Goal: Feedback & Contribution: Contribute content

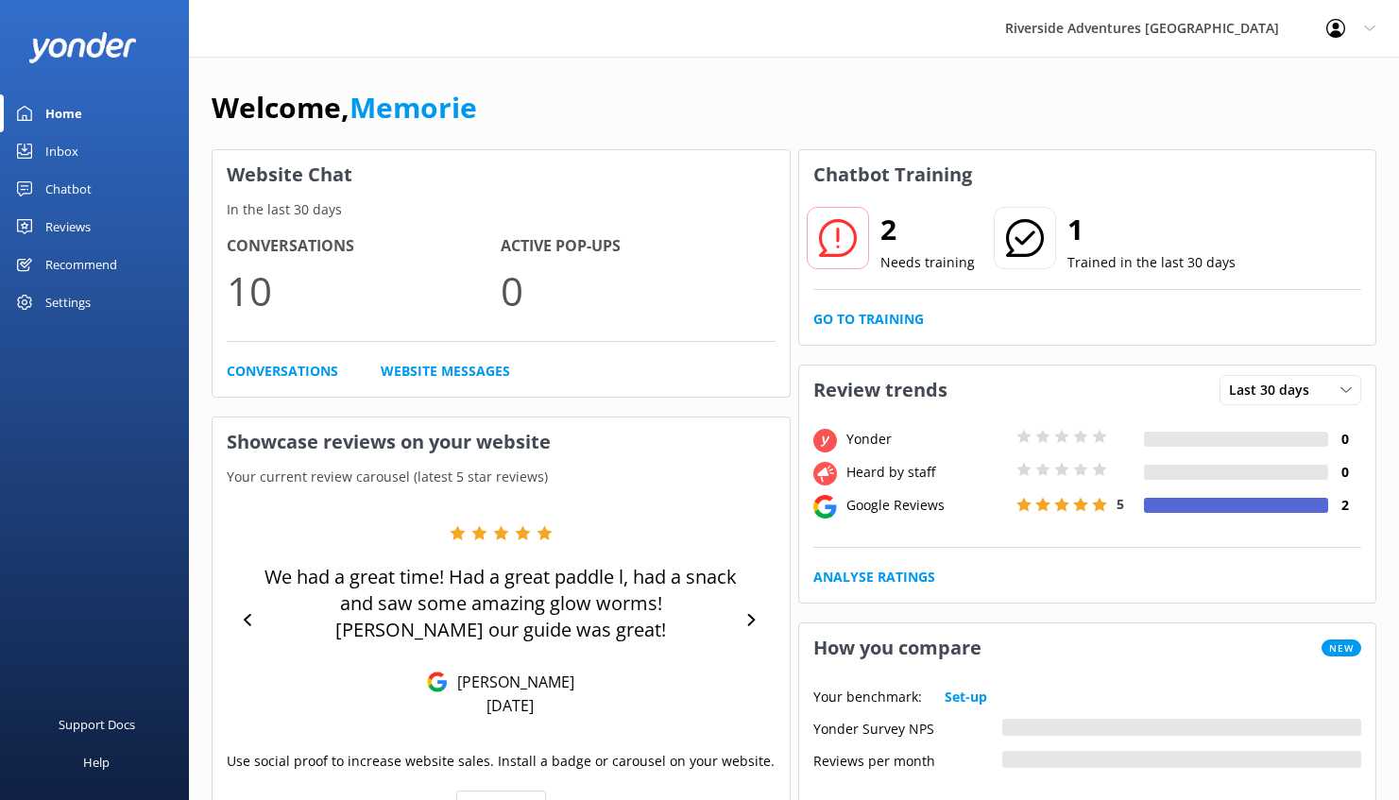
scroll to position [308, 0]
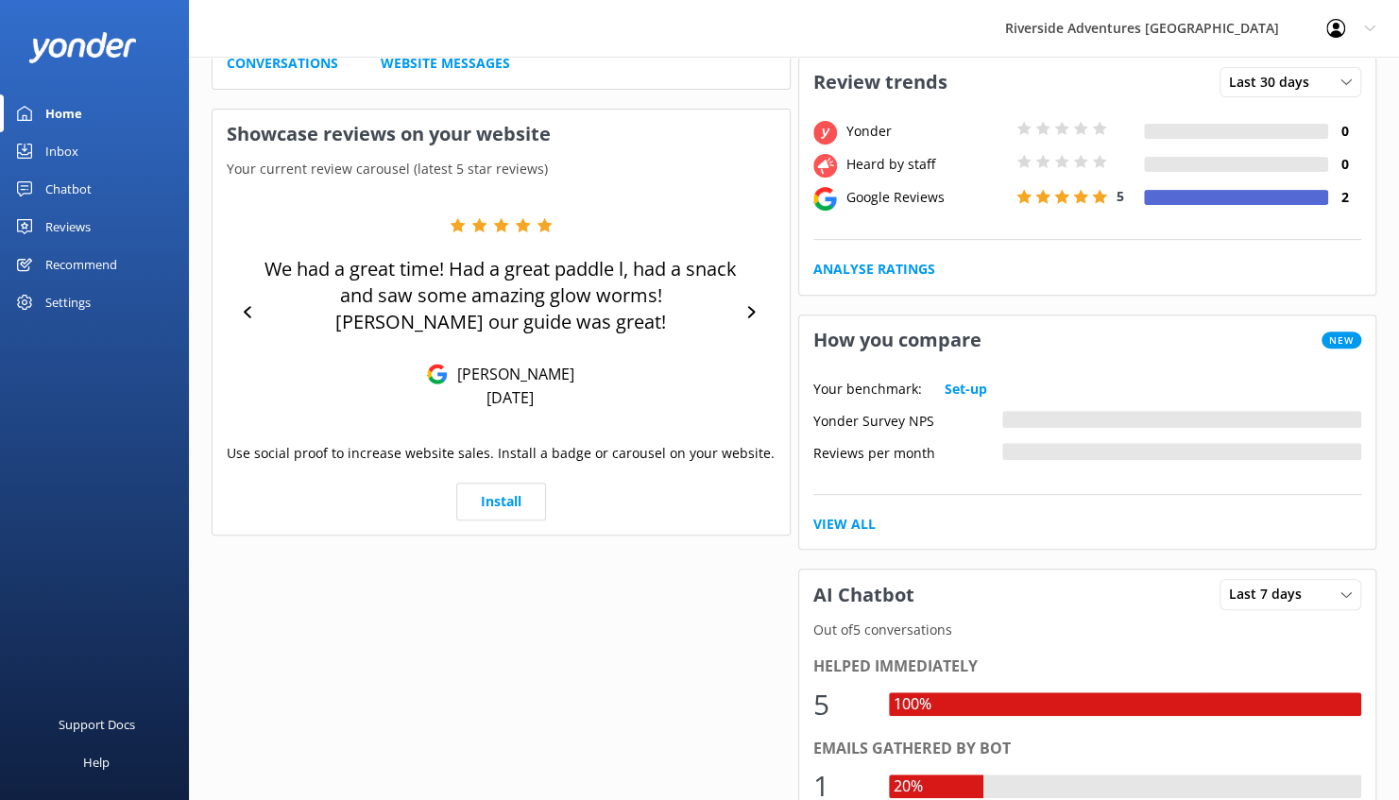
drag, startPoint x: 0, startPoint y: 0, endPoint x: 84, endPoint y: 100, distance: 130.8
click at [84, 100] on link "Home" at bounding box center [94, 113] width 189 height 38
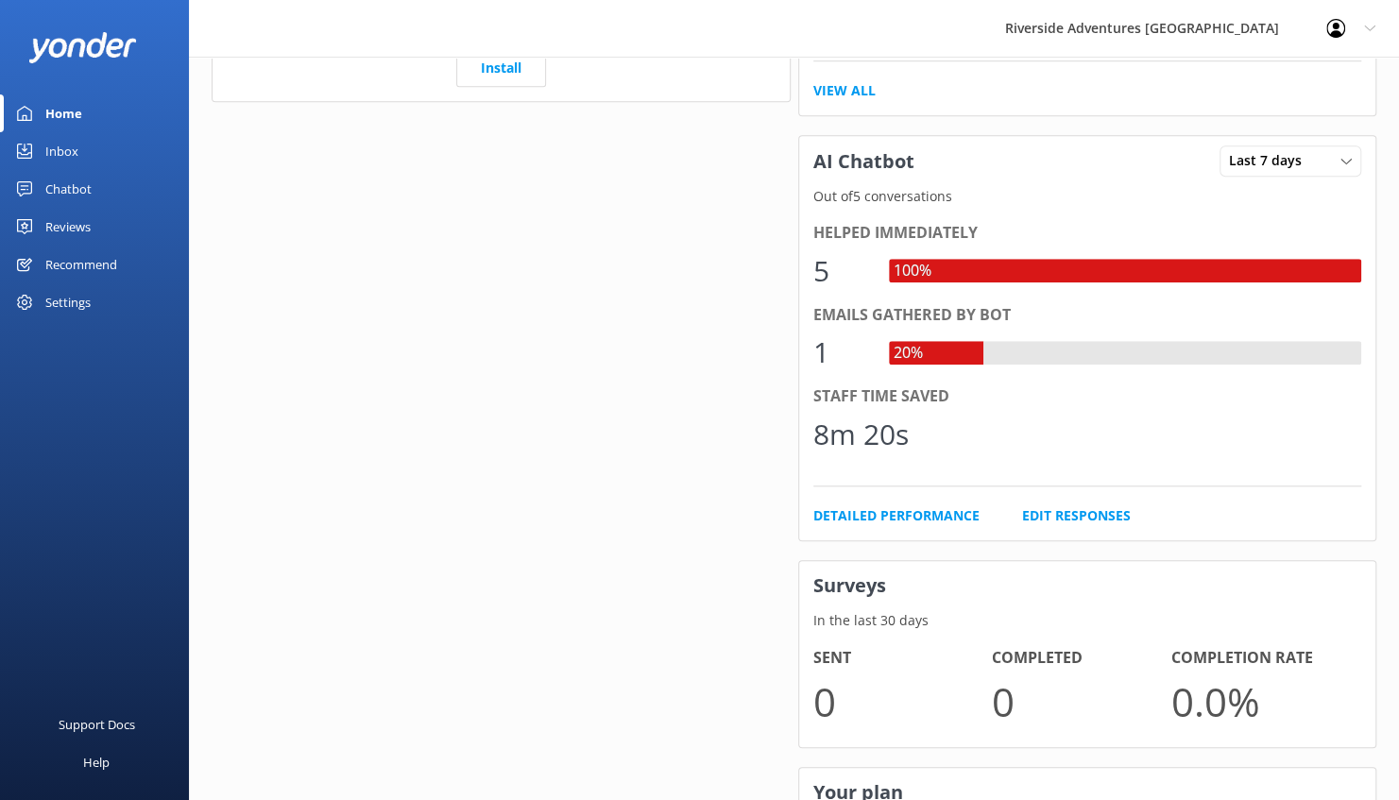
scroll to position [743, 0]
click at [74, 154] on div "Inbox" at bounding box center [61, 151] width 33 height 38
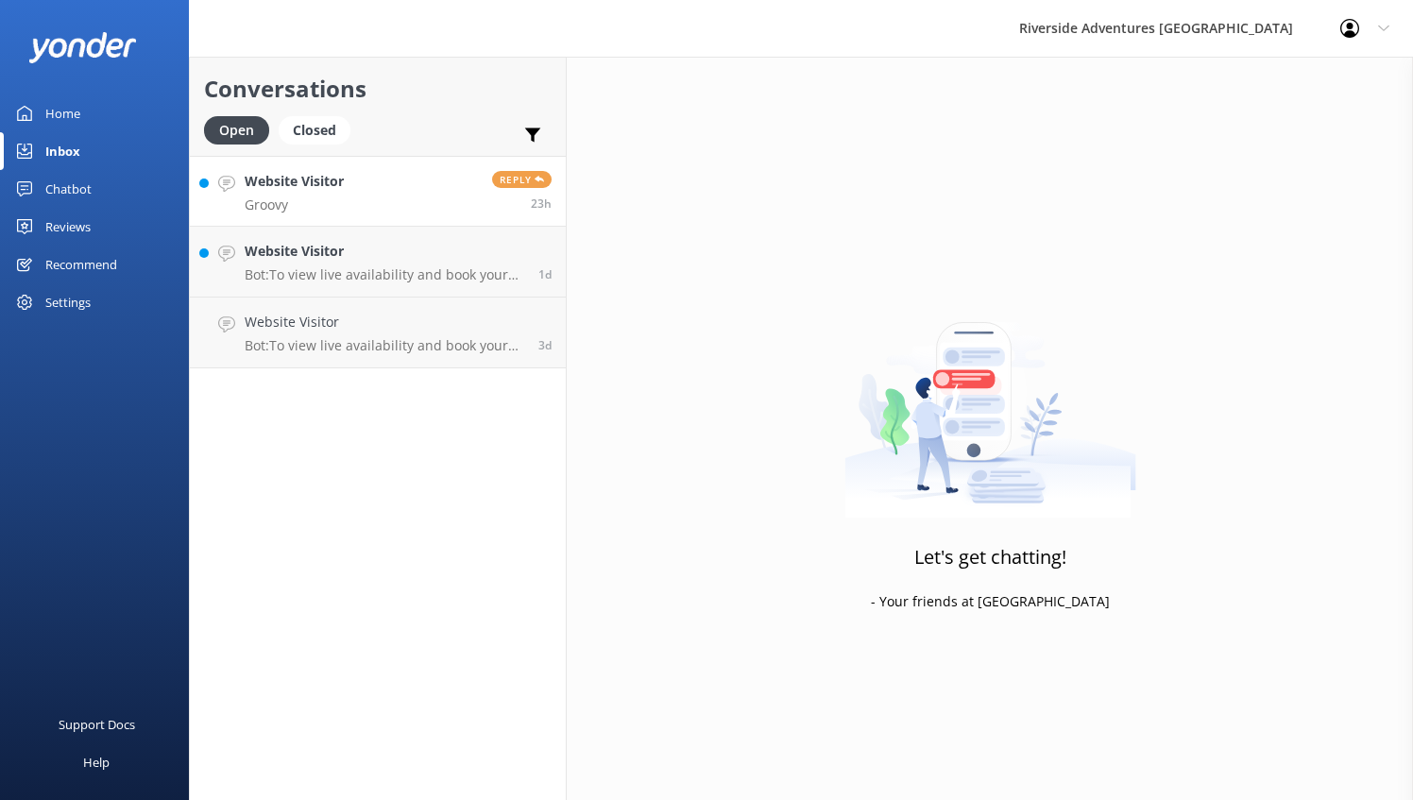
click at [371, 195] on link "Website Visitor Groovy Reply 23h" at bounding box center [378, 191] width 376 height 71
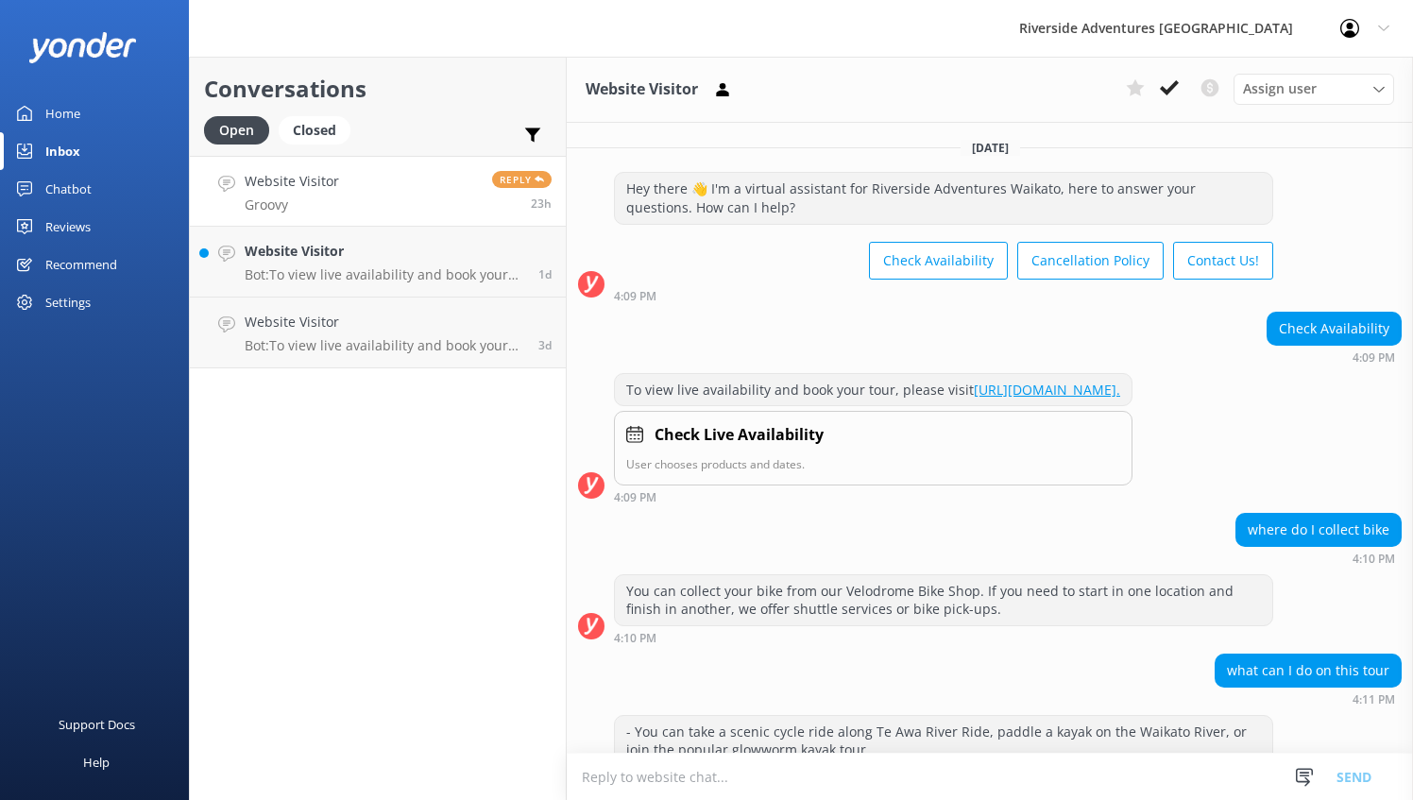
click at [334, 204] on p "Groovy" at bounding box center [292, 204] width 94 height 17
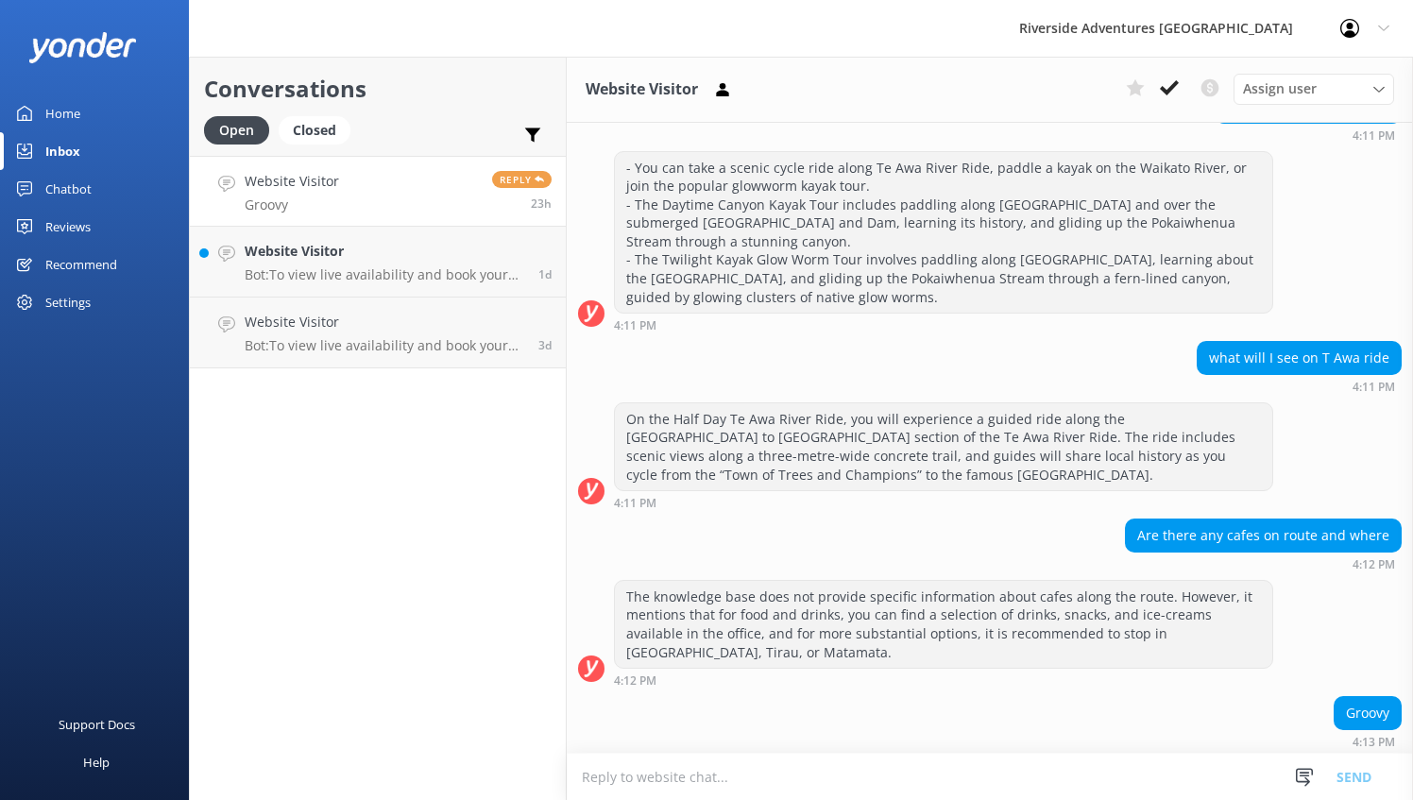
scroll to position [578, 0]
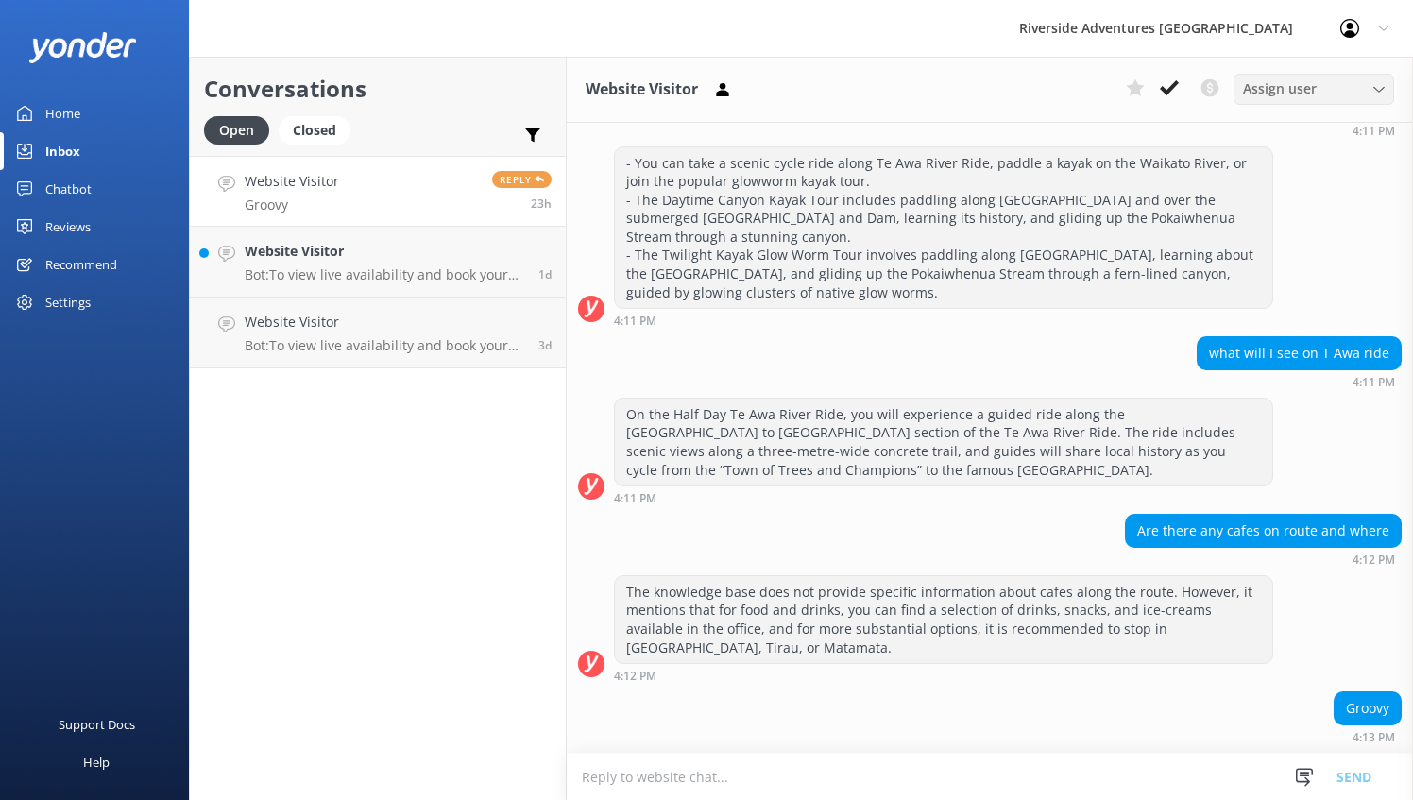
click at [1355, 93] on div "Assign user" at bounding box center [1314, 88] width 151 height 21
click at [293, 272] on p "Bot: To view live availability and book your tour, please visit [URL][DOMAIN_NA…" at bounding box center [385, 274] width 280 height 17
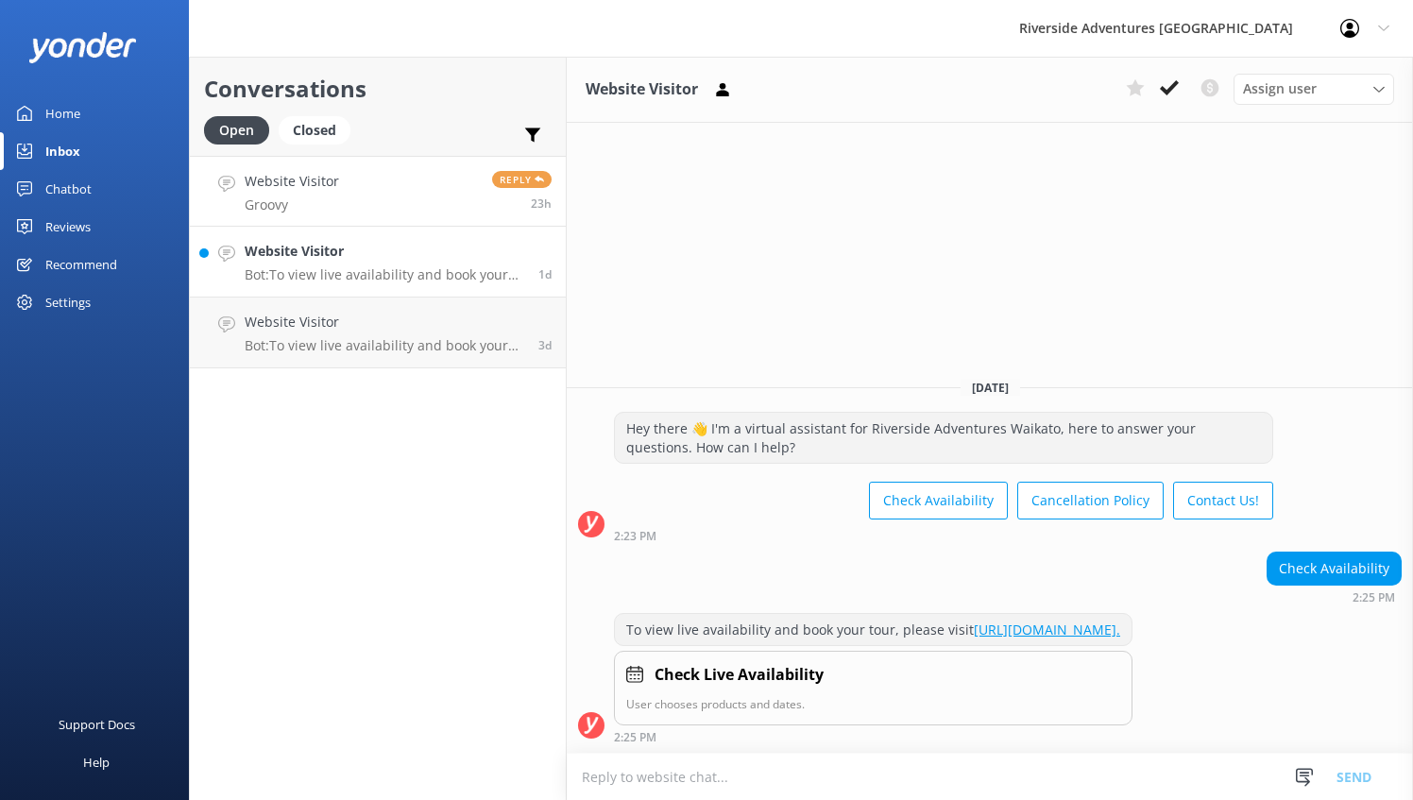
click at [328, 189] on h4 "Website Visitor" at bounding box center [292, 181] width 94 height 21
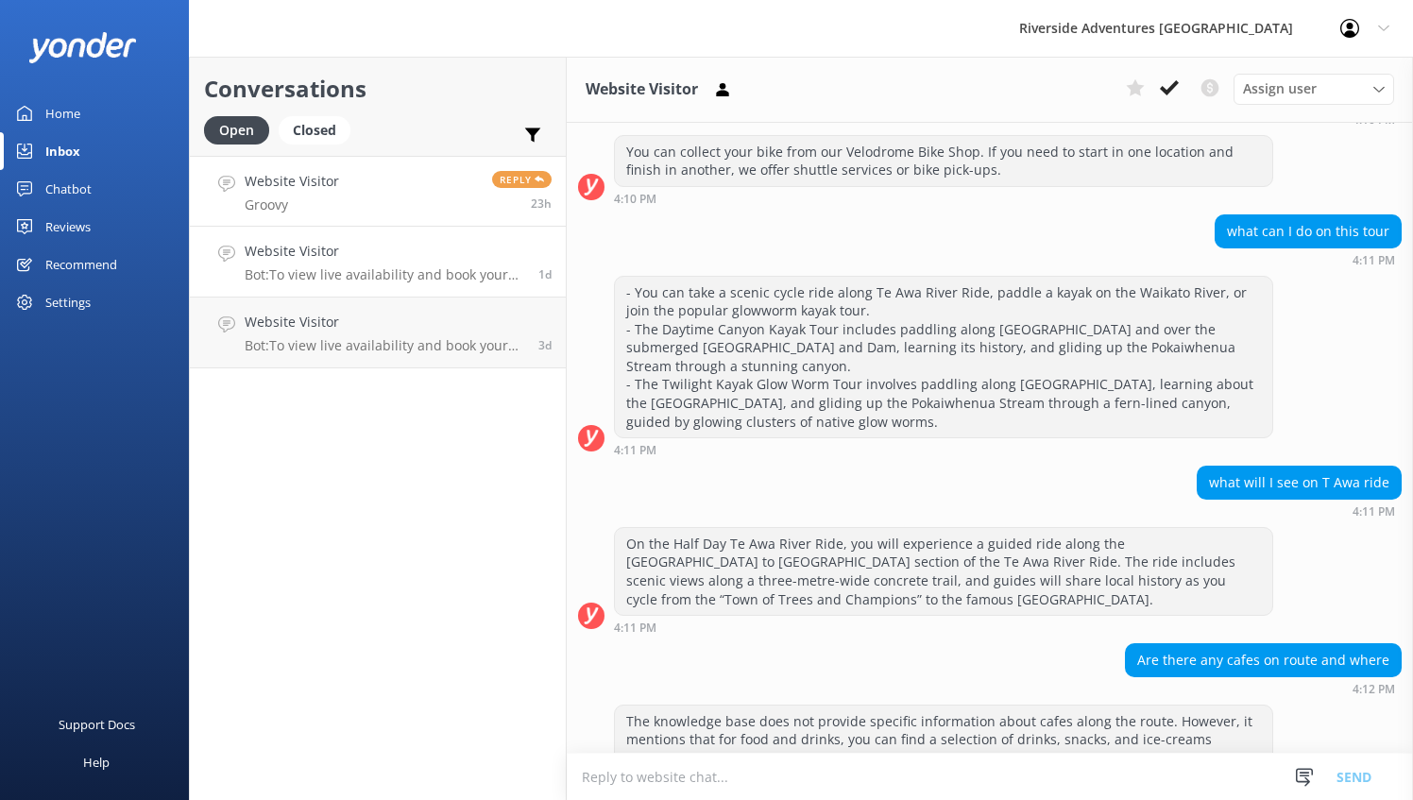
scroll to position [564, 0]
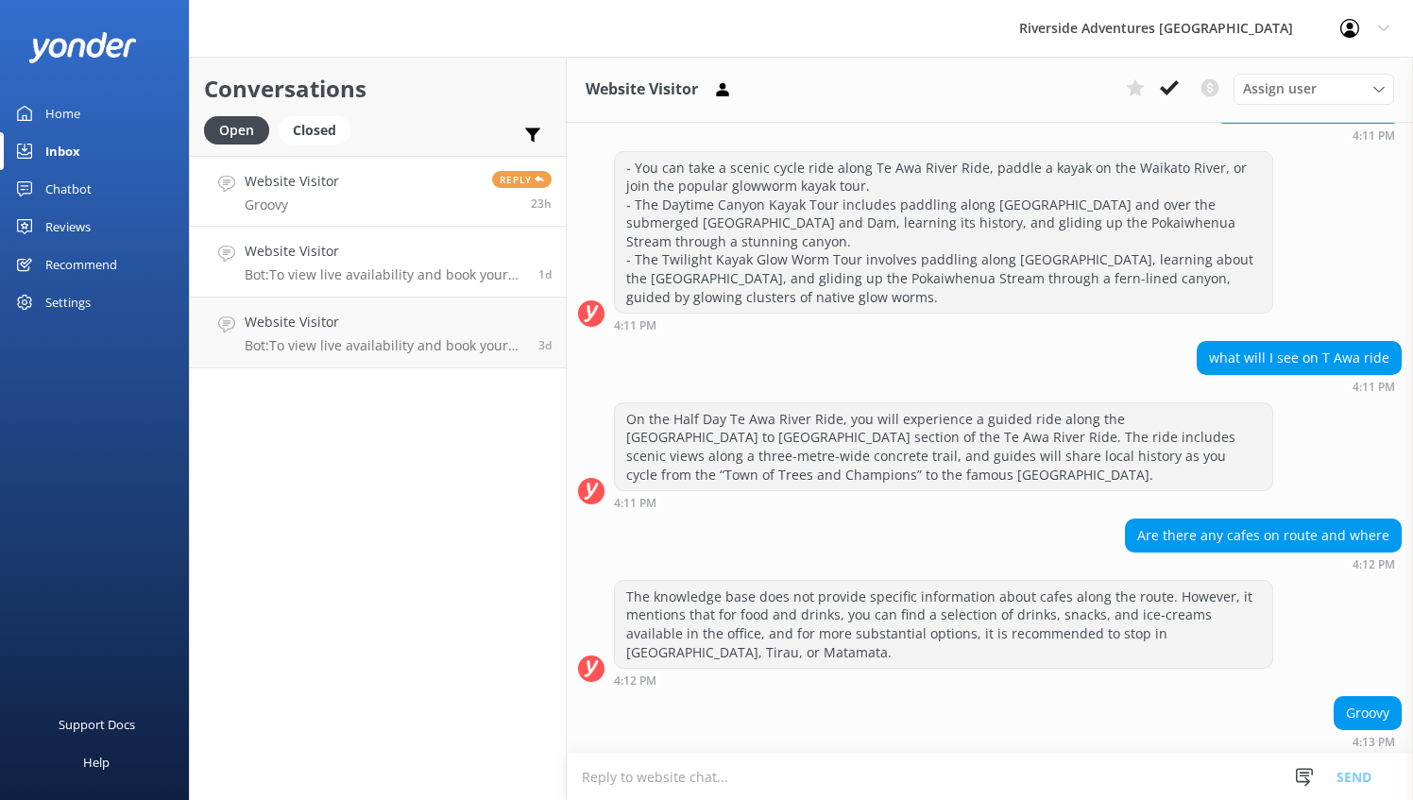
click at [317, 252] on h4 "Website Visitor" at bounding box center [385, 251] width 280 height 21
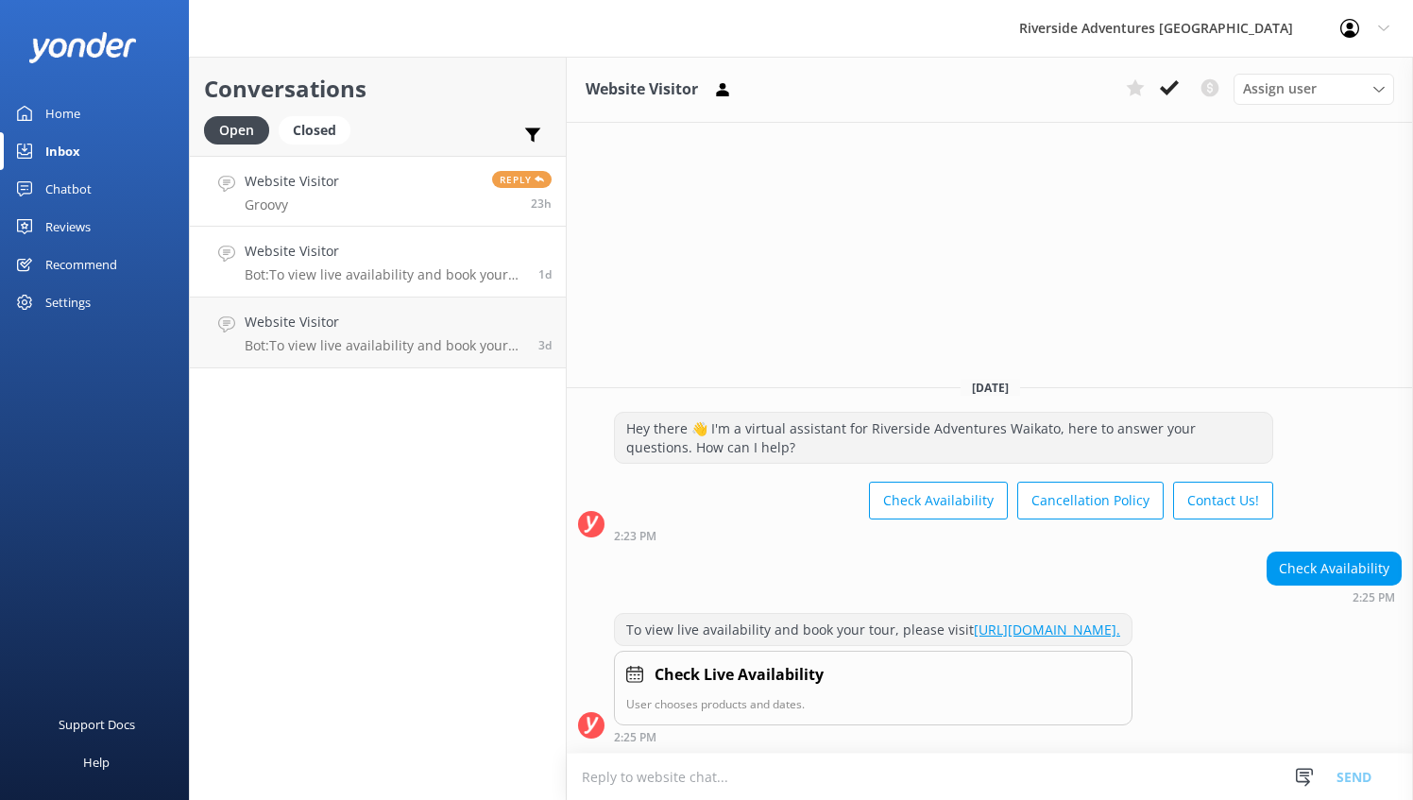
click at [361, 198] on link "Website Visitor Groovy Reply 23h" at bounding box center [378, 191] width 376 height 71
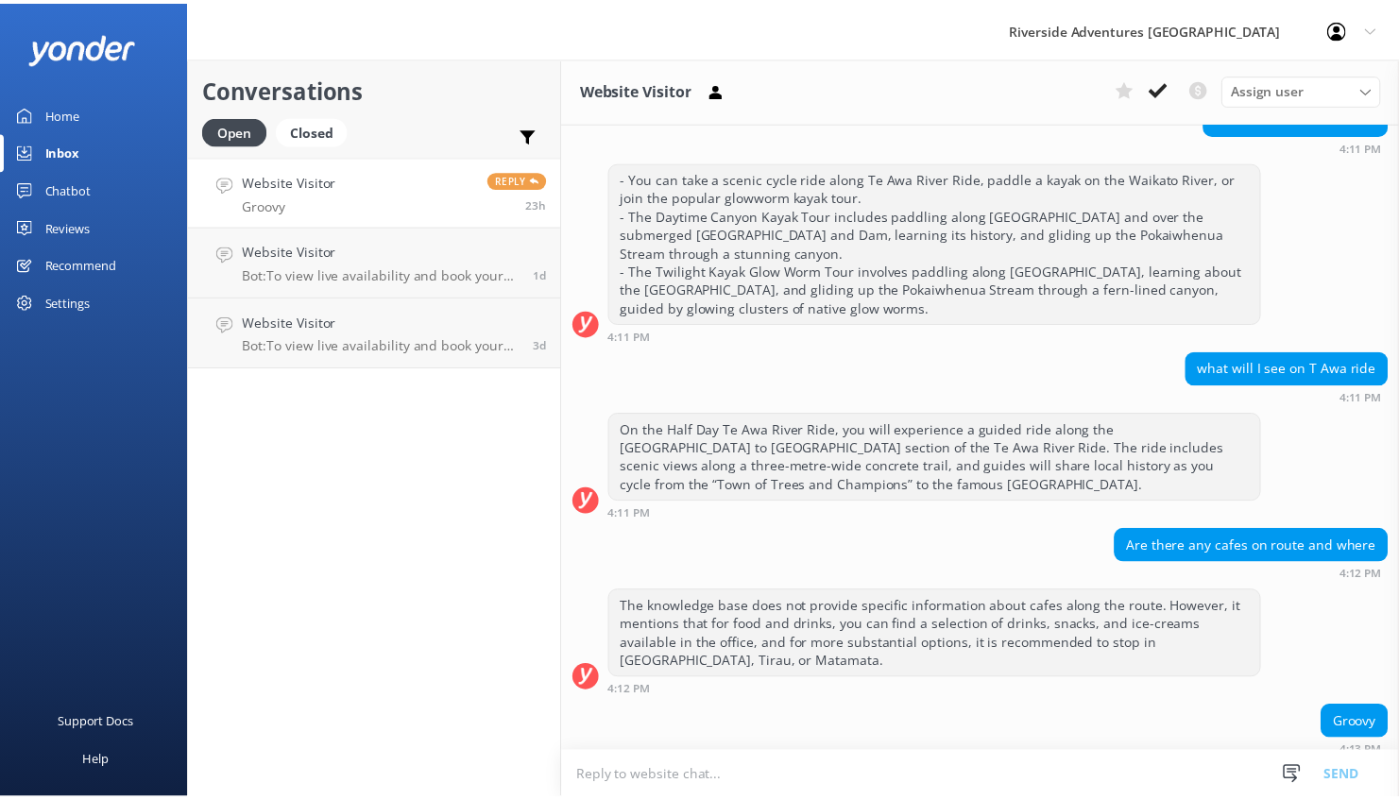
scroll to position [578, 0]
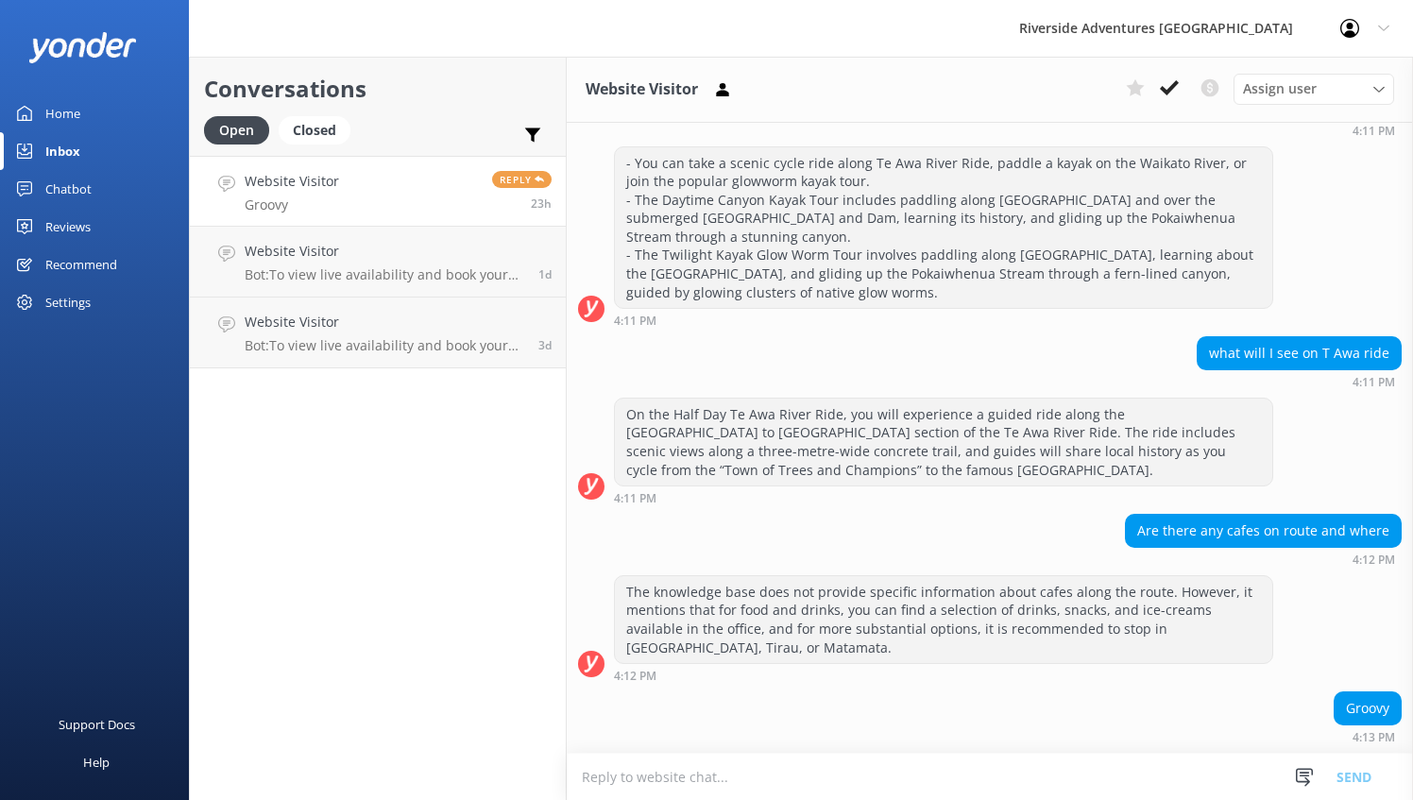
click at [64, 187] on div "Chatbot" at bounding box center [68, 189] width 46 height 38
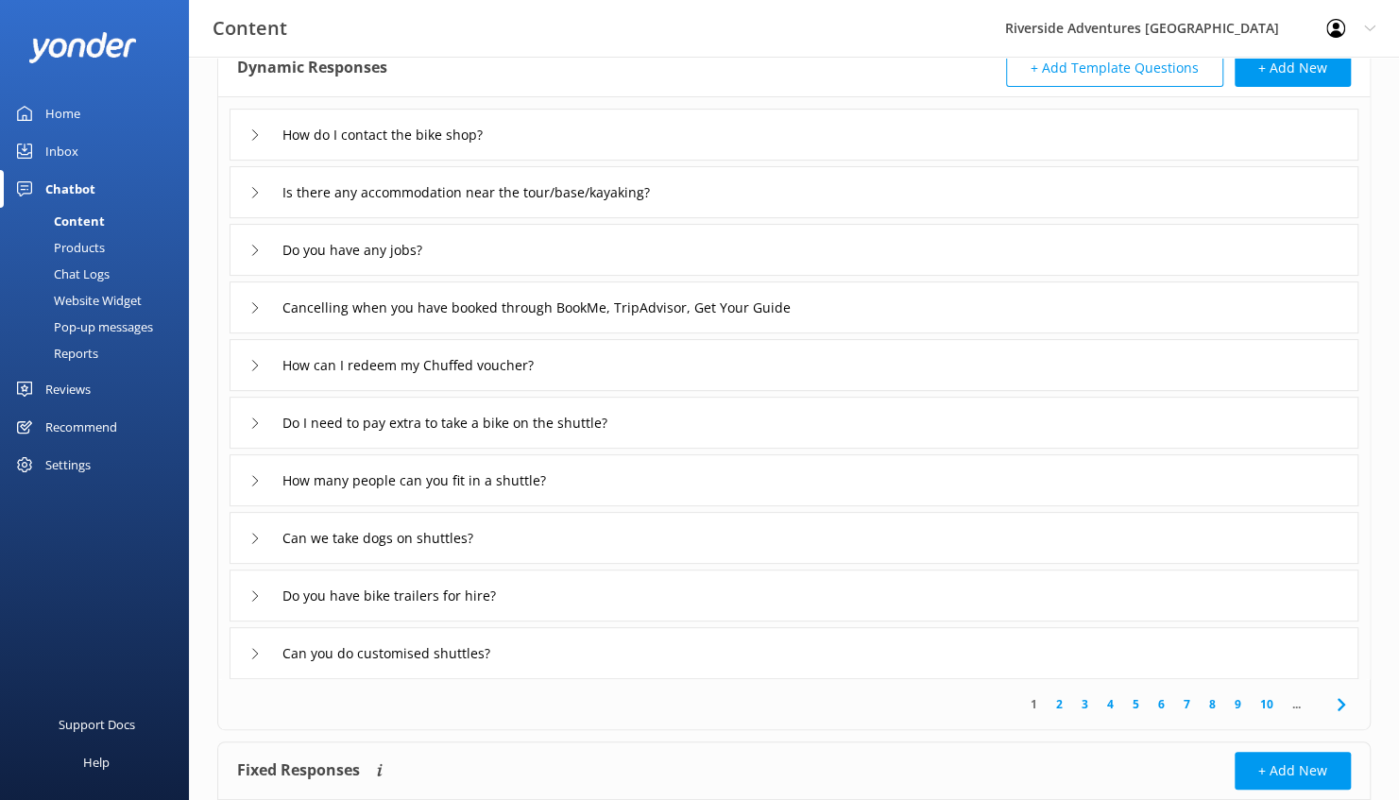
scroll to position [243, 0]
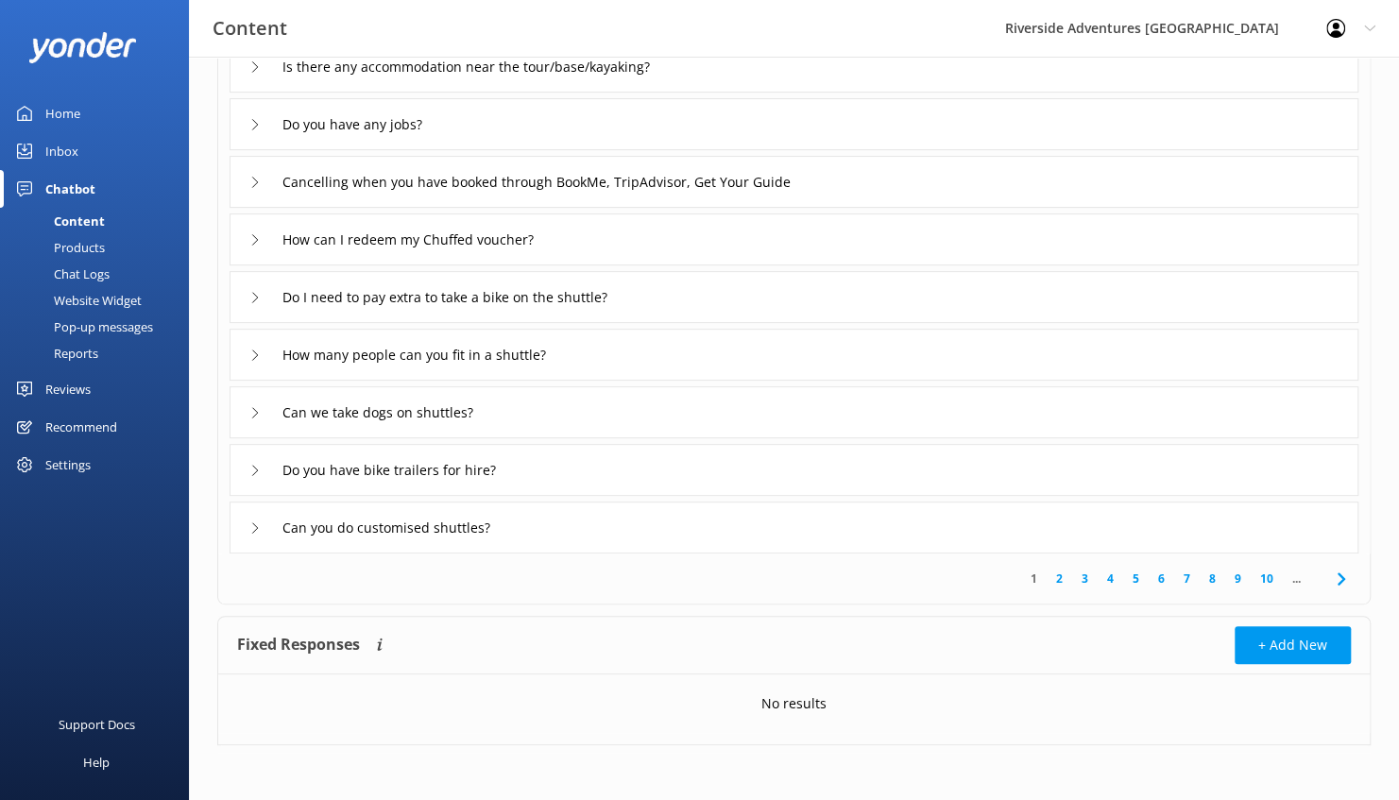
click at [1342, 583] on icon at bounding box center [1341, 579] width 23 height 23
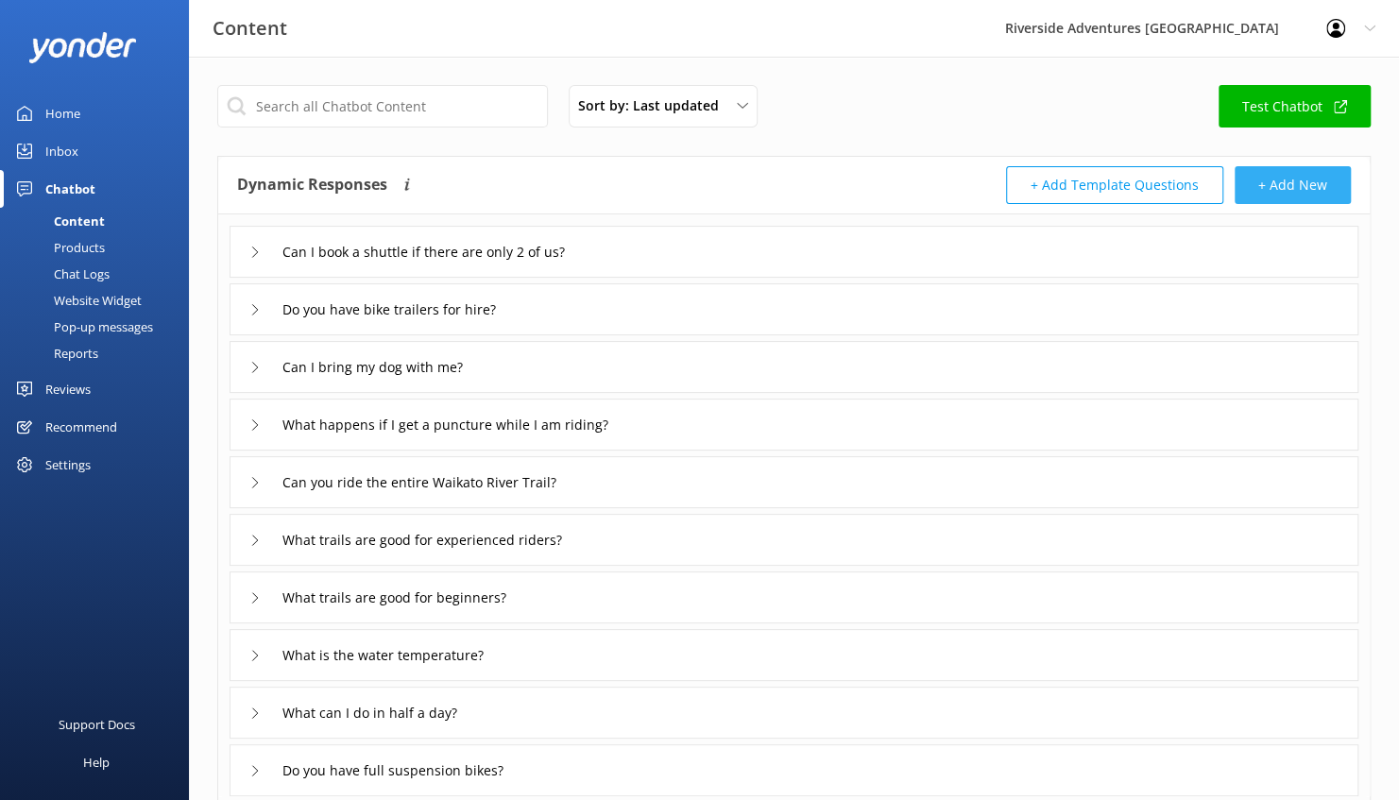
click at [1307, 179] on button "+ Add New" at bounding box center [1293, 185] width 116 height 38
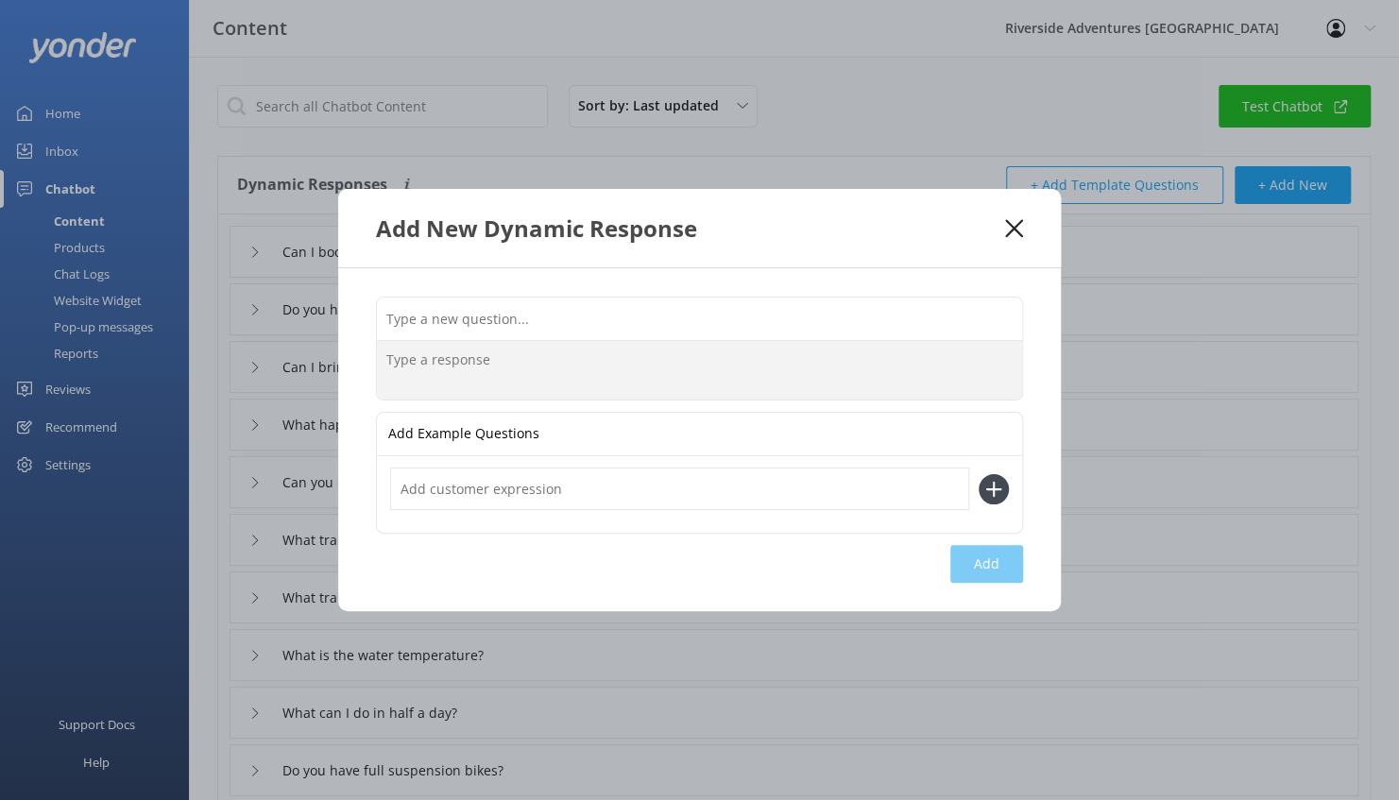
click at [667, 364] on textarea at bounding box center [699, 370] width 645 height 59
click at [586, 315] on input "text" at bounding box center [699, 319] width 645 height 43
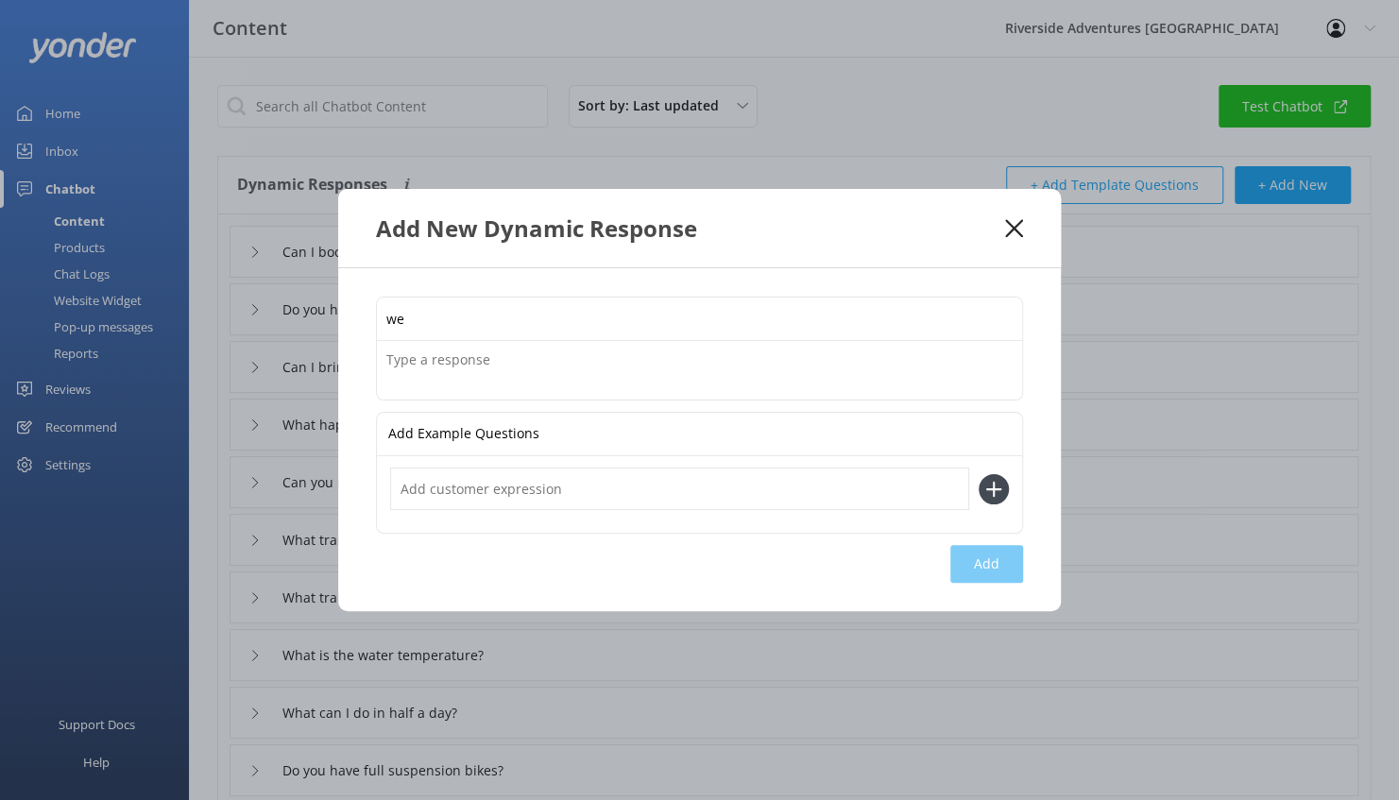
type input "w"
click at [520, 384] on textarea at bounding box center [699, 370] width 645 height 59
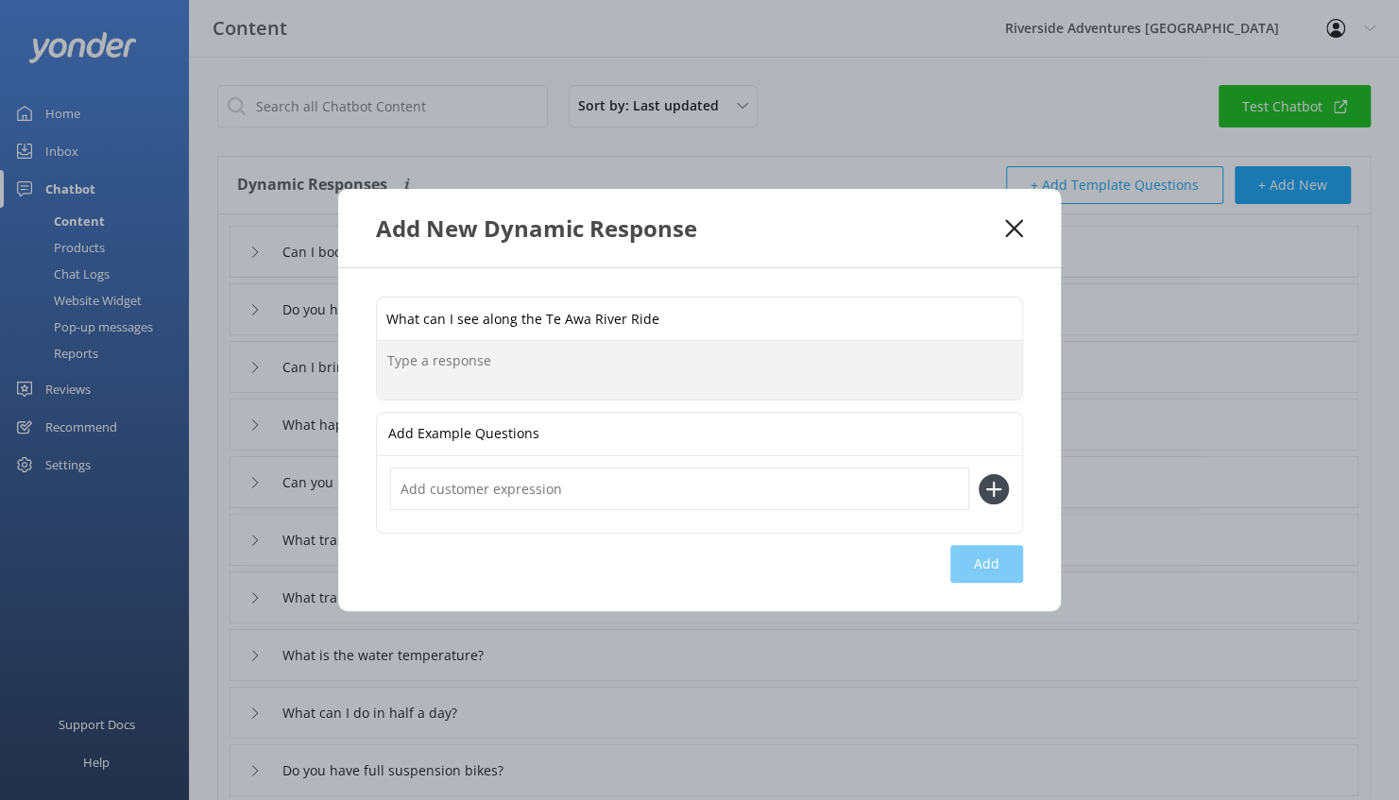
click at [670, 325] on input "What can I see along the Te Awa River Ride" at bounding box center [699, 319] width 645 height 43
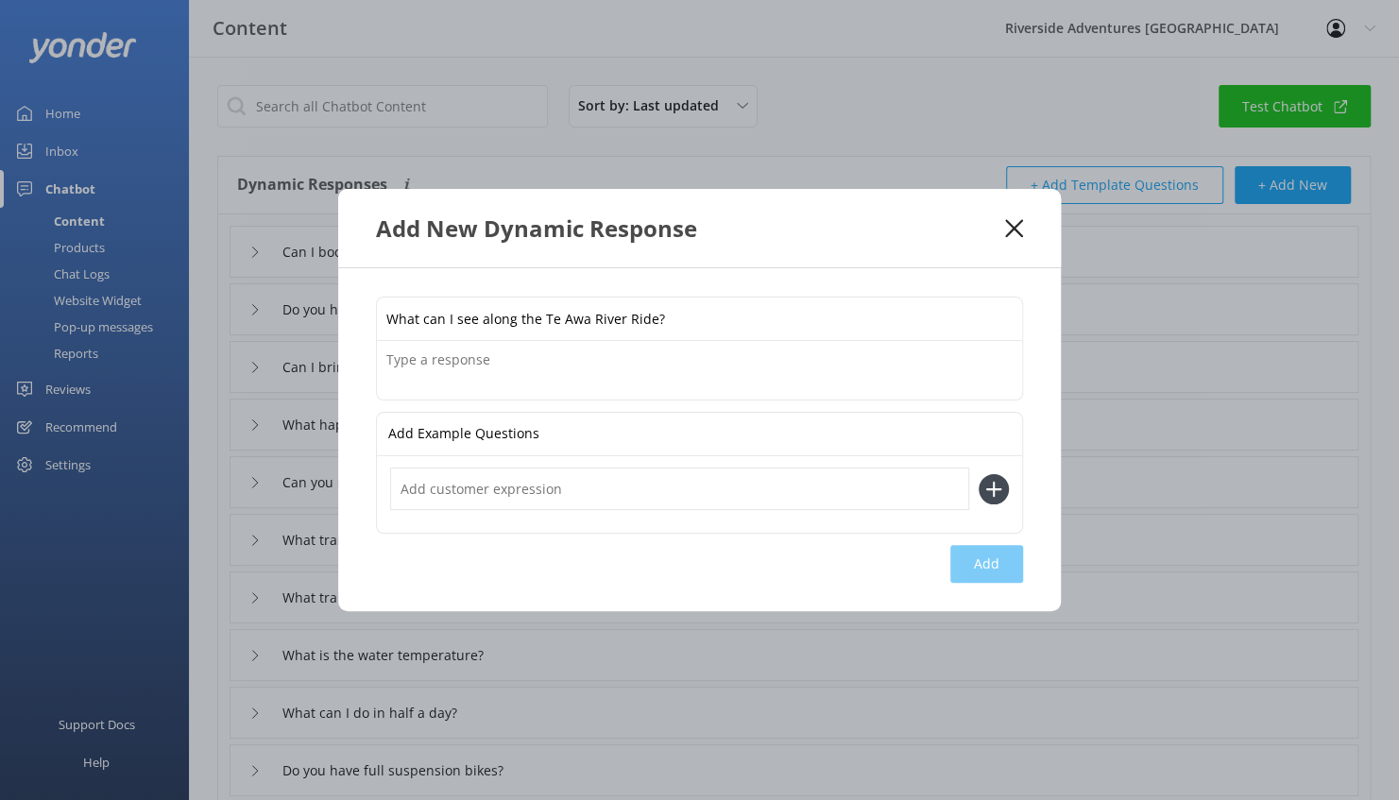
type input "What can I see along the Te Awa River Ride?"
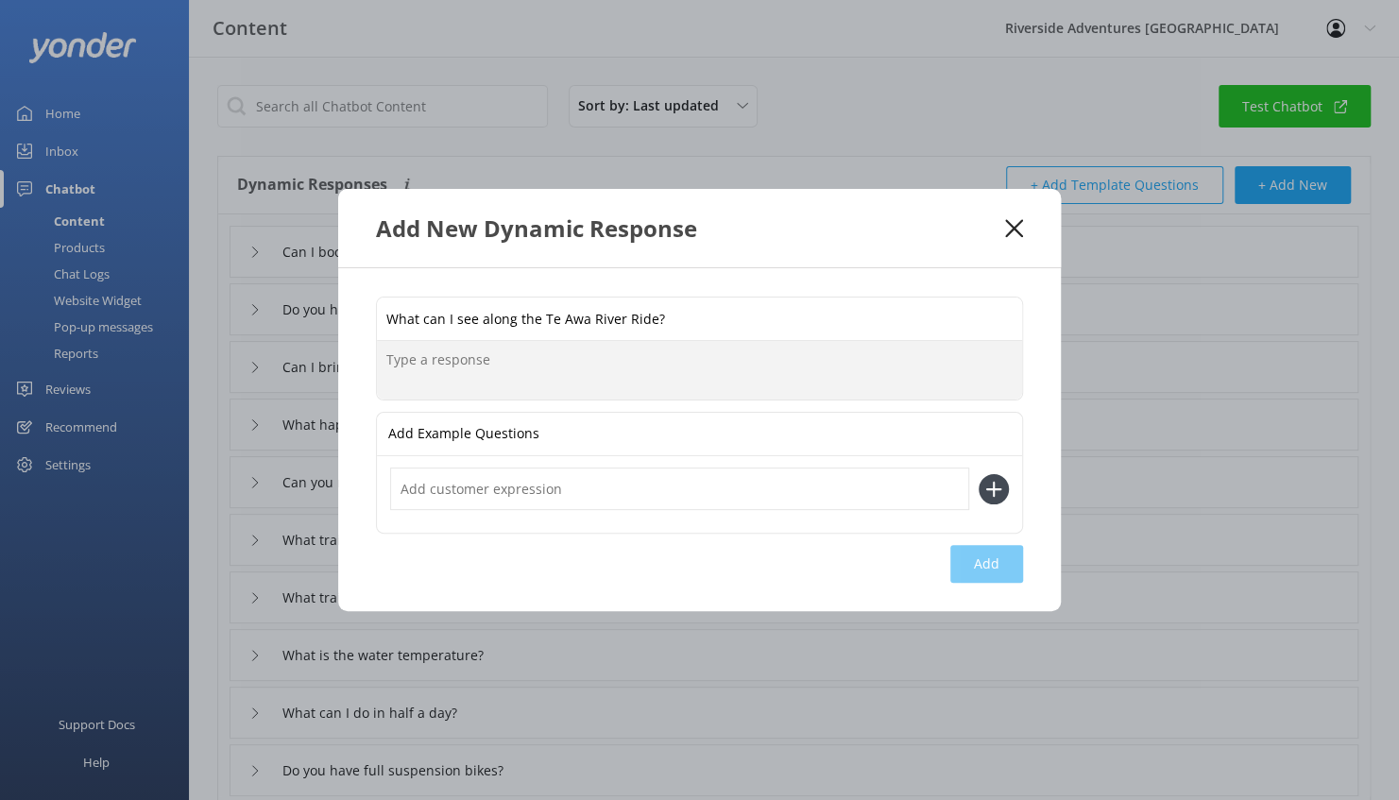
click at [611, 355] on textarea at bounding box center [699, 370] width 645 height 59
type textarea "H"
paste textarea "[URL][DOMAIN_NAME]"
click at [386, 353] on textarea "[URL][DOMAIN_NAME]" at bounding box center [699, 370] width 645 height 59
click at [467, 359] on textarea "This will take through to the Te Awa River Ride [URL][DOMAIN_NAME]" at bounding box center [699, 370] width 645 height 60
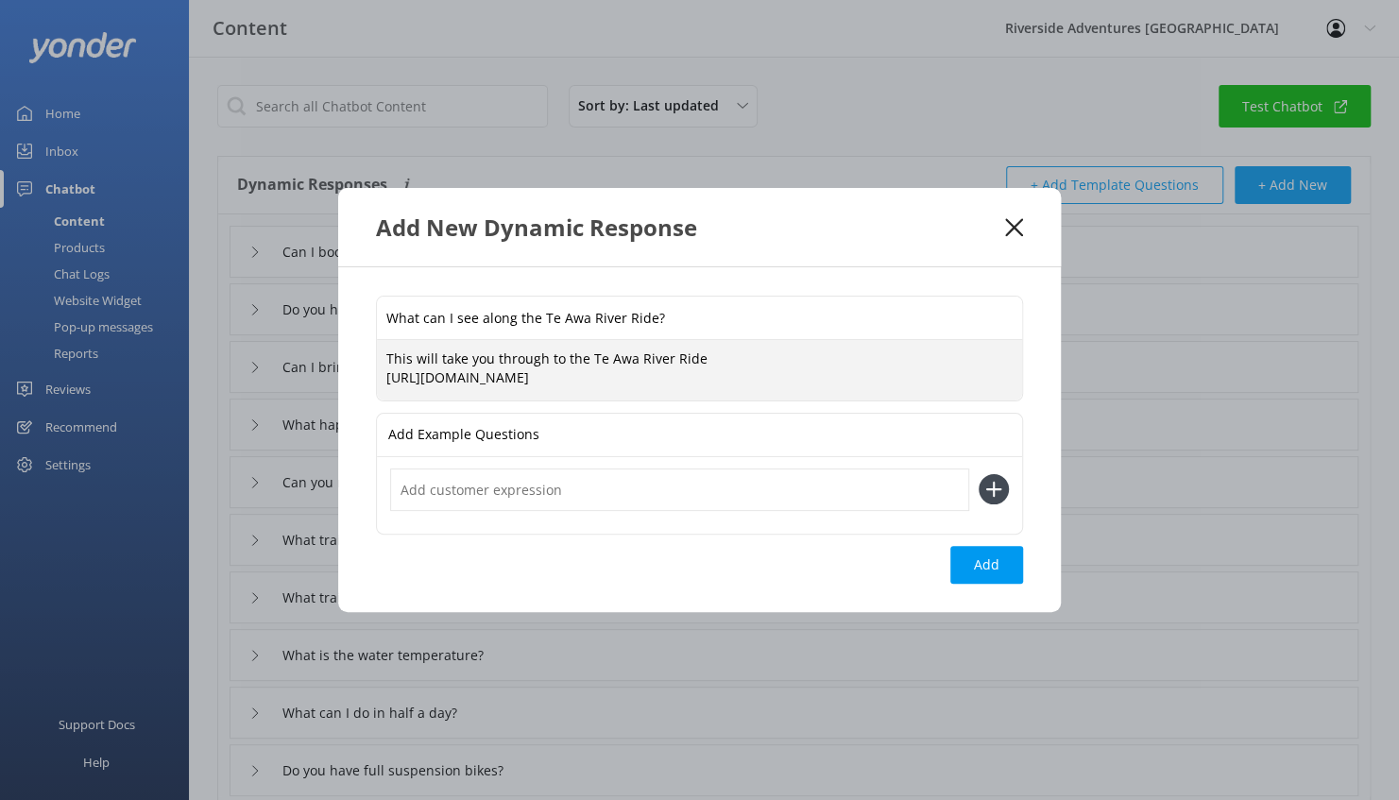
click at [768, 355] on textarea "This will take you through to the Te Awa River Ride [URL][DOMAIN_NAME]" at bounding box center [699, 370] width 645 height 60
click at [697, 361] on textarea "This will take you through to the Te Awa River Ride, where you can click on eac…" at bounding box center [699, 370] width 645 height 60
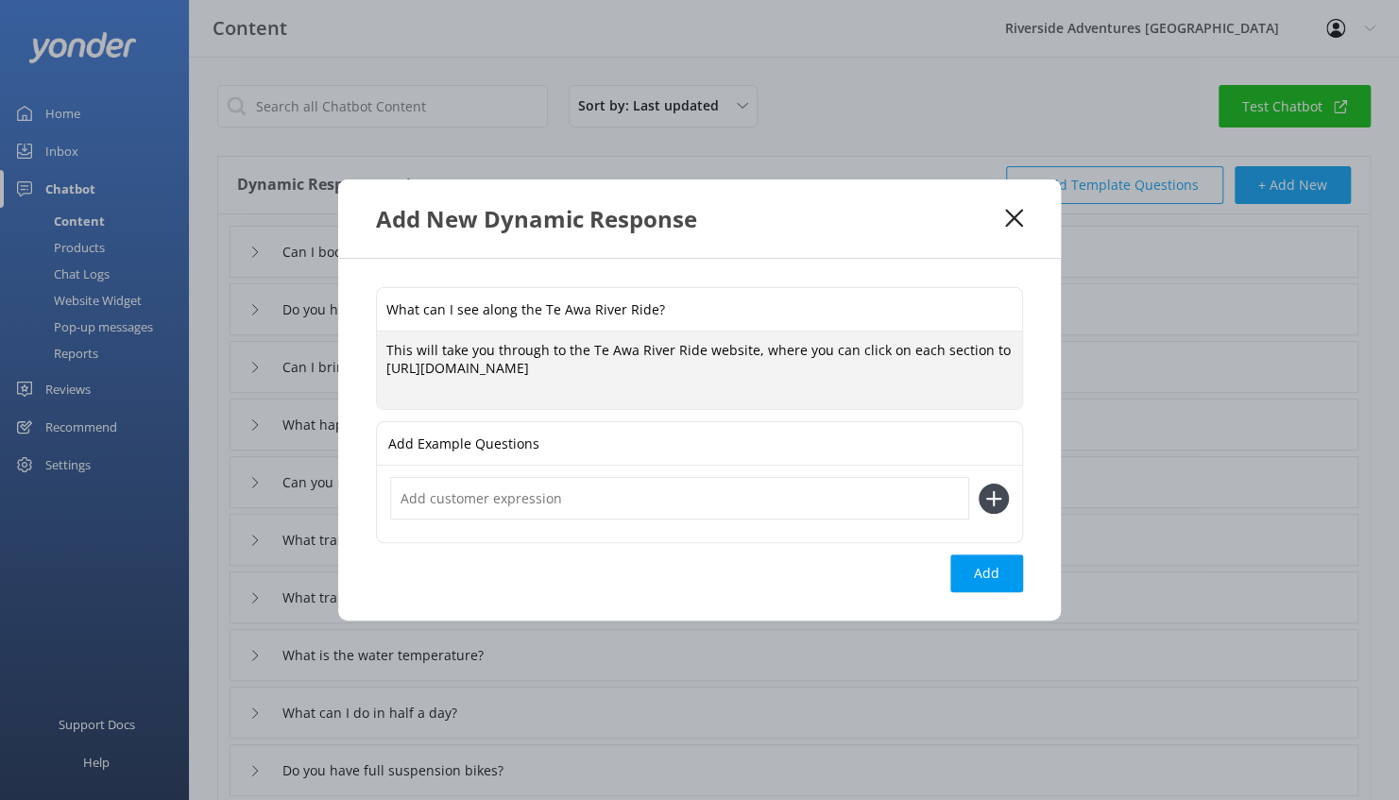
click at [797, 355] on textarea "This will take you through to the Te Awa River Ride website, where you can clic…" at bounding box center [699, 371] width 645 height 78
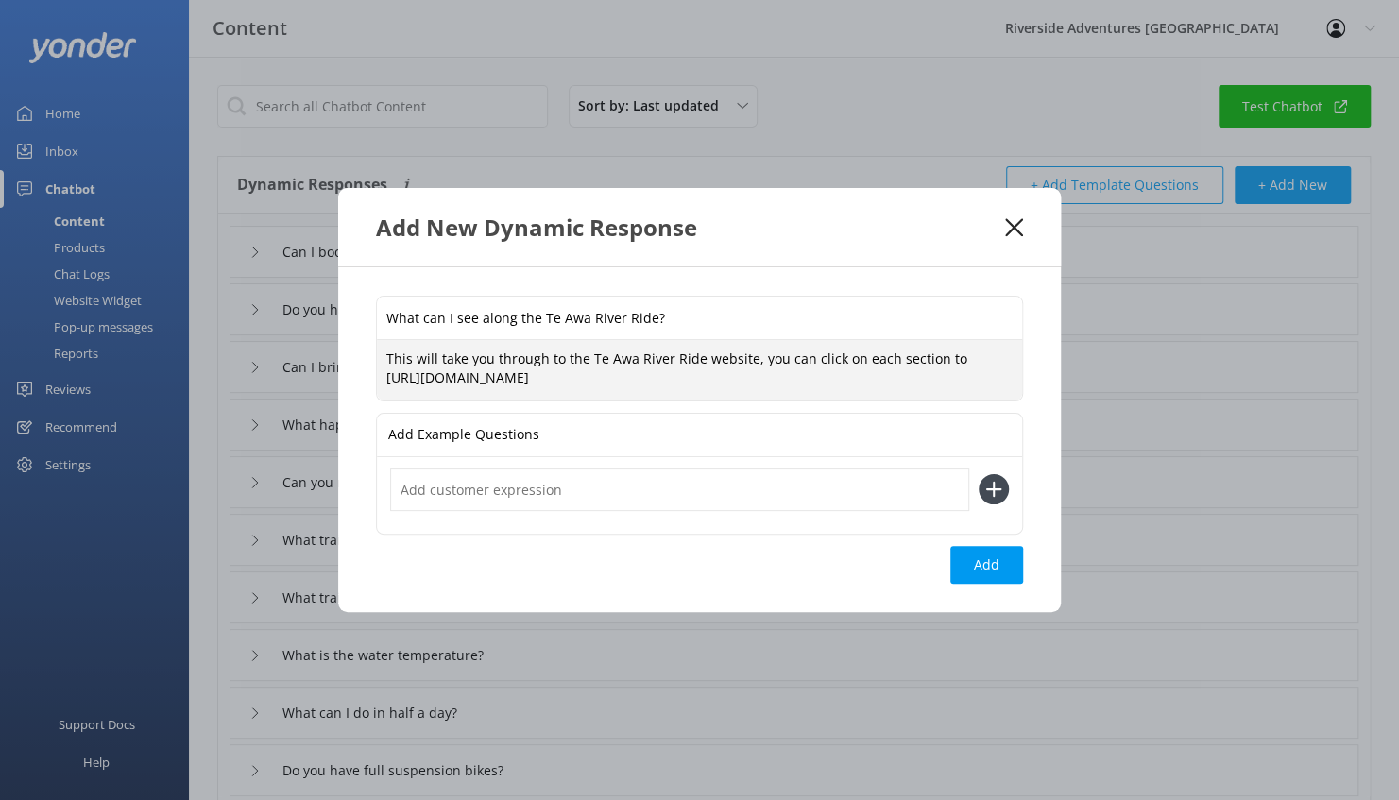
click at [933, 362] on textarea "This will take you through to the Te Awa River Ride website, you can click on e…" at bounding box center [699, 370] width 645 height 60
click at [986, 369] on textarea "This will take you through to the Te Awa River Ride website, you can click on e…" at bounding box center [699, 370] width 645 height 60
click at [973, 360] on textarea "This will take you through to the Te Awa River Ride website, you can click on e…" at bounding box center [699, 370] width 645 height 60
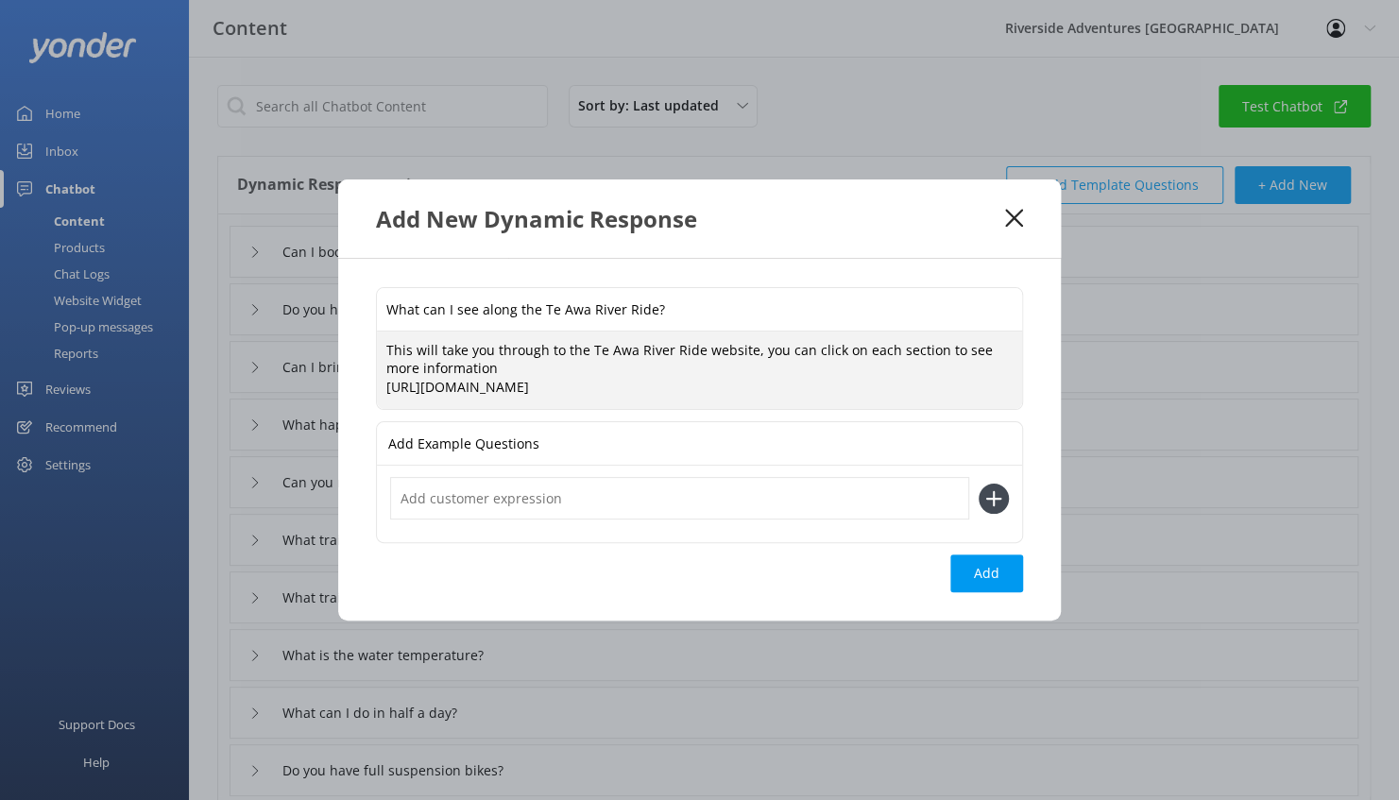
type textarea "This will take you through to the Te Awa River Ride website, you can click on e…"
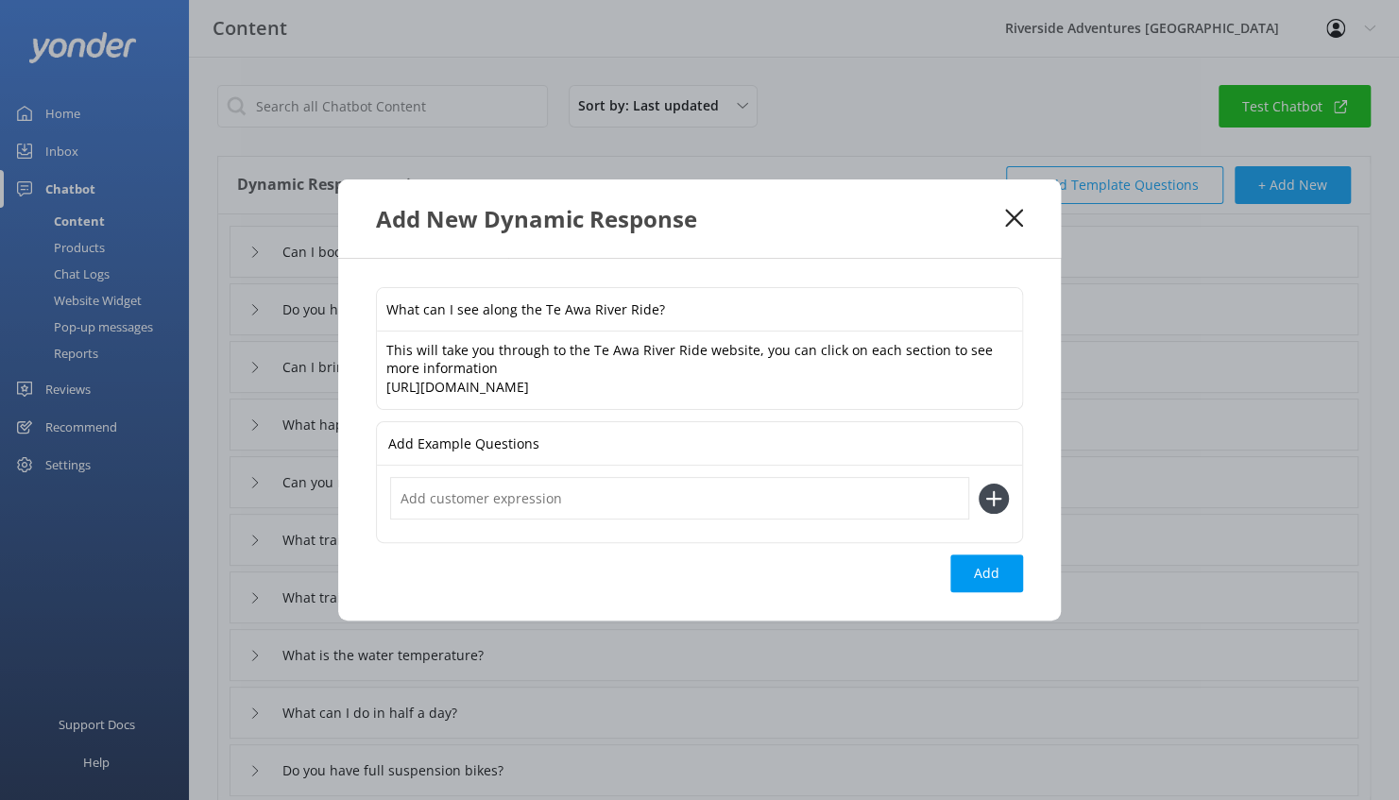
click at [559, 439] on div "Add Example Questions" at bounding box center [699, 443] width 645 height 43
click at [548, 496] on input "text" at bounding box center [679, 498] width 579 height 43
click at [540, 495] on input "text" at bounding box center [679, 498] width 579 height 43
drag, startPoint x: 483, startPoint y: 497, endPoint x: 350, endPoint y: 489, distance: 133.4
click at [350, 489] on div "What can I see along the Te Awa River Ride? This will take you through to the T…" at bounding box center [699, 440] width 723 height 363
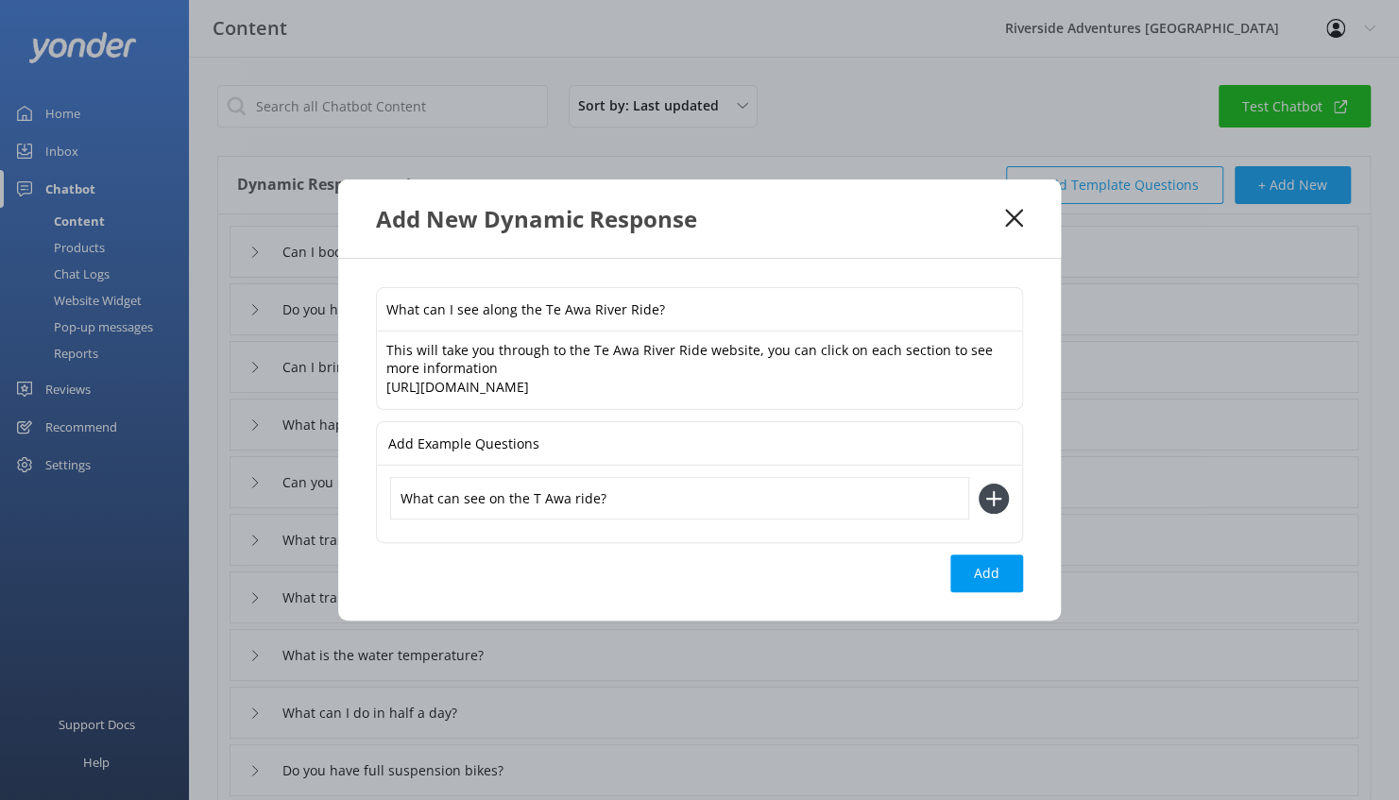
type input "What can see on the T Awa ride?"
click at [991, 500] on icon at bounding box center [994, 499] width 30 height 30
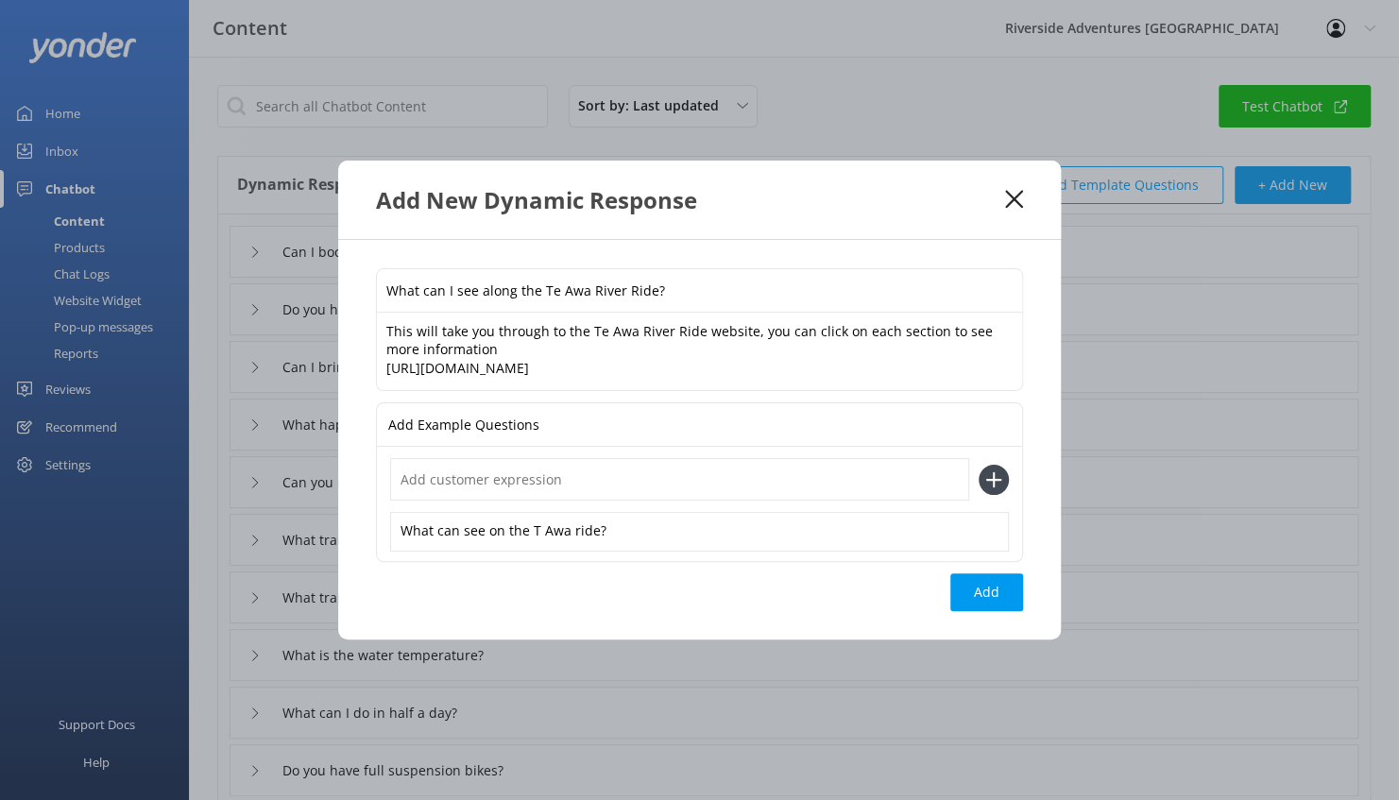
click at [480, 486] on input "text" at bounding box center [679, 479] width 579 height 43
drag, startPoint x: 622, startPoint y: 531, endPoint x: 373, endPoint y: 545, distance: 248.9
click at [373, 545] on div "What can I see along the Te Awa River Ride? This will take you through to the T…" at bounding box center [699, 440] width 723 height 401
click at [479, 489] on input "text" at bounding box center [679, 479] width 579 height 43
paste input "What can see on the T Awa ride?"
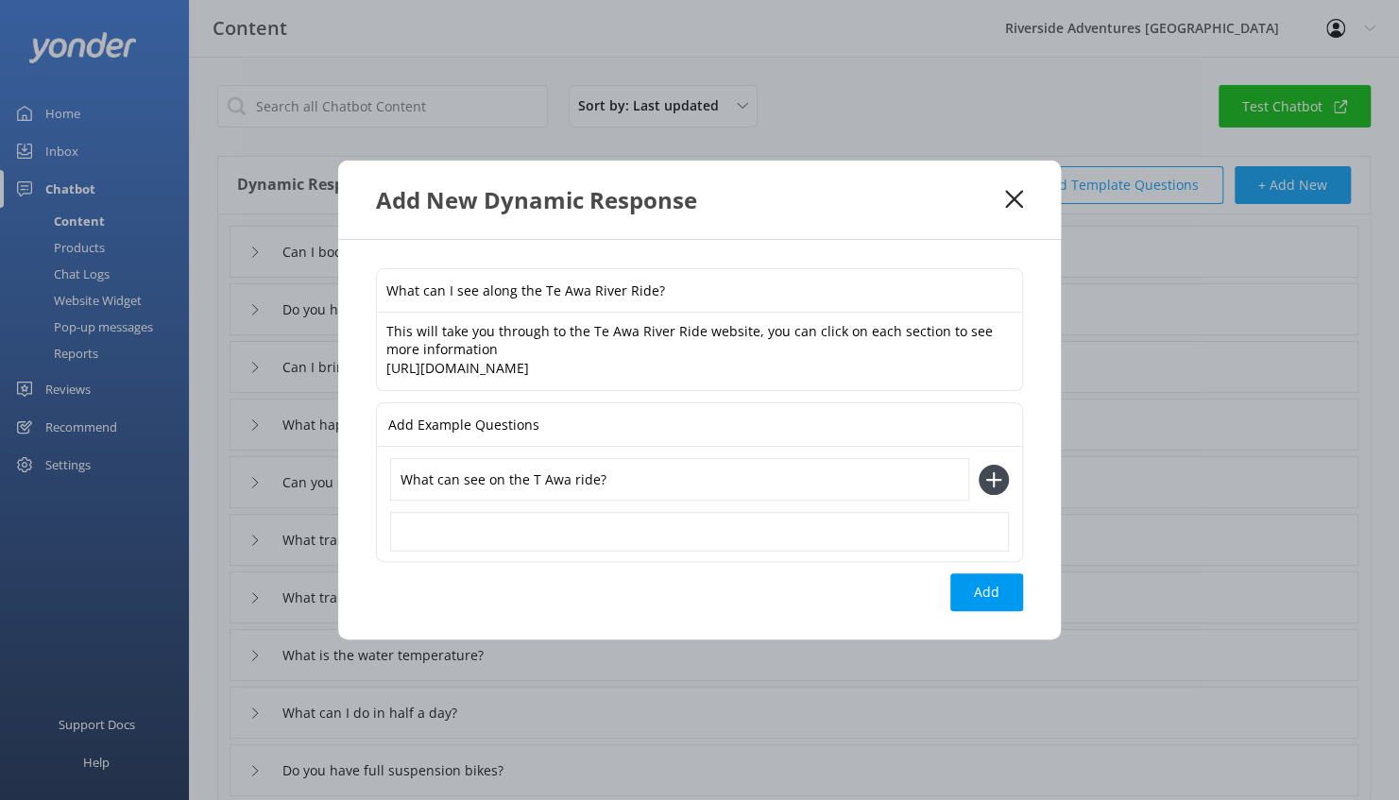
type input "What can see on the T Awa ride?"
click at [1034, 378] on div "What can I see along the Te Awa River Ride? This will take you through to the T…" at bounding box center [699, 440] width 723 height 401
click at [619, 476] on input "What can see on the T Awa ride?" at bounding box center [679, 479] width 579 height 43
click at [546, 350] on textarea "This will take you through to the Te Awa River Ride website, you can click on e…" at bounding box center [699, 352] width 645 height 78
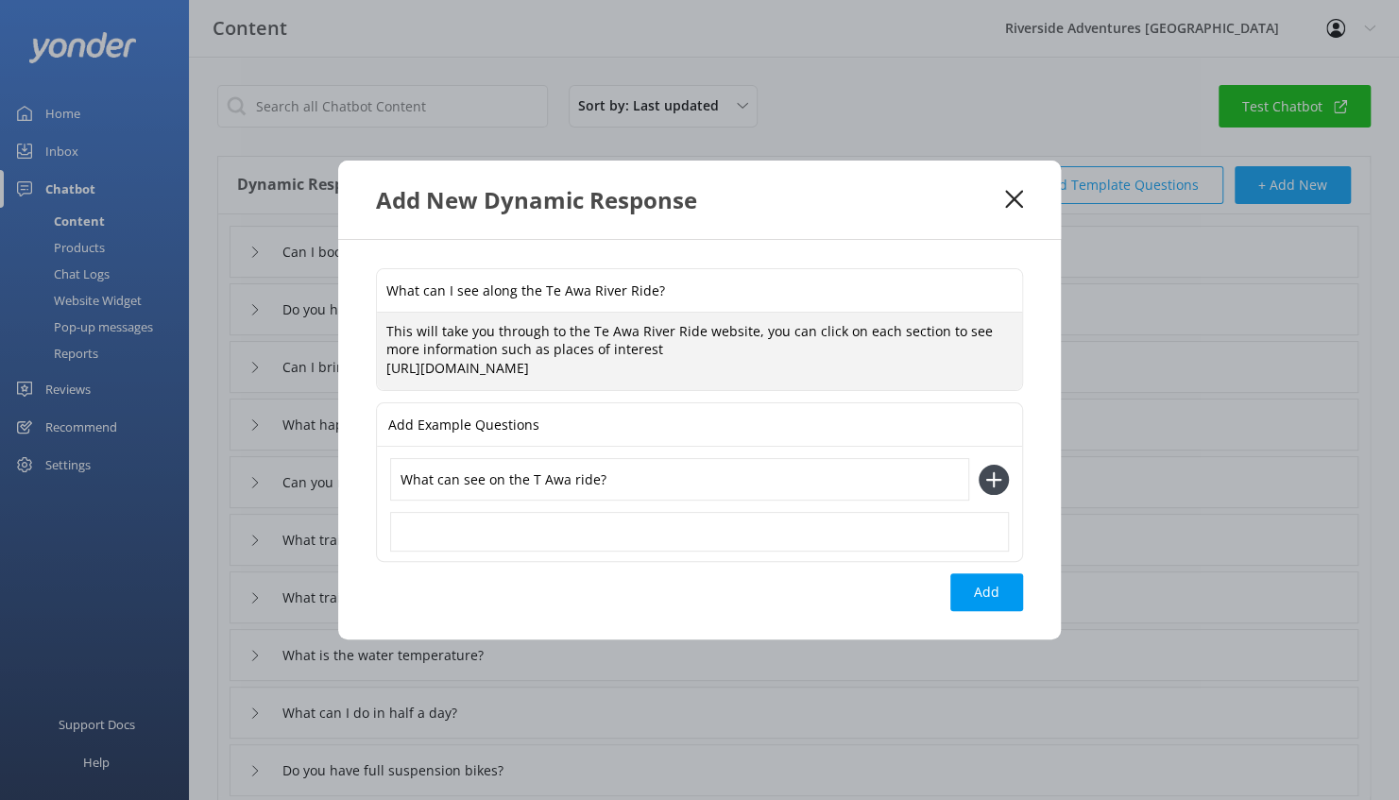
click at [542, 334] on textarea "This will take you through to the Te Awa River Ride website, you can click on e…" at bounding box center [699, 352] width 645 height 78
click at [618, 350] on textarea "This will take you through to the Te Awa River Ride website, you can click on e…" at bounding box center [699, 352] width 645 height 78
click at [546, 350] on textarea "This will take you through to the Te Awa River Ride website, you can click on e…" at bounding box center [699, 352] width 645 height 78
click at [715, 344] on textarea "This will take you through to the Te Awa River Ride website, you can click on e…" at bounding box center [699, 352] width 645 height 78
click at [579, 351] on textarea "This will take you through to the Te Awa River Ride website, you can click on e…" at bounding box center [699, 352] width 645 height 78
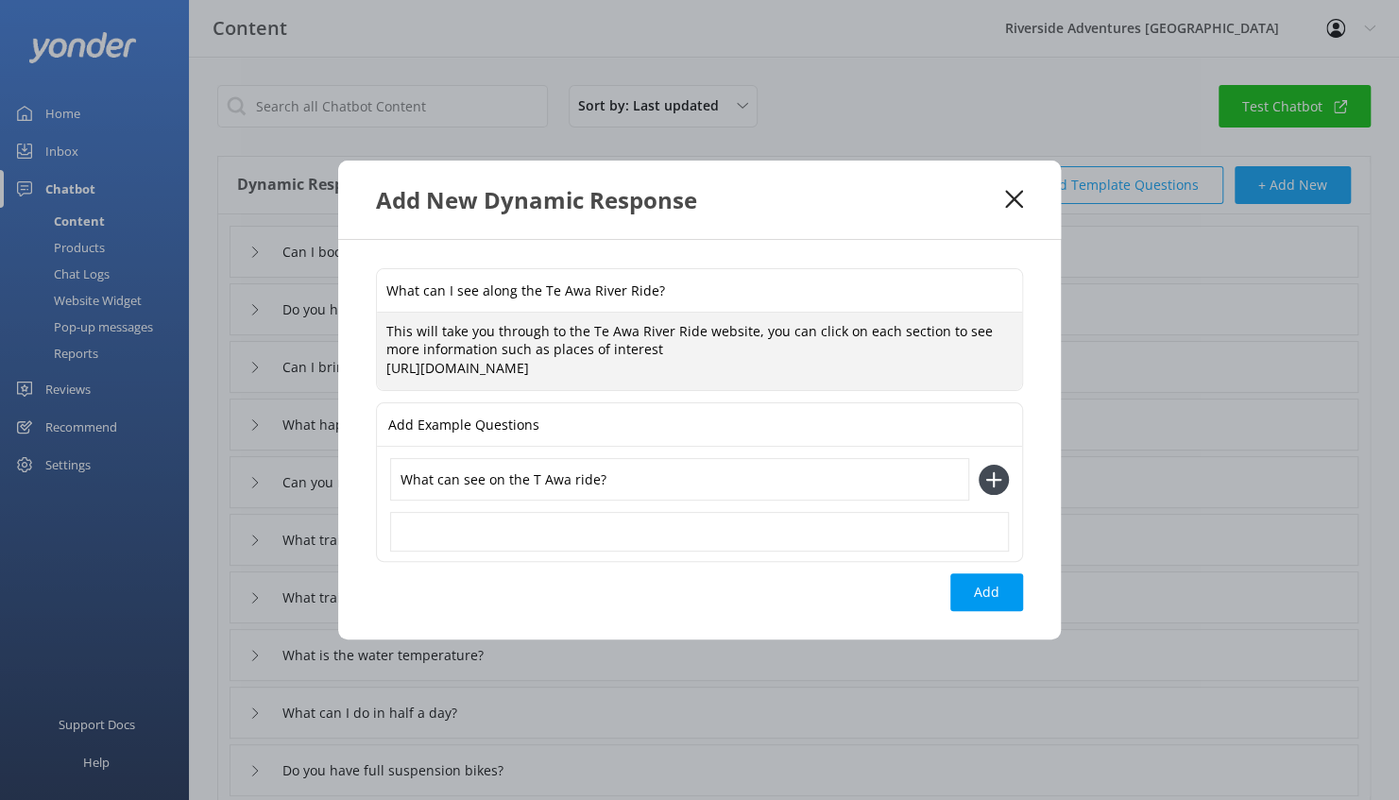
click at [584, 322] on textarea "This will take you through to the Te Awa River Ride website, you can click on e…" at bounding box center [699, 352] width 645 height 78
click at [667, 346] on textarea "This will take you through to the Te Awa River Ride website, you can click on e…" at bounding box center [699, 352] width 645 height 78
type textarea "This will take you through to the Te Awa River Ride website, you can click on e…"
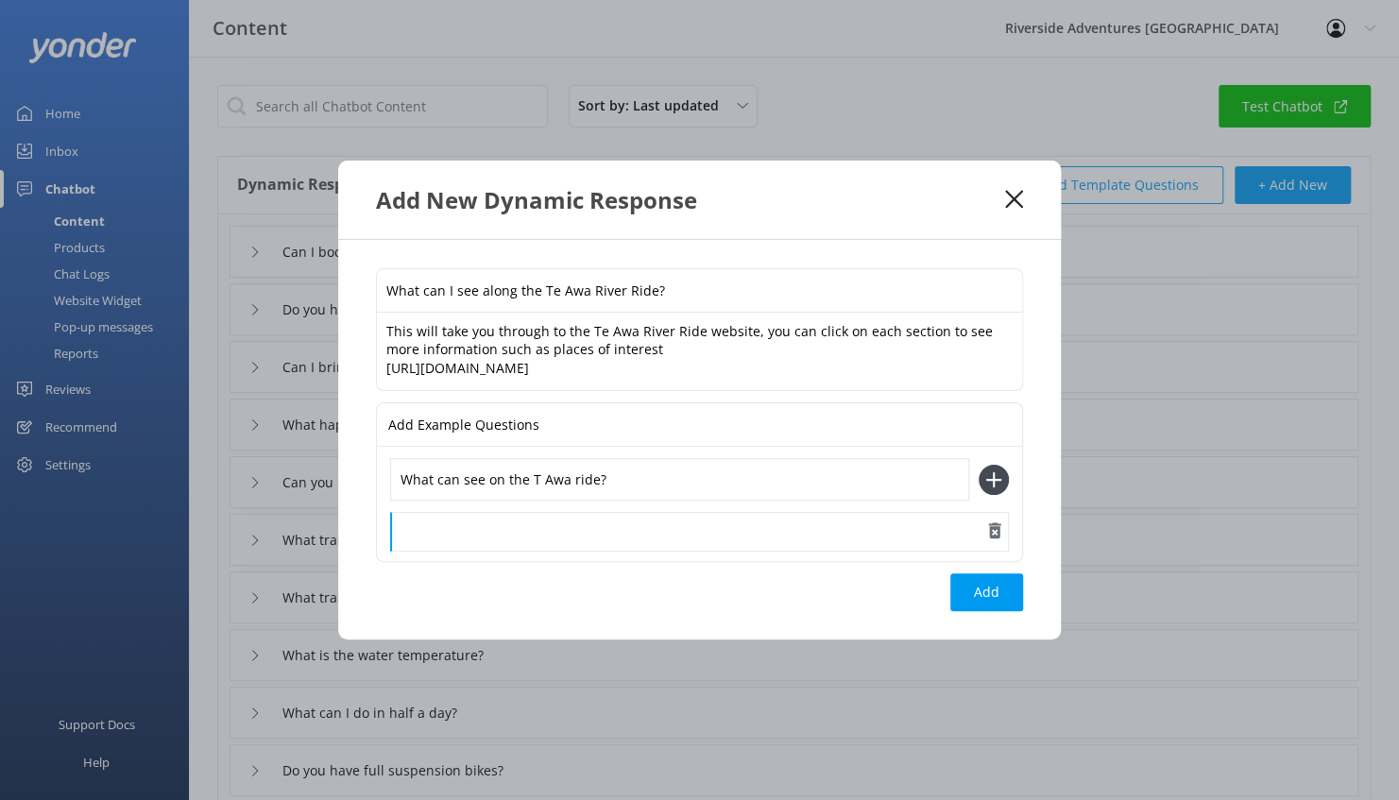
click at [580, 538] on div at bounding box center [699, 532] width 619 height 40
click at [637, 493] on input "What can see on the T Awa ride?" at bounding box center [679, 479] width 579 height 43
click at [629, 455] on div "What can see on the T Awa ride?" at bounding box center [699, 504] width 645 height 114
drag, startPoint x: 625, startPoint y: 478, endPoint x: 358, endPoint y: 480, distance: 267.4
click at [358, 480] on div "What can I see along the Te Awa River Ride? This will take you through to the T…" at bounding box center [699, 440] width 723 height 401
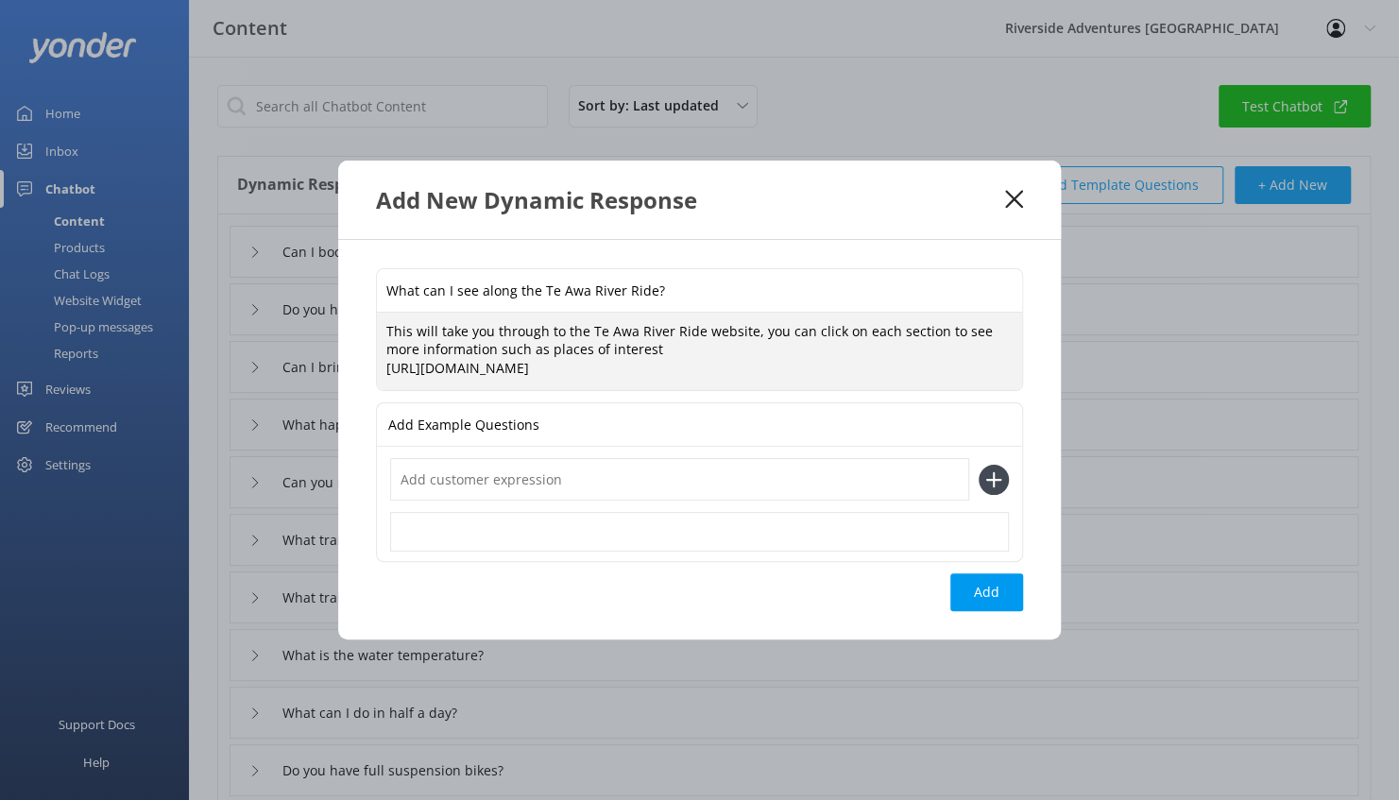
click at [646, 367] on textarea "This will take you through to the Te Awa River Ride website, you can click on e…" at bounding box center [699, 352] width 645 height 78
click at [627, 350] on textarea "This will take you through to the Te Awa River Ride website, you can click on e…" at bounding box center [699, 352] width 645 height 78
type textarea "This will take you through to the Te Awa River Ride website, you can click on e…"
click at [971, 582] on button "Add" at bounding box center [986, 592] width 73 height 38
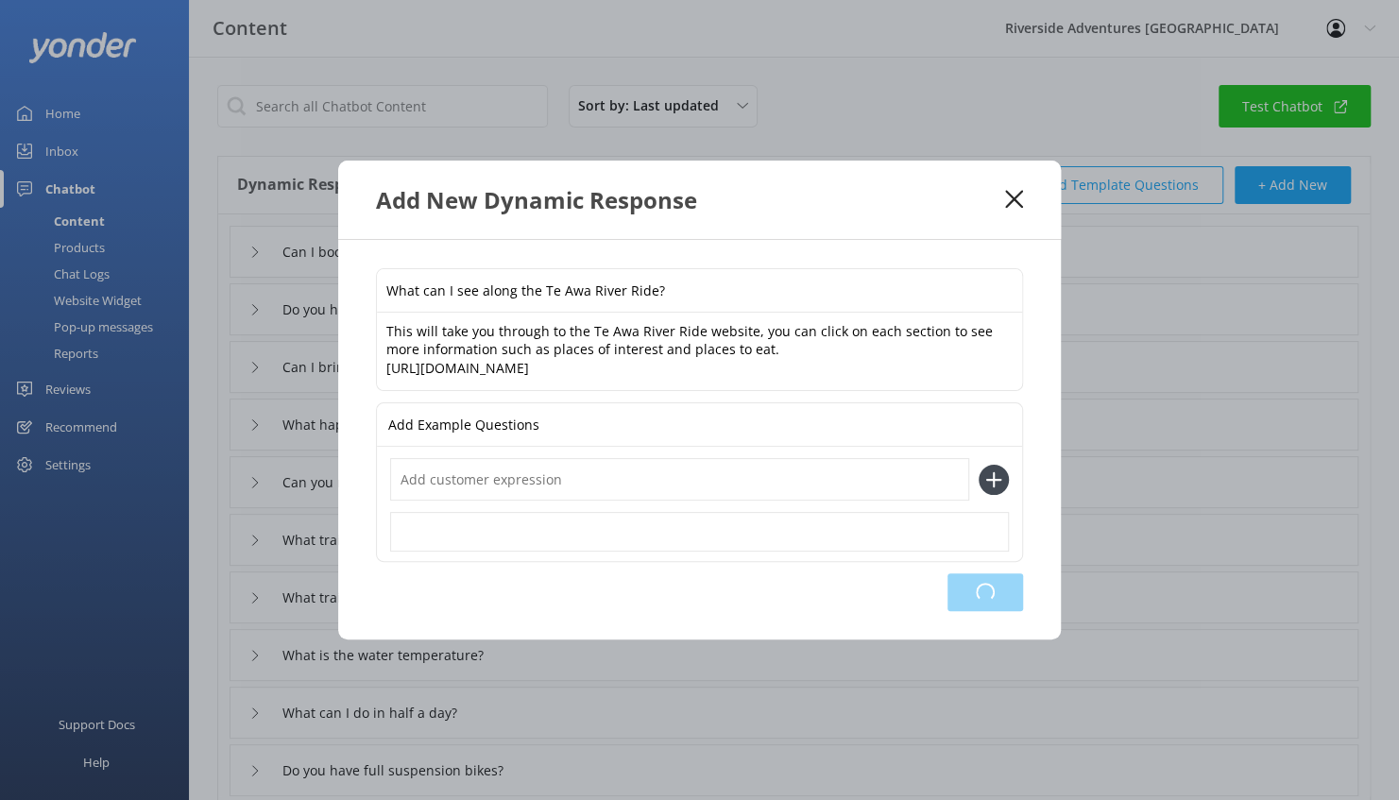
type input "What can I see along the Te Awa River Ride?"
type input "Can I book a shuttle if there are only 2 of us?"
type input "Do you have bike trailers for hire?"
type input "Can I bring my dog with me?"
type input "What happens if I get a puncture while I am riding?"
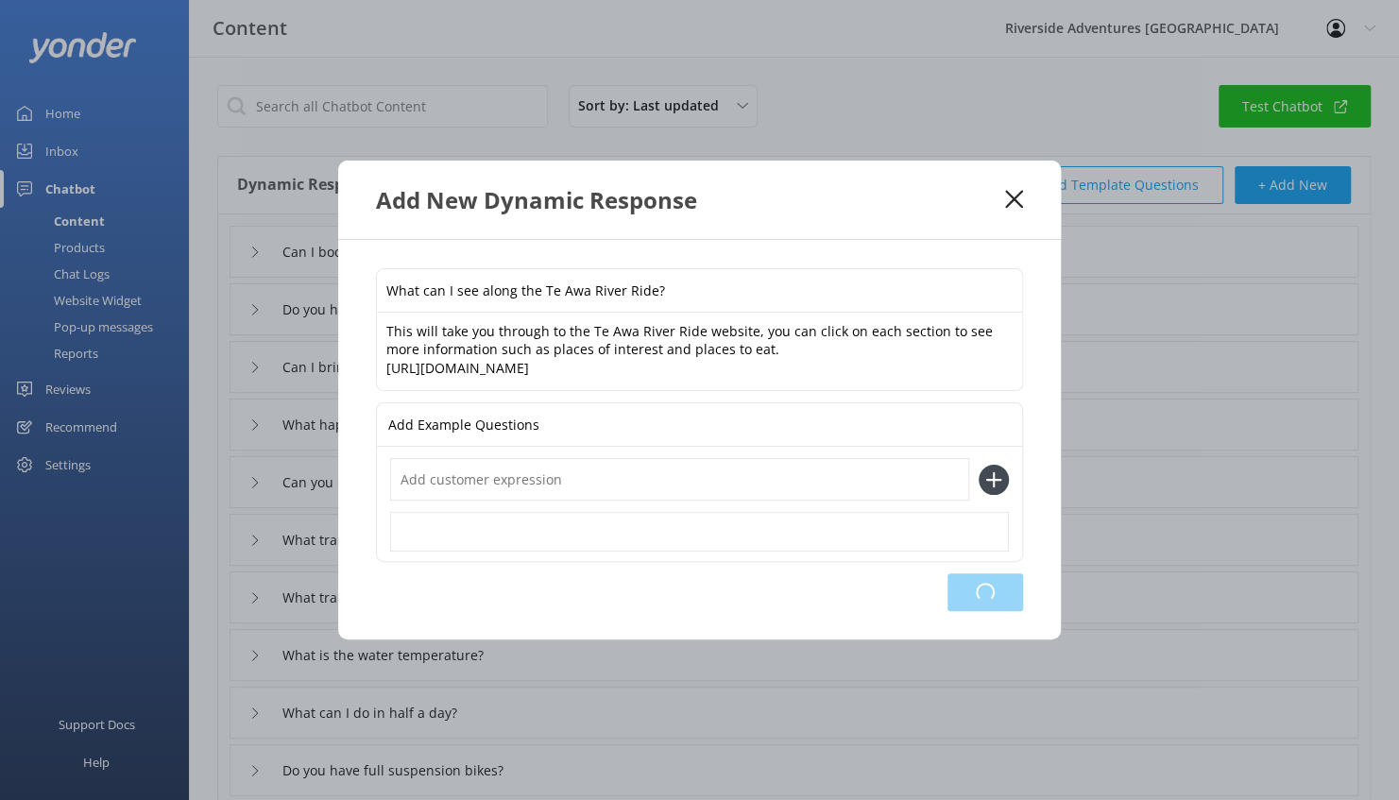
type input "Can you ride the entire Waikato River Trail?"
type input "What trails are good for experienced riders?"
type input "What trails are good for beginners?"
type input "What is the water temperature?"
type input "What can I do in half a day?"
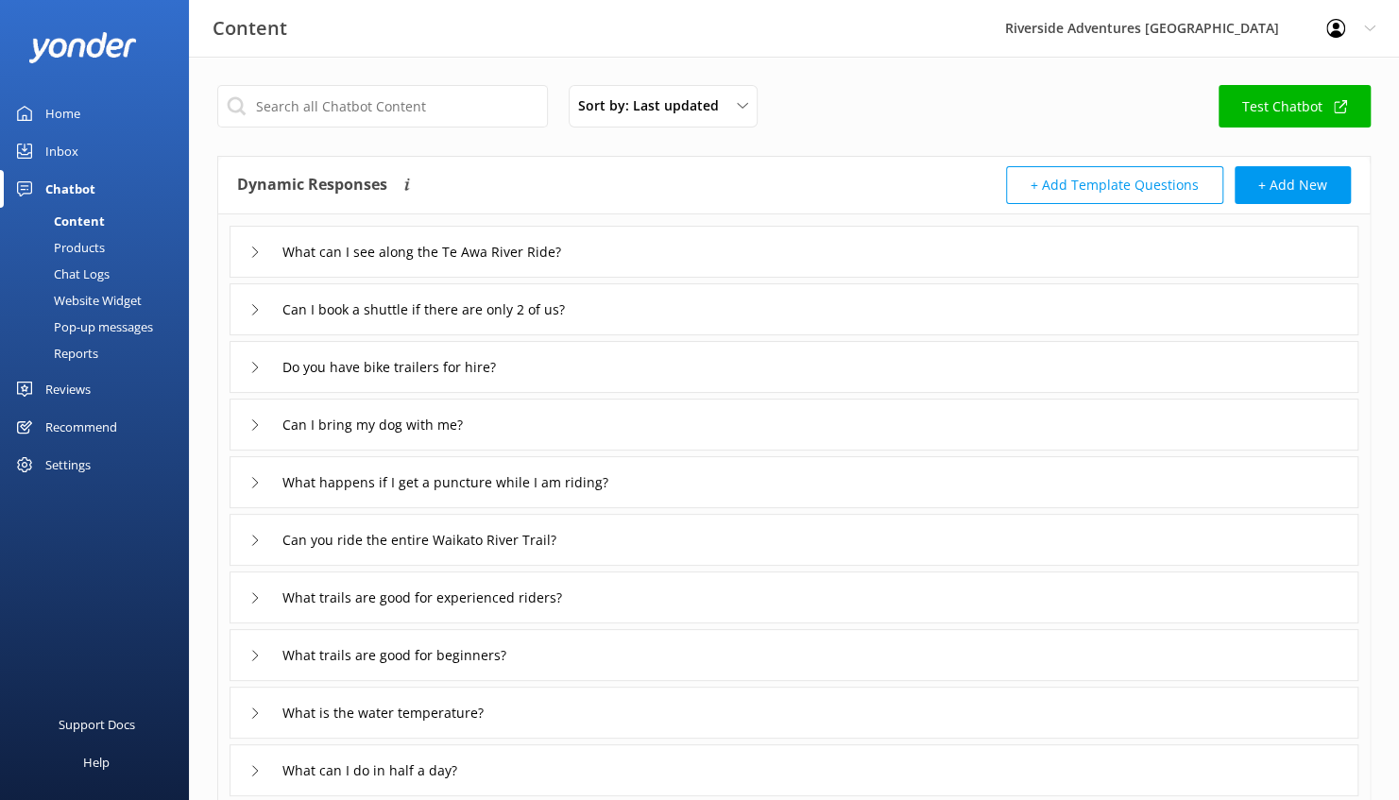
click at [73, 149] on div "Inbox" at bounding box center [61, 151] width 33 height 38
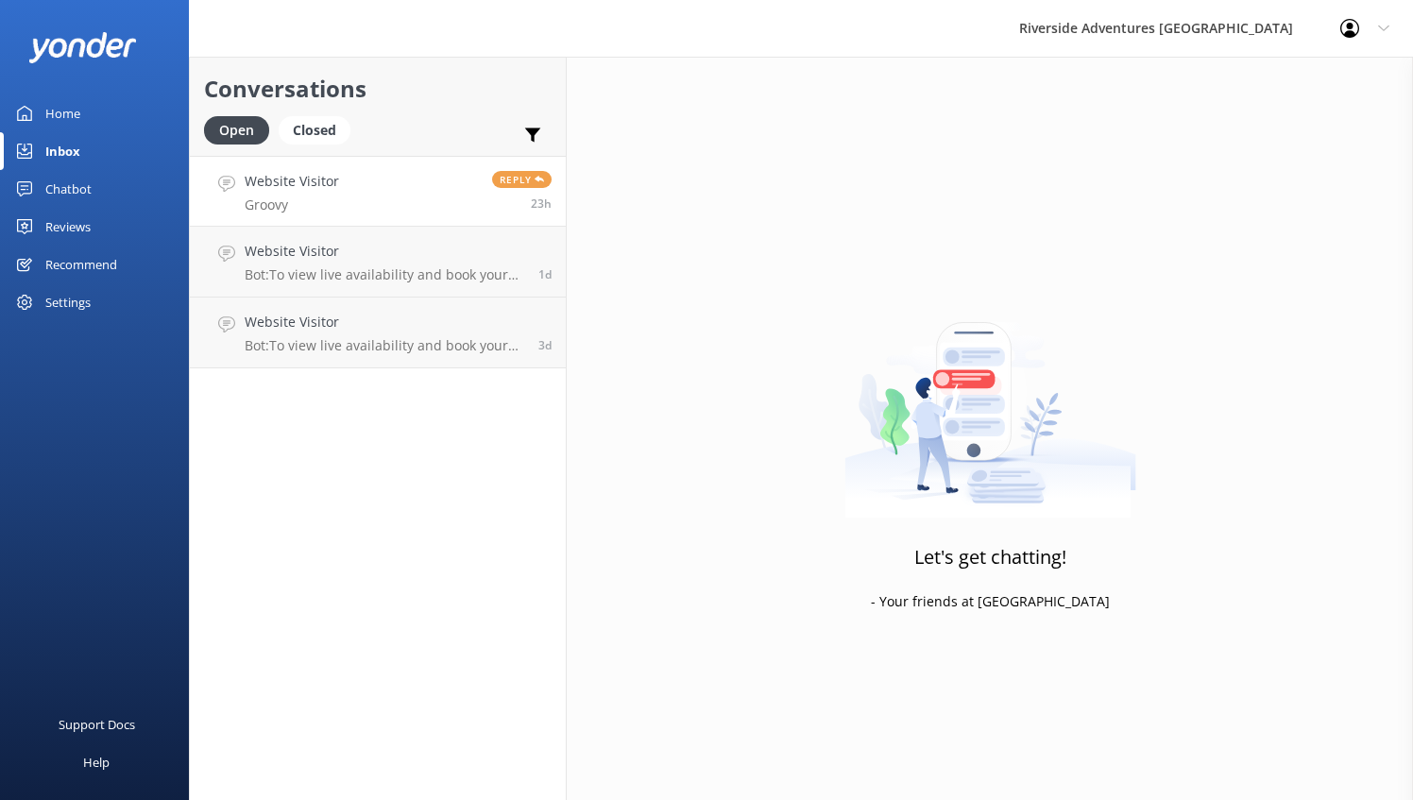
click at [359, 198] on link "Website Visitor Groovy Reply 23h" at bounding box center [378, 191] width 376 height 71
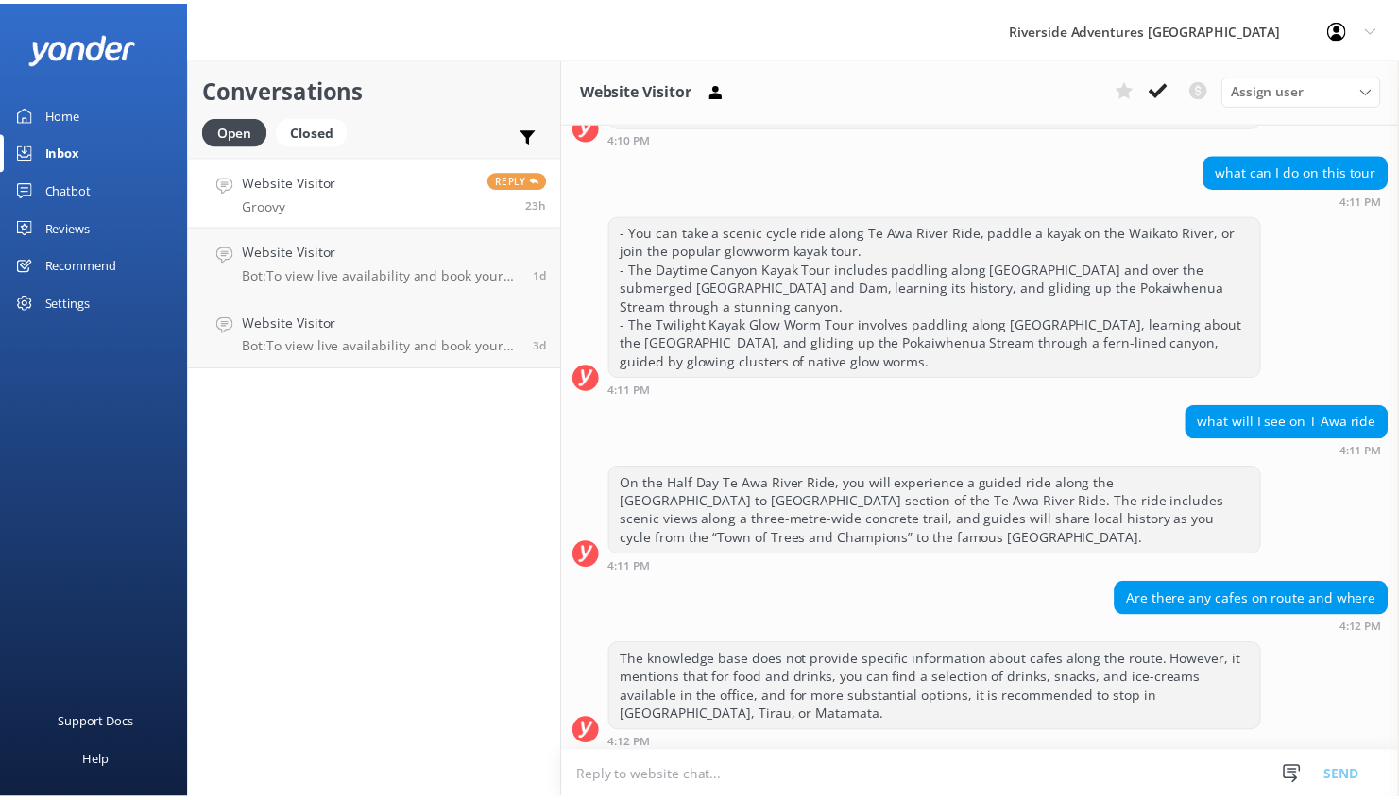
scroll to position [578, 0]
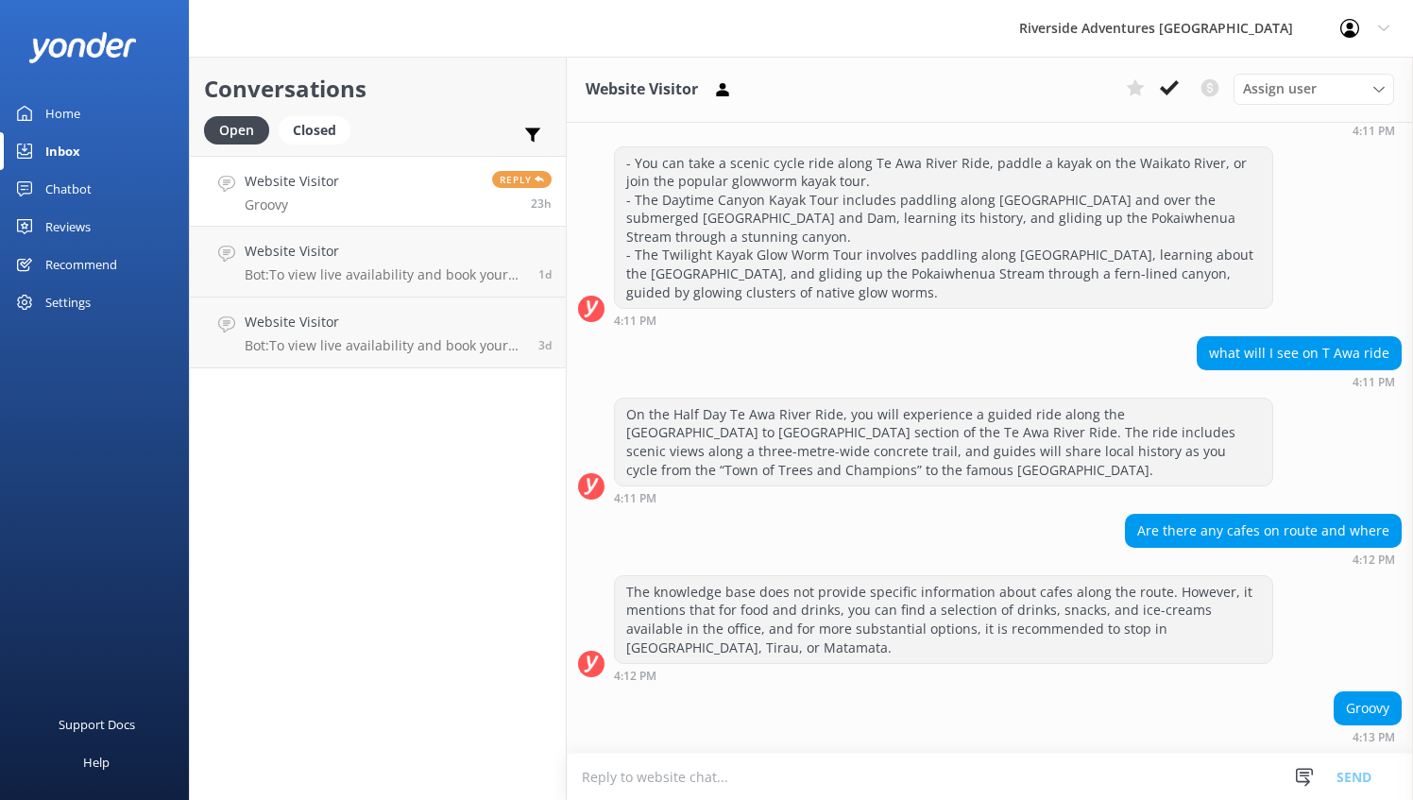
click at [76, 178] on div "Chatbot" at bounding box center [68, 189] width 46 height 38
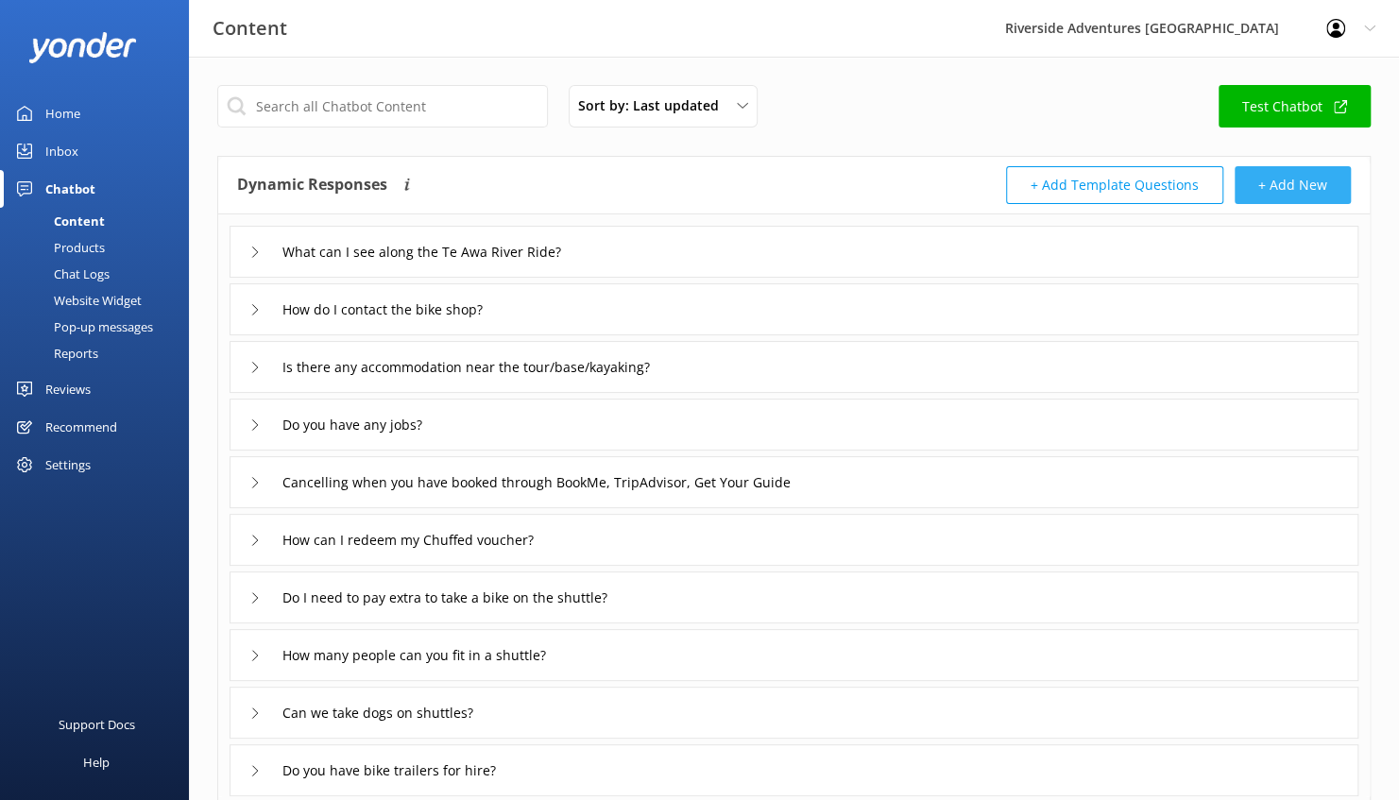
click at [1323, 187] on button "+ Add New" at bounding box center [1293, 185] width 116 height 38
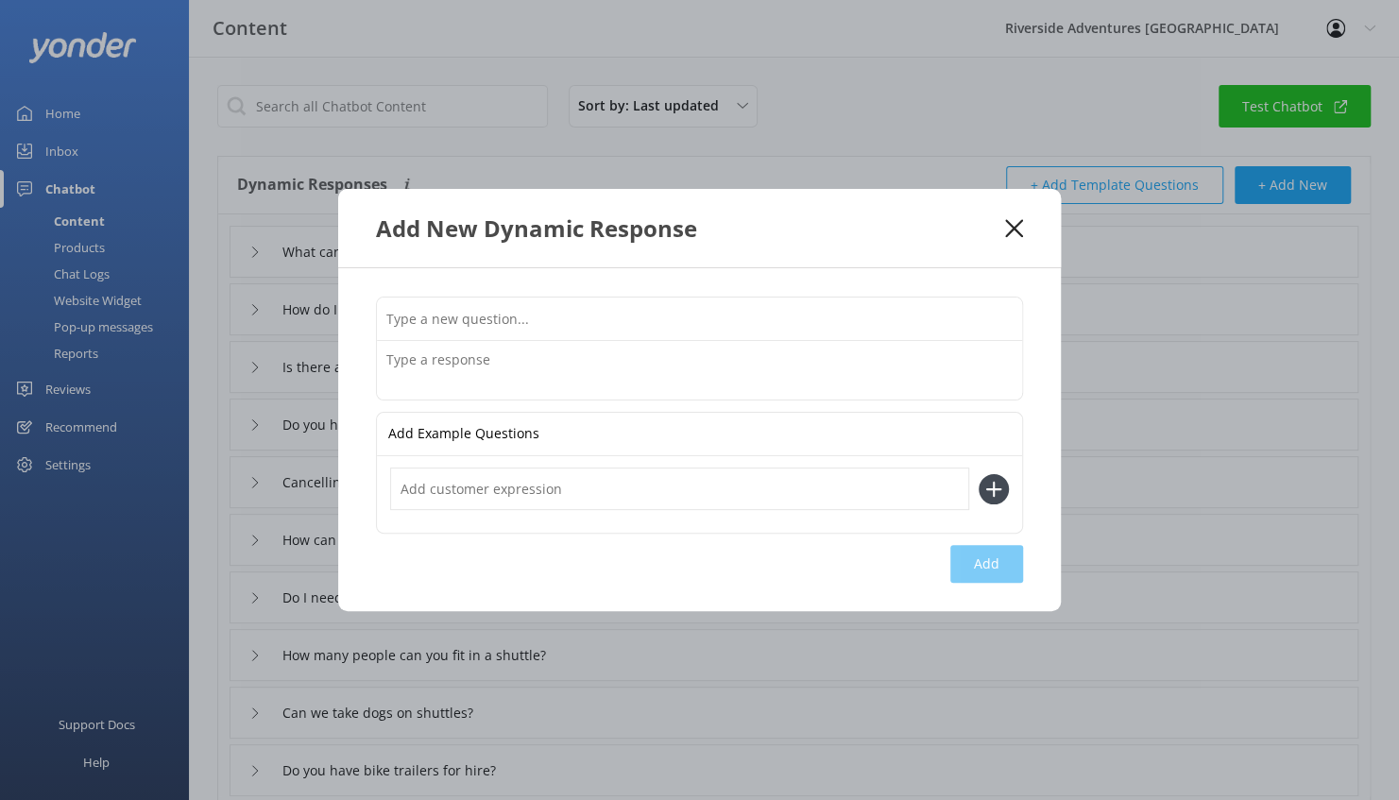
click at [561, 336] on input "text" at bounding box center [699, 319] width 645 height 43
click at [565, 321] on input "text" at bounding box center [699, 319] width 645 height 43
click at [846, 208] on div "Add New Dynamic Response" at bounding box center [699, 228] width 723 height 78
click at [645, 313] on input "text" at bounding box center [699, 319] width 645 height 43
type input "W"
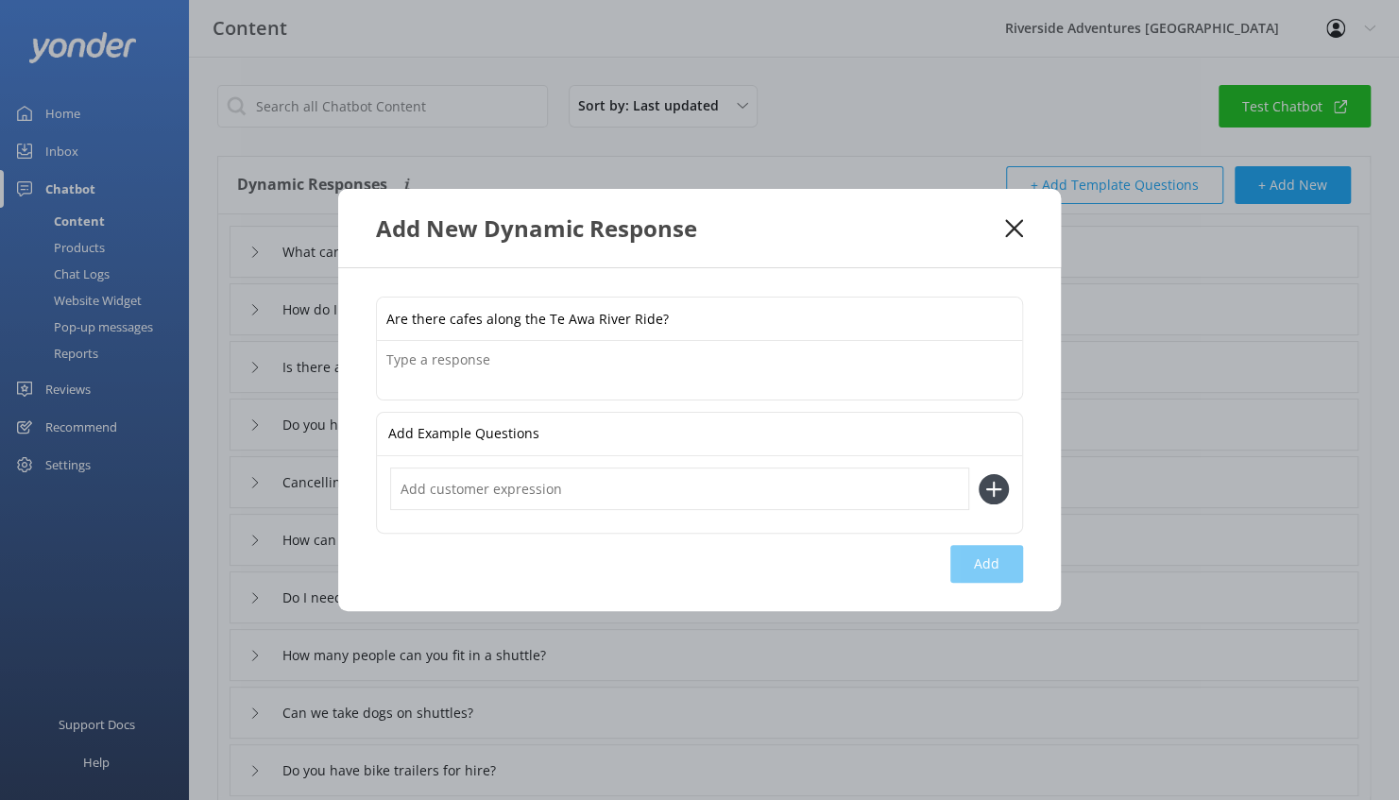
type input "Are there cafes along the Te Awa River Ride?"
click at [502, 373] on textarea at bounding box center [699, 370] width 645 height 59
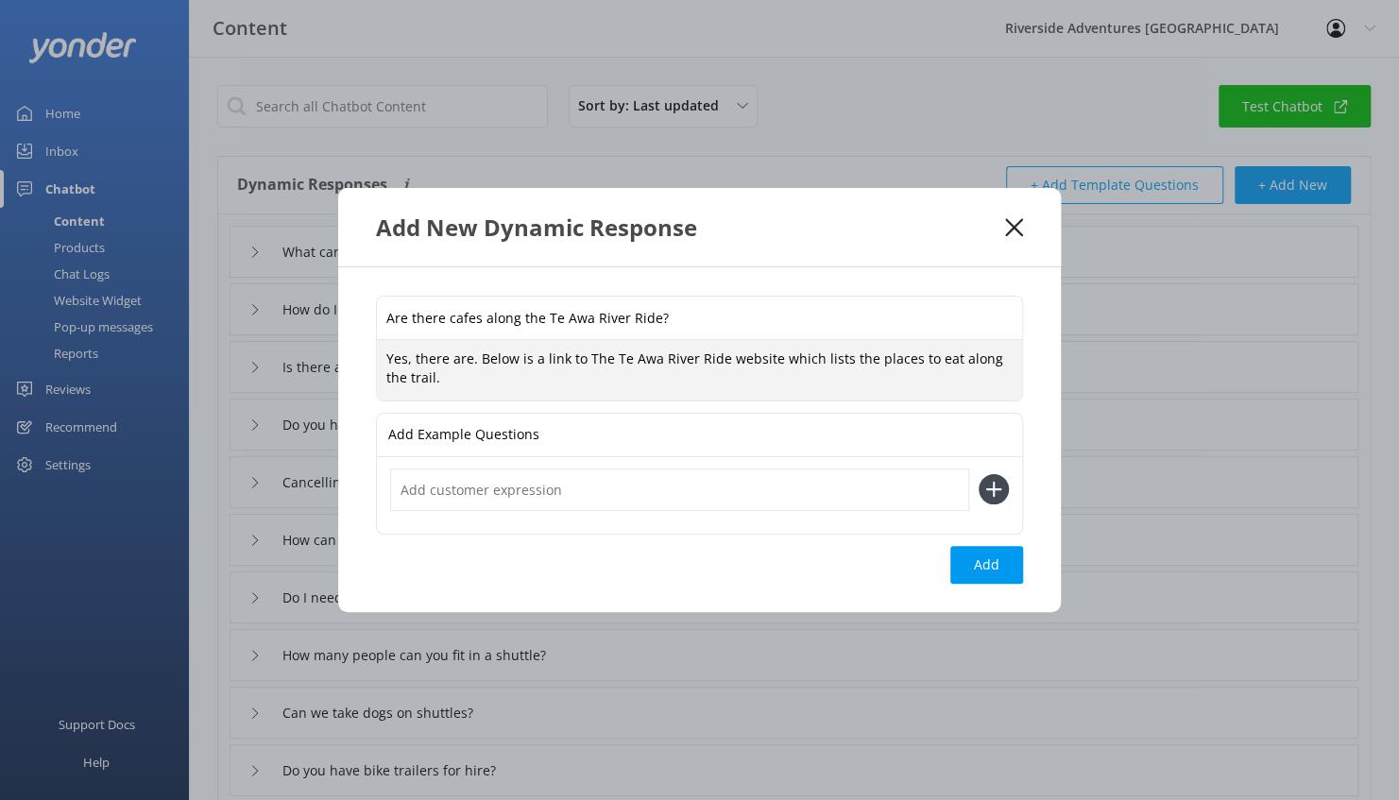
scroll to position [4, 0]
paste textarea "[URL][DOMAIN_NAME]"
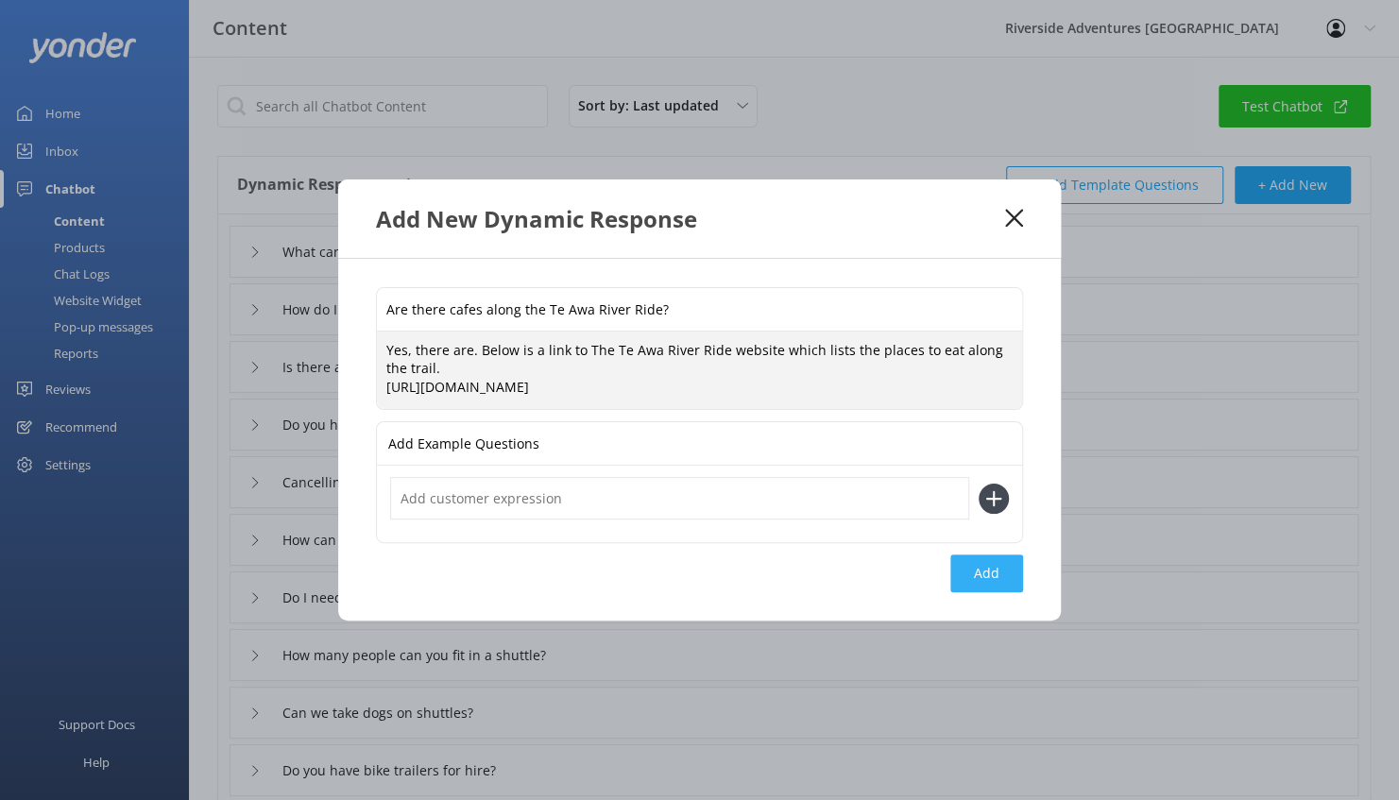
type textarea "Yes, there are. Below is a link to The Te Awa River Ride website which lists th…"
click at [997, 576] on button "Add" at bounding box center [986, 574] width 73 height 38
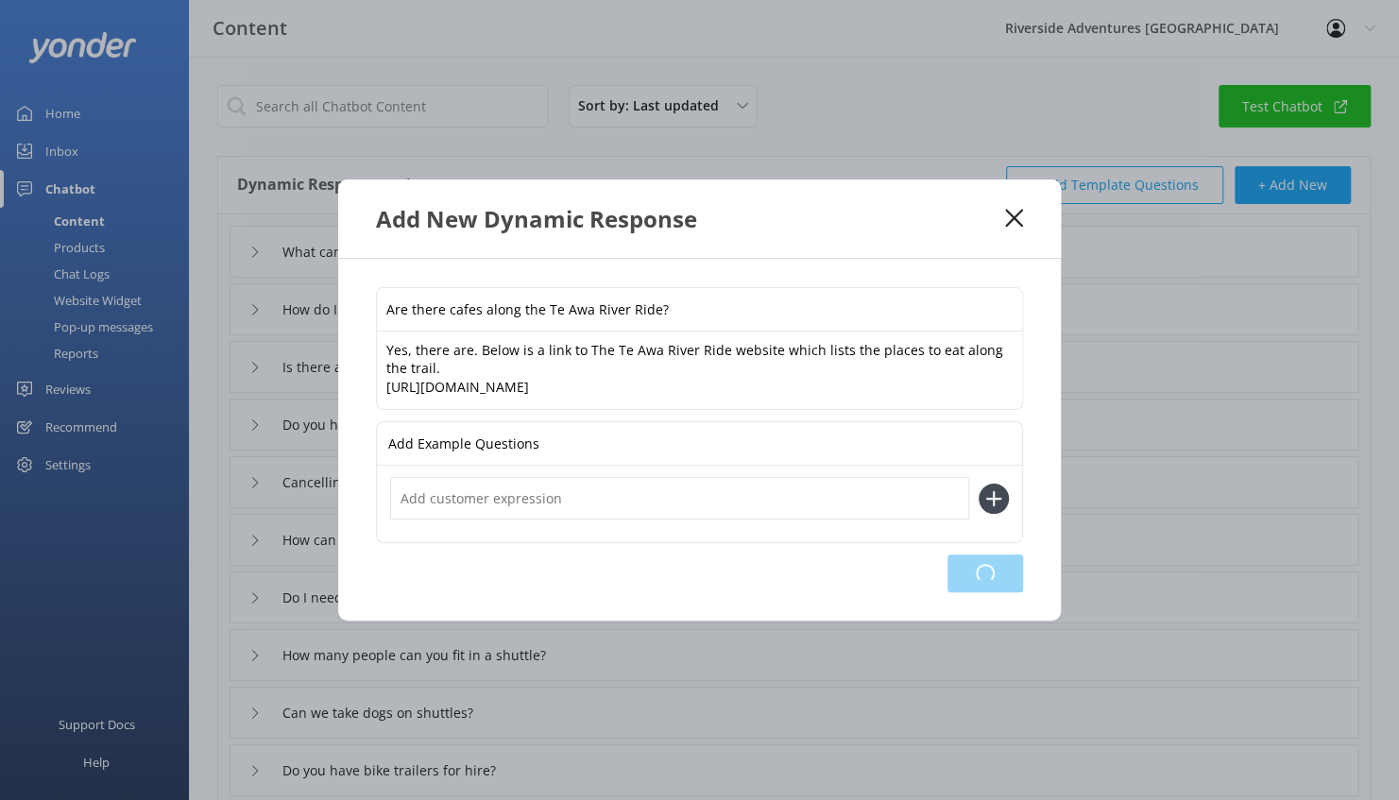
type input "Are there cafes along the Te Awa River Ride?"
type input "What can I see along the Te Awa River Ride?"
type input "How do I contact the bike shop?"
type input "Is there any accommodation near the tour/base/kayaking?"
type input "Do you have any jobs?"
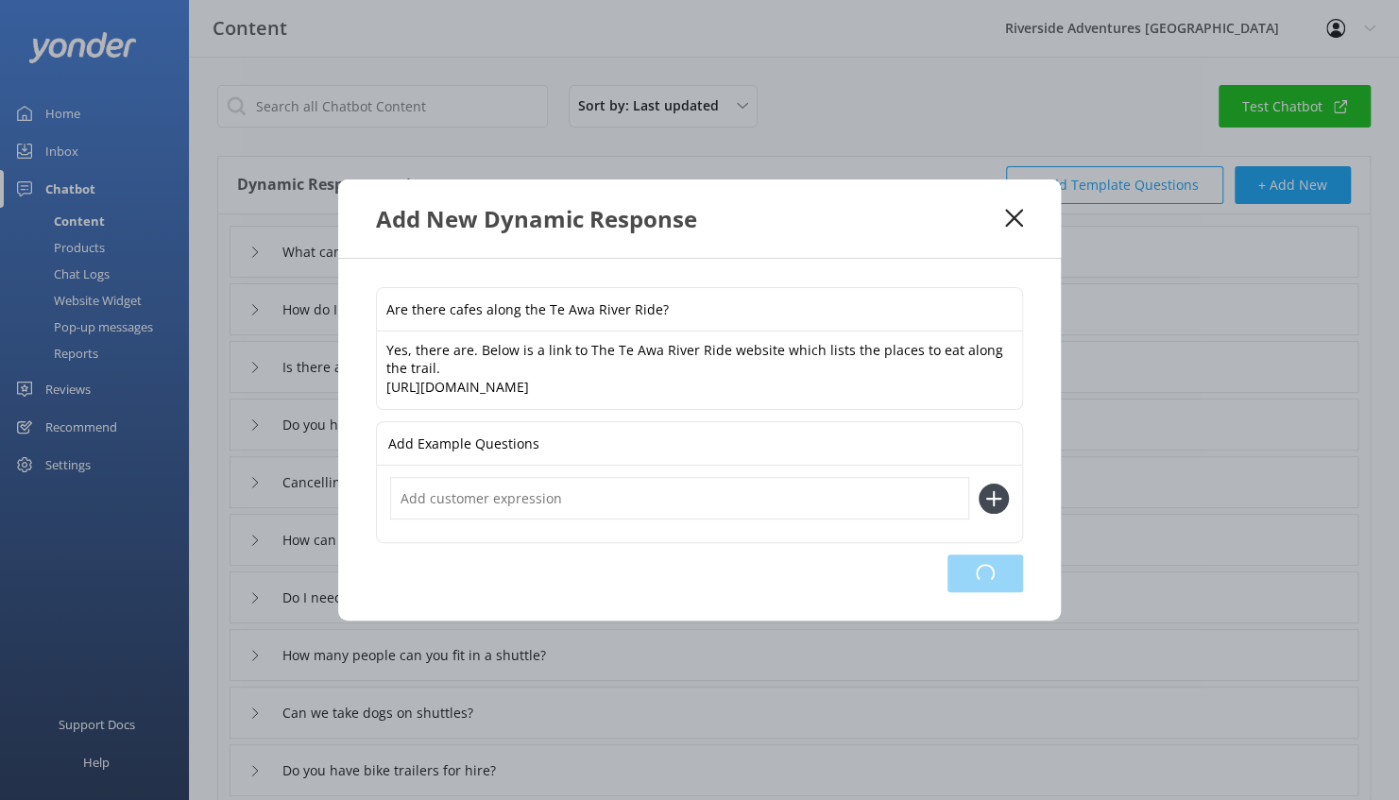
type input "Cancelling when you have booked through BookMe, TripAdvisor, Get Your Guide"
type input "How can I redeem my Chuffed voucher?"
type input "Do I need to pay extra to take a bike on the shuttle?"
type input "How many people can you fit in a shuttle?"
type input "Can we take dogs on shuttles?"
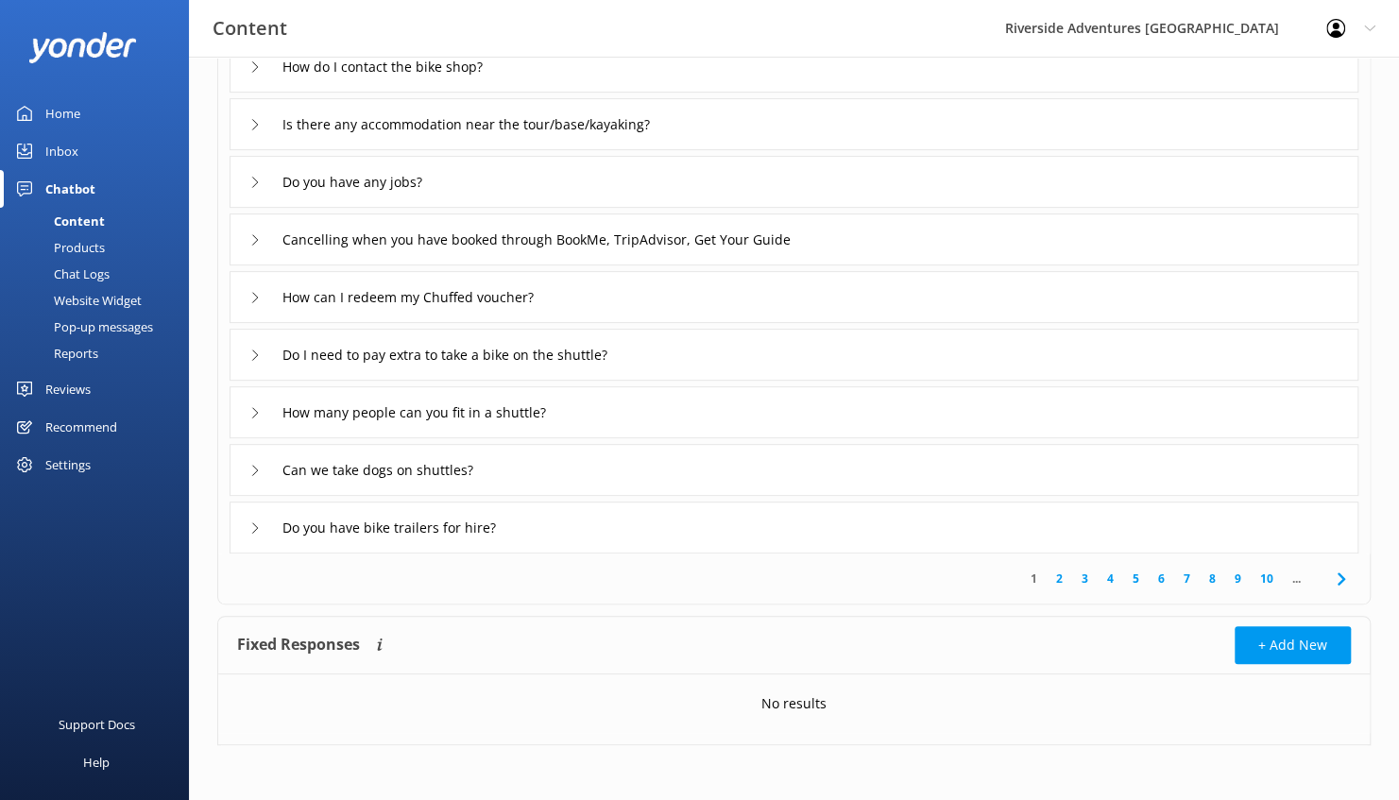
scroll to position [300, 0]
click at [1058, 578] on link "2" at bounding box center [1060, 579] width 26 height 18
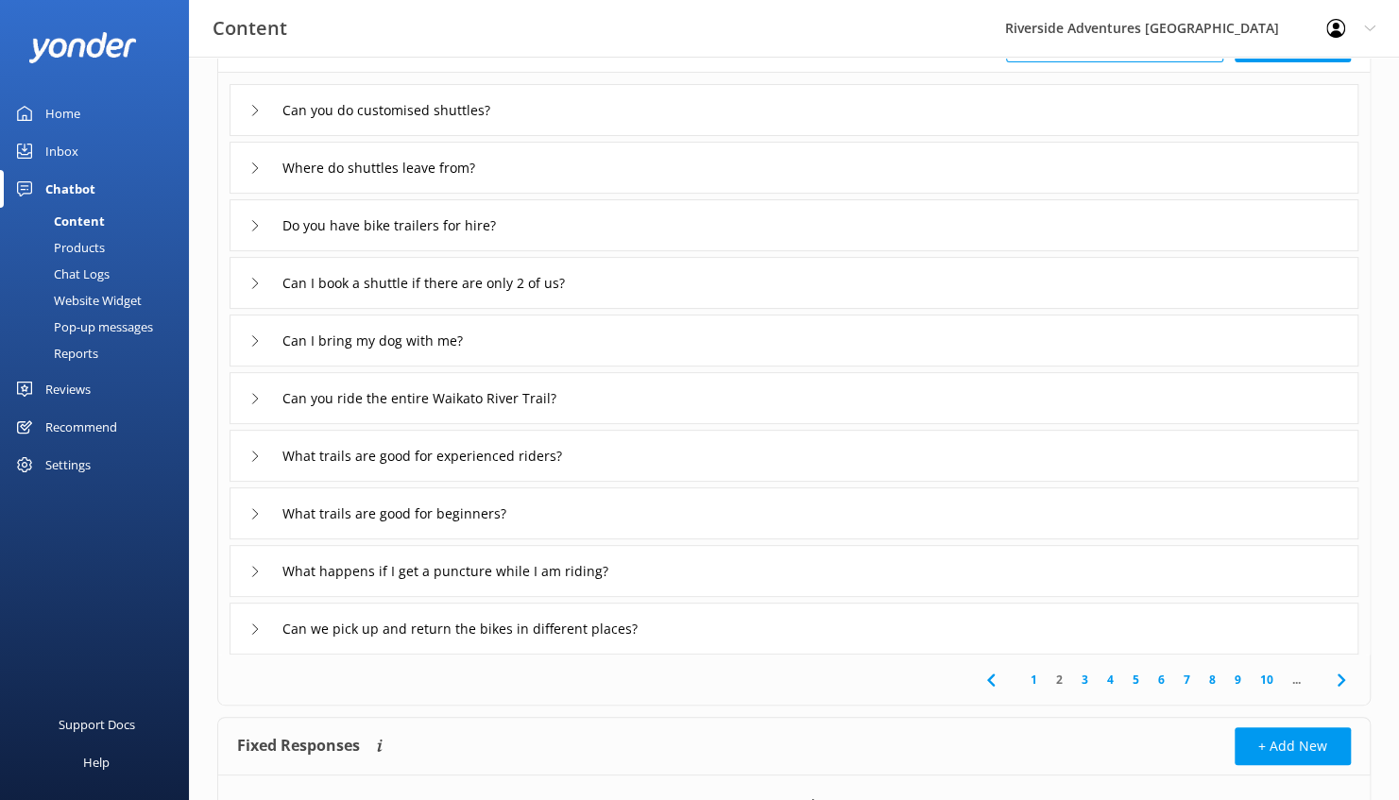
scroll to position [160, 0]
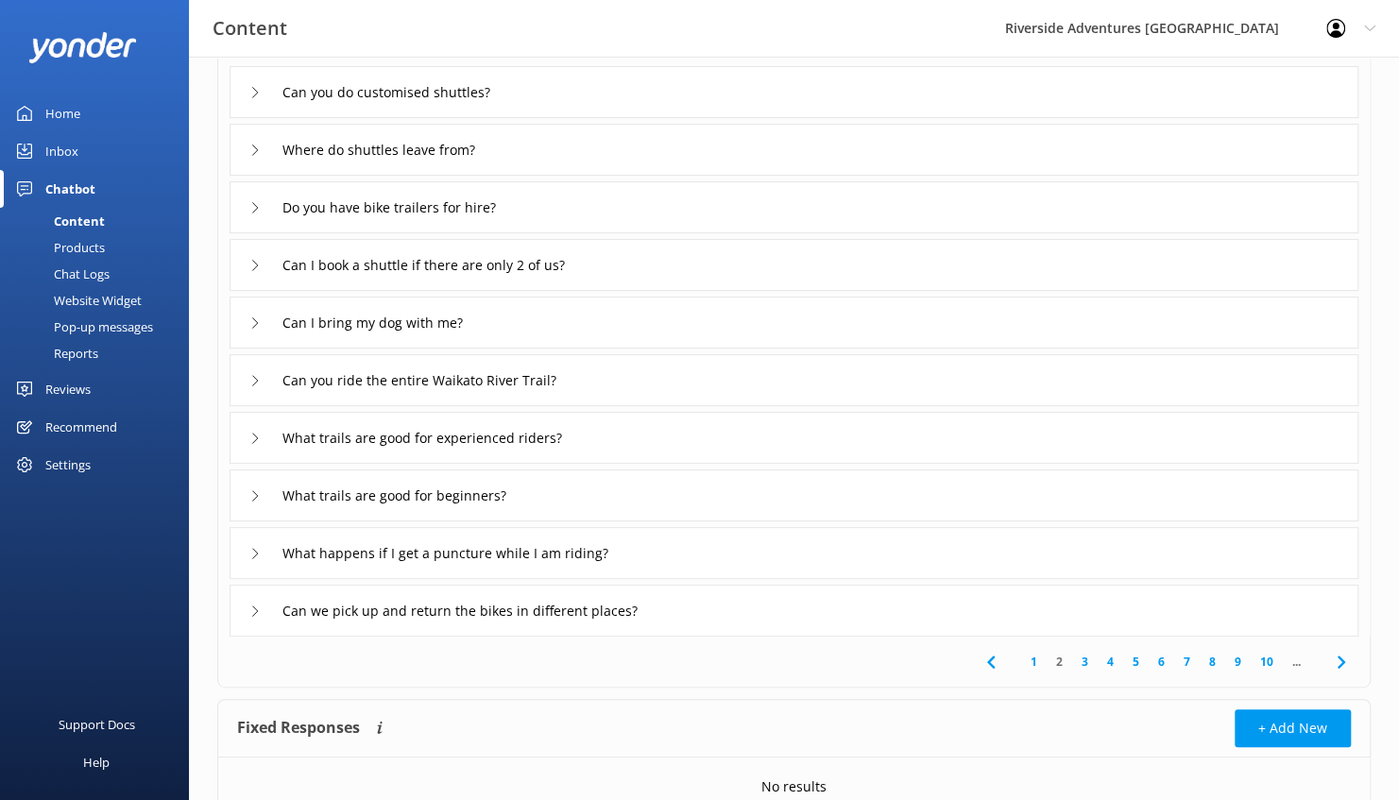
click at [1083, 662] on link "3" at bounding box center [1085, 662] width 26 height 18
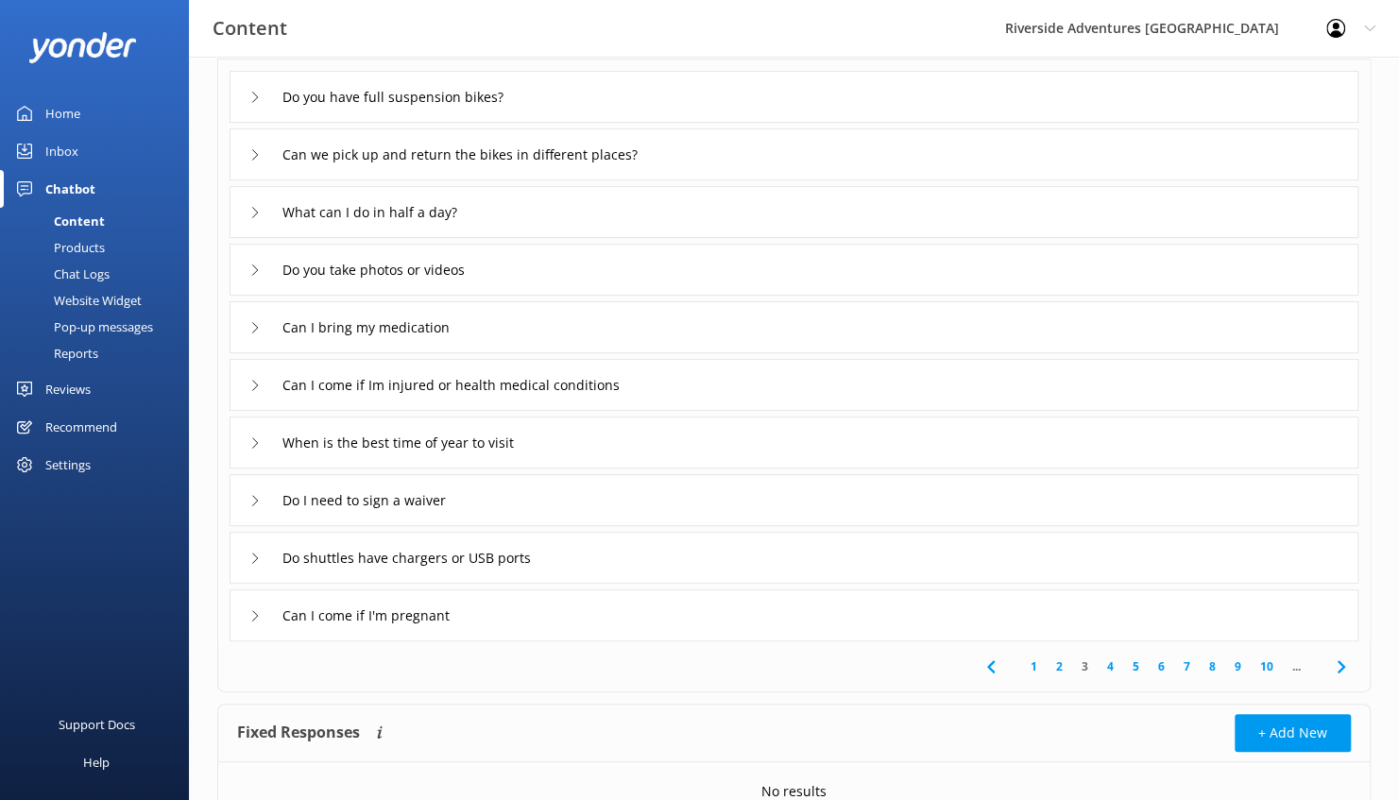
scroll to position [243, 0]
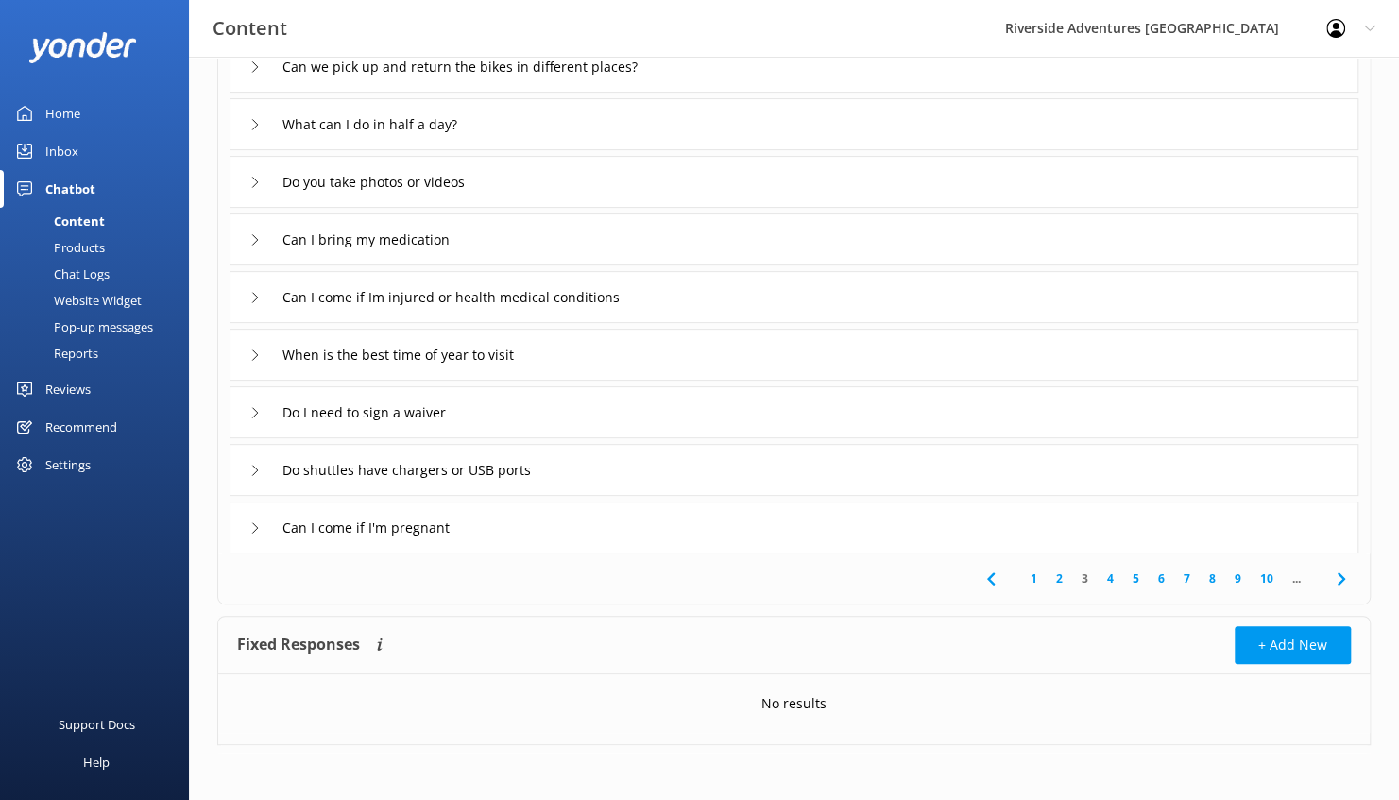
click at [1114, 574] on link "4" at bounding box center [1111, 579] width 26 height 18
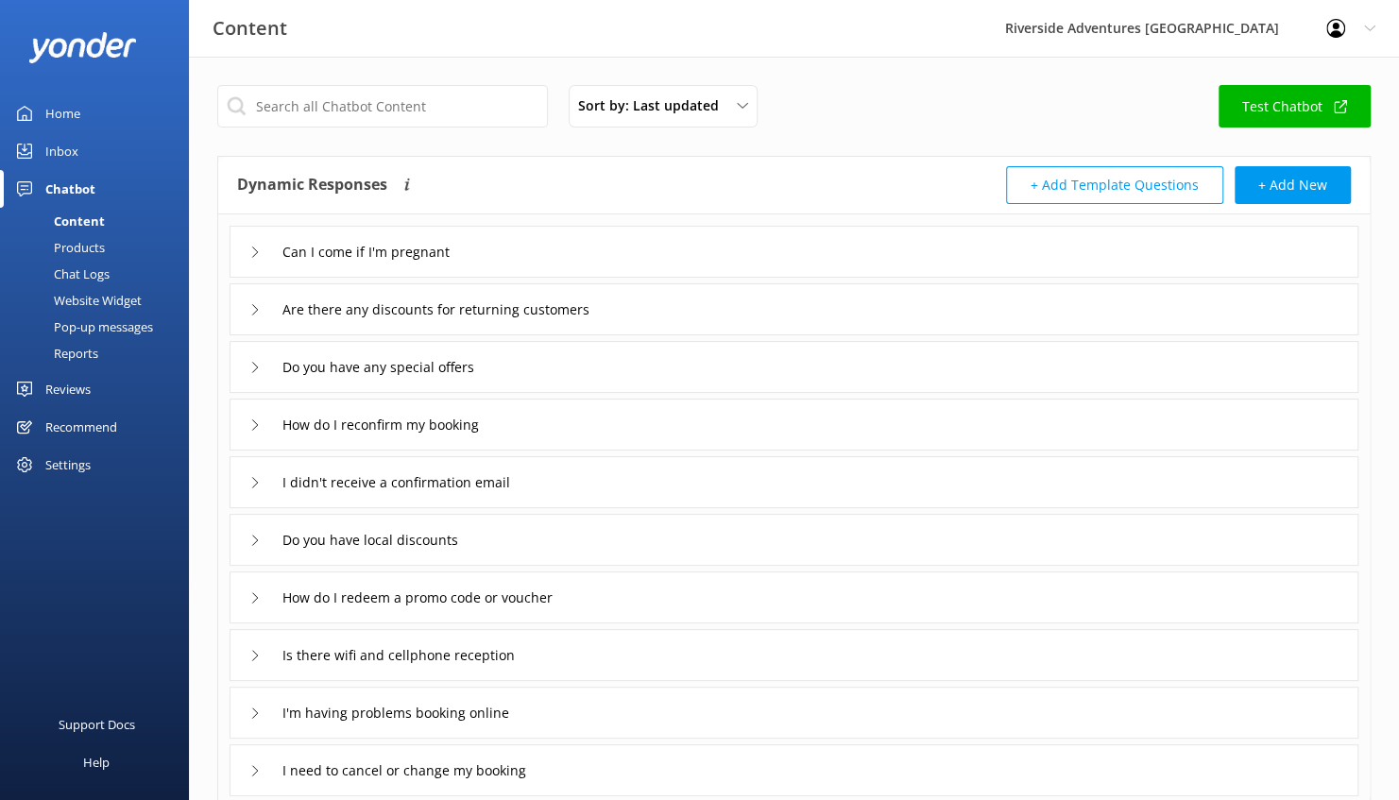
scroll to position [243, 0]
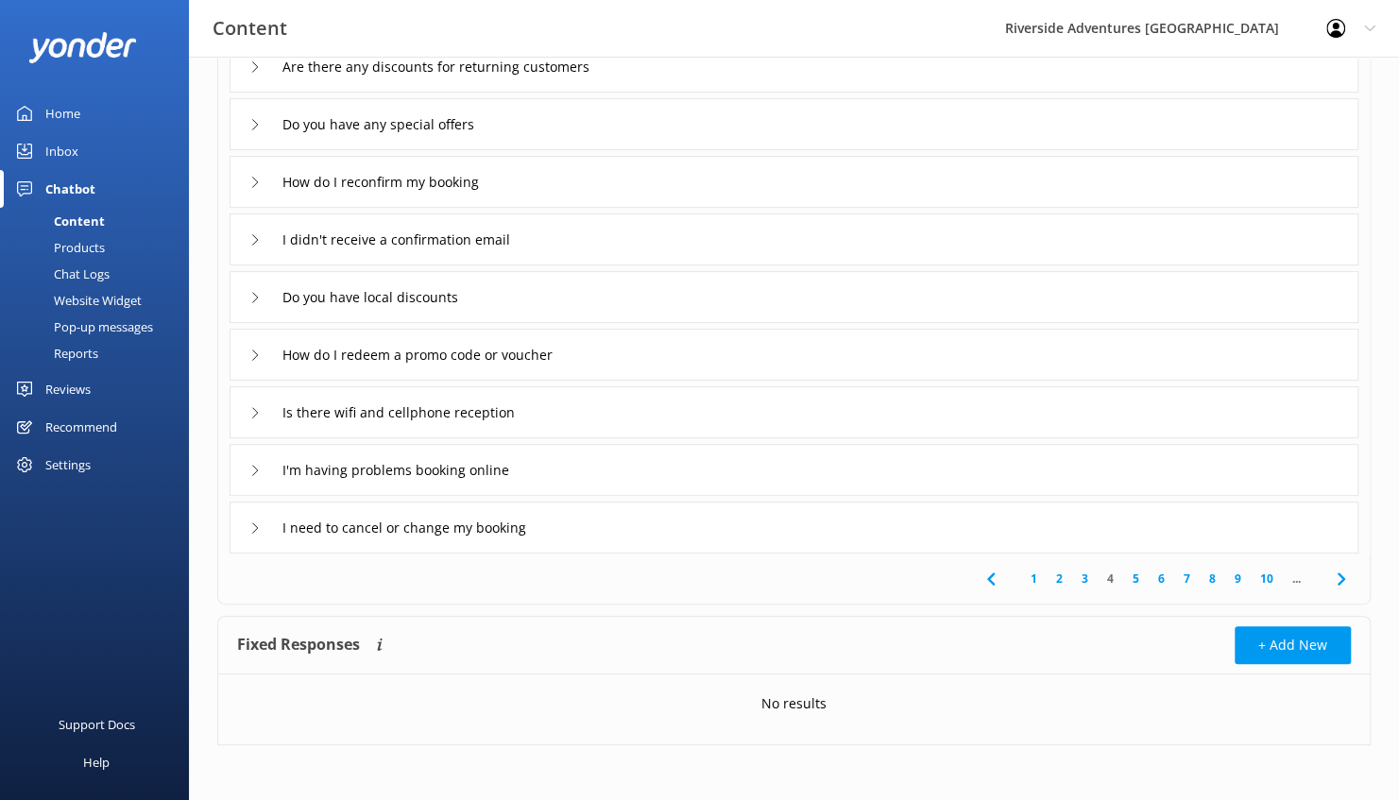
click at [1155, 579] on link "6" at bounding box center [1162, 579] width 26 height 18
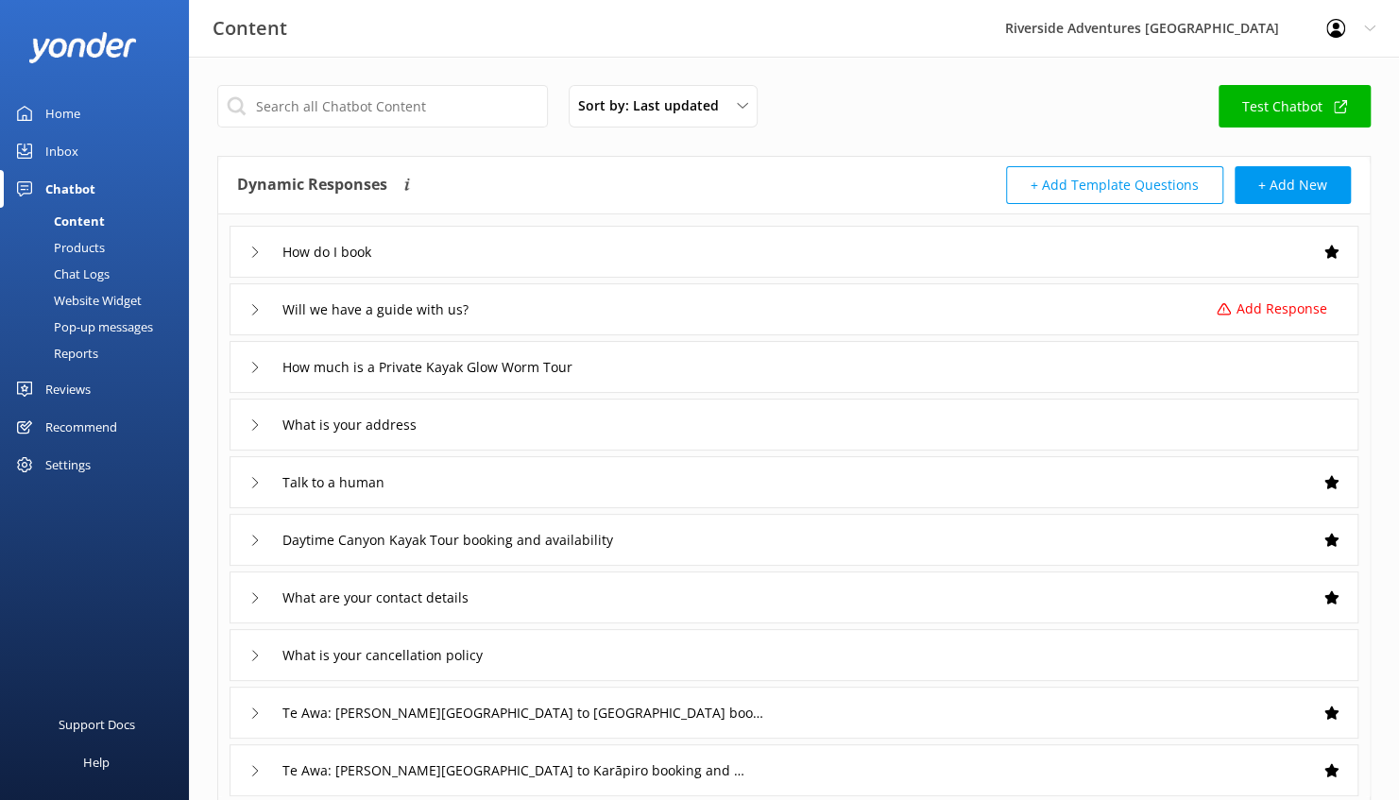
scroll to position [243, 0]
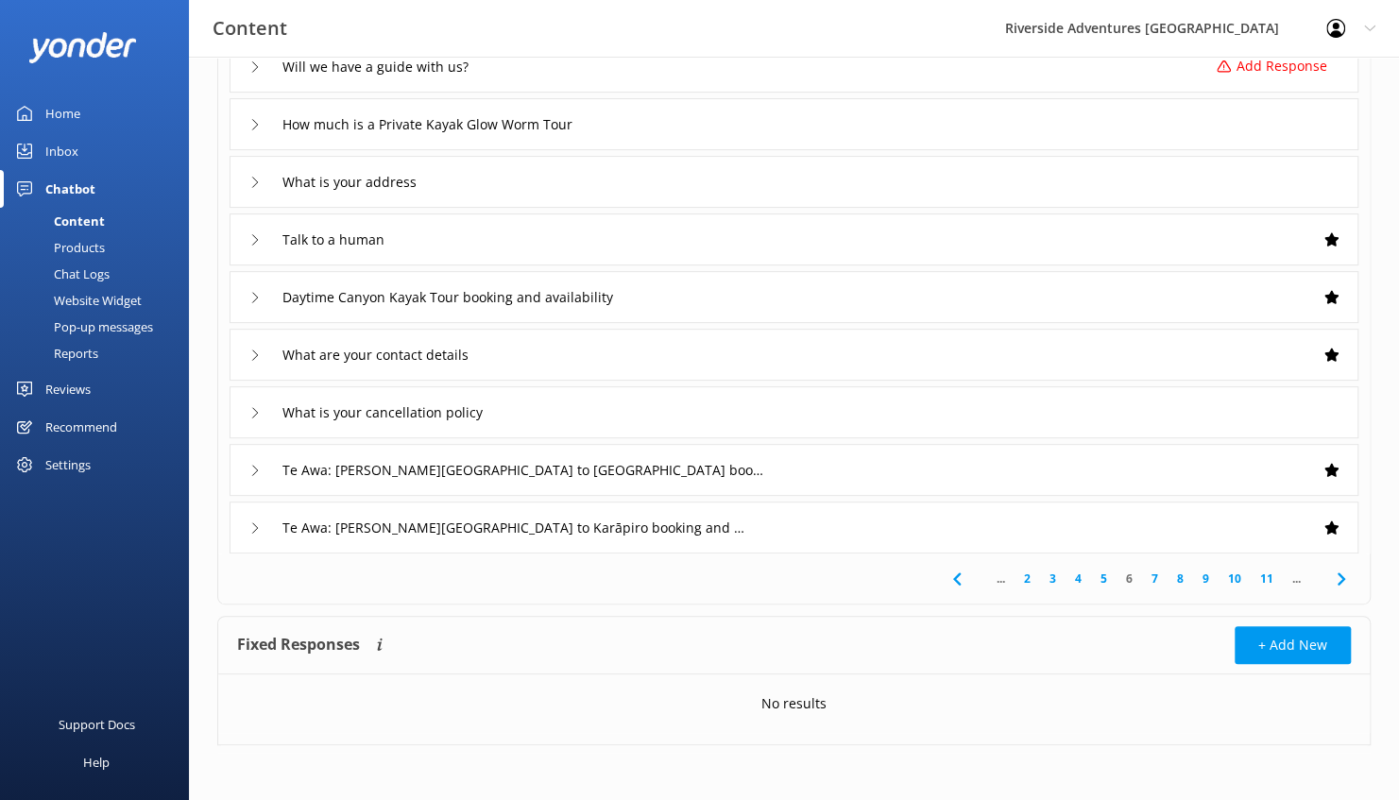
click at [93, 272] on div "Chat Logs" at bounding box center [60, 274] width 98 height 26
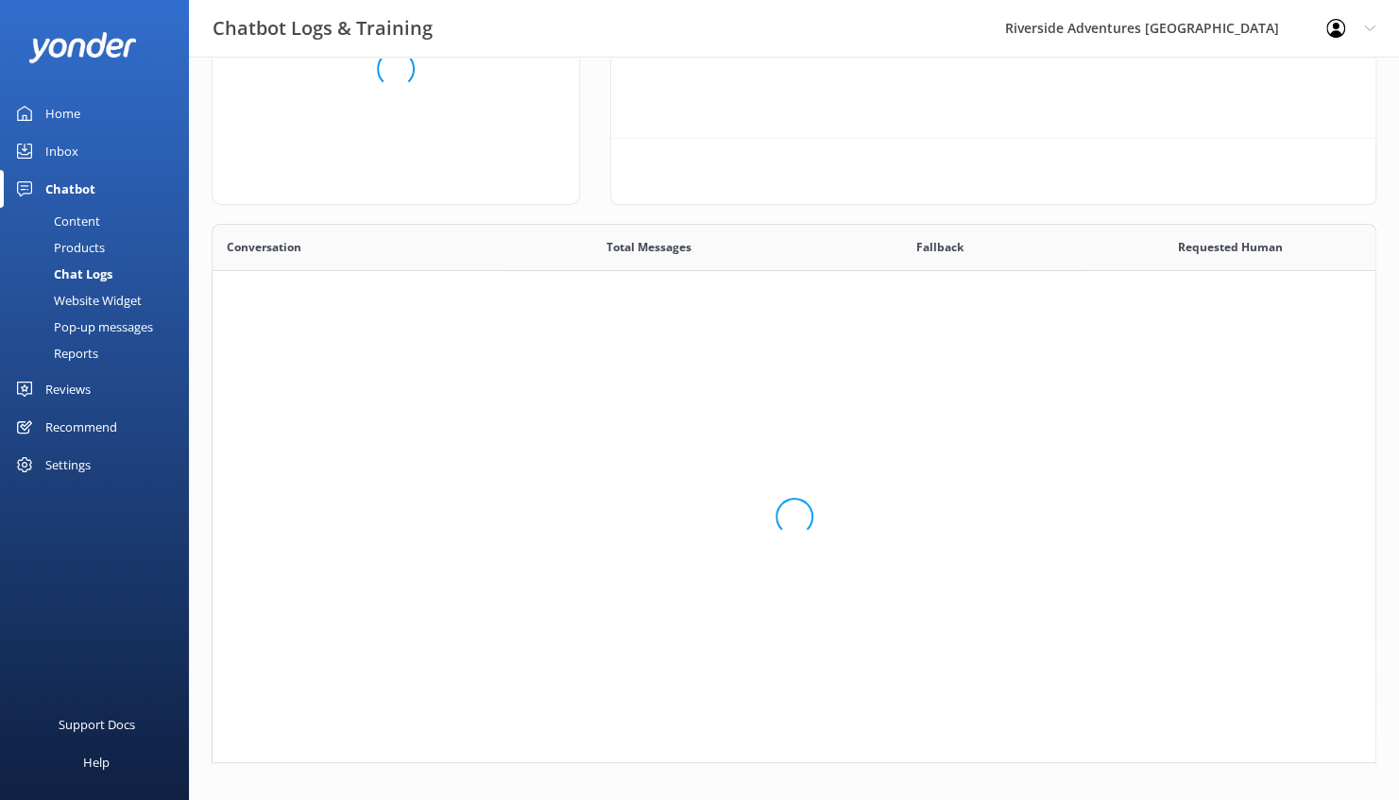
scroll to position [647, 1149]
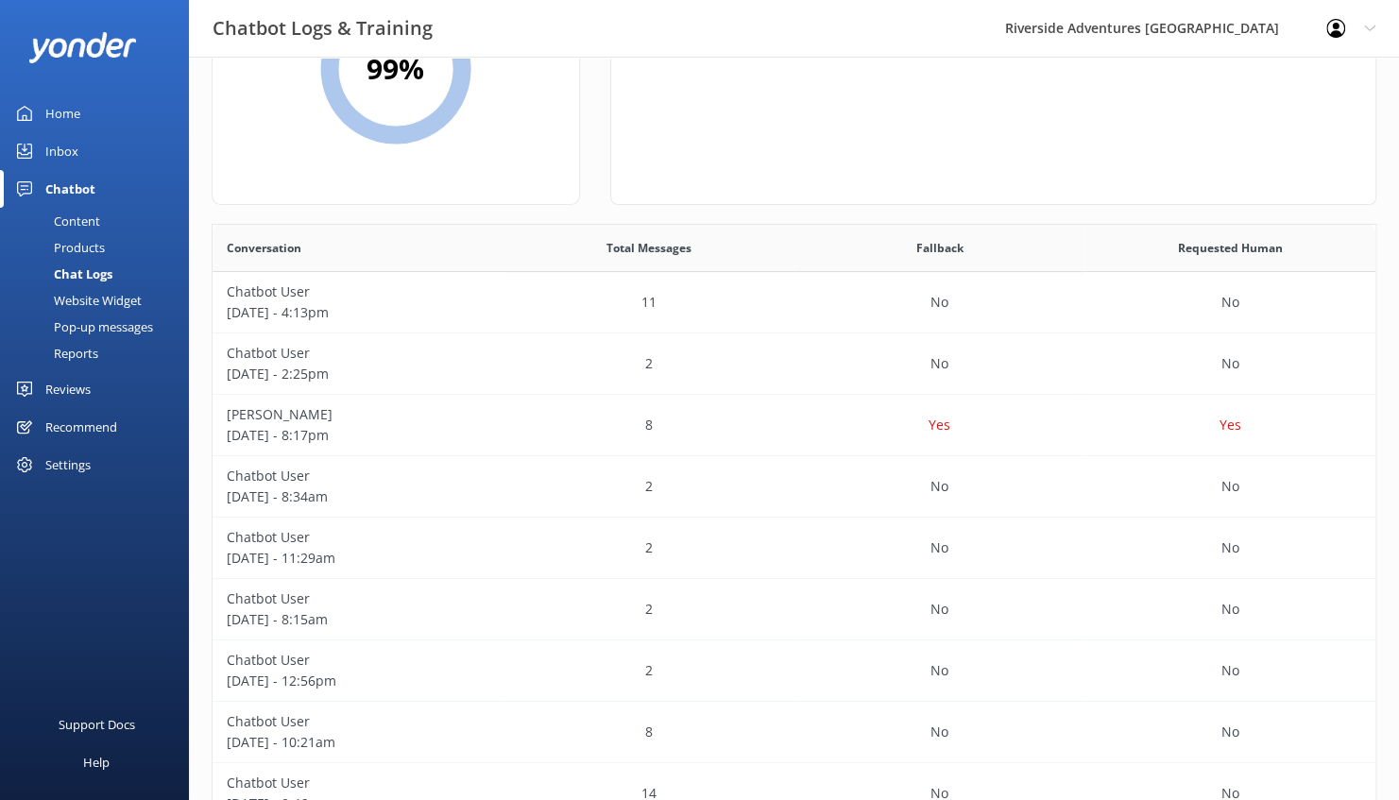
click at [67, 142] on div "Inbox" at bounding box center [61, 151] width 33 height 38
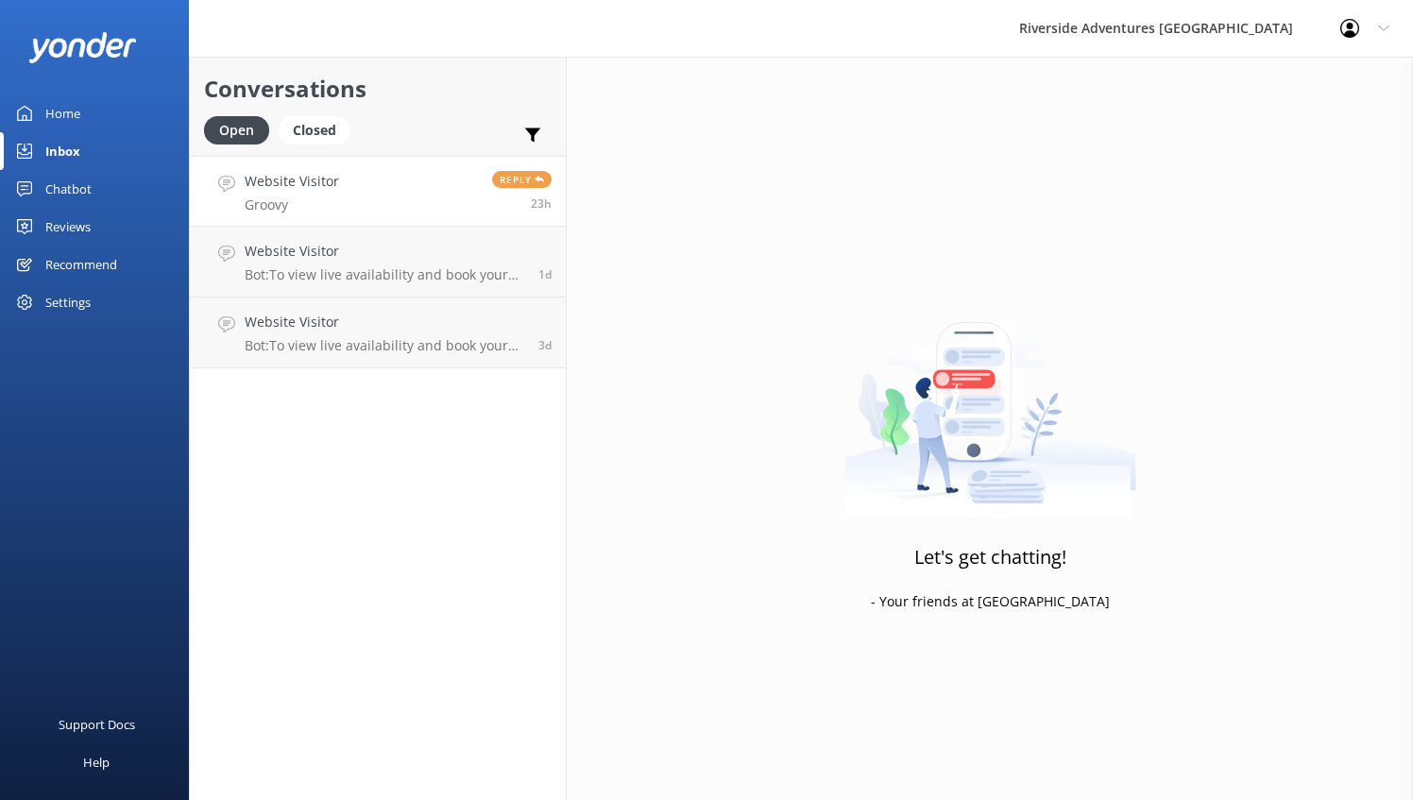
click at [400, 193] on link "Website Visitor Groovy Reply 23h" at bounding box center [378, 191] width 376 height 71
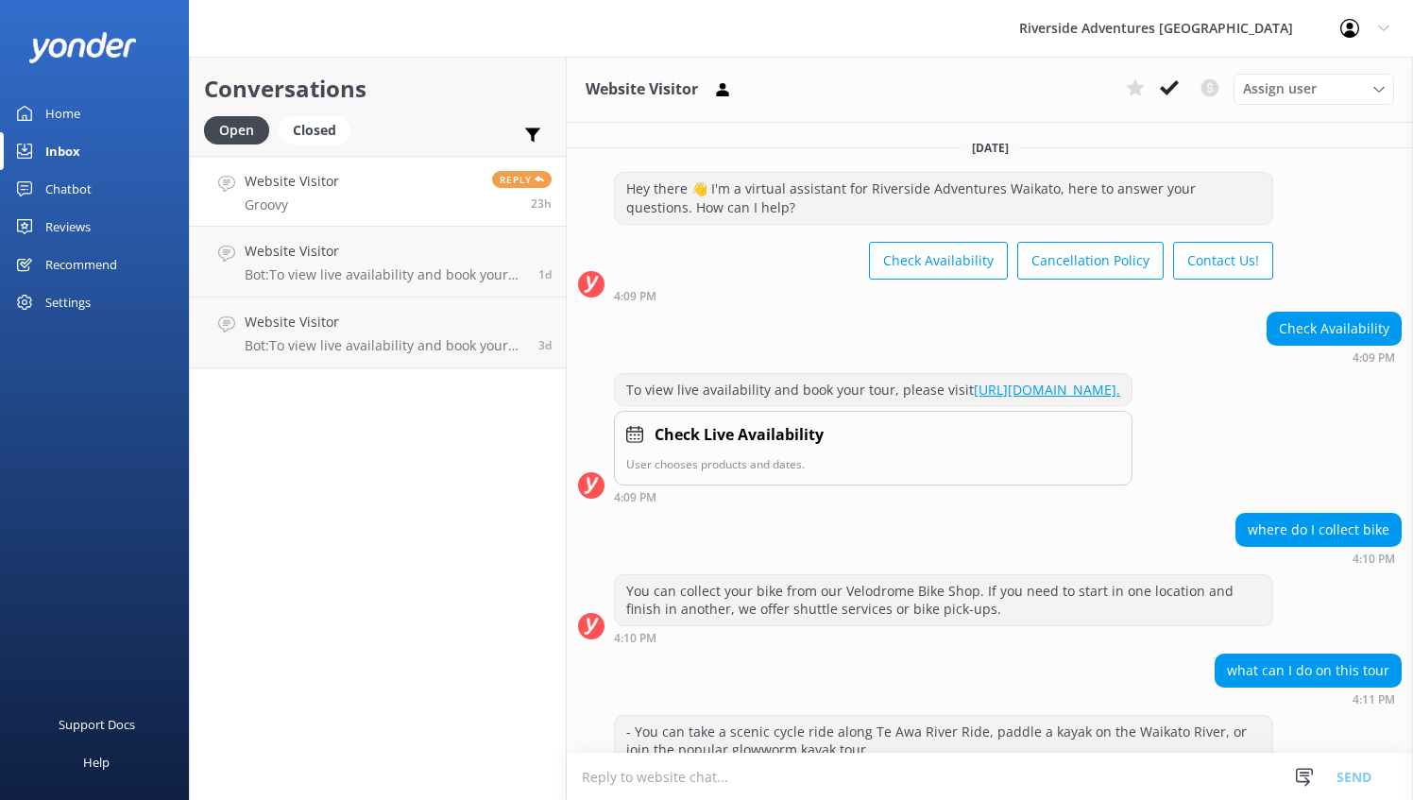
scroll to position [108, 0]
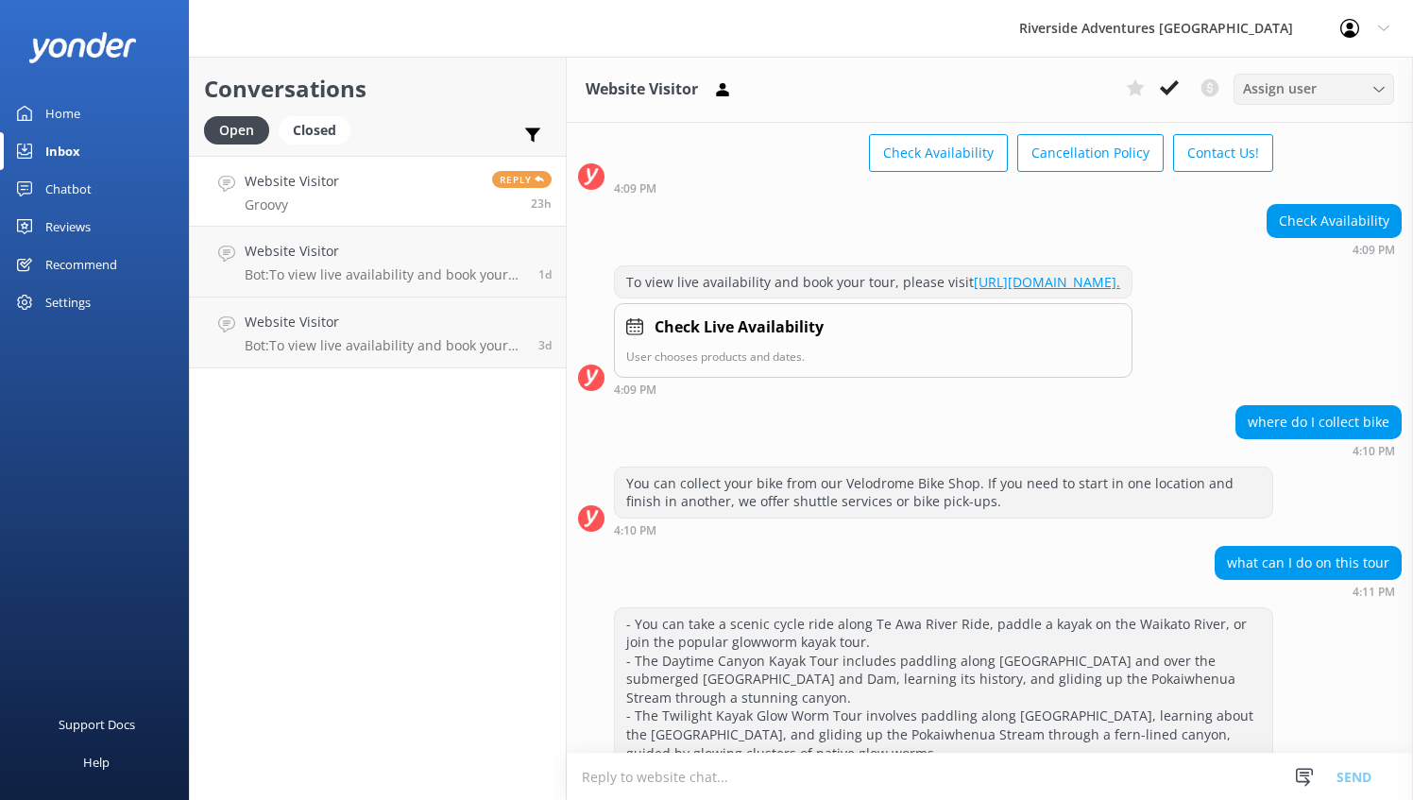
click at [1287, 90] on span "Assign user" at bounding box center [1280, 88] width 74 height 21
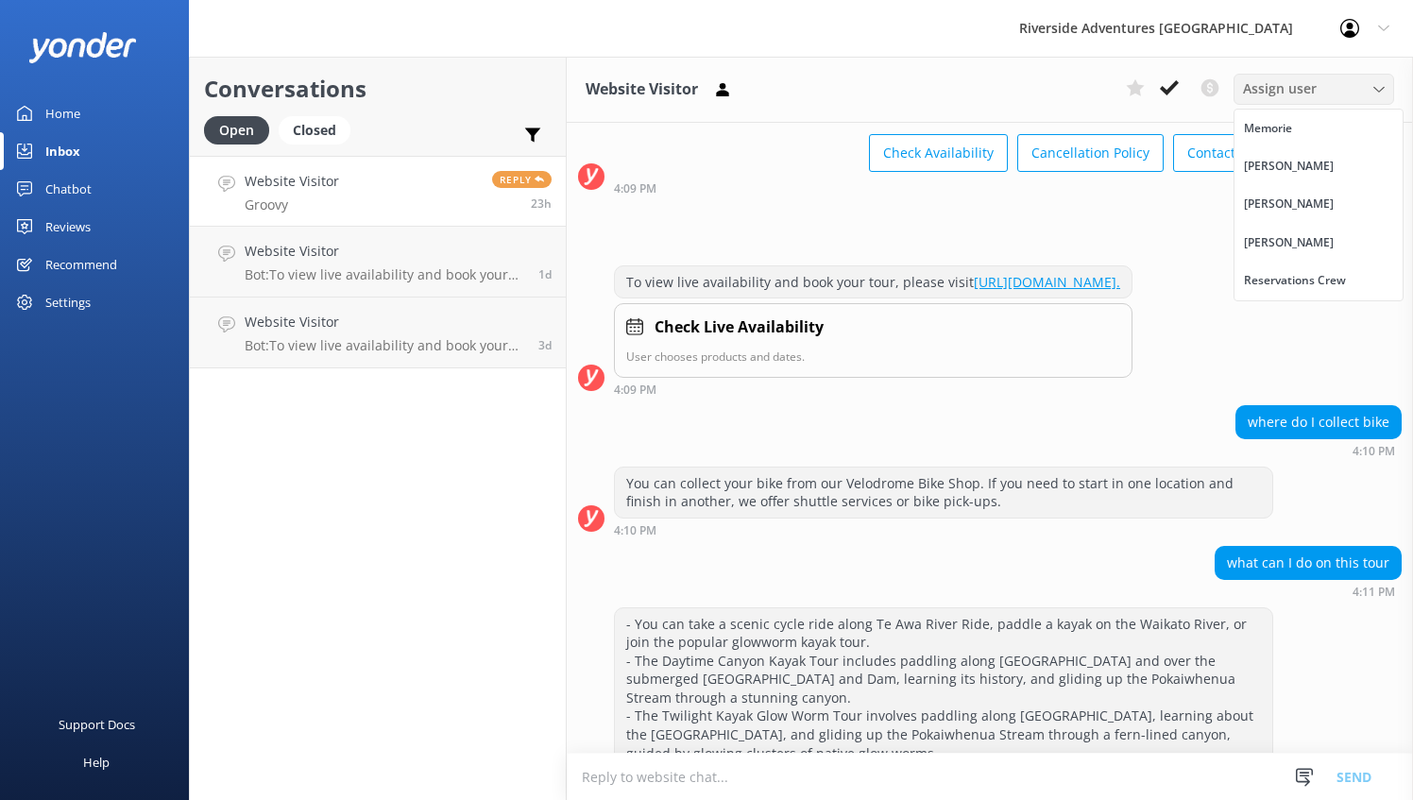
click at [1287, 90] on span "Assign user" at bounding box center [1280, 88] width 74 height 21
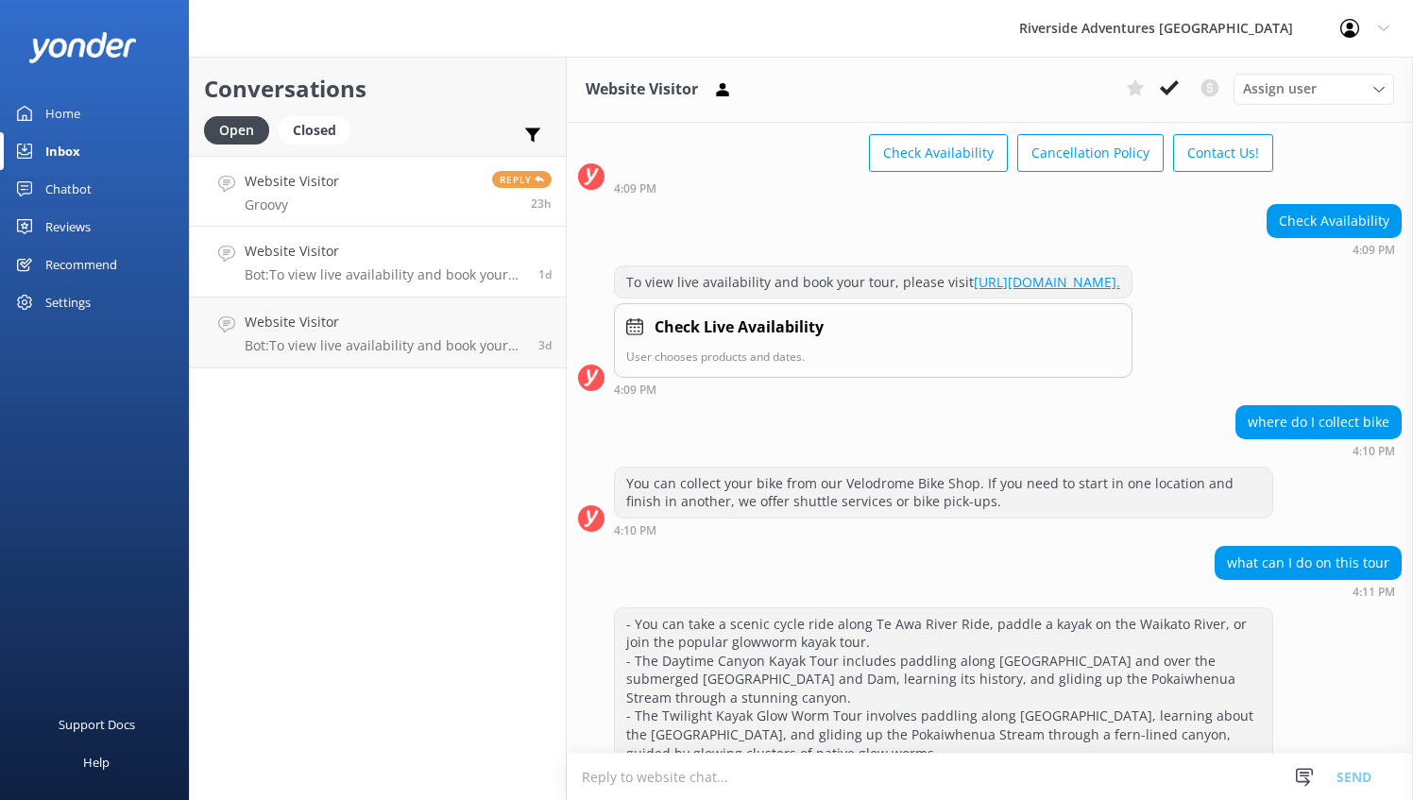
click at [399, 246] on h4 "Website Visitor" at bounding box center [385, 251] width 280 height 21
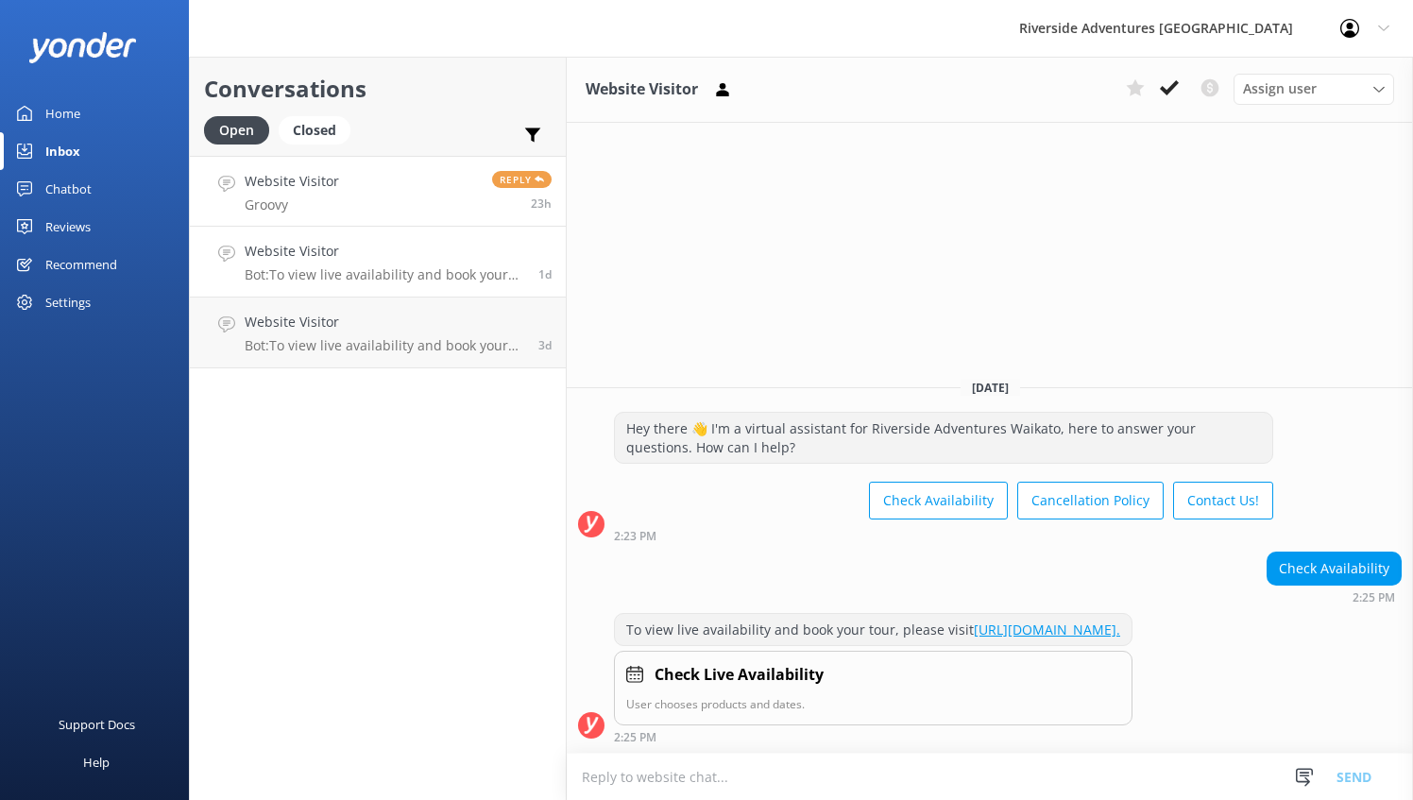
click at [388, 211] on link "Website Visitor Groovy Reply 23h" at bounding box center [378, 191] width 376 height 71
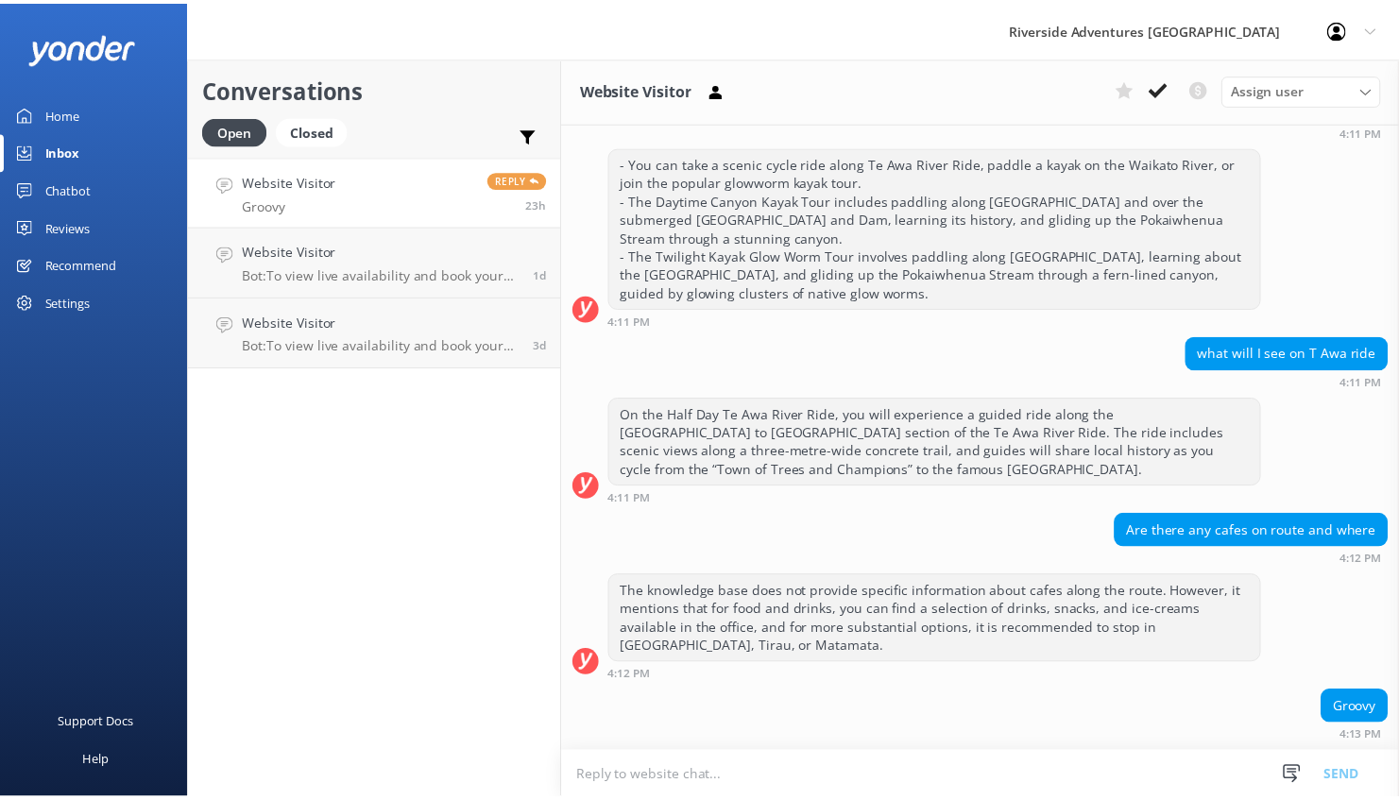
scroll to position [578, 0]
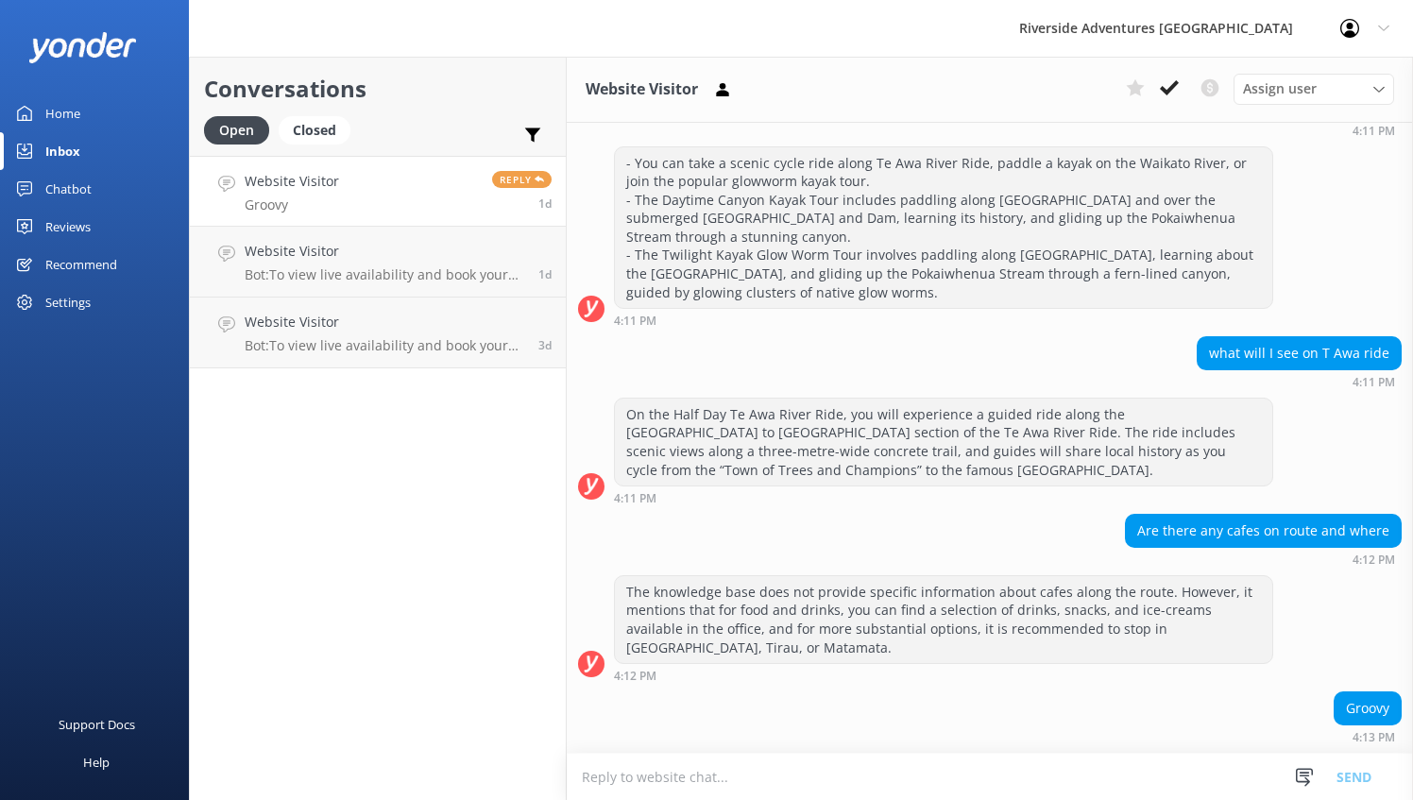
click at [76, 105] on div "Home" at bounding box center [62, 113] width 35 height 38
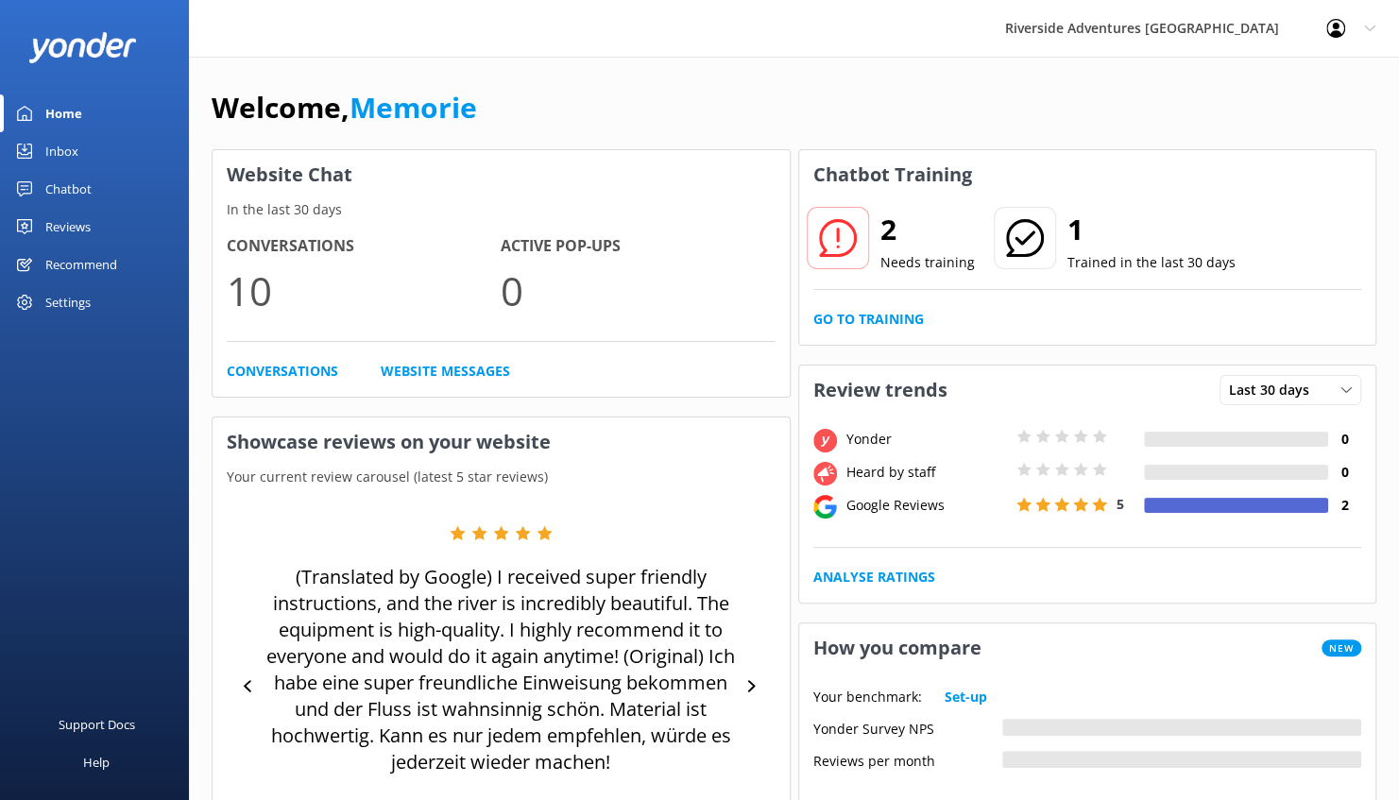
click at [869, 227] on div "2 Needs training" at bounding box center [891, 240] width 170 height 68
click at [77, 185] on div "Chatbot" at bounding box center [68, 189] width 46 height 38
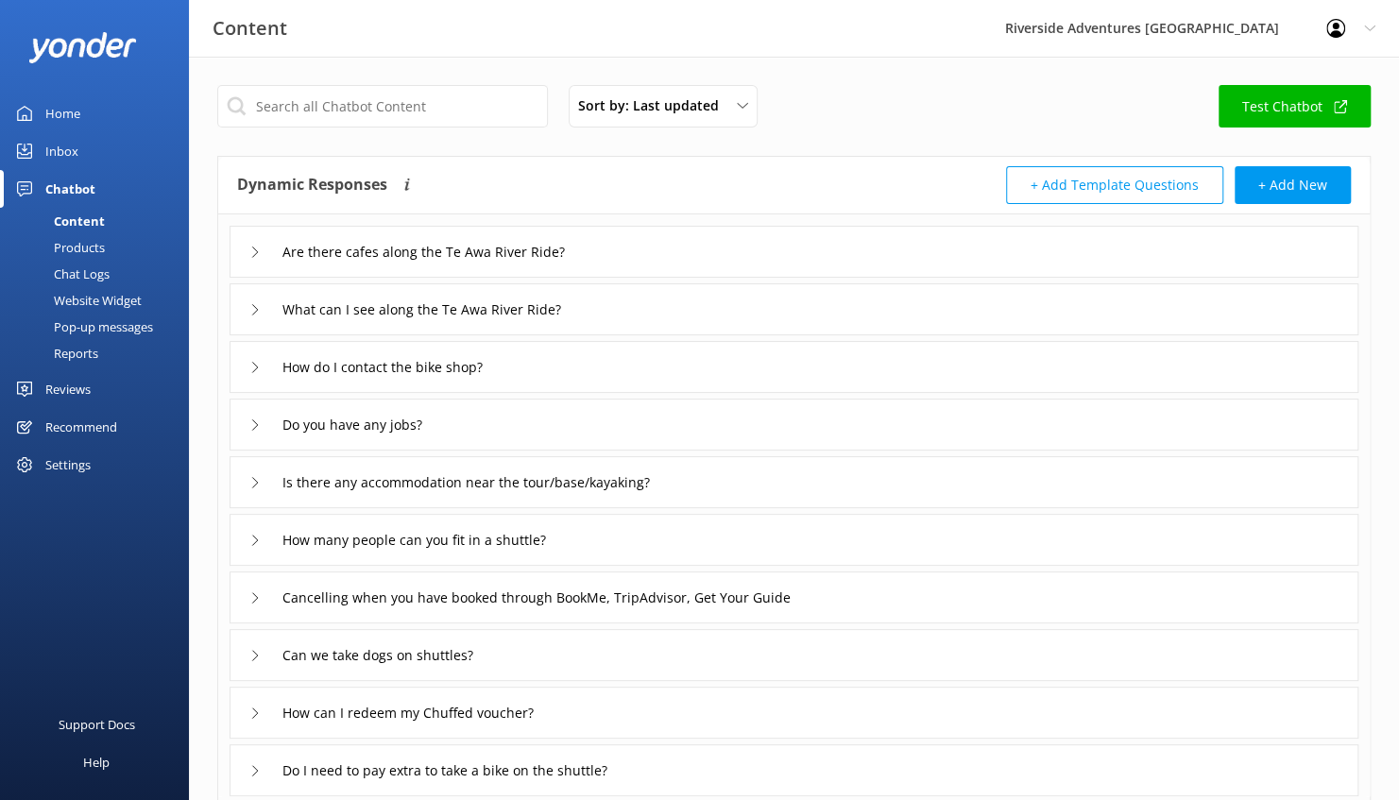
click at [1298, 99] on link "Test Chatbot" at bounding box center [1295, 106] width 152 height 43
click at [1283, 188] on button "+ Add New" at bounding box center [1293, 185] width 116 height 38
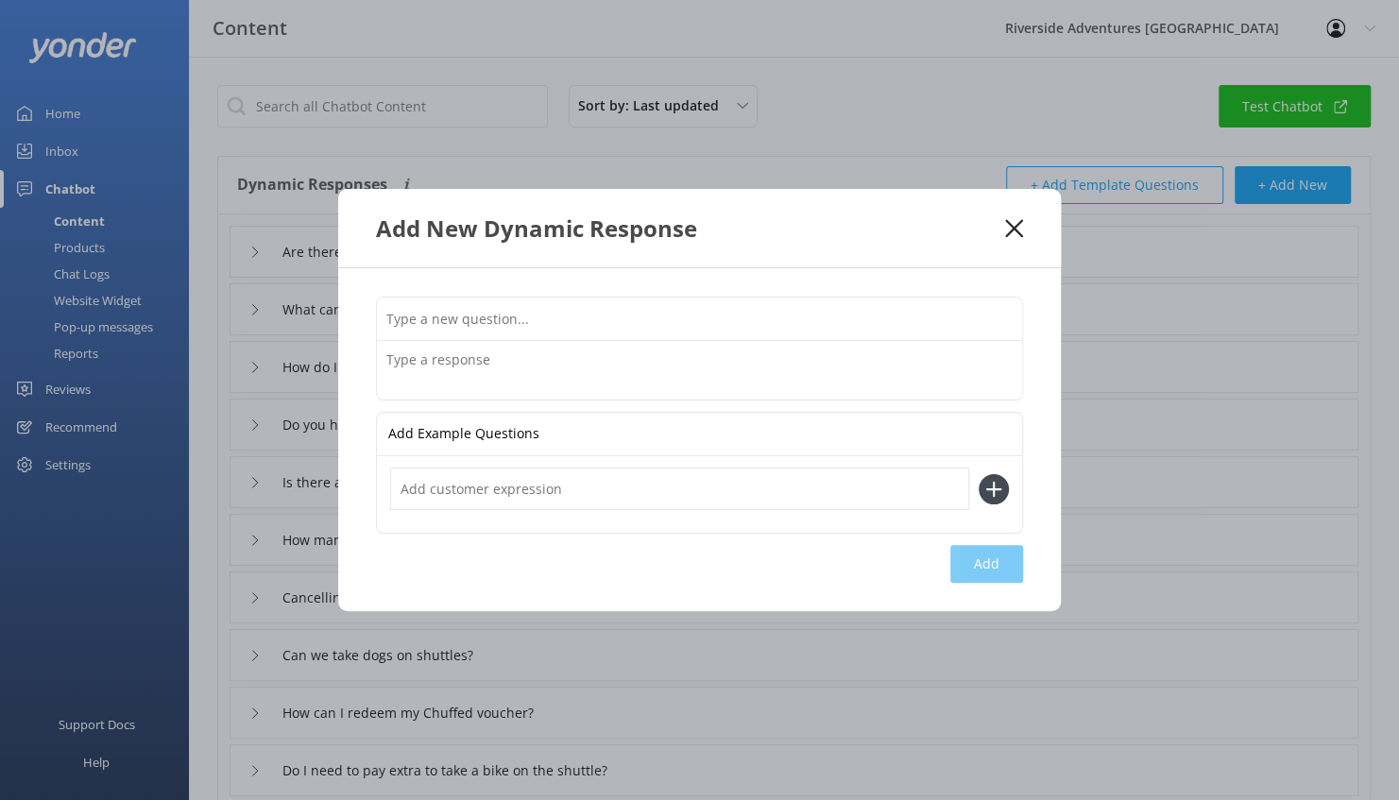
click at [513, 312] on input "text" at bounding box center [699, 319] width 645 height 43
type input "Where can I eat?"
click at [452, 355] on textarea at bounding box center [699, 370] width 645 height 59
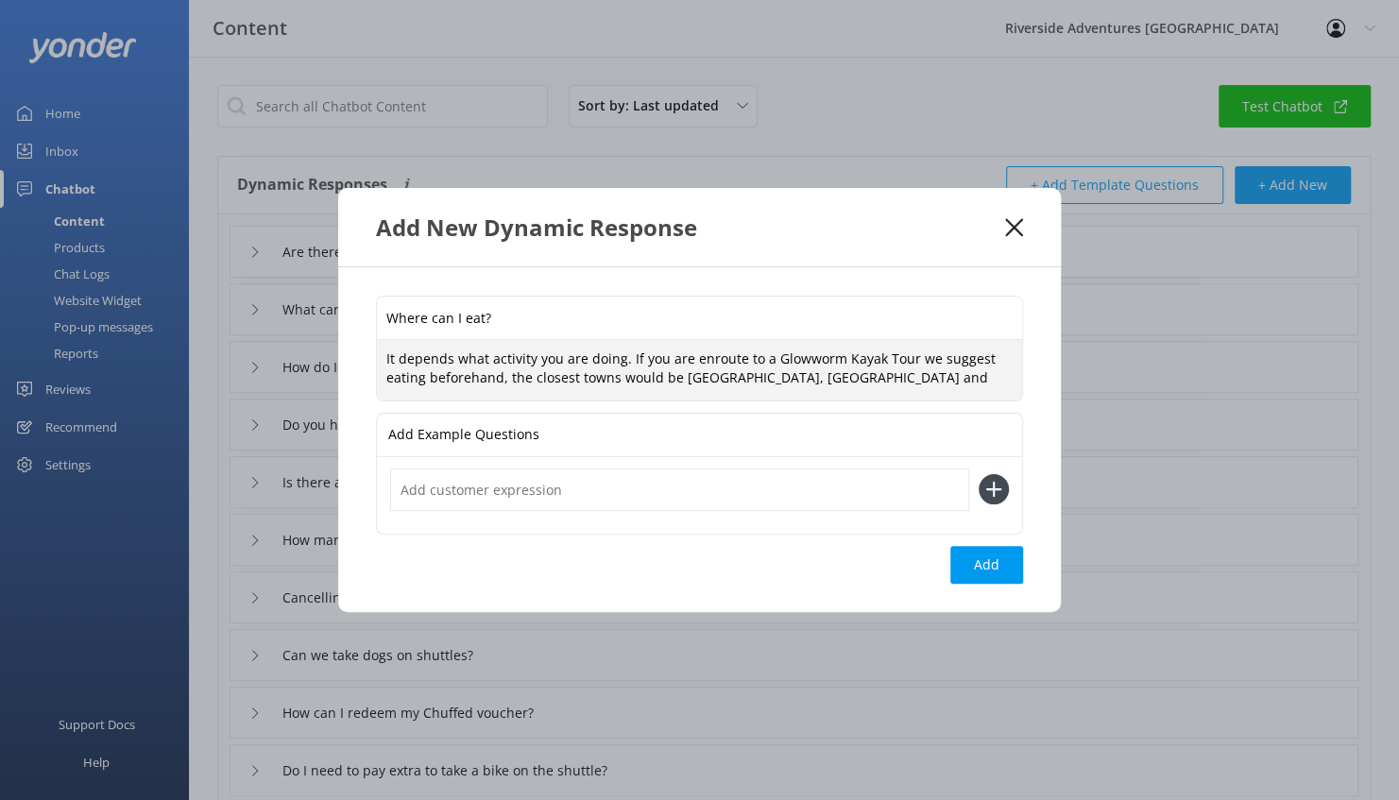
drag, startPoint x: 786, startPoint y: 378, endPoint x: 870, endPoint y: 373, distance: 84.2
click at [870, 373] on textarea "It depends what activity you are doing. If you are enroute to a Glowworm Kayak …" at bounding box center [699, 370] width 645 height 60
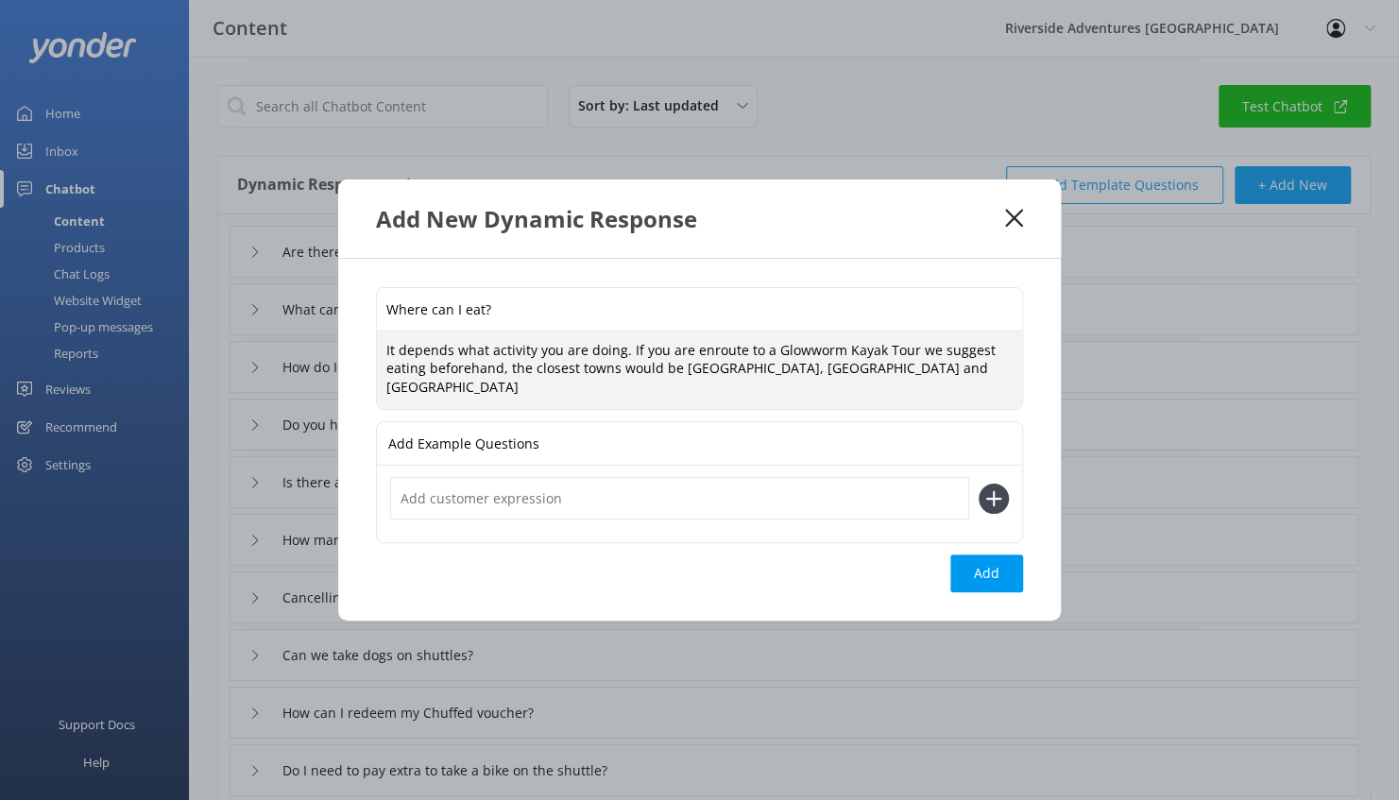
click at [616, 378] on textarea "It depends what activity you are doing. If you are enroute to a Glowworm Kayak …" at bounding box center [699, 371] width 645 height 78
click at [852, 370] on textarea "It depends what activity you are doing. If you are enroute to a Glowworm Kayak …" at bounding box center [699, 371] width 645 height 78
click at [537, 389] on textarea "It depends what activity you are doing. If you are enroute to a Glowworm Kayak …" at bounding box center [699, 371] width 645 height 78
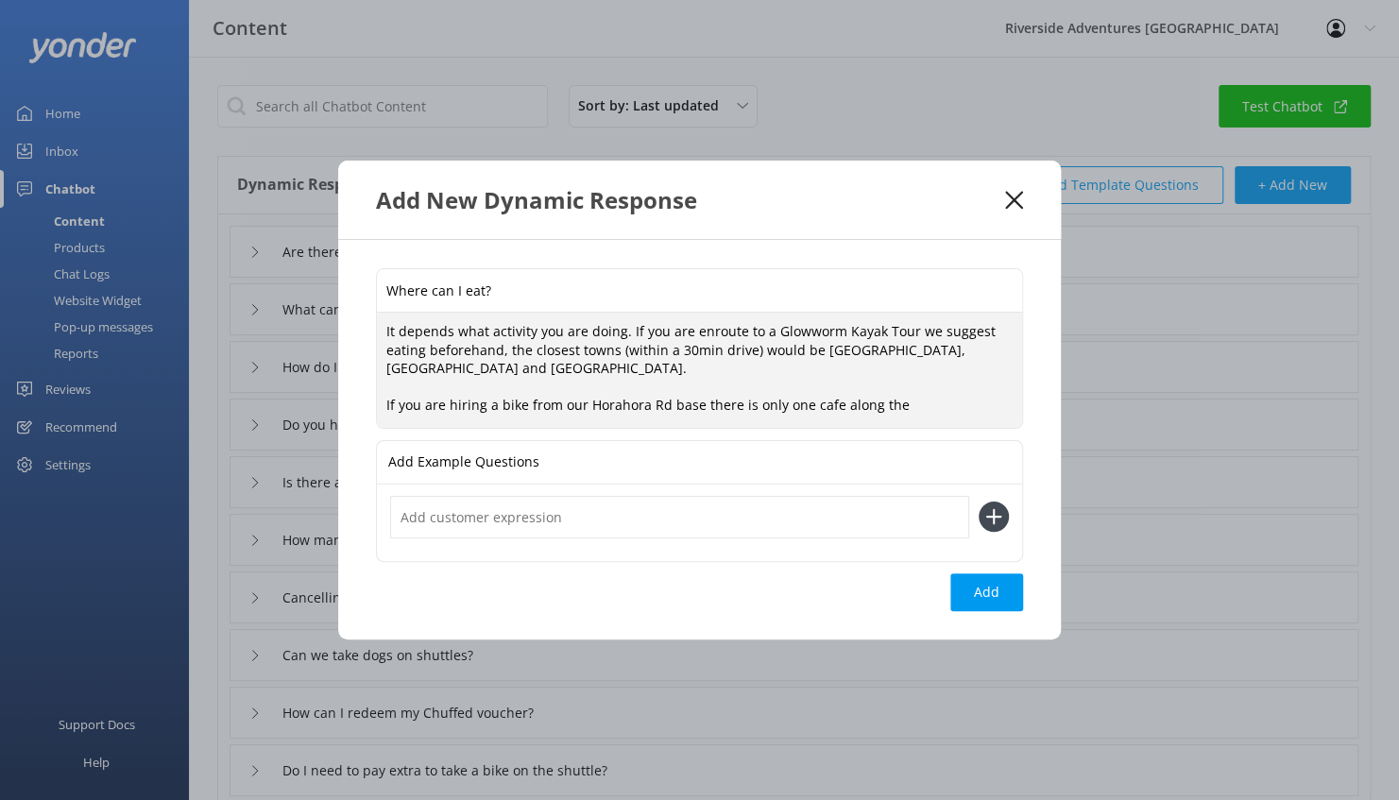
drag, startPoint x: 905, startPoint y: 405, endPoint x: 704, endPoint y: 399, distance: 201.3
click at [704, 399] on textarea "It depends what activity you are doing. If you are enroute to a Glowworm Kayak …" at bounding box center [699, 370] width 645 height 115
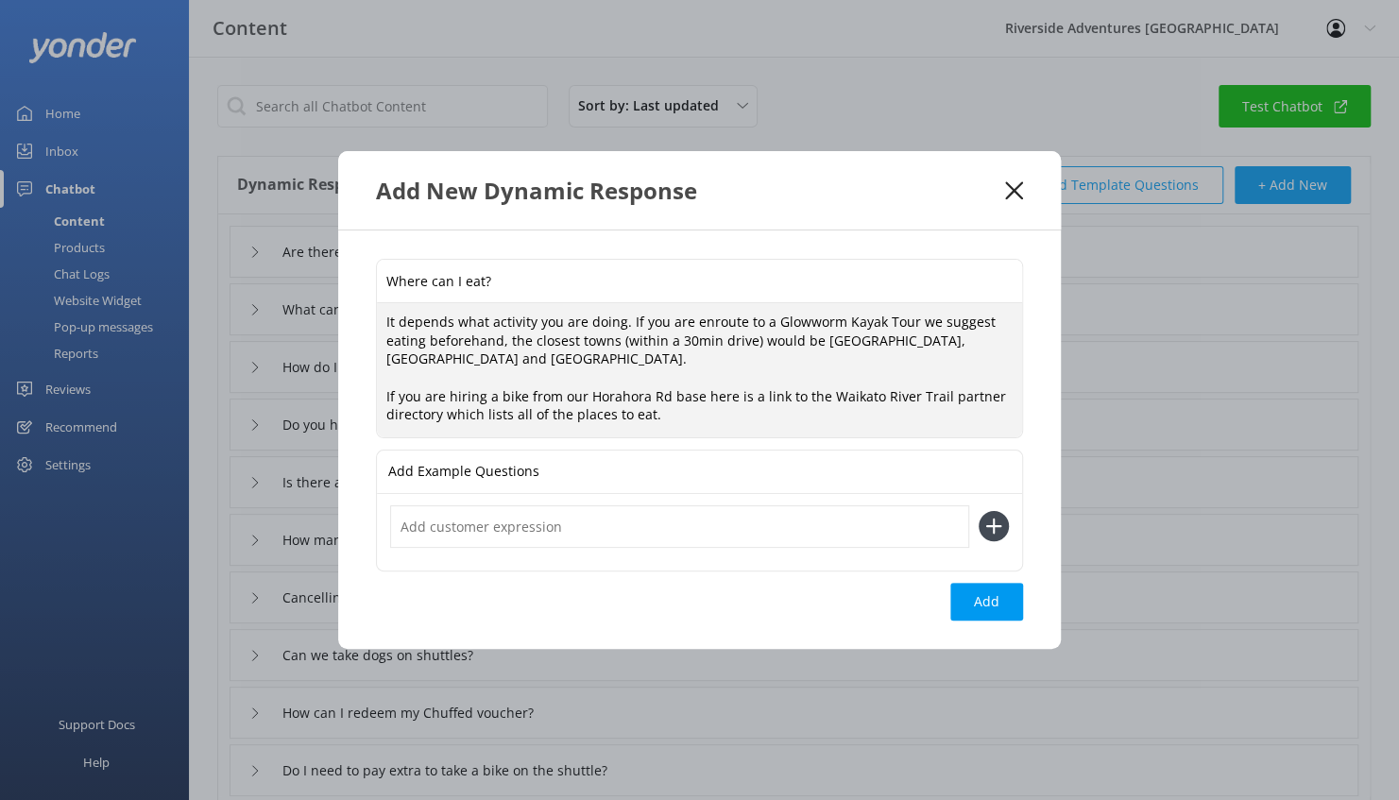
click at [474, 395] on textarea "It depends what activity you are doing. If you are enroute to a Glowworm Kayak …" at bounding box center [699, 370] width 645 height 134
click at [534, 398] on textarea "It depends what activity you are doing. If you are enroute to a Glowworm Kayak …" at bounding box center [699, 370] width 645 height 134
click at [767, 397] on textarea "It depends what activity you are doing. If you are enroute to a Glowworm Kayak …" at bounding box center [699, 370] width 645 height 134
click at [747, 400] on textarea "It depends what activity you are doing. If you are enroute to a Glowworm Kayak …" at bounding box center [699, 370] width 645 height 134
click at [670, 412] on textarea "It depends what activity you are doing. If you are enroute to a Glowworm Kayak …" at bounding box center [699, 370] width 645 height 134
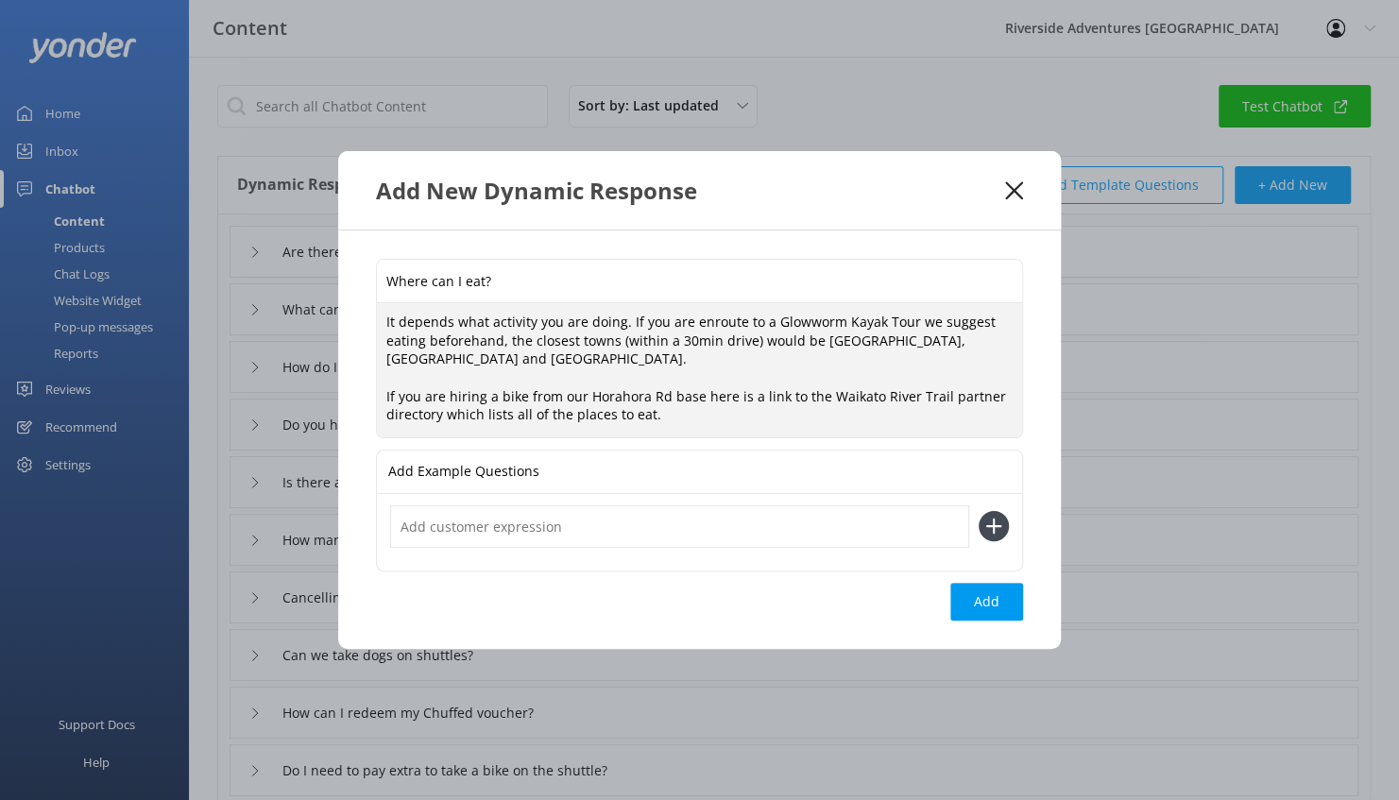
click at [714, 419] on textarea "It depends what activity you are doing. If you are enroute to a Glowworm Kayak …" at bounding box center [699, 370] width 645 height 134
click at [705, 412] on textarea "It depends what activity you are doing. If you are enroute to a Glowworm Kayak …" at bounding box center [699, 370] width 645 height 134
click at [674, 362] on textarea "It depends what activity you are doing. If you are enroute to a Glowworm Kayak …" at bounding box center [699, 370] width 645 height 134
click at [673, 416] on textarea "It depends what activity you are doing. If you are enroute to a Glowworm Kayak …" at bounding box center [699, 370] width 645 height 134
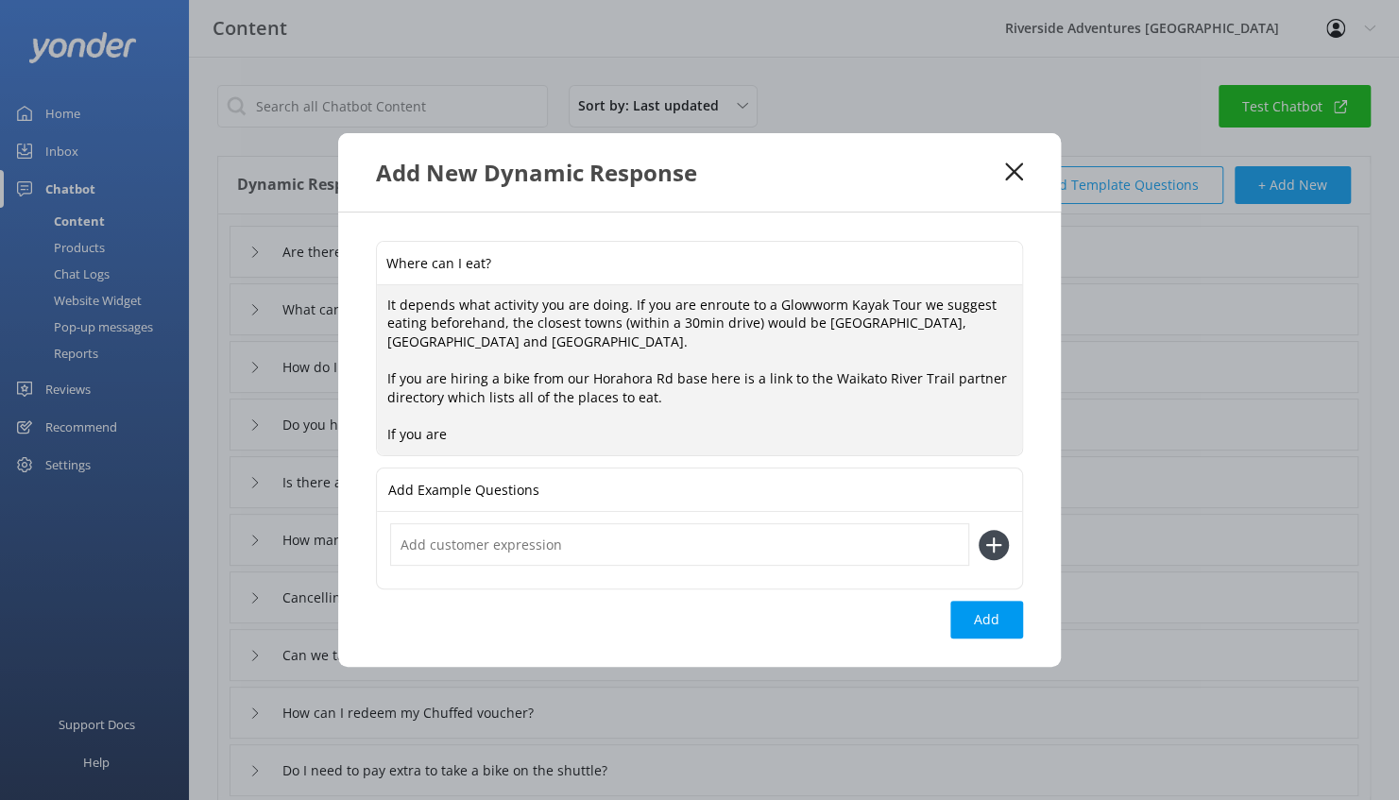
click at [538, 458] on div "Where can I eat? It depends what activity you are doing. If you are enroute to …" at bounding box center [699, 440] width 723 height 455
click at [541, 431] on textarea "It depends what activity you are doing. If you are enroute to a Glowworm Kayak …" at bounding box center [699, 370] width 645 height 171
click at [735, 440] on textarea "It depends what activity you are doing. If you are enroute to a Glowworm Kayak …" at bounding box center [699, 370] width 645 height 171
click at [472, 410] on textarea "It depends what activity you are doing. If you are enroute to a Glowworm Kayak …" at bounding box center [699, 370] width 645 height 171
click at [494, 372] on textarea "It depends what activity you are doing. If you are enroute to a Glowworm Kayak …" at bounding box center [699, 370] width 645 height 171
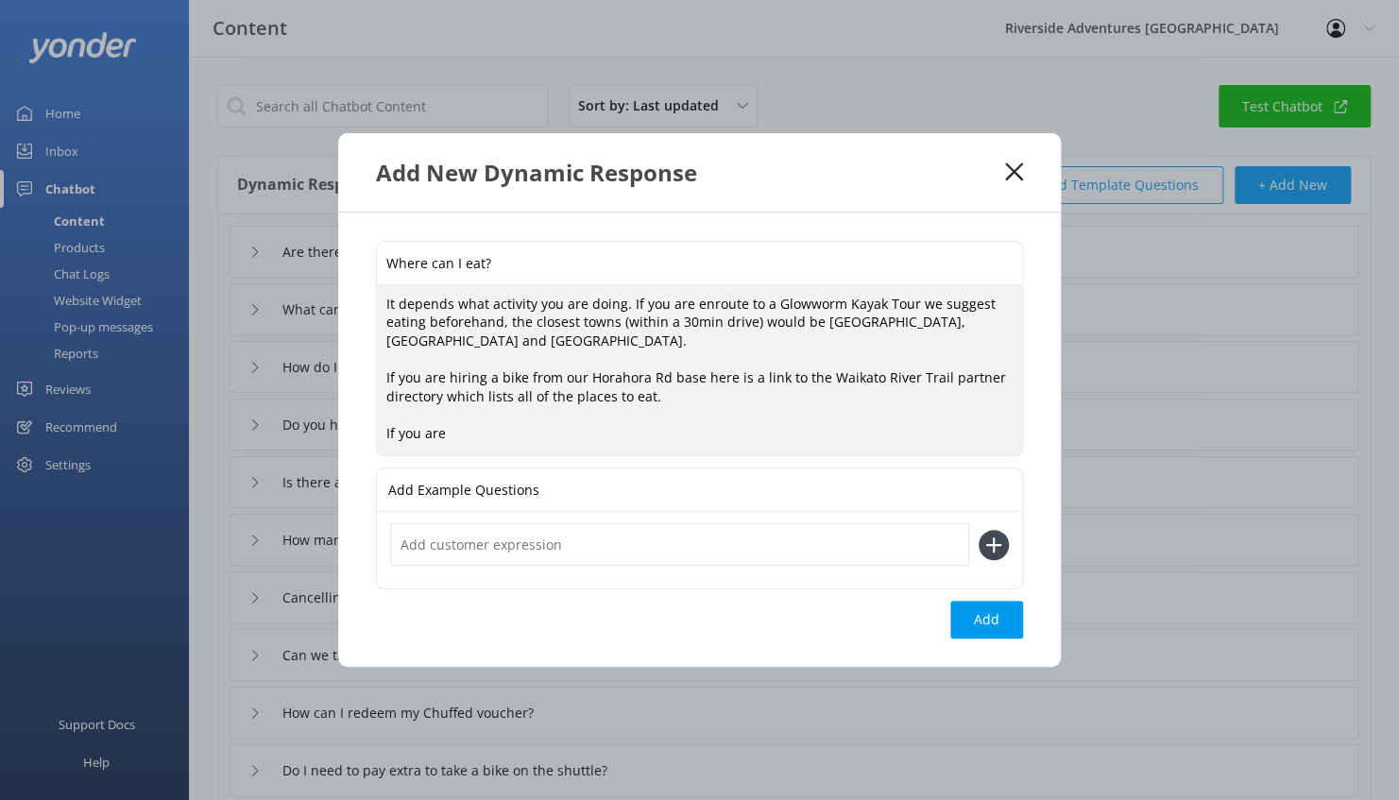
click at [605, 375] on textarea "It depends what activity you are doing. If you are enroute to a Glowworm Kayak …" at bounding box center [699, 370] width 645 height 171
click at [536, 387] on textarea "It depends what activity you are doing. If you are enroute to a Glowworm Kayak …" at bounding box center [699, 370] width 645 height 171
click at [456, 432] on textarea "It depends what activity you are doing. If you are enroute to a Glowworm Kayak …" at bounding box center [699, 370] width 645 height 171
click at [419, 410] on textarea "It depends what activity you are doing. If you are enroute to a Glowworm Kayak …" at bounding box center [699, 370] width 645 height 171
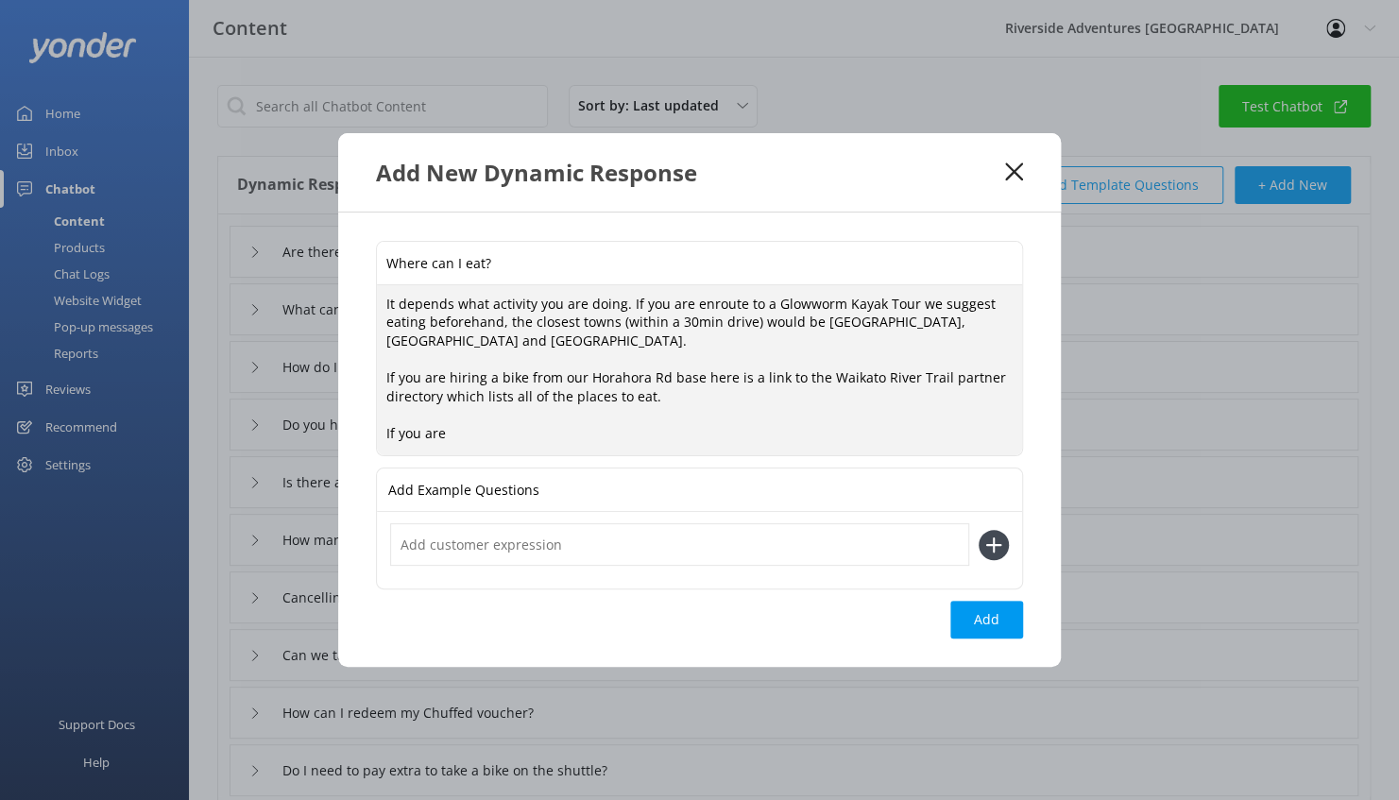
click at [457, 429] on textarea "It depends what activity you are doing. If you are enroute to a Glowworm Kayak …" at bounding box center [699, 370] width 645 height 171
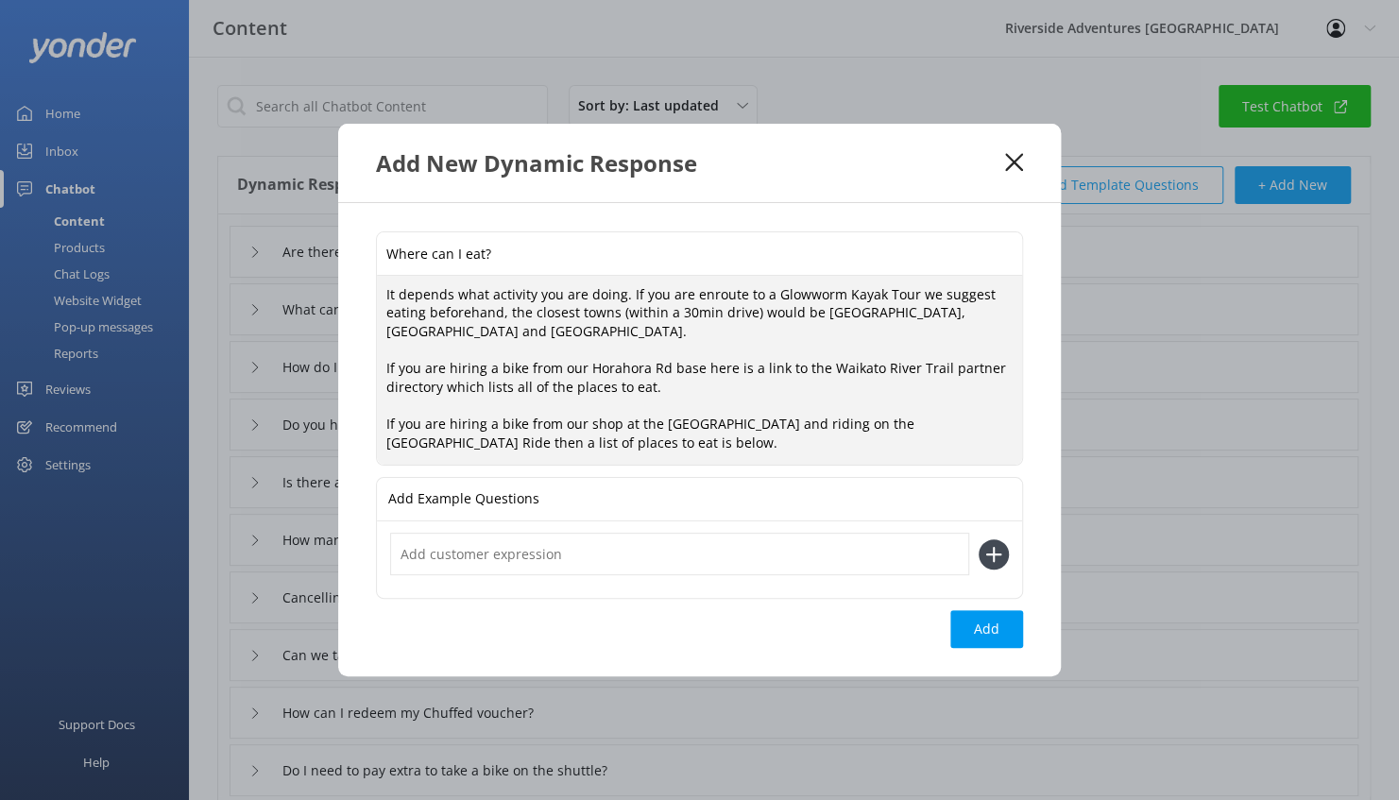
scroll to position [4, 0]
paste textarea "[URL][DOMAIN_NAME]"
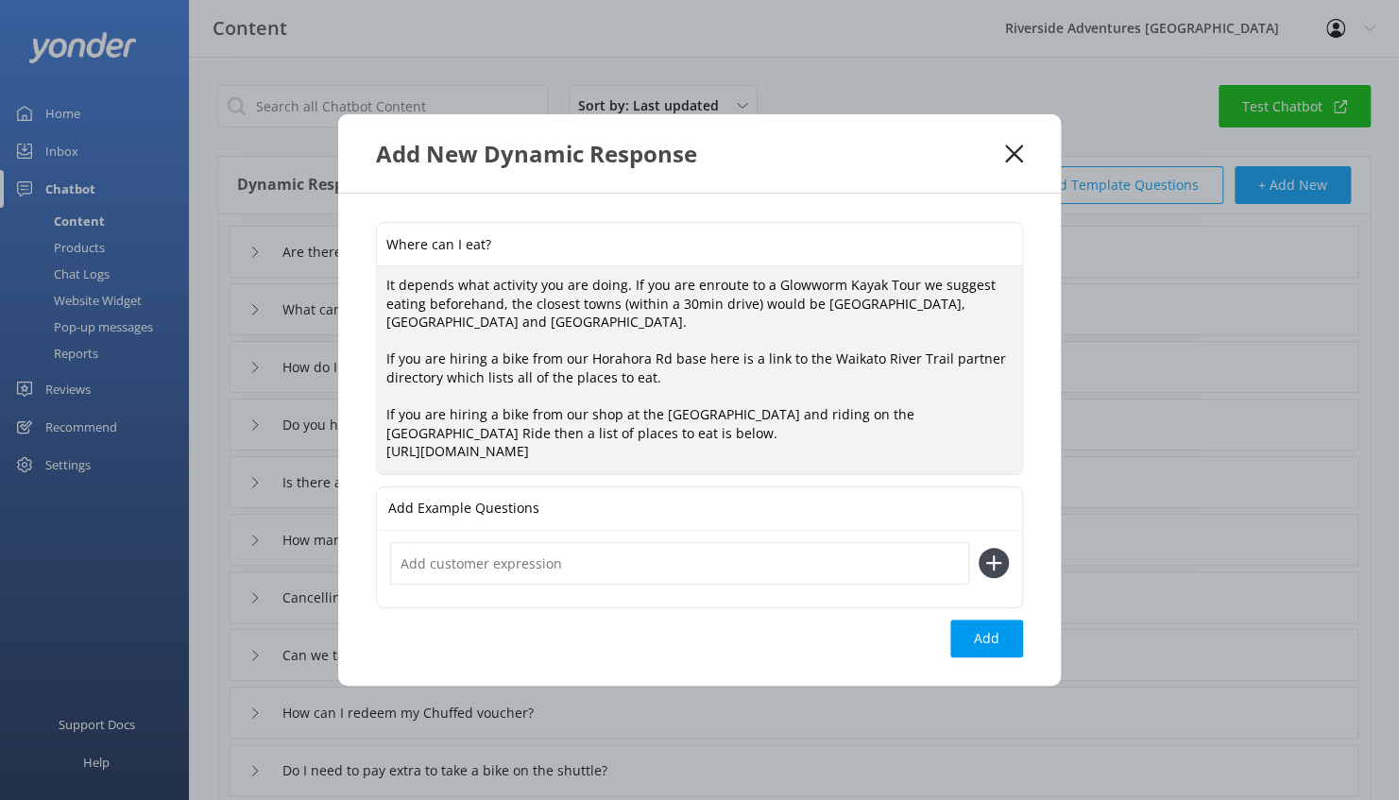
scroll to position [0, 0]
click at [695, 384] on textarea "It depends what activity you are doing. If you are enroute to a Glowworm Kayak …" at bounding box center [699, 370] width 645 height 208
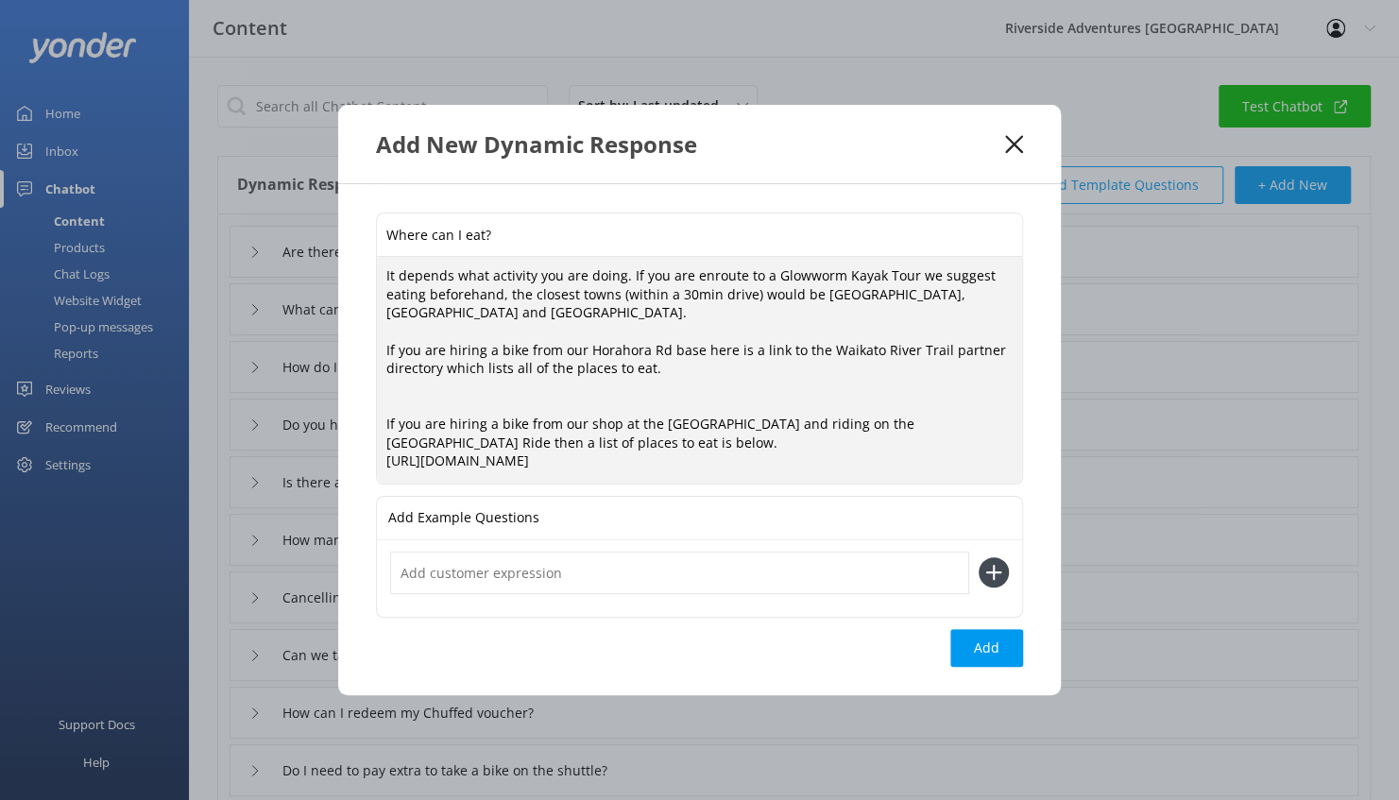
paste textarea "[URL][DOMAIN_NAME]"
type textarea "It depends what activity you are doing. If you are enroute to a Glowworm Kayak …"
click at [992, 649] on button "Add" at bounding box center [986, 648] width 73 height 38
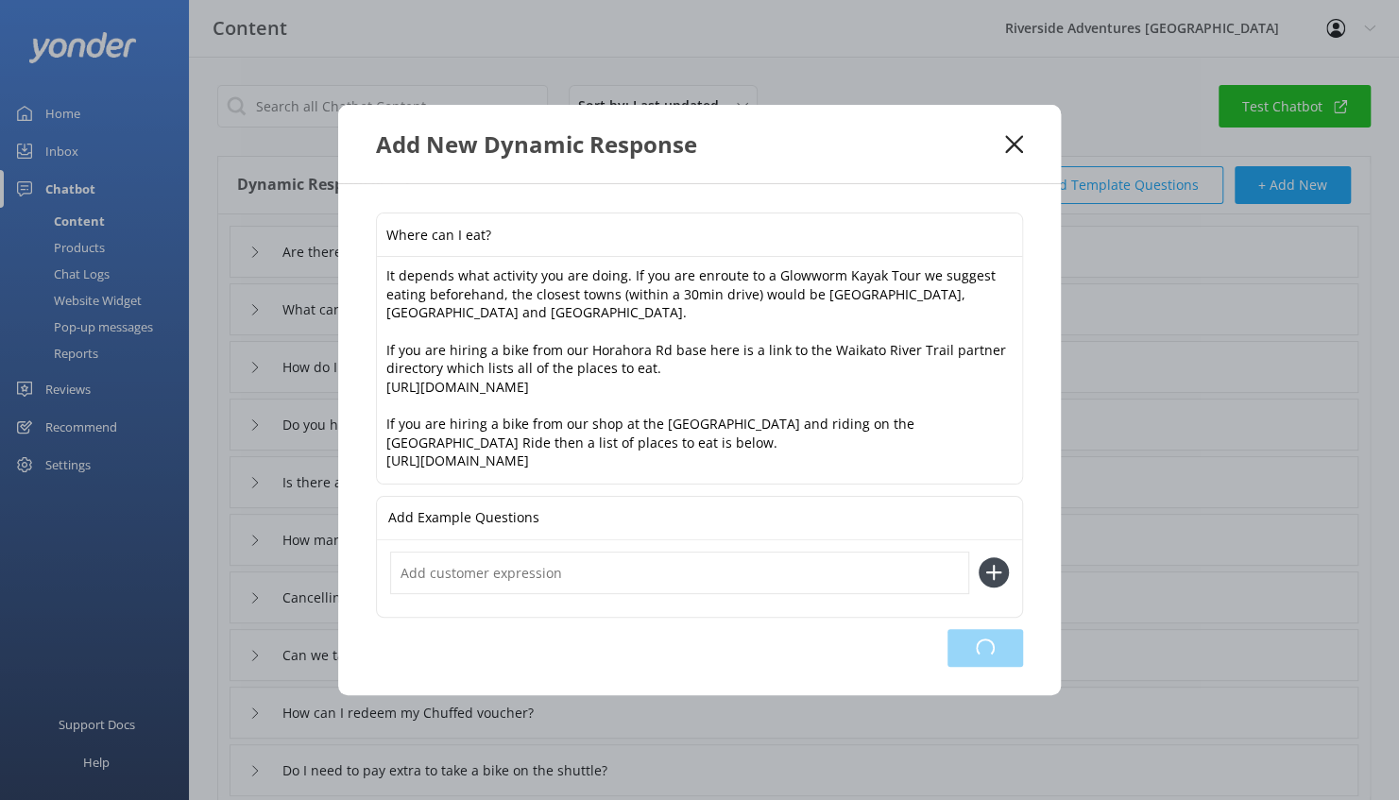
type input "Where can I eat?"
type input "Are there cafes along the Te Awa River Ride?"
type input "What can I see along the Te Awa River Ride?"
type input "How do I contact the bike shop?"
type input "Do you have any jobs?"
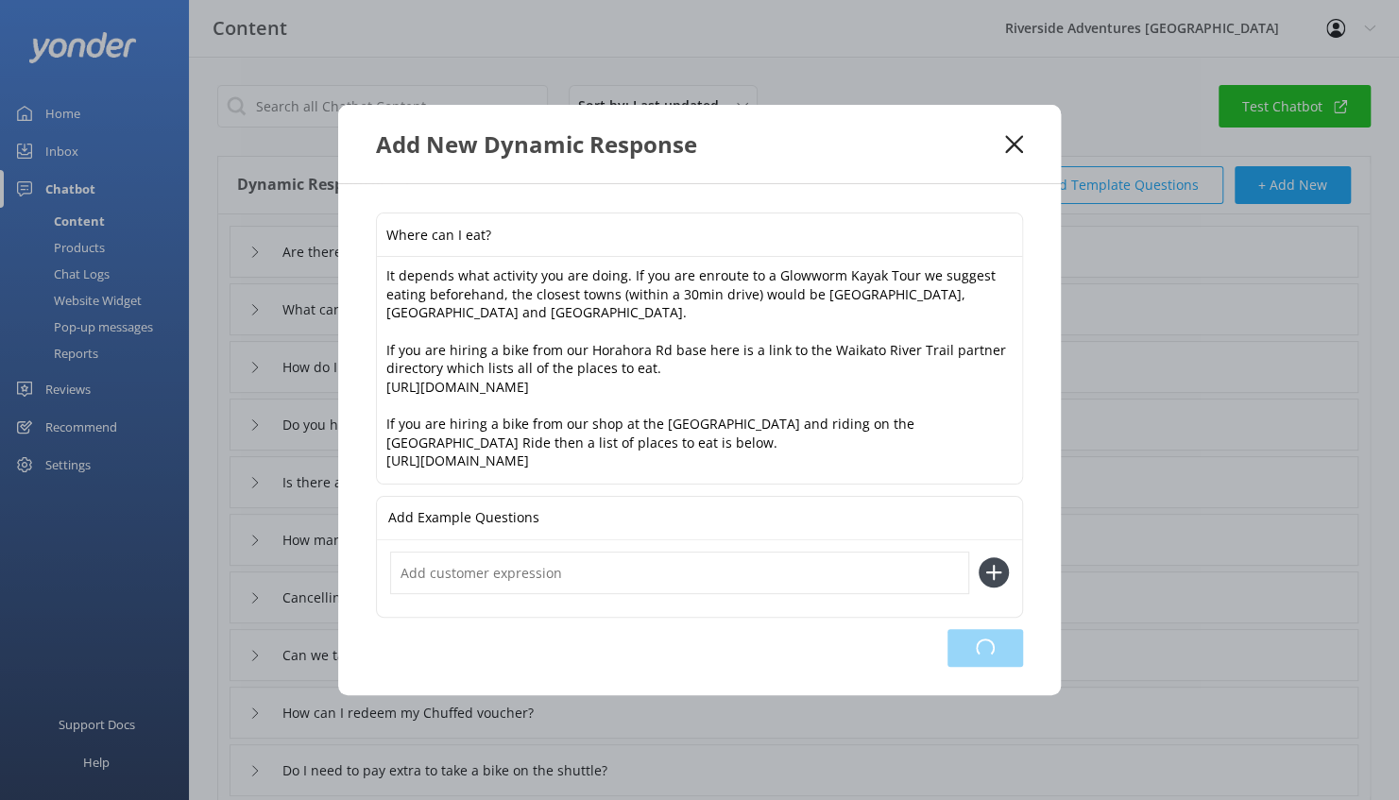
type input "Is there any accommodation near the tour/base/kayaking?"
type input "How many people can you fit in a shuttle?"
type input "Cancelling when you have booked through BookMe, TripAdvisor, Get Your Guide"
type input "Can we take dogs on shuttles?"
type input "How can I redeem my Chuffed voucher?"
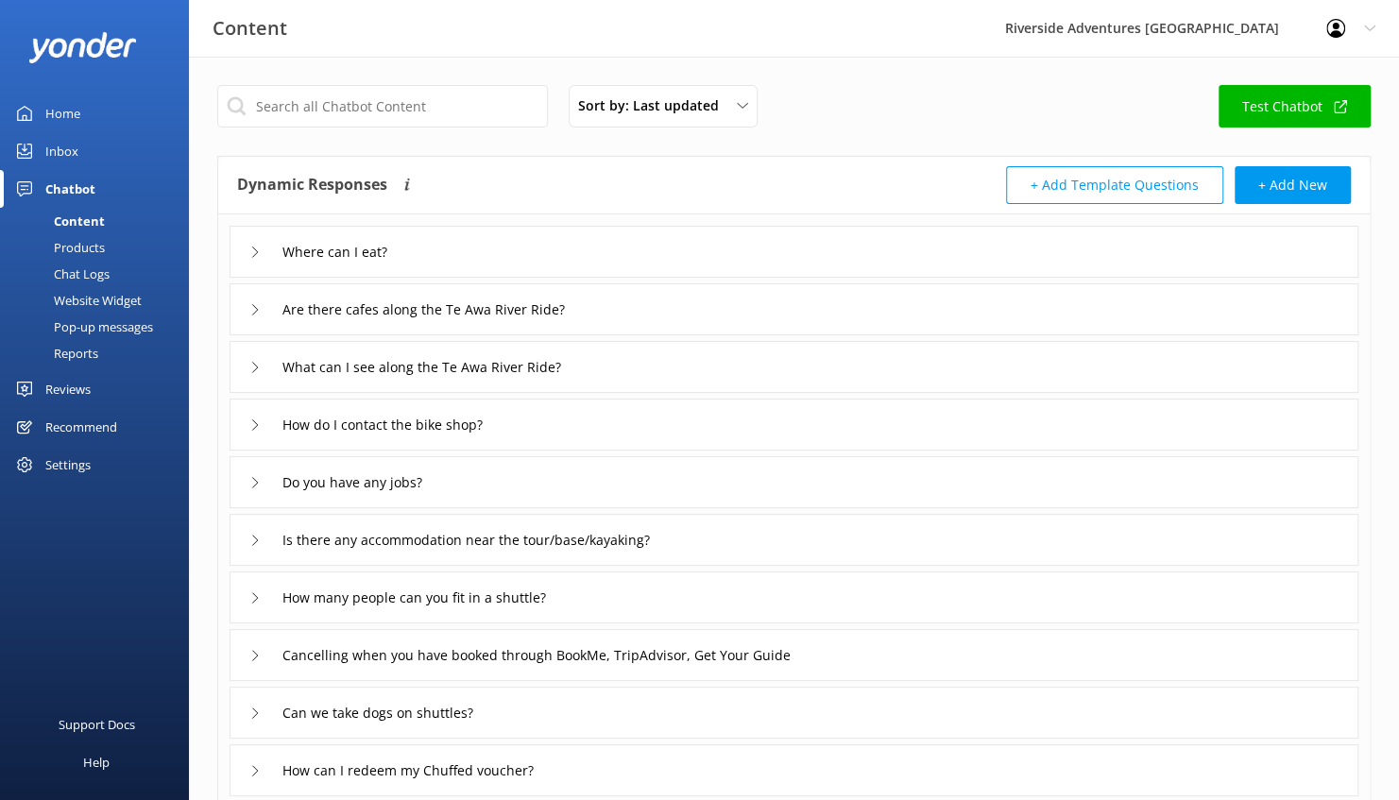
click at [87, 236] on div "Products" at bounding box center [58, 247] width 94 height 26
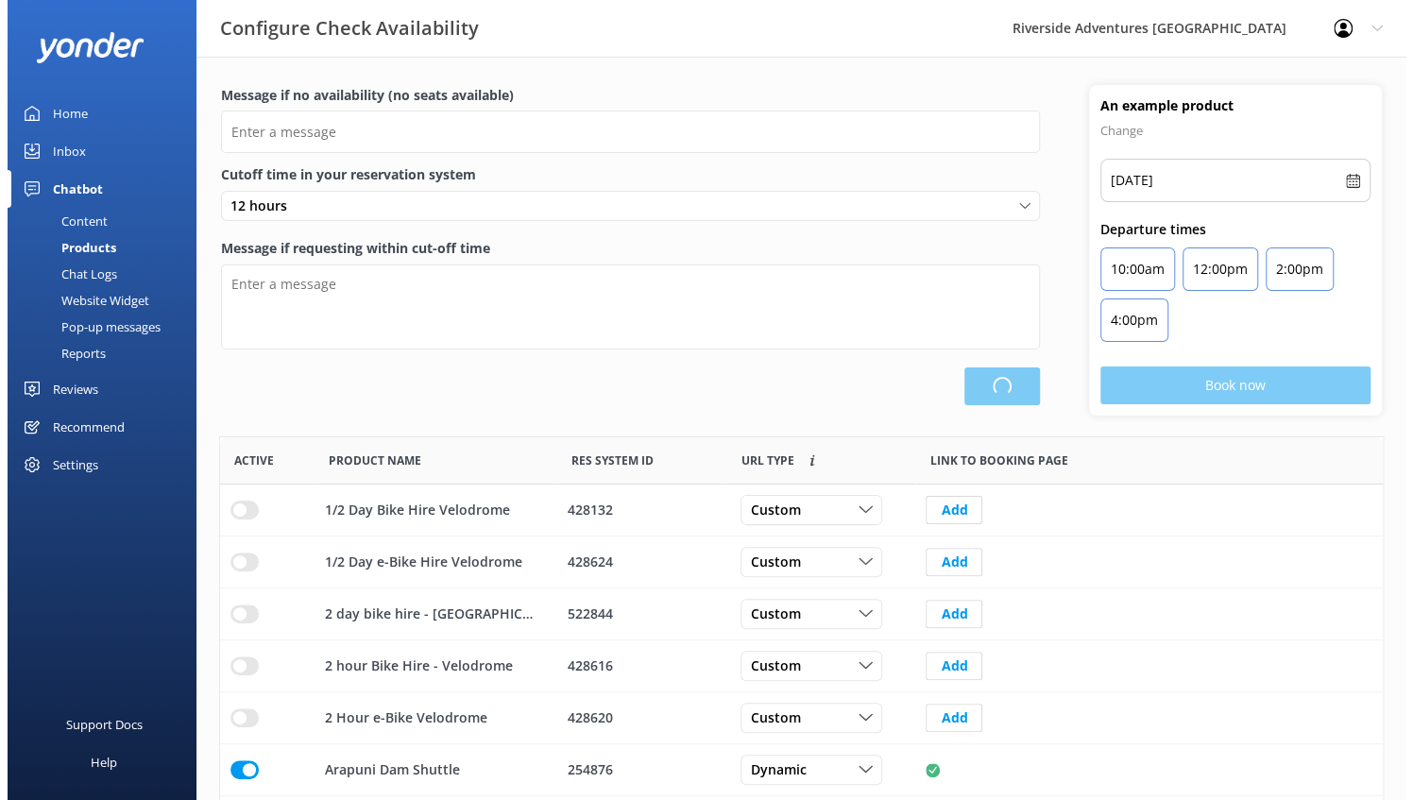
scroll to position [553, 1149]
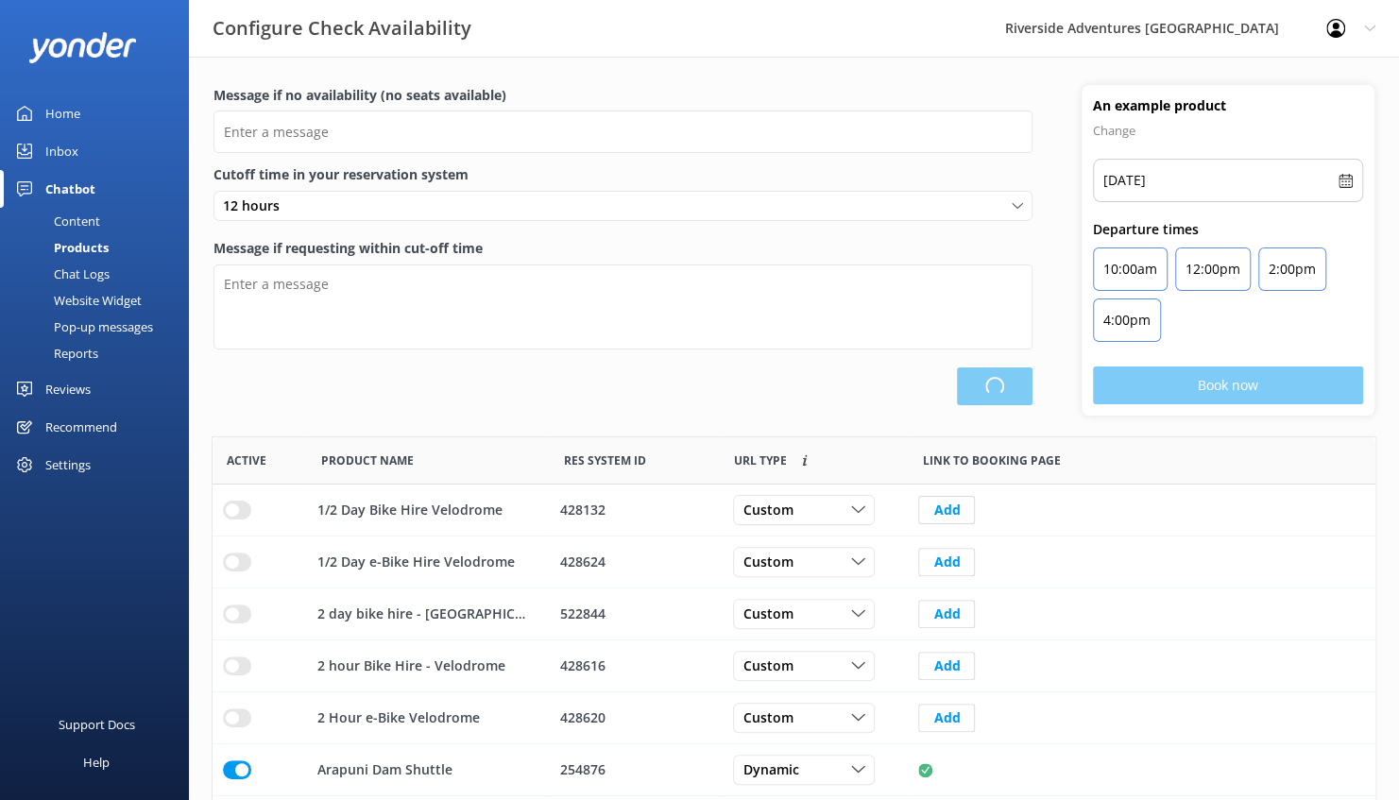
type input "There are no seats available, please check an alternative day"
type textarea "Our online booking system closes {hours} prior to departure. Please contact us …"
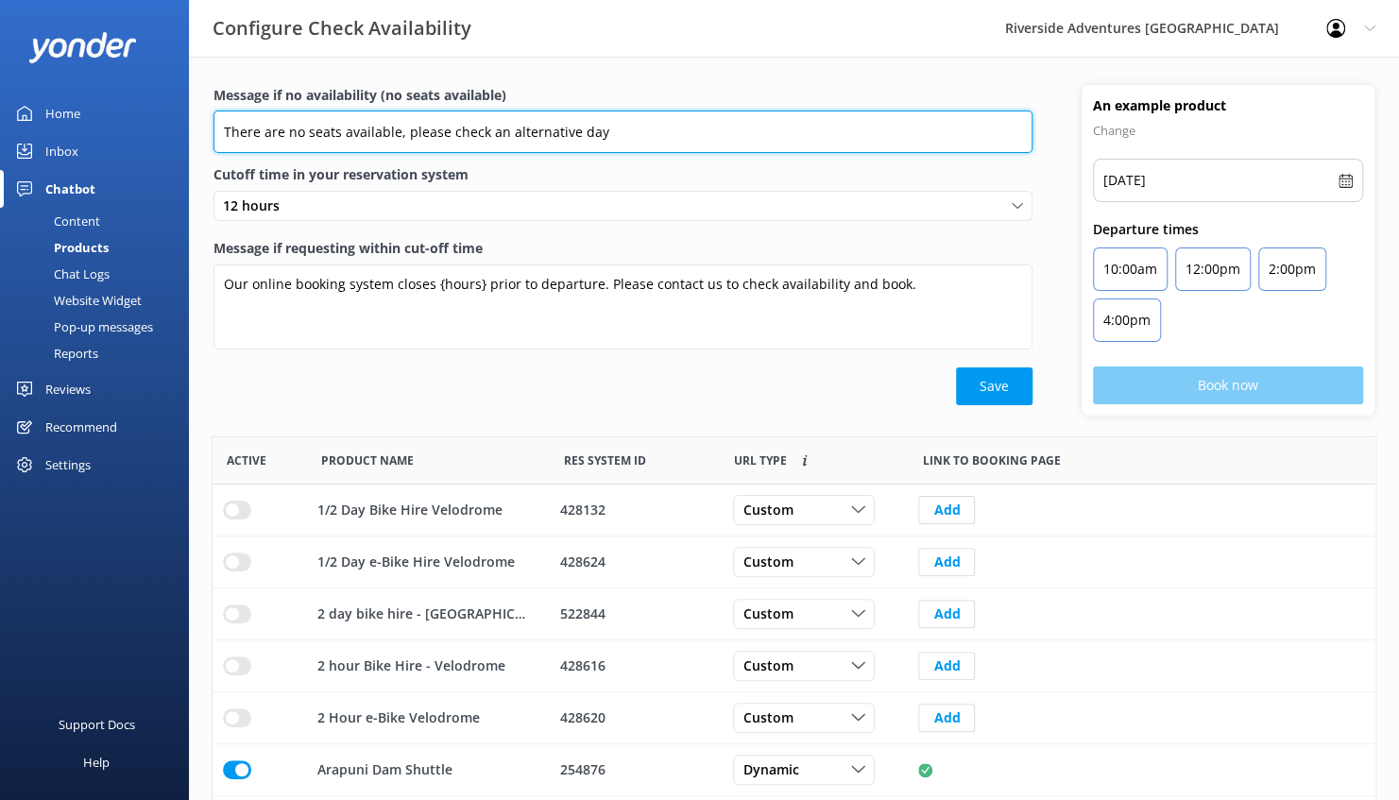
click at [347, 117] on input "There are no seats available, please check an alternative day" at bounding box center [623, 132] width 819 height 43
click at [492, 121] on input "There are no seats available, please check an alternative day" at bounding box center [623, 132] width 819 height 43
click at [359, 135] on input "There are no seats available, please check an alternative day" at bounding box center [623, 132] width 819 height 43
click at [646, 145] on input "There are no seats available, please check an alternative day" at bounding box center [623, 132] width 819 height 43
type input "There are no seats available, please check an alternative day or contact us to …"
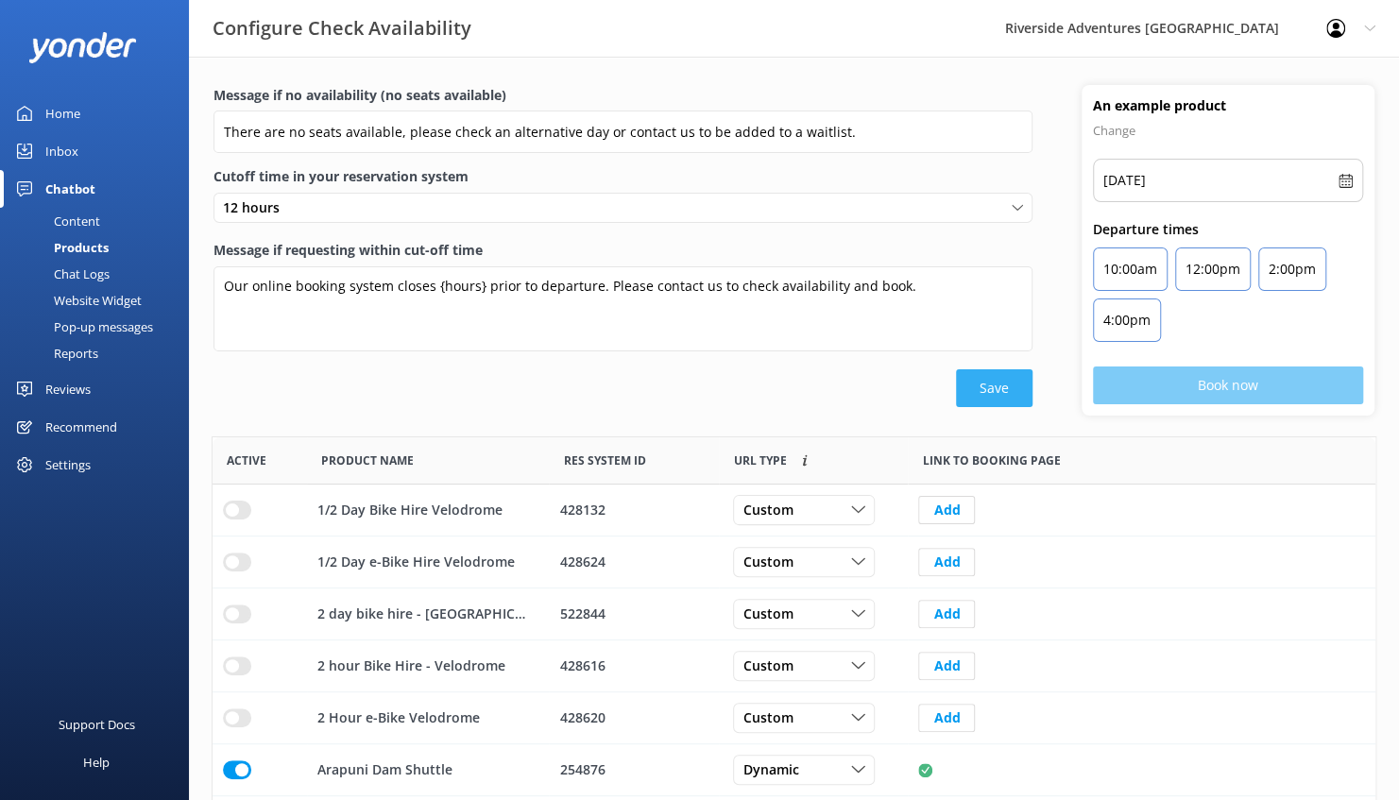
click at [1007, 376] on button "Save" at bounding box center [994, 388] width 77 height 38
click at [53, 145] on div "Inbox" at bounding box center [61, 151] width 33 height 38
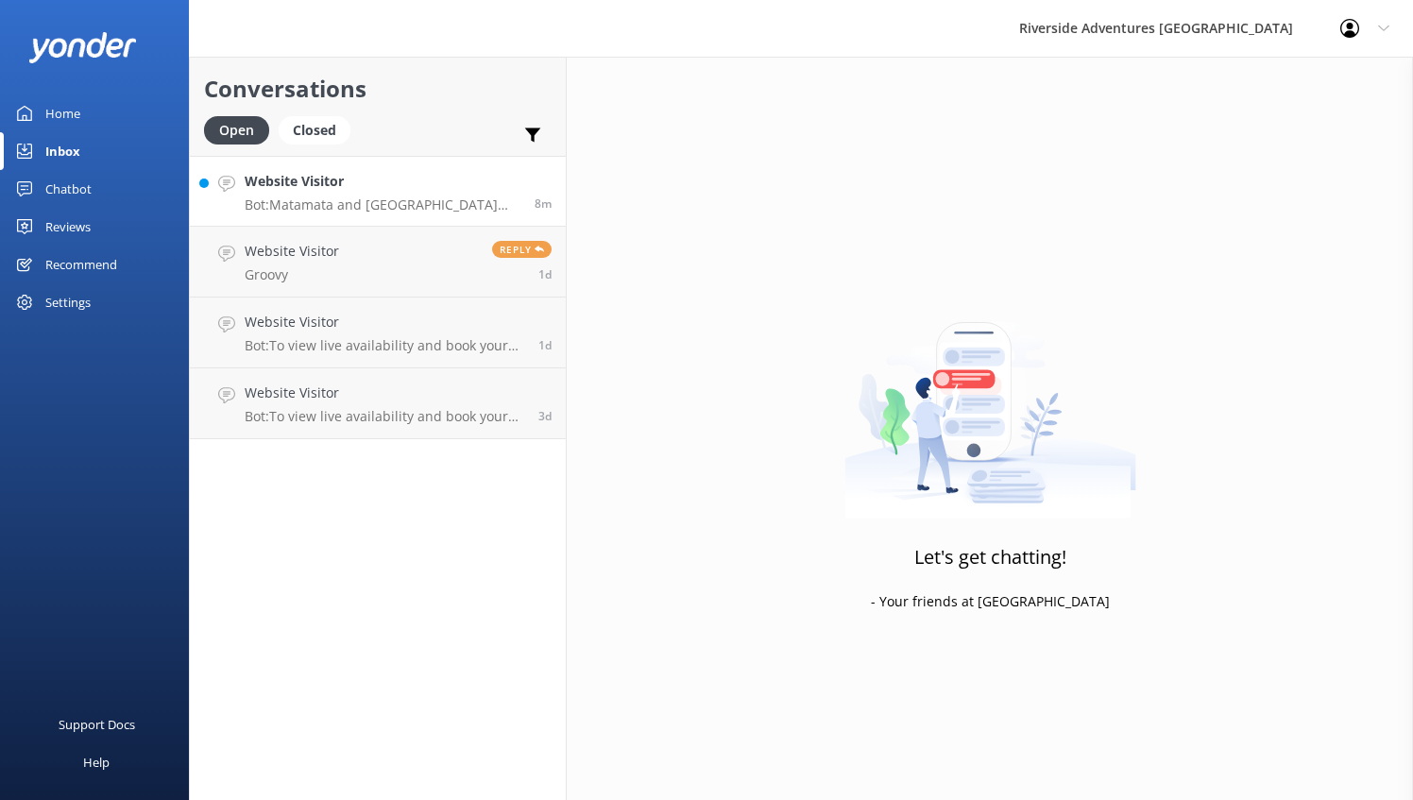
click at [404, 169] on link "Website Visitor Bot: [GEOGRAPHIC_DATA] and [GEOGRAPHIC_DATA] both offer a varie…" at bounding box center [378, 191] width 376 height 71
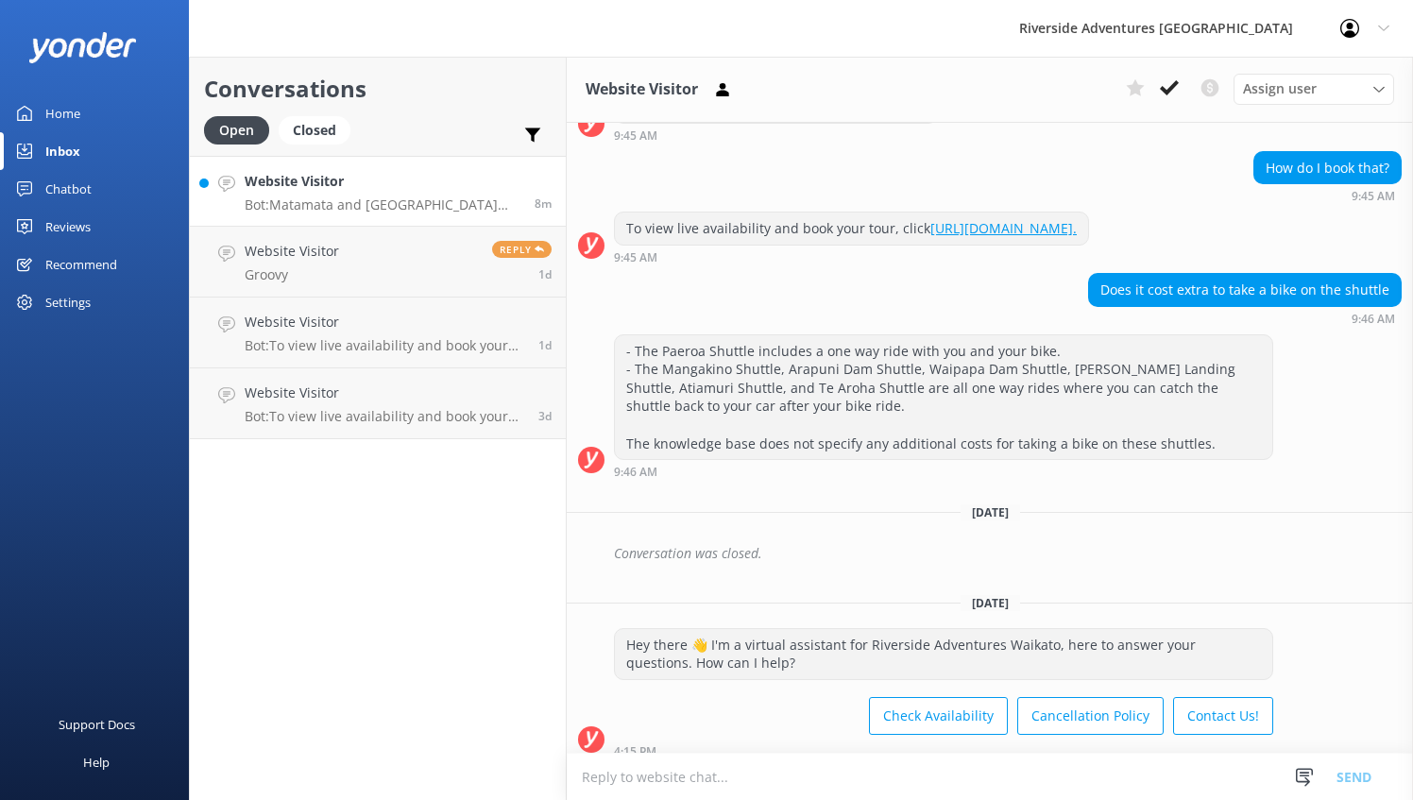
scroll to position [1294, 0]
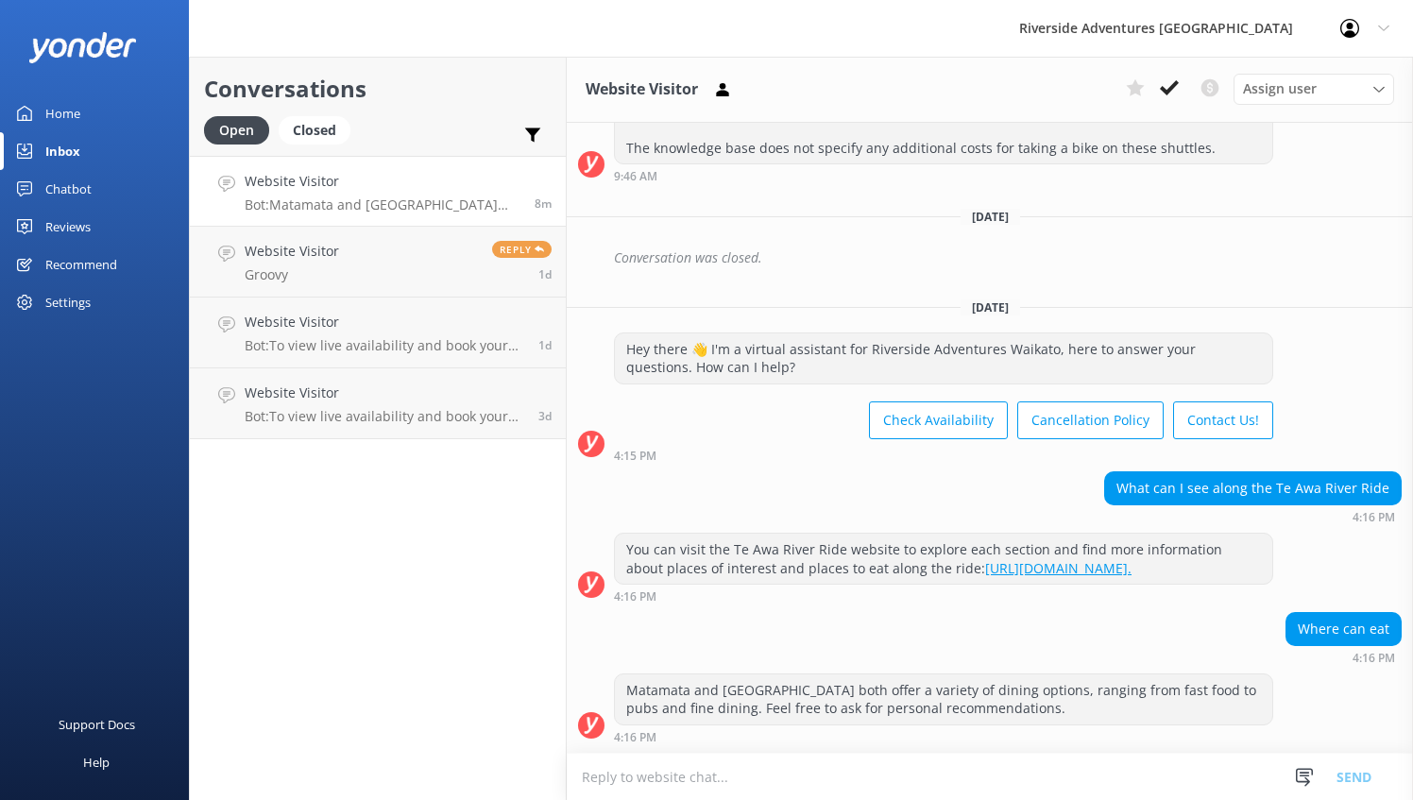
click at [53, 115] on div "Home" at bounding box center [62, 113] width 35 height 38
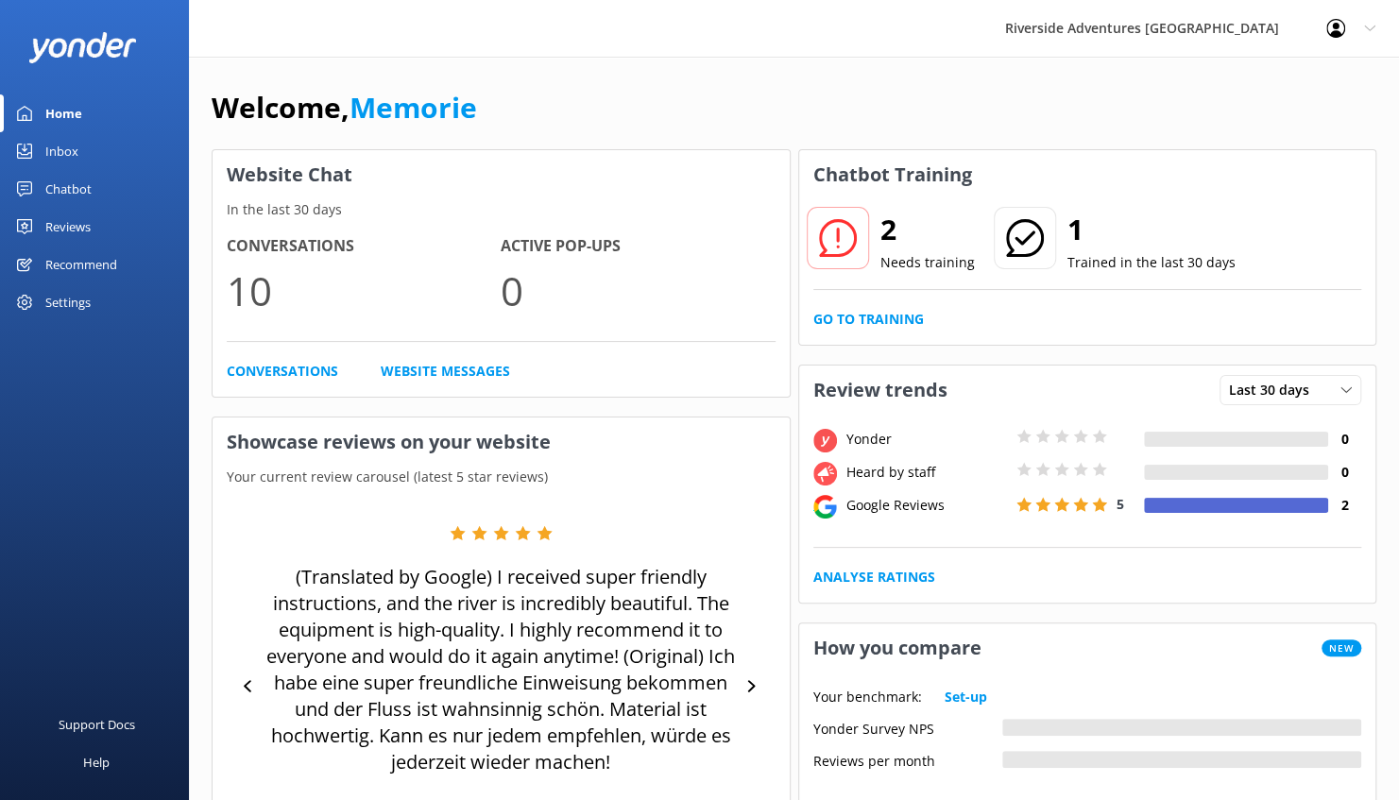
click at [886, 229] on h2 "2" at bounding box center [927, 229] width 94 height 45
click at [259, 370] on link "Conversations" at bounding box center [282, 371] width 111 height 21
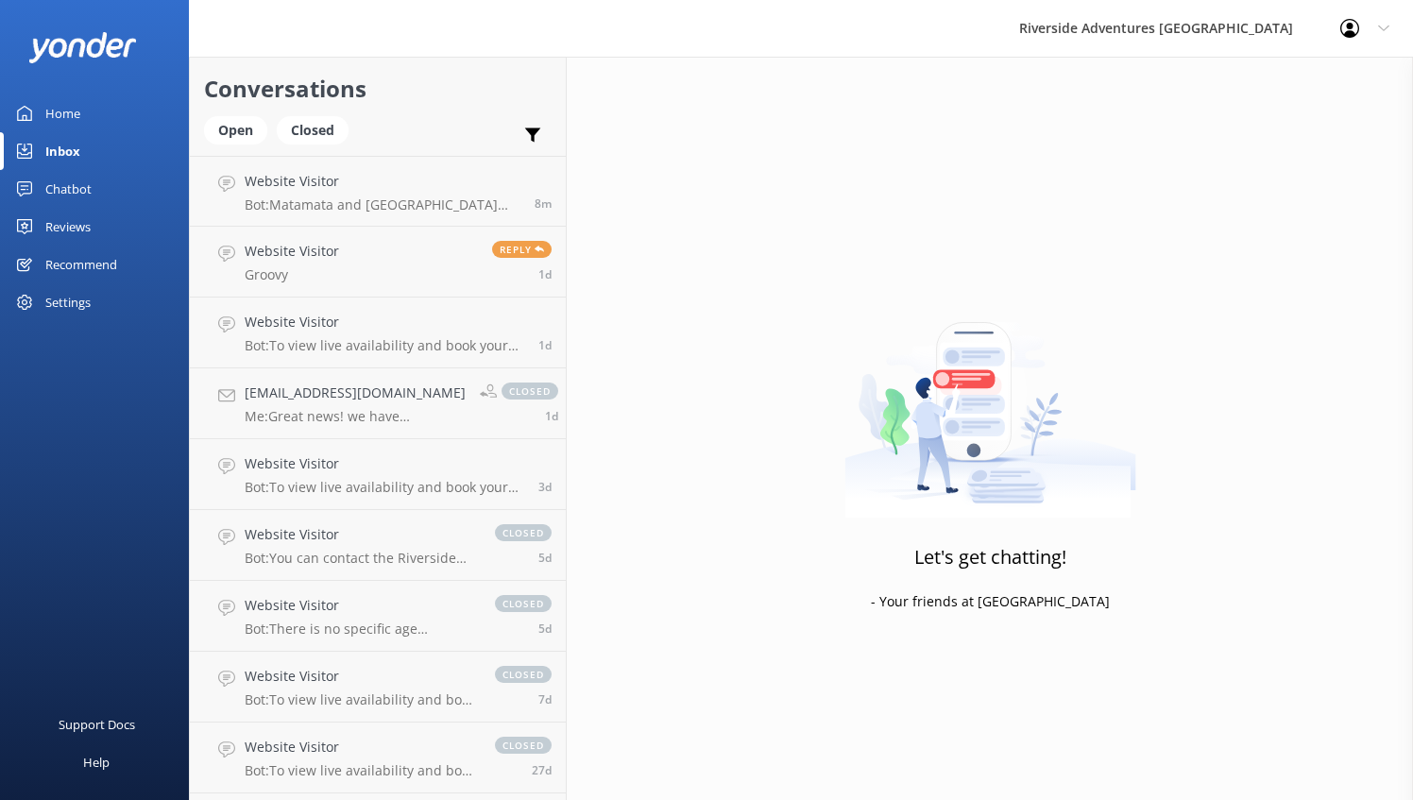
click at [78, 187] on div "Chatbot" at bounding box center [68, 189] width 46 height 38
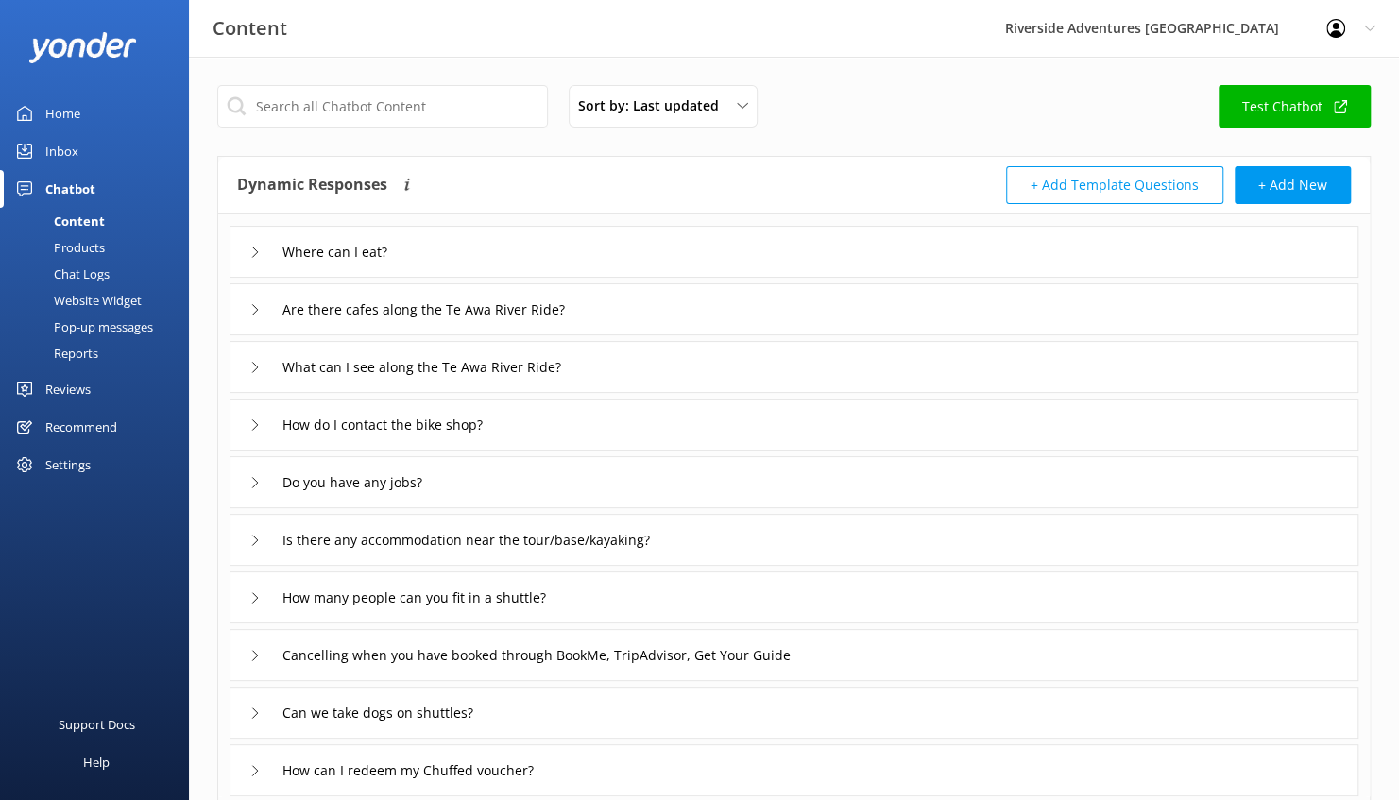
click at [134, 329] on div "Pop-up messages" at bounding box center [82, 327] width 142 height 26
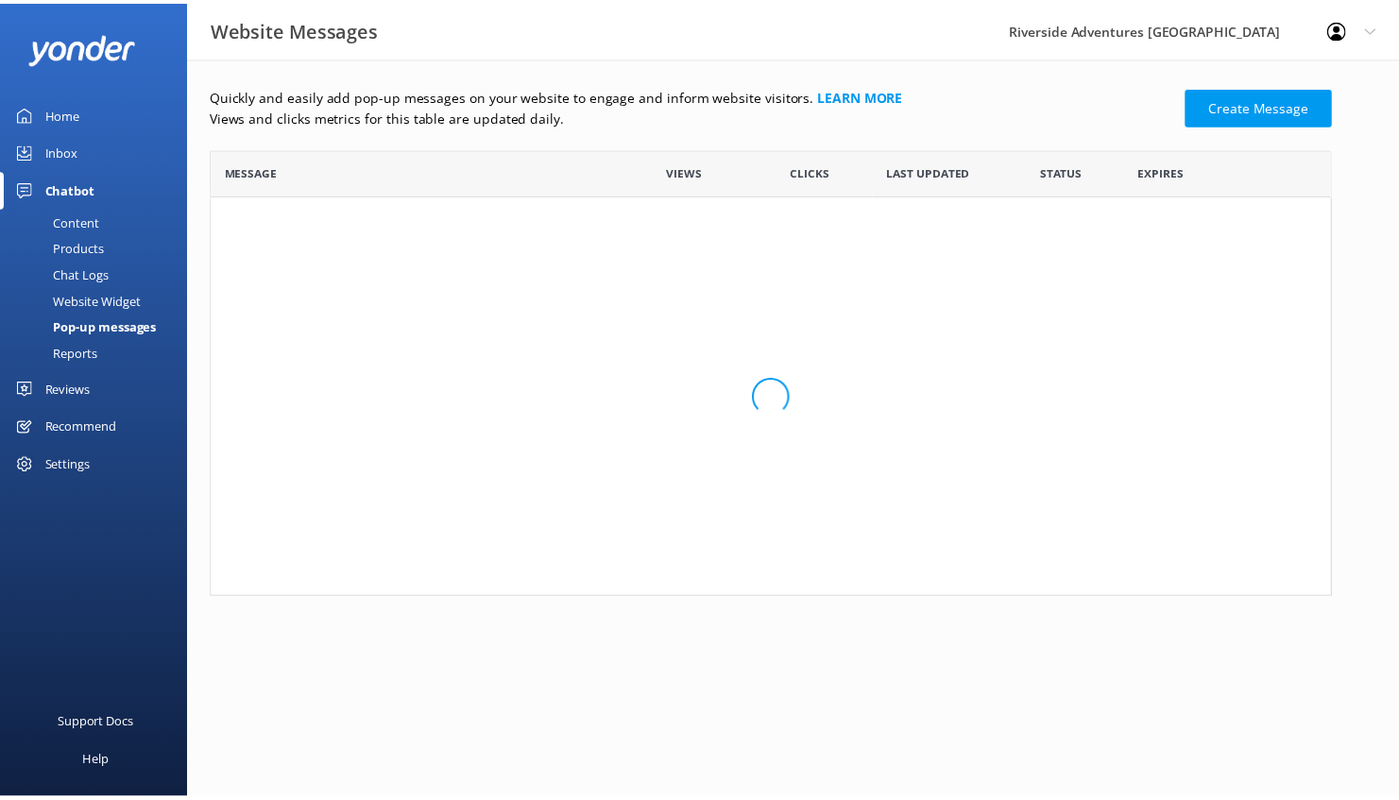
scroll to position [435, 1119]
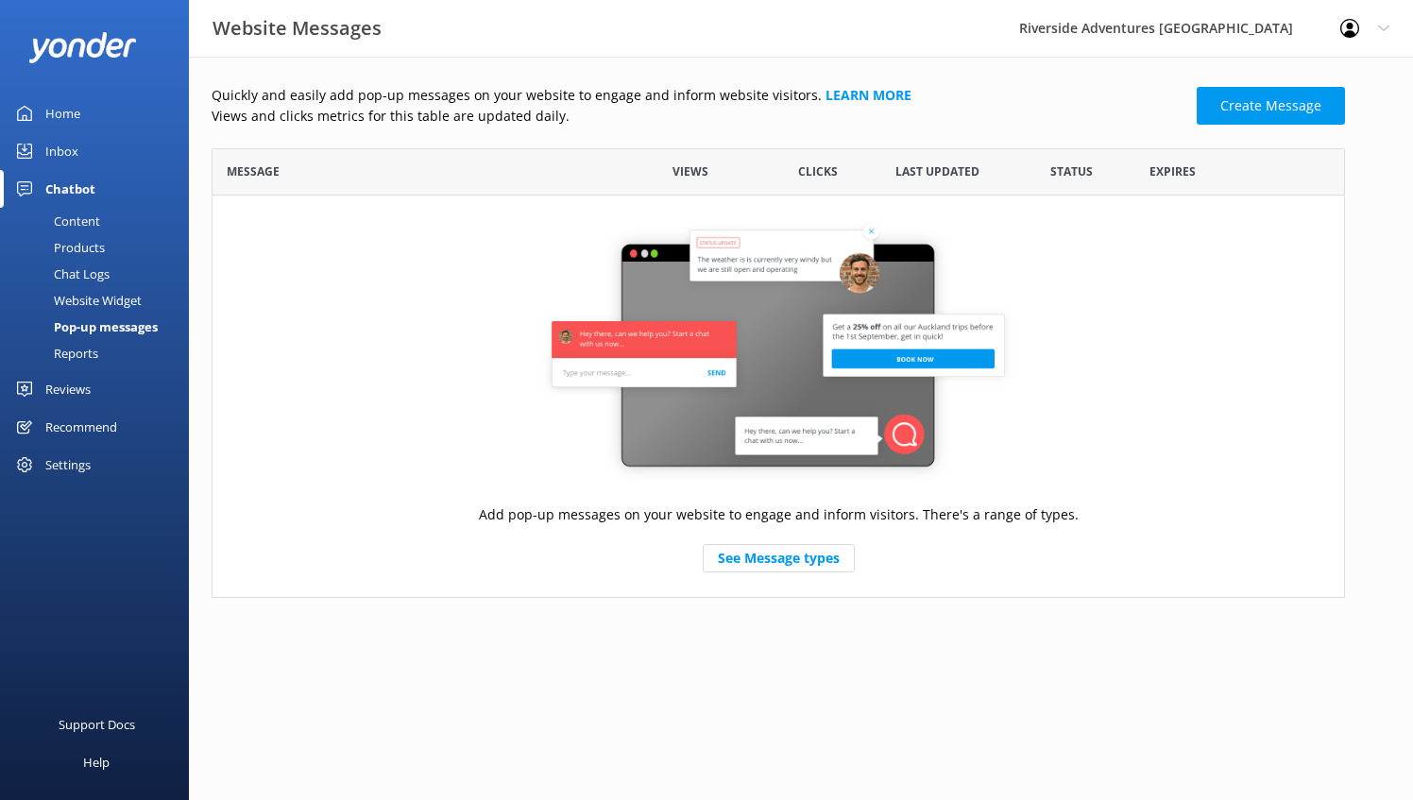
click at [134, 329] on div "Pop-up messages" at bounding box center [84, 327] width 146 height 26
click at [66, 119] on div "Home" at bounding box center [62, 113] width 35 height 38
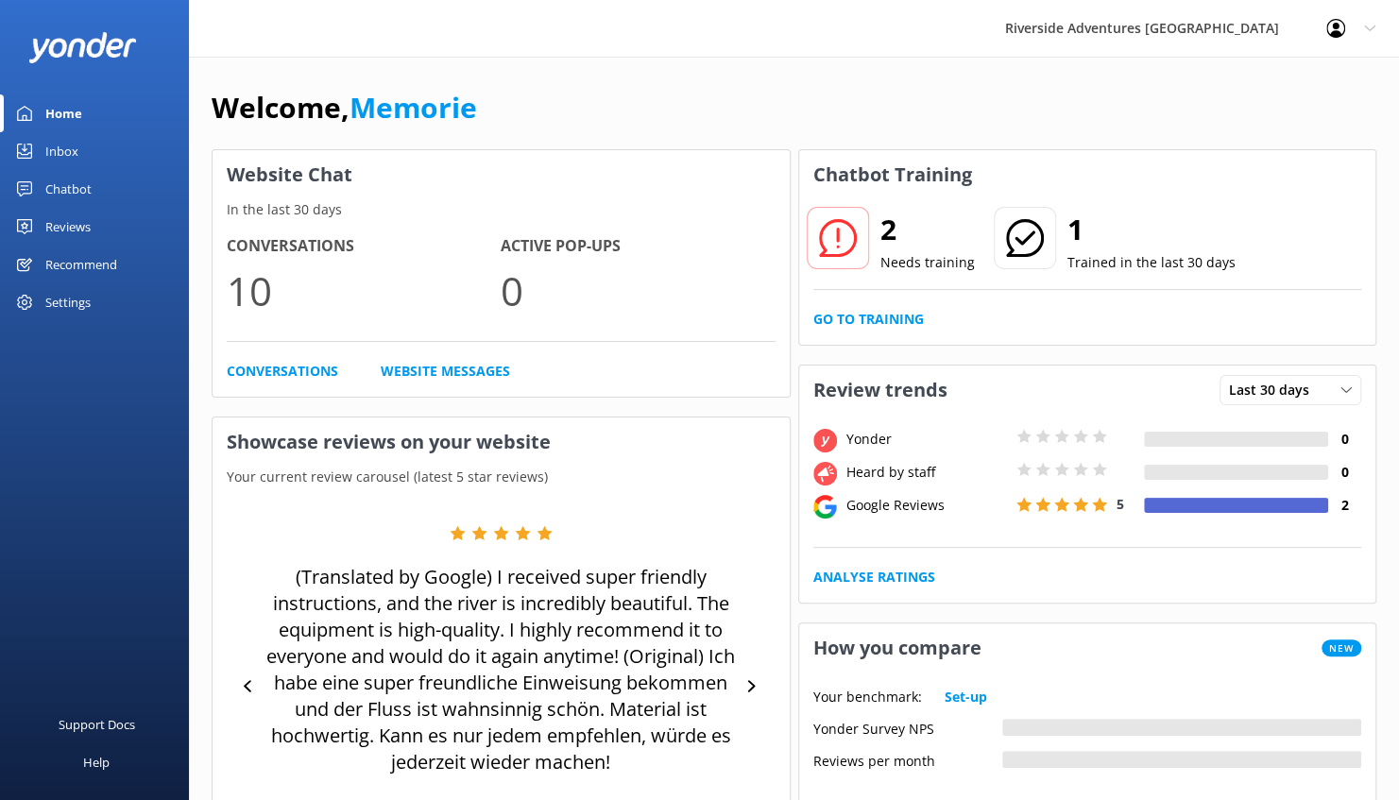
click at [870, 470] on div "Heard by staff" at bounding box center [927, 472] width 170 height 21
click at [1349, 385] on icon at bounding box center [1346, 389] width 11 height 11
click at [1291, 437] on link "Last 7 days" at bounding box center [1305, 429] width 168 height 38
click at [1320, 375] on div "Last 7 days Last 7 days Last 30 days" at bounding box center [1291, 390] width 142 height 30
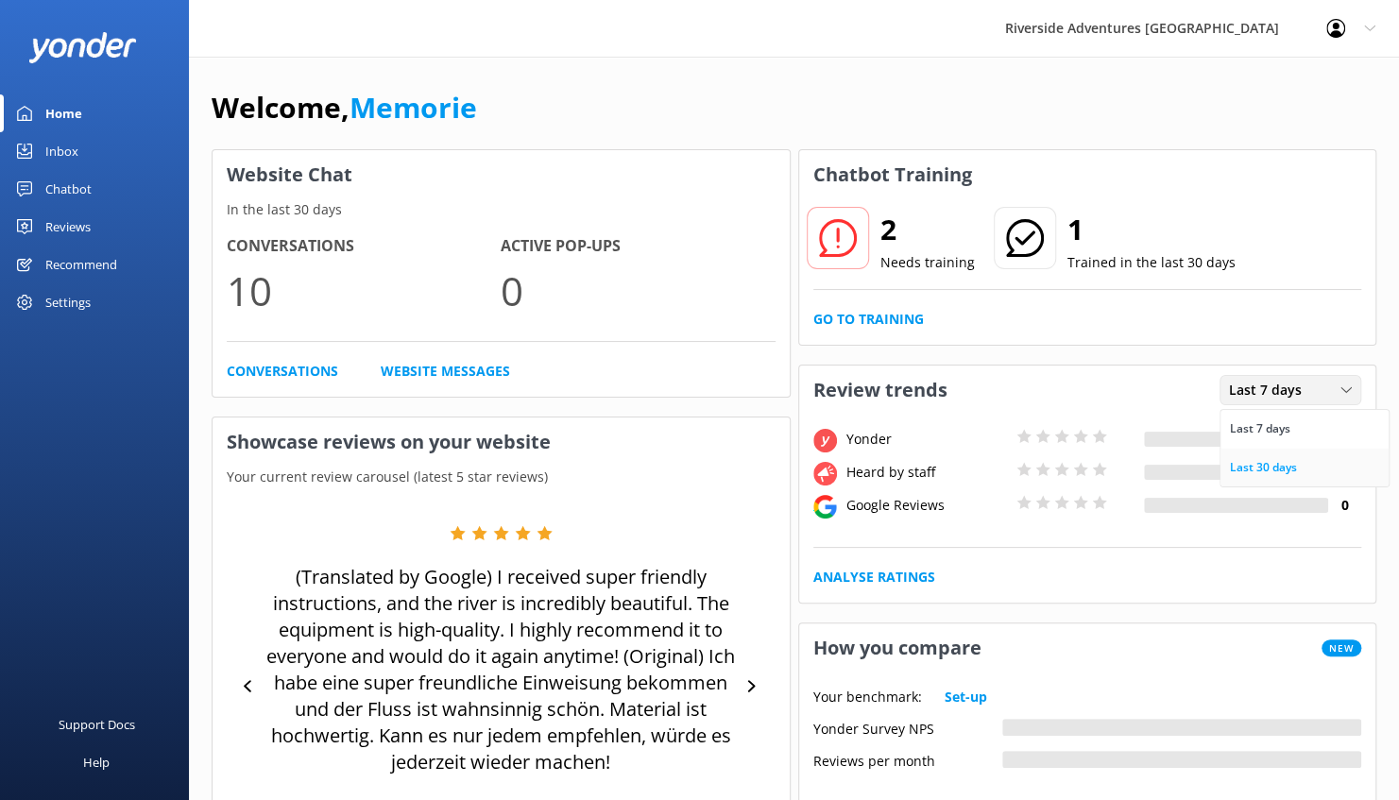
click at [1309, 461] on link "Last 30 days" at bounding box center [1305, 468] width 168 height 38
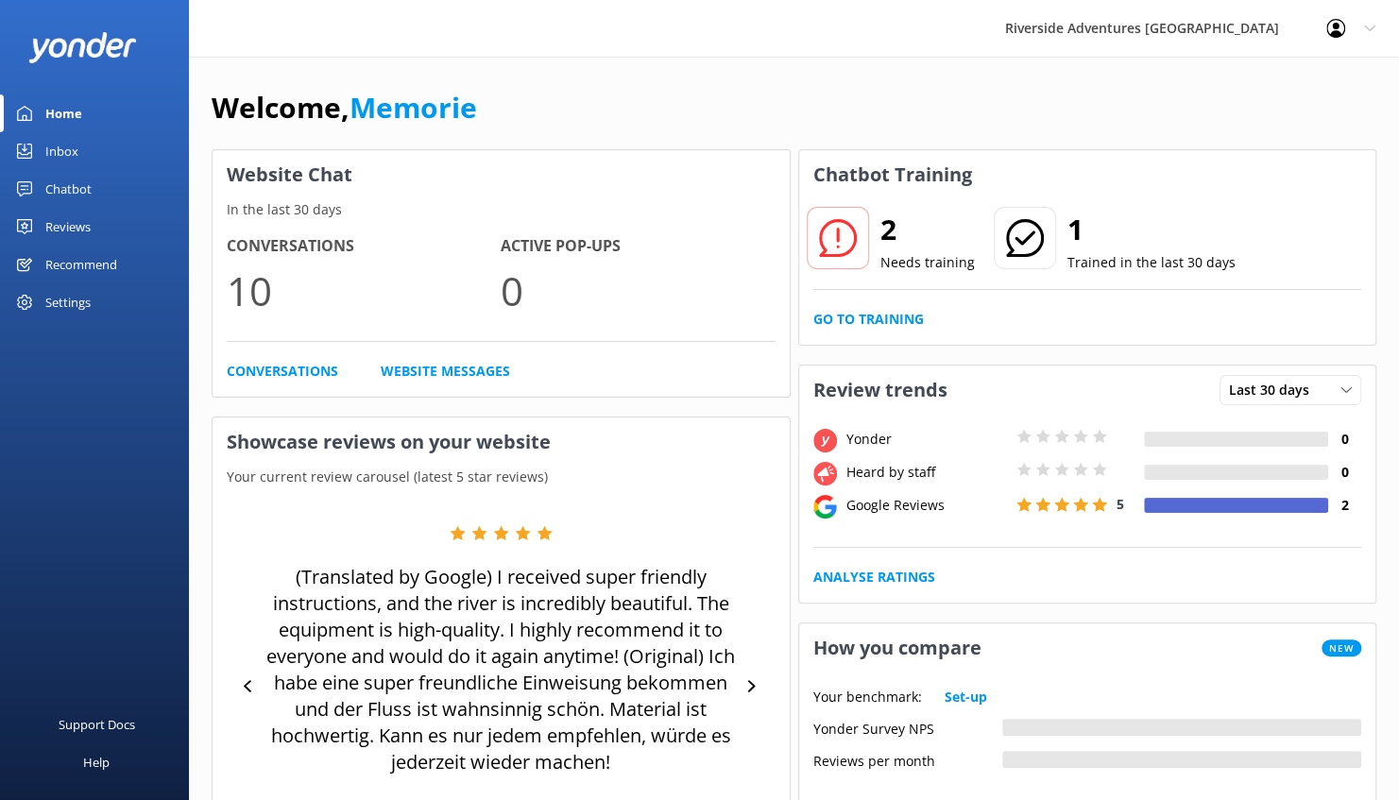
click at [69, 180] on div "Chatbot" at bounding box center [68, 189] width 46 height 38
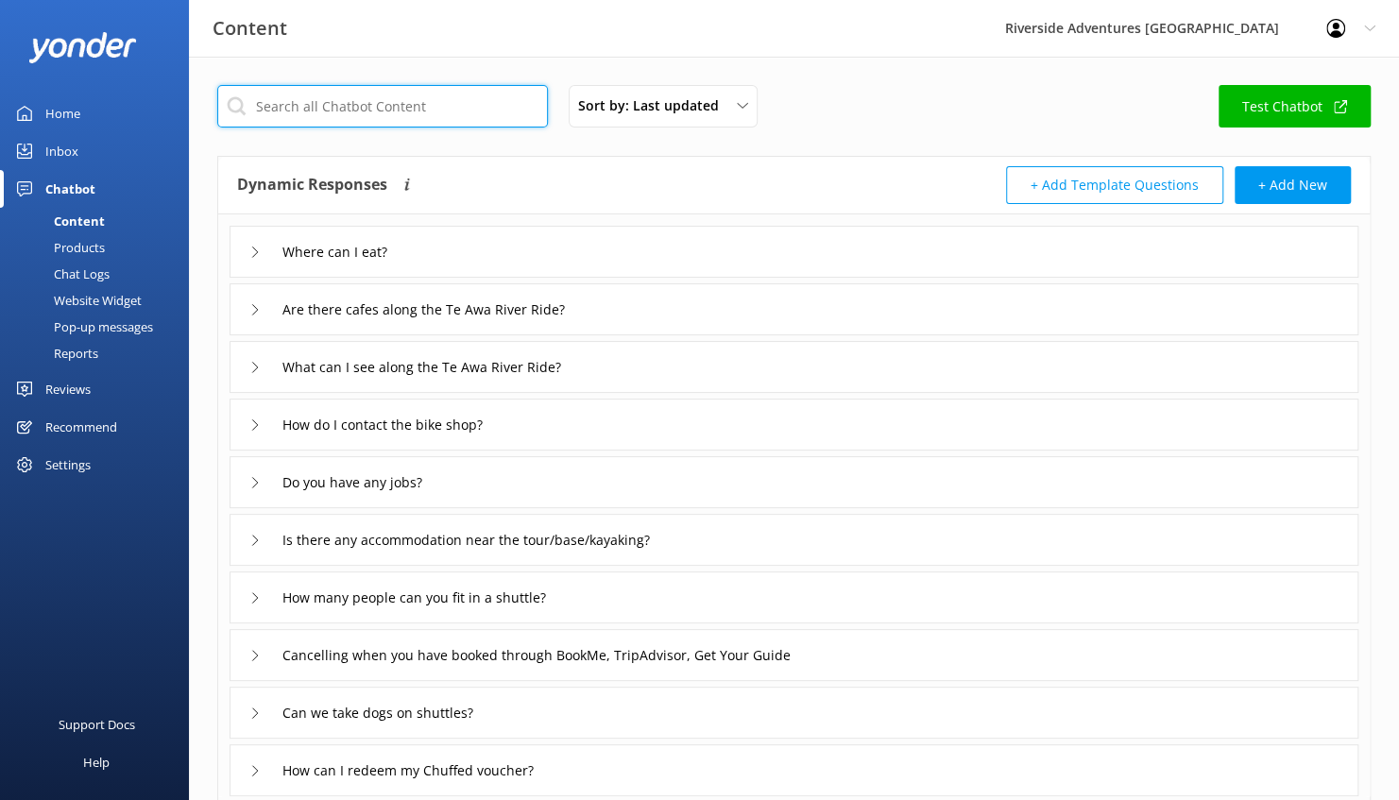
click at [386, 96] on input "text" at bounding box center [382, 106] width 331 height 43
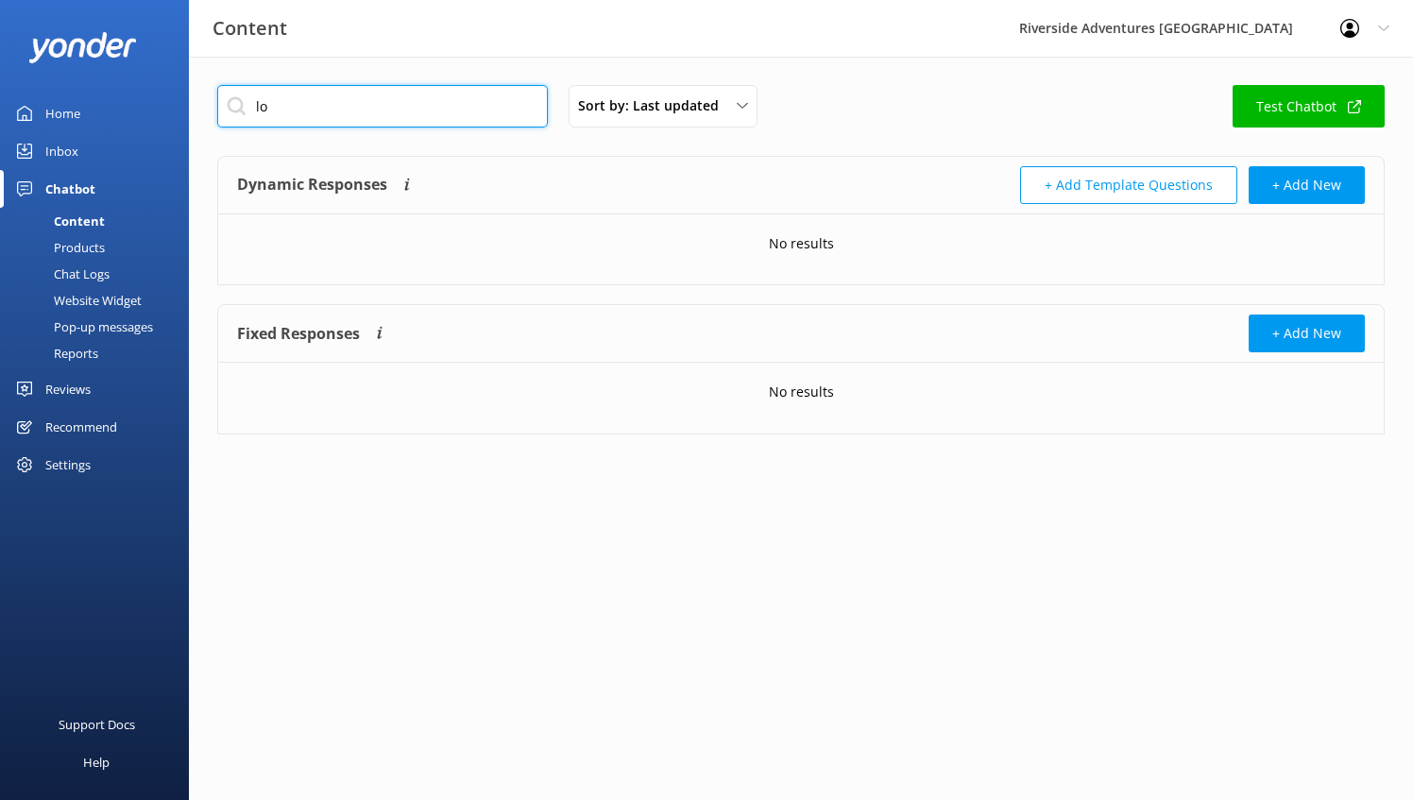
type input "l"
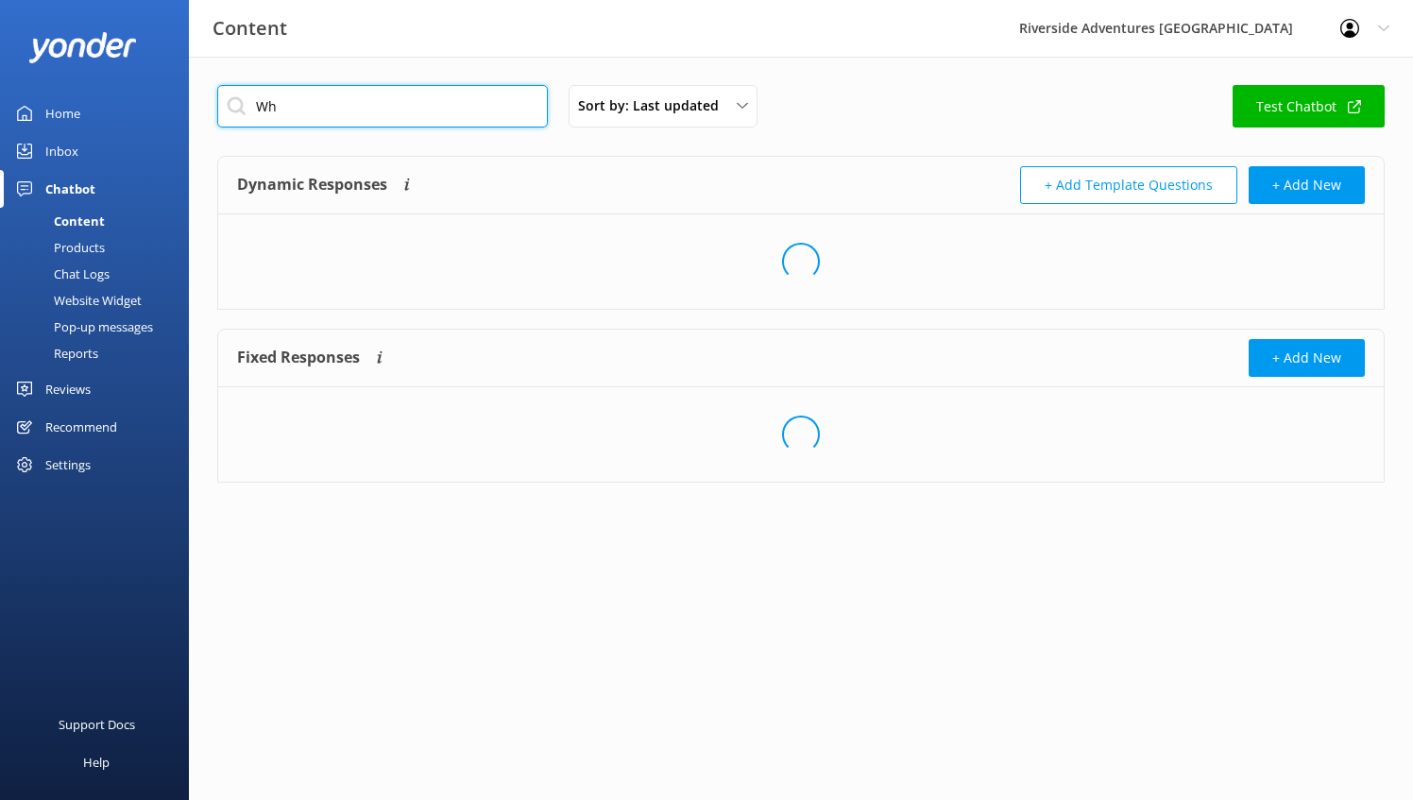
type input "W"
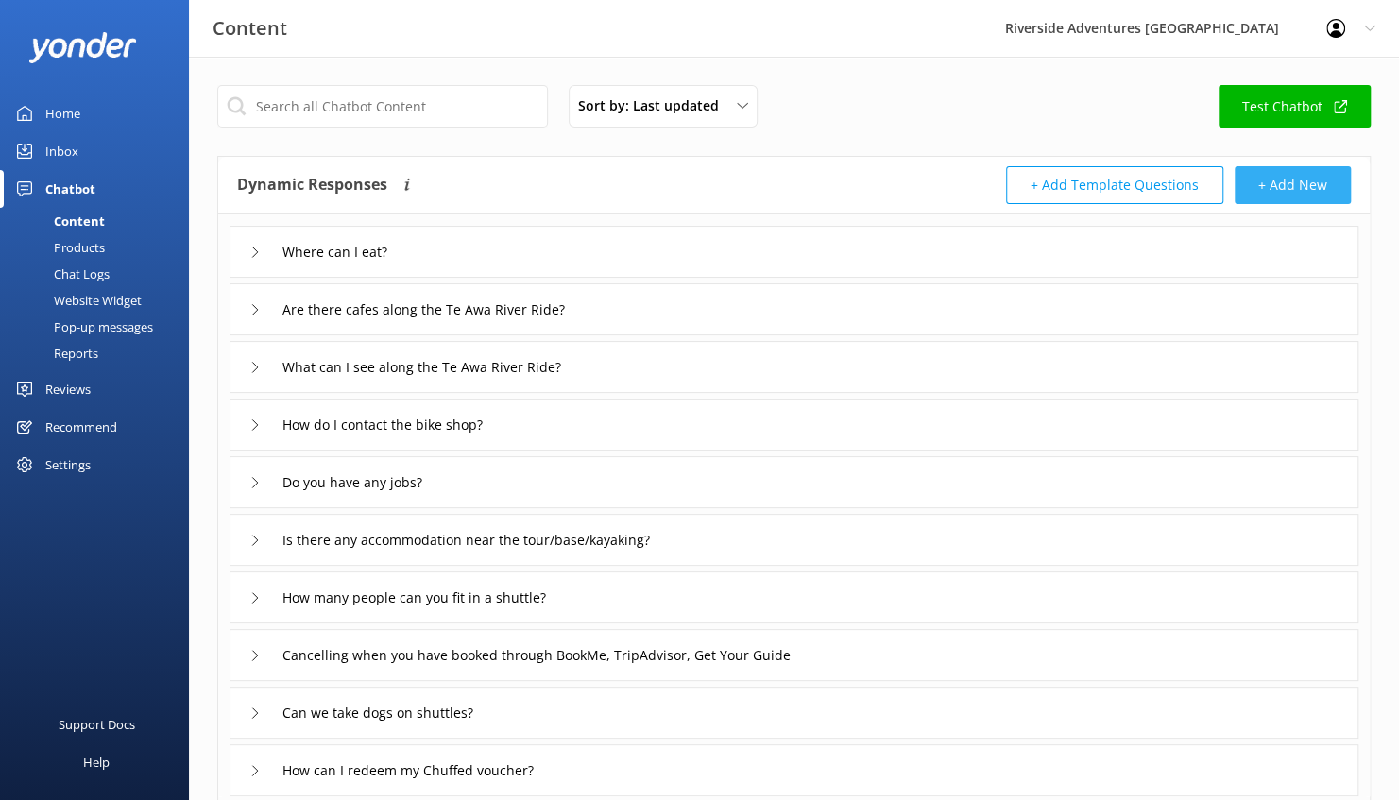
click at [1299, 176] on button "+ Add New" at bounding box center [1293, 185] width 116 height 38
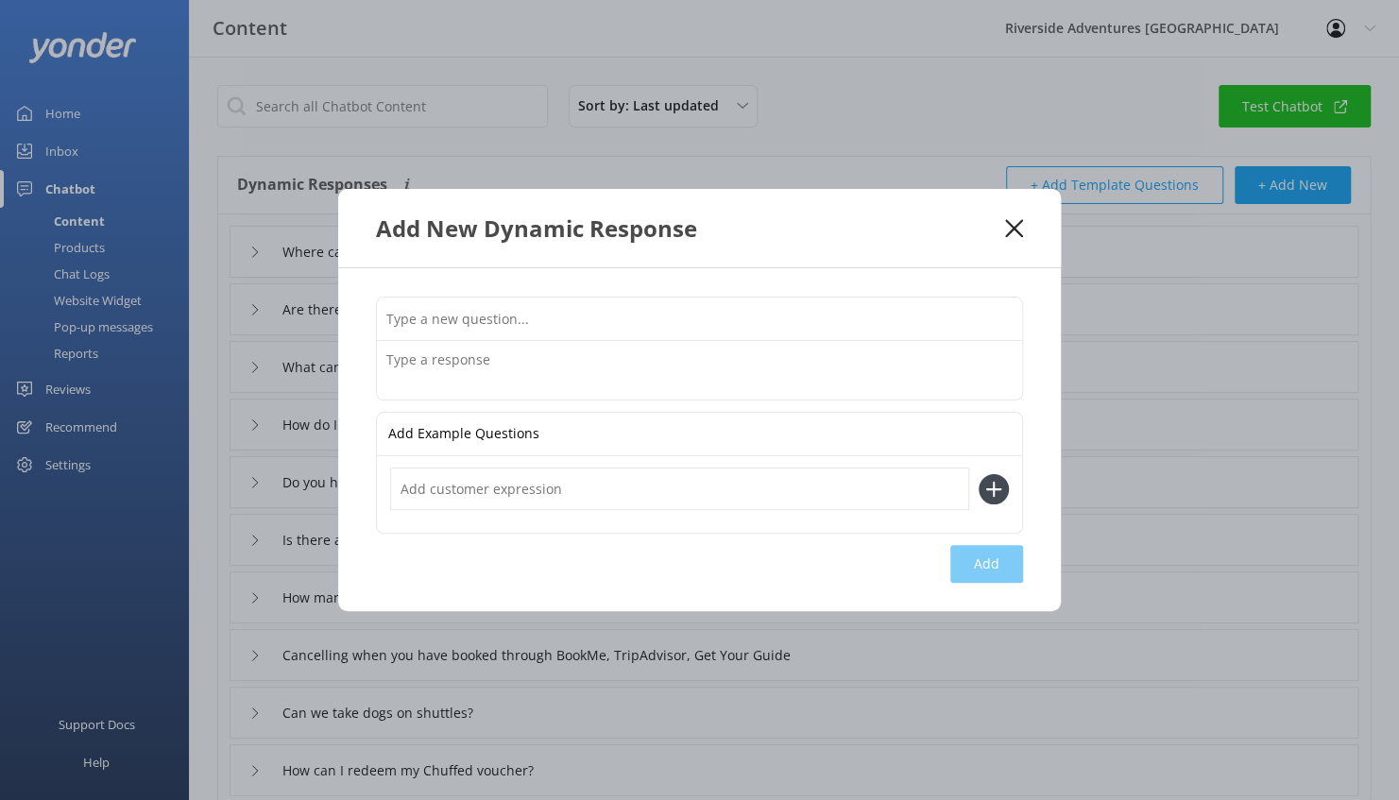
click at [644, 331] on input "text" at bounding box center [699, 319] width 645 height 43
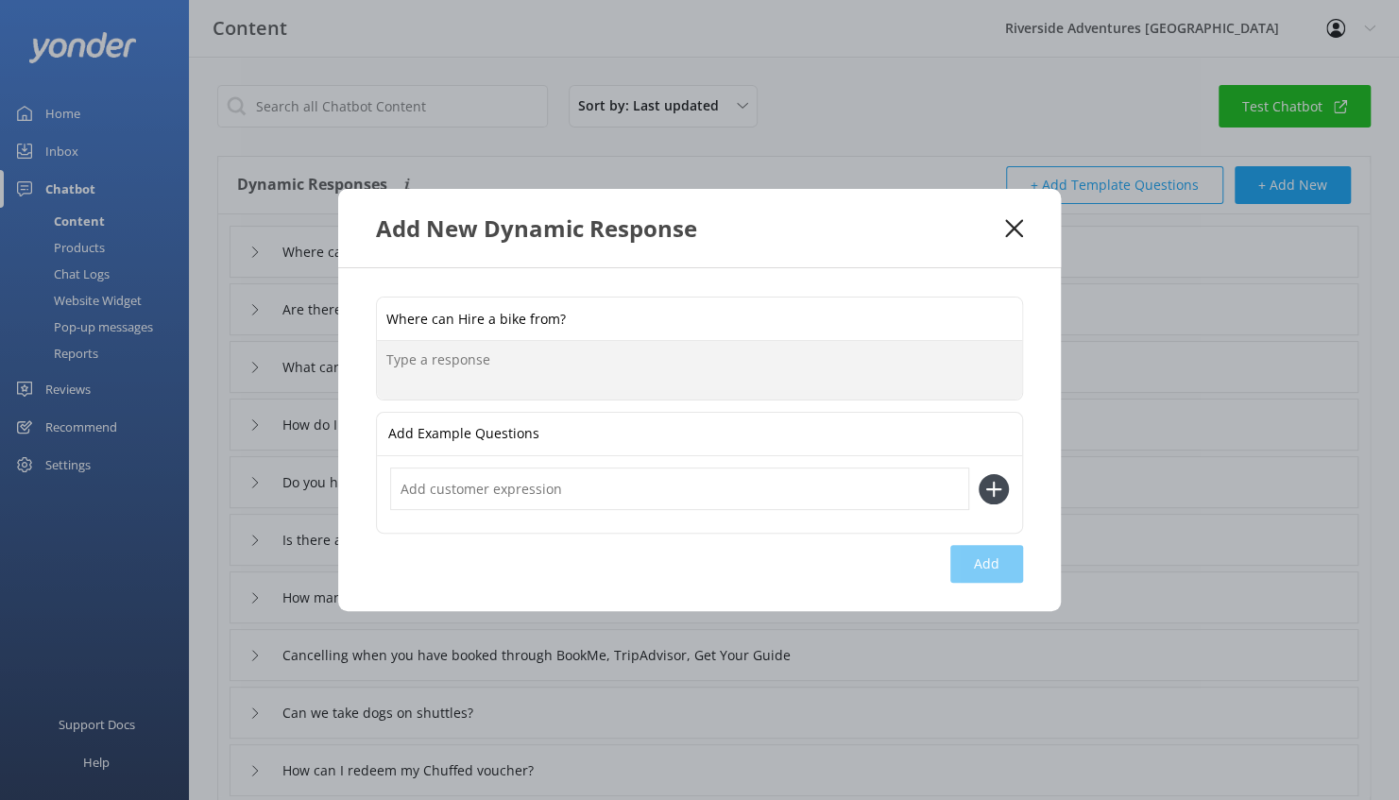
click at [465, 380] on textarea at bounding box center [699, 370] width 645 height 59
click at [451, 326] on input "Where can Hire a bike from?" at bounding box center [699, 319] width 645 height 43
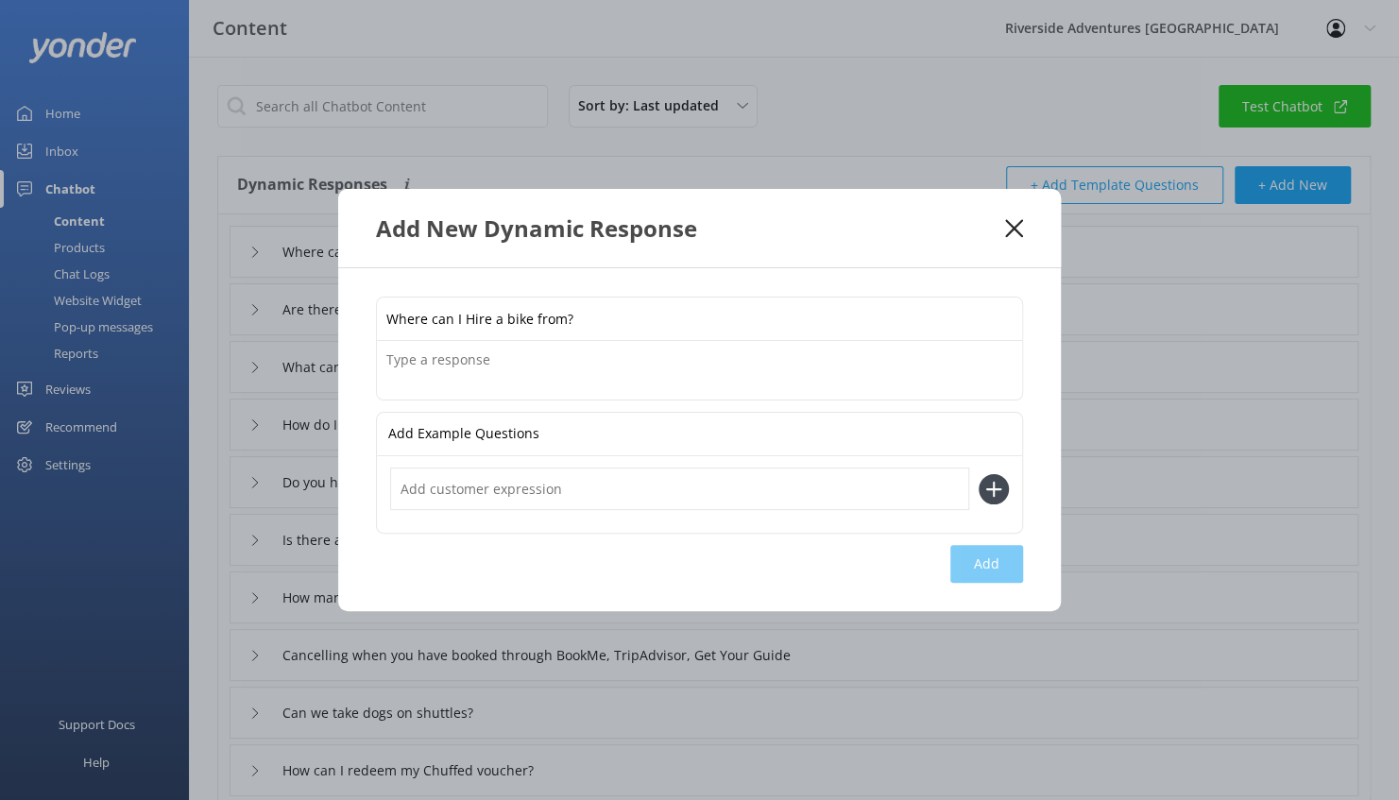
type input "Where can I Hire a bike from?"
click at [500, 367] on textarea at bounding box center [699, 370] width 645 height 59
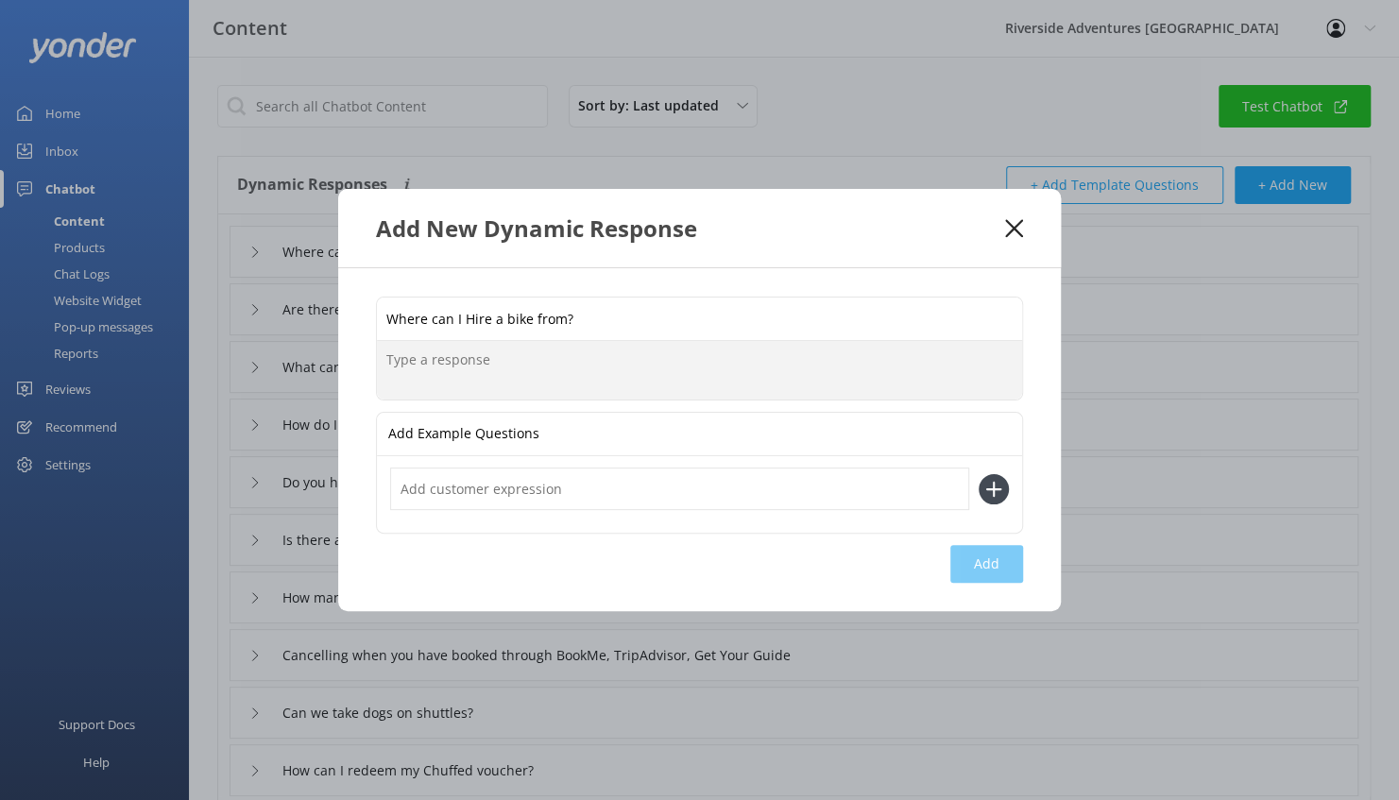
click at [500, 367] on textarea at bounding box center [699, 370] width 645 height 59
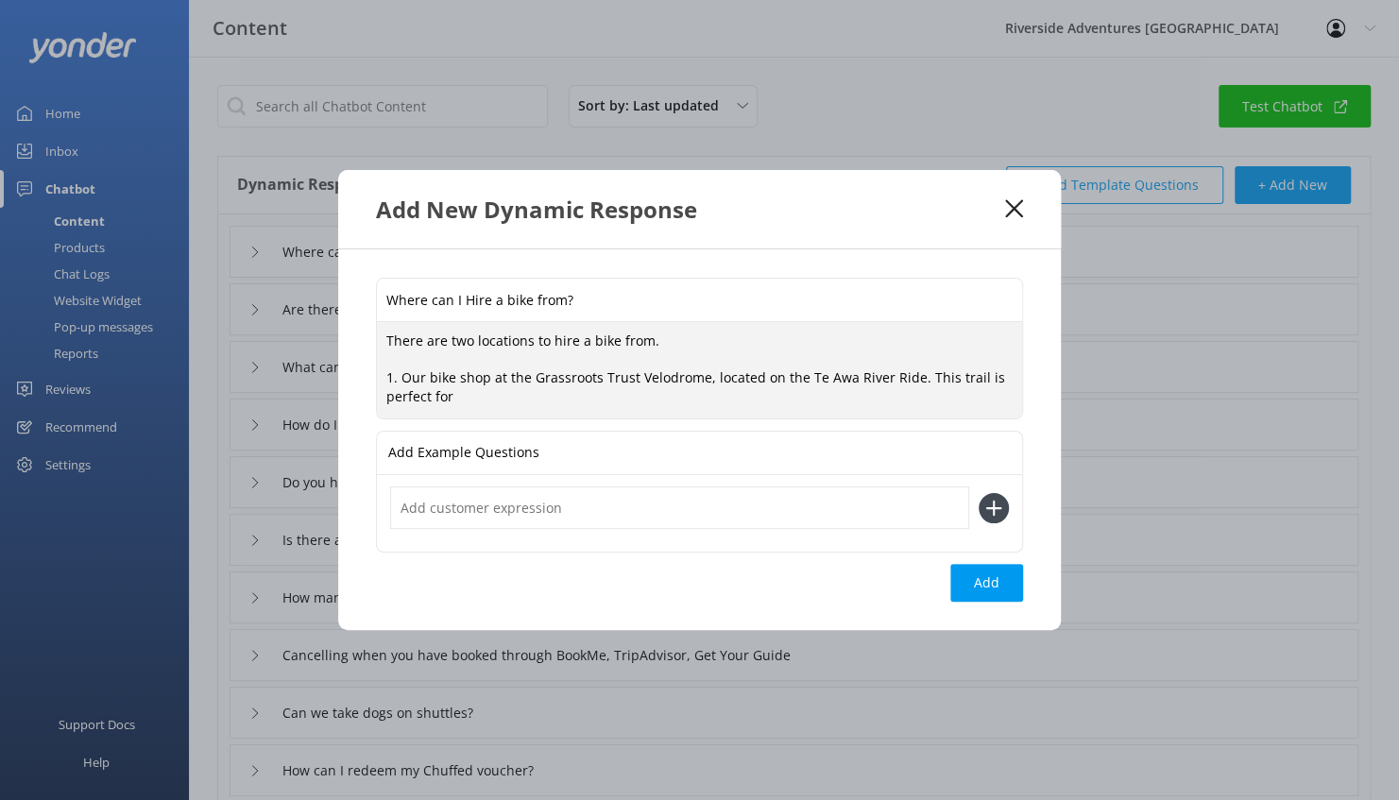
click at [714, 385] on textarea "There are two locations to hire a bike from. 1. Our bike shop at the Grassroots…" at bounding box center [699, 370] width 645 height 96
click at [548, 387] on textarea "There are two locations to hire a bike from. 1. Our bike shop at the Grassroots…" at bounding box center [699, 370] width 645 height 96
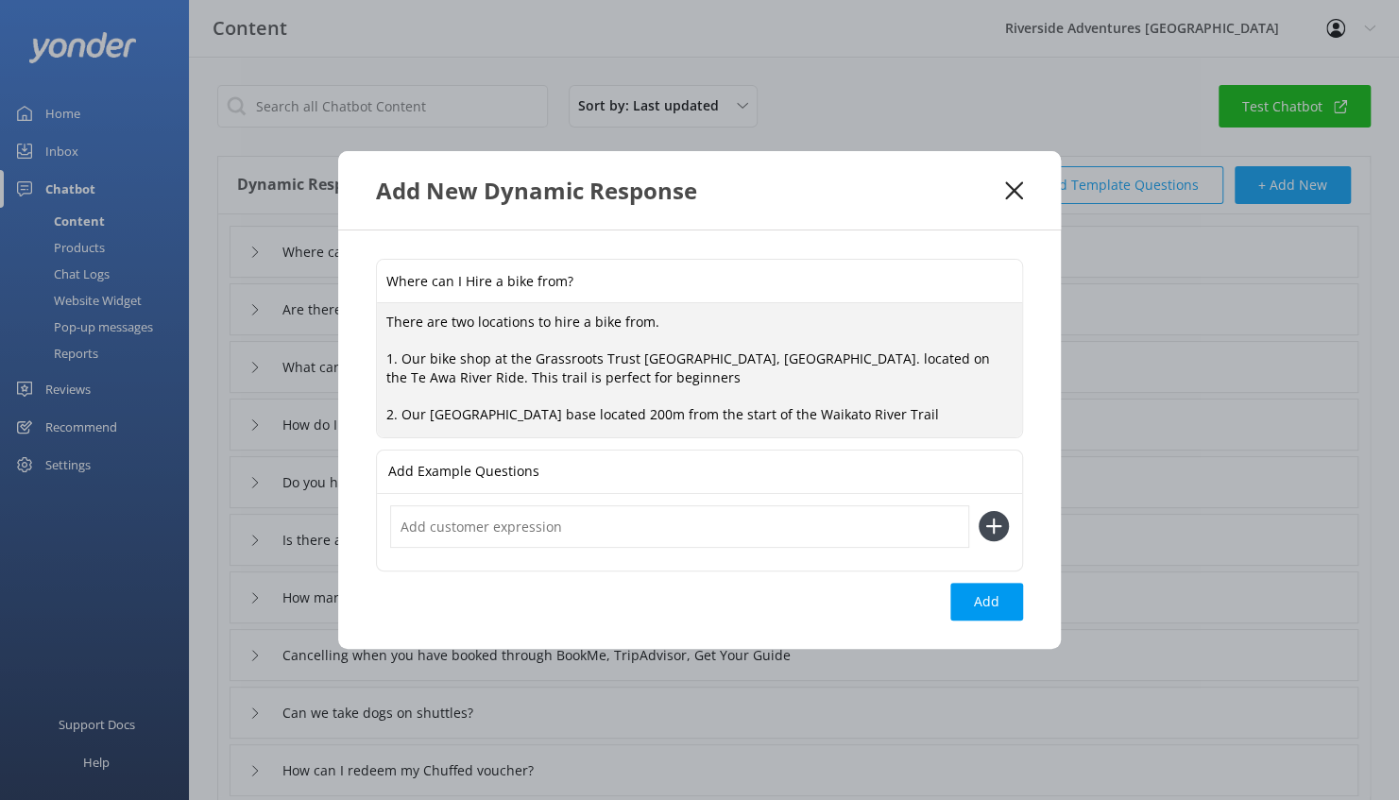
click at [525, 414] on textarea "There are two locations to hire a bike from. 1. Our bike shop at the Grassroots…" at bounding box center [699, 370] width 645 height 134
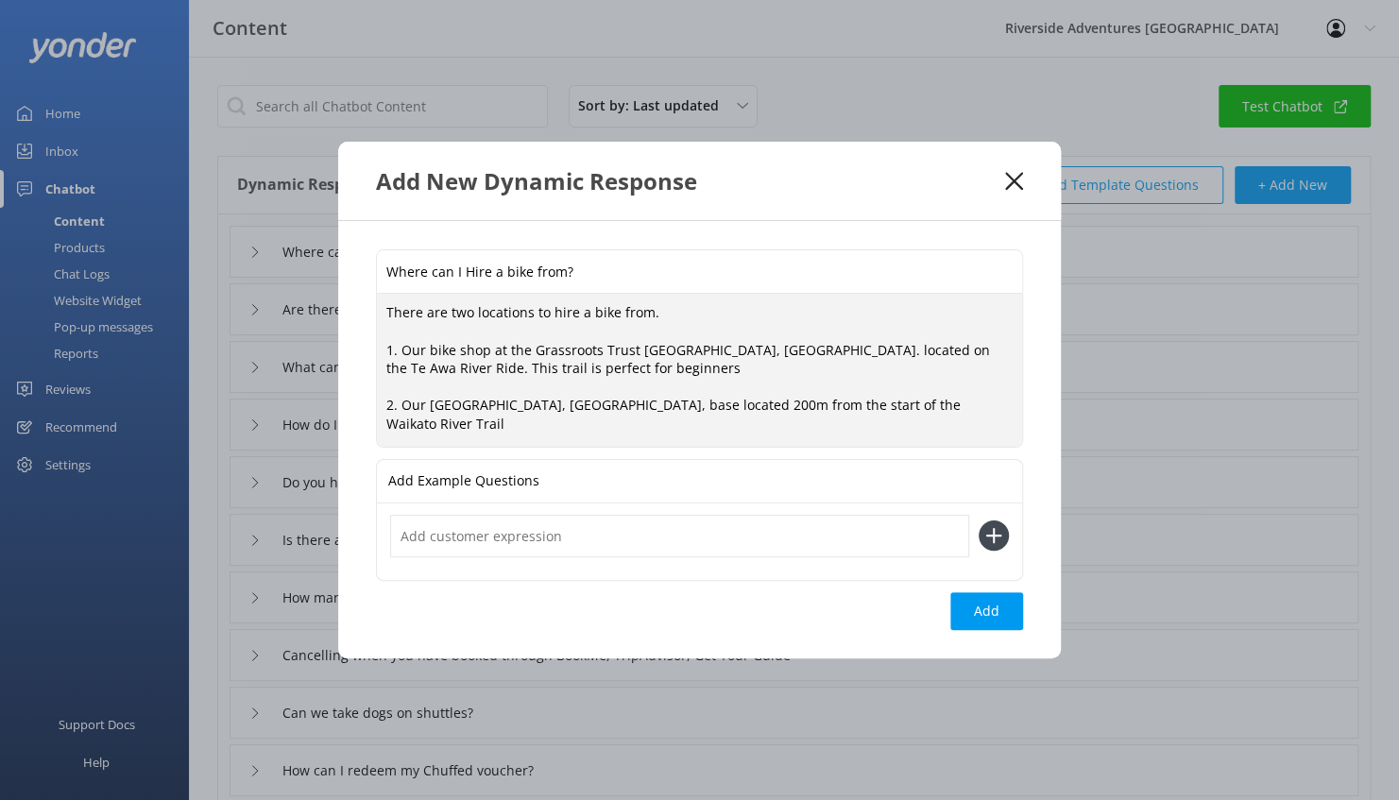
click at [889, 416] on textarea "There are two locations to hire a bike from. 1. Our bike shop at the Grassroots…" at bounding box center [699, 370] width 645 height 152
click at [950, 413] on textarea "There are two locations to hire a bike from. 1. Our bike shop at the Grassroots…" at bounding box center [699, 370] width 645 height 152
click at [671, 371] on textarea "There are two locations to hire a bike from. 1. Our bike shop at the Grassroots…" at bounding box center [699, 370] width 645 height 152
click at [693, 369] on textarea "There are two locations to hire a bike from. 1. Our bike shop at the Grassroots…" at bounding box center [699, 370] width 645 height 152
click at [688, 353] on textarea "There are two locations to hire a bike from. 1. Our bike shop at the Grassroots…" at bounding box center [699, 370] width 645 height 152
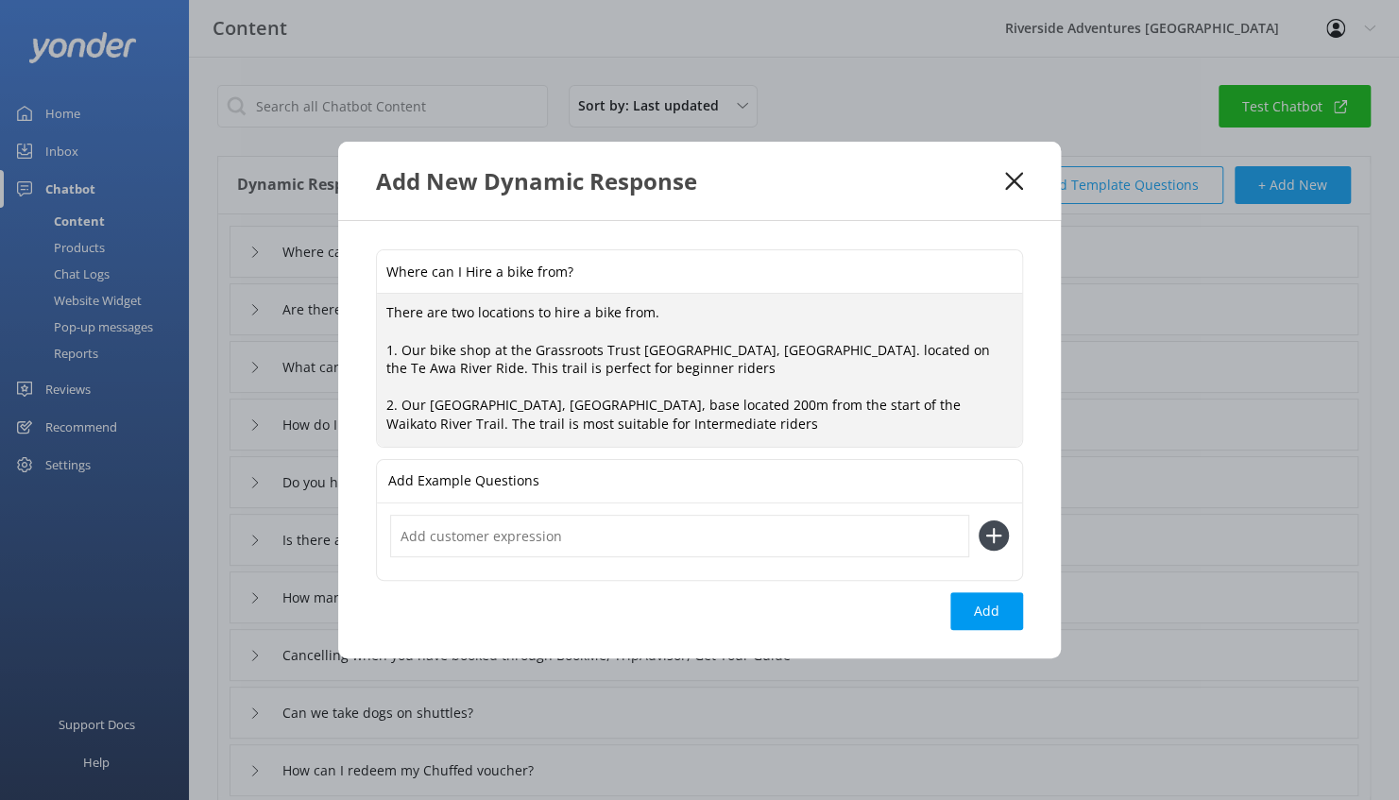
click at [682, 423] on textarea "There are two locations to hire a bike from. 1. Our bike shop at the Grassroots…" at bounding box center [699, 370] width 645 height 152
type textarea "There are two locations to hire a bike from. 1. Our bike shop at the Grassroots…"
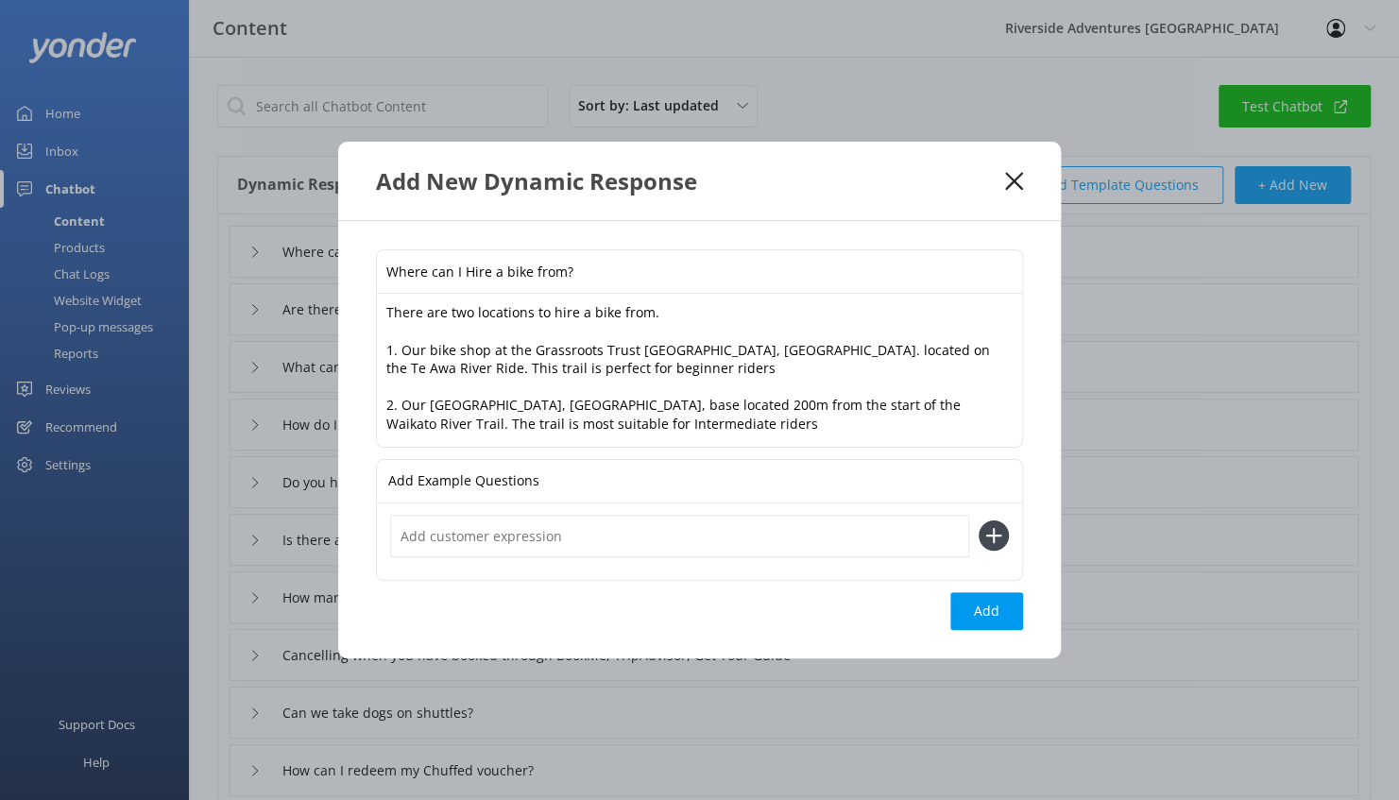
click at [470, 274] on input "Where can I Hire a bike from?" at bounding box center [699, 271] width 645 height 43
type input "Where can I hire a bike from?"
click at [597, 375] on textarea "There are two locations to hire a bike from. 1. Our bike shop at the Grassroots…" at bounding box center [699, 370] width 645 height 152
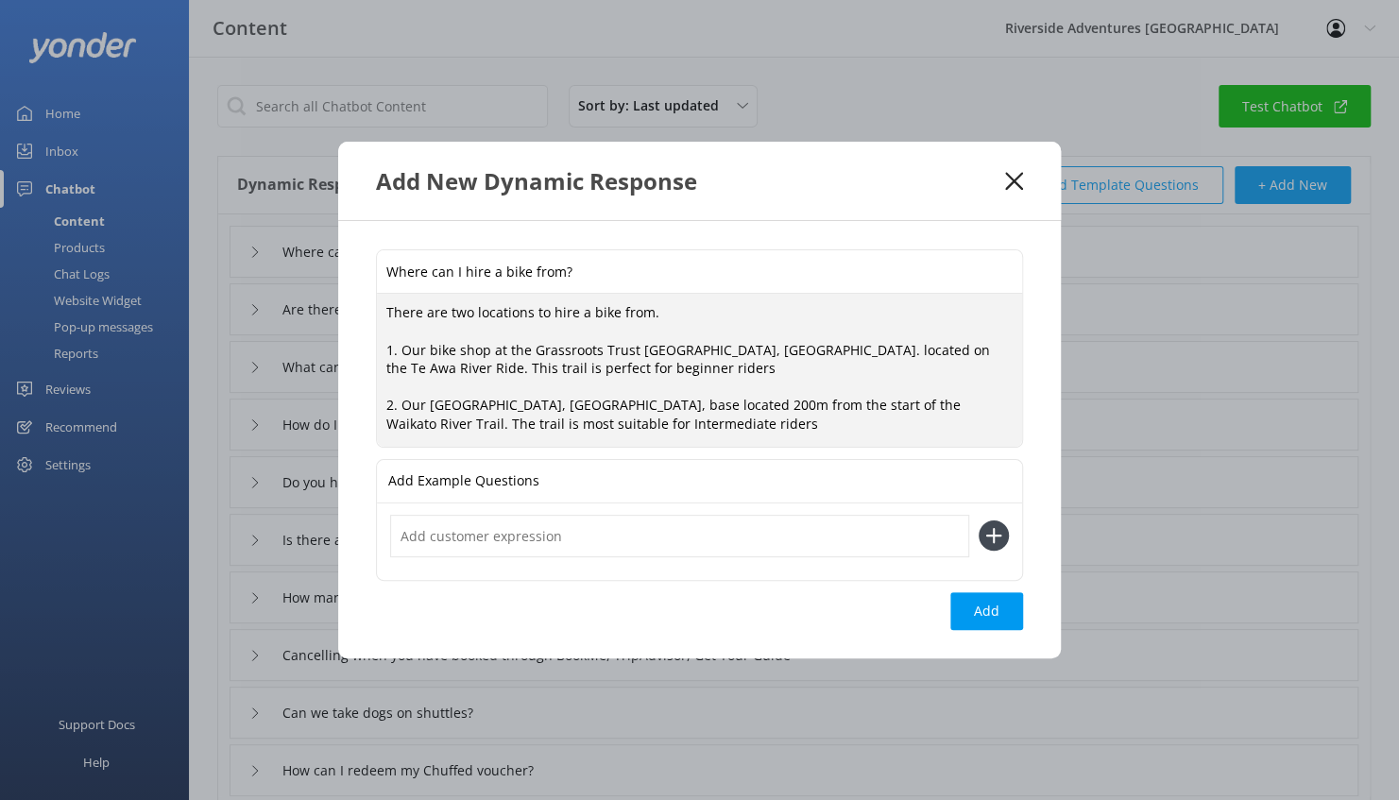
click at [678, 316] on textarea "There are two locations to hire a bike from. 1. Our bike shop at the Grassroots…" at bounding box center [699, 370] width 645 height 152
click at [652, 367] on textarea "There are two locations to hire either an ebike or standard hardtail mountain b…" at bounding box center [699, 370] width 645 height 152
type textarea "There are two locations to hire either an ebike or standard hardtail mountain b…"
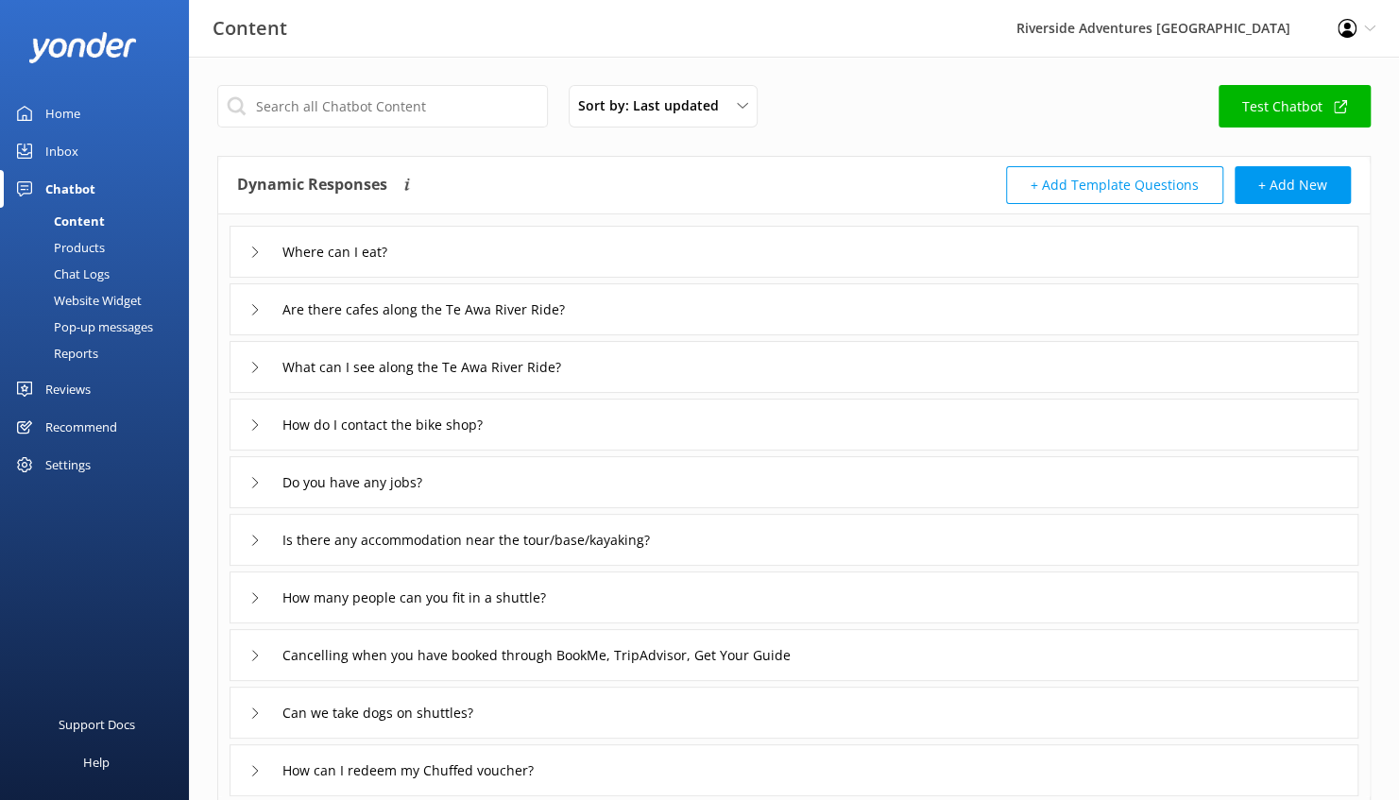
click at [91, 240] on div "Products" at bounding box center [58, 247] width 94 height 26
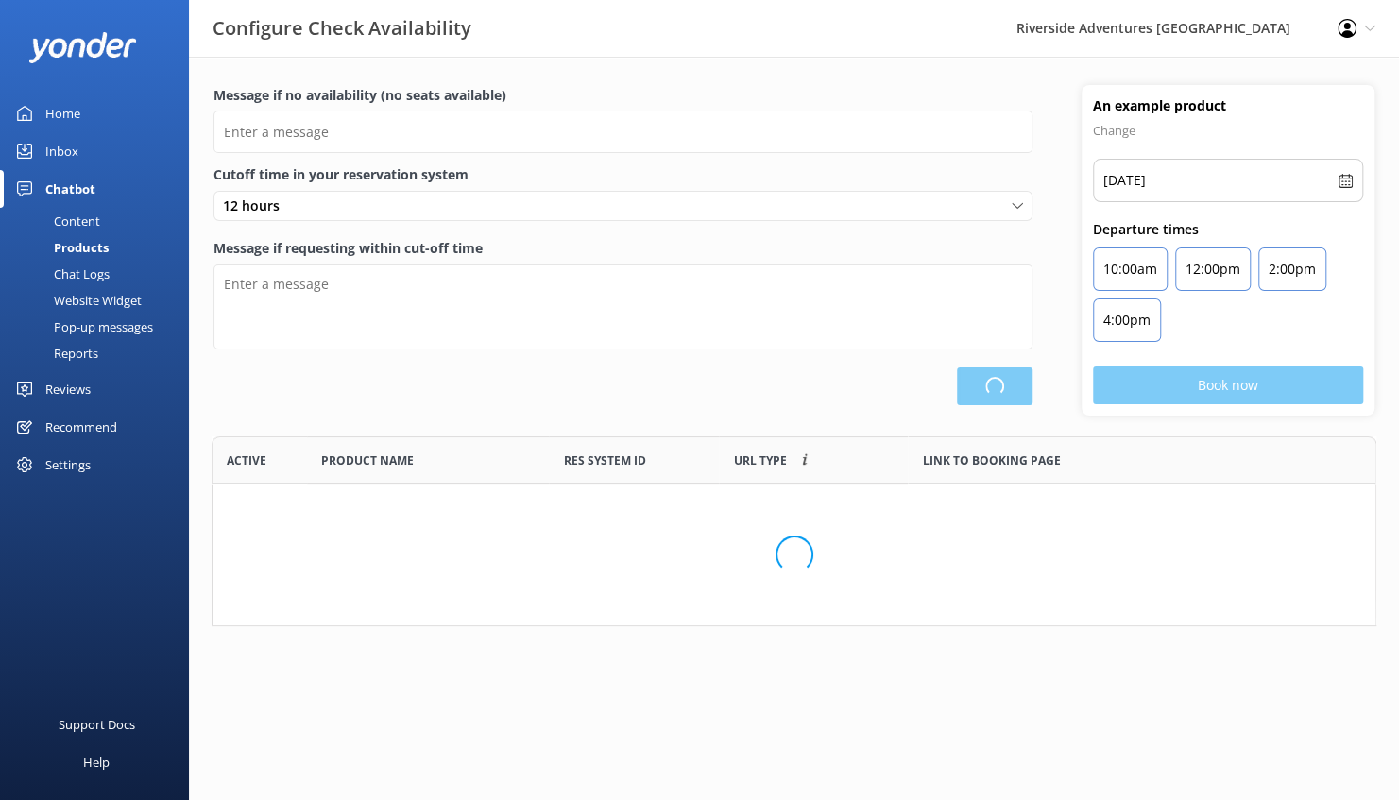
scroll to position [553, 1149]
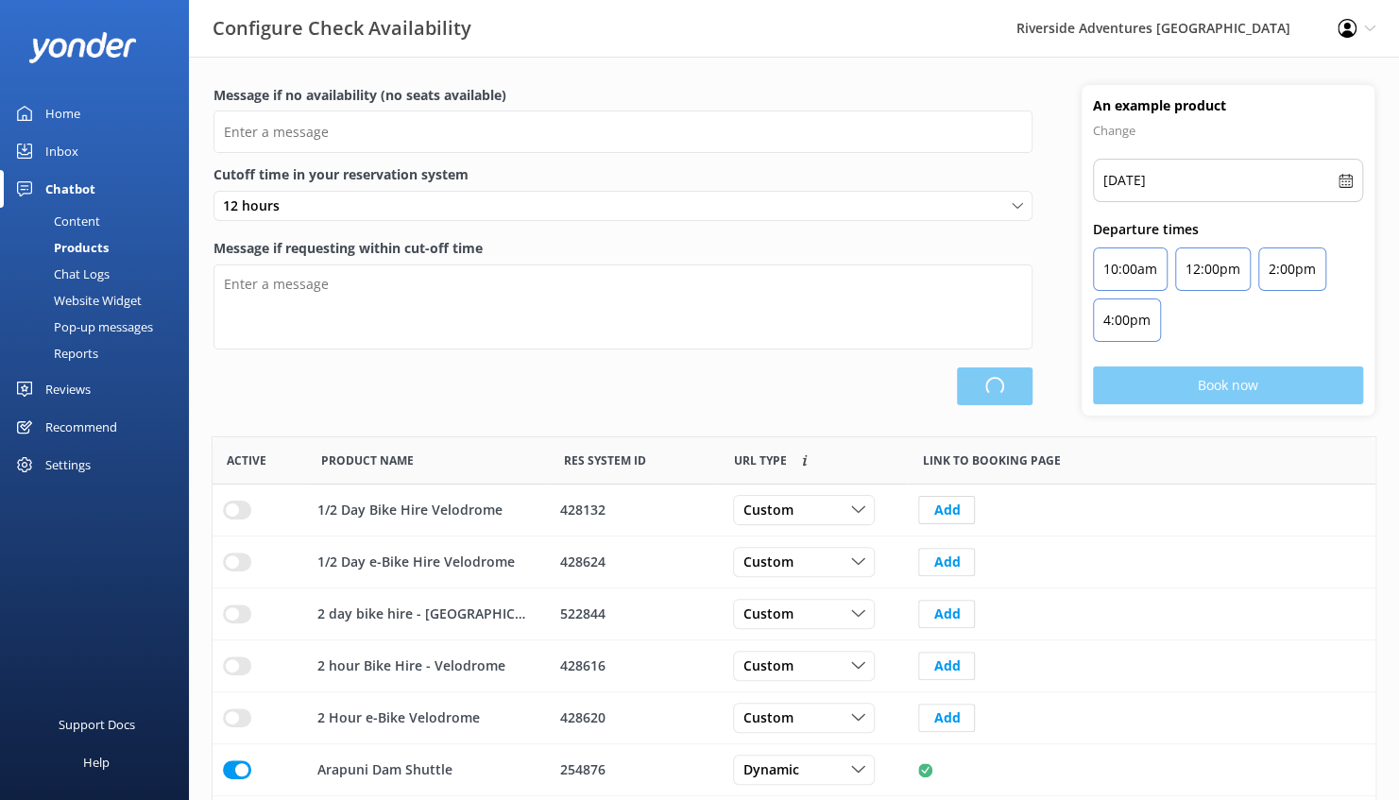
type input "There are no seats available, please check an alternative day or contact us to …"
type textarea "Our online booking system closes {hours} prior to departure. Please contact us …"
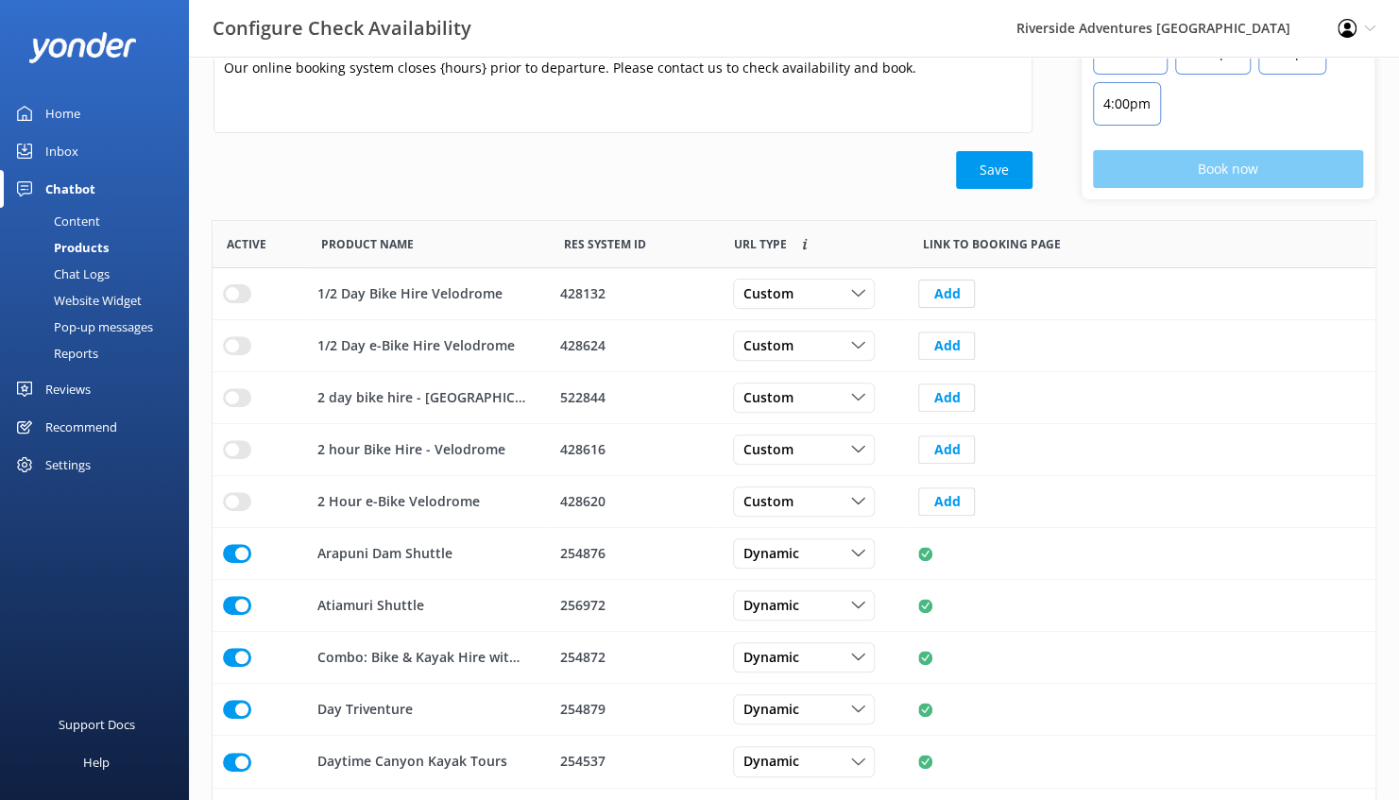
scroll to position [107, 0]
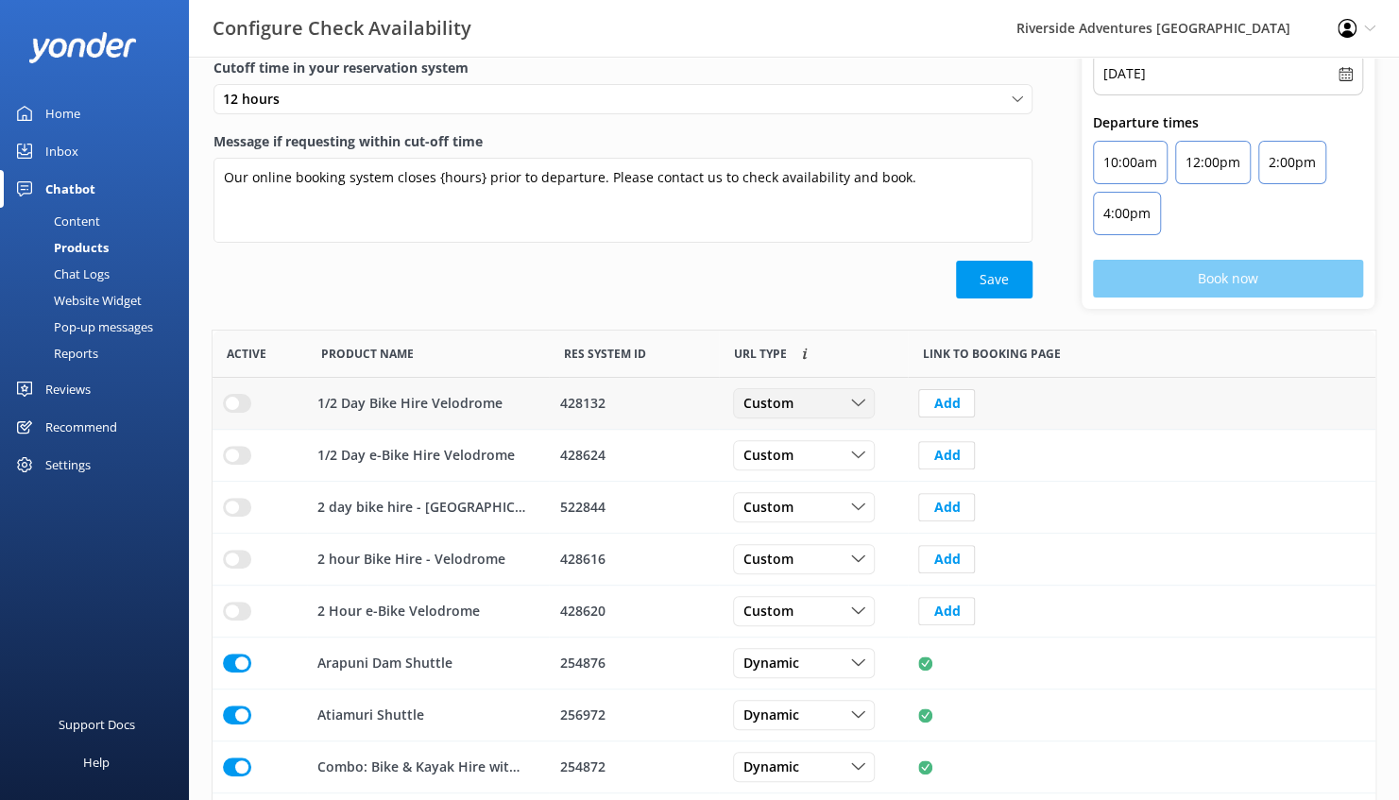
click at [829, 395] on div "Custom" at bounding box center [804, 403] width 132 height 21
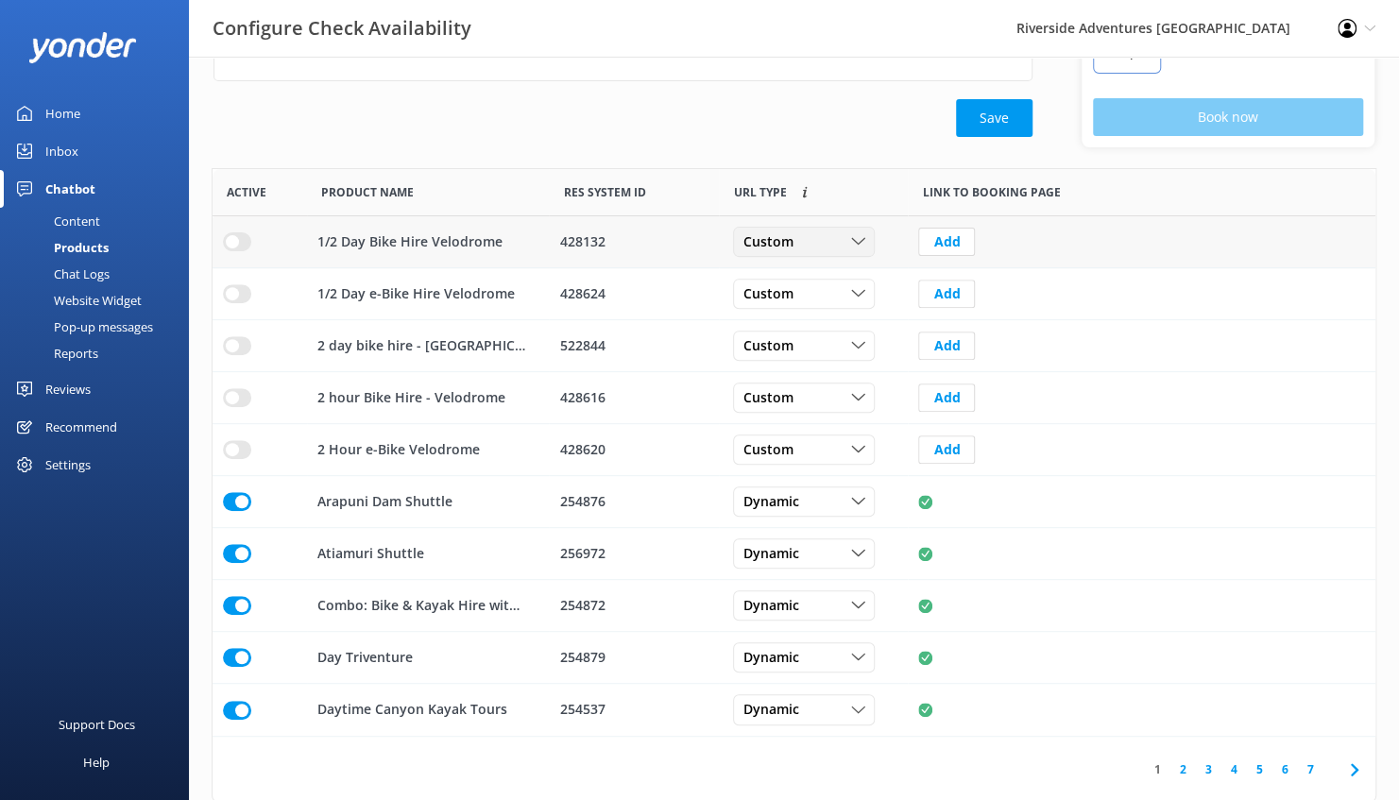
click at [852, 235] on icon "row" at bounding box center [858, 242] width 14 height 14
click at [823, 319] on link "Dynamic" at bounding box center [818, 319] width 168 height 38
click at [845, 294] on div "Custom" at bounding box center [804, 293] width 132 height 21
click at [813, 365] on link "Dynamic" at bounding box center [818, 371] width 168 height 38
click at [819, 352] on div "Custom" at bounding box center [804, 345] width 132 height 21
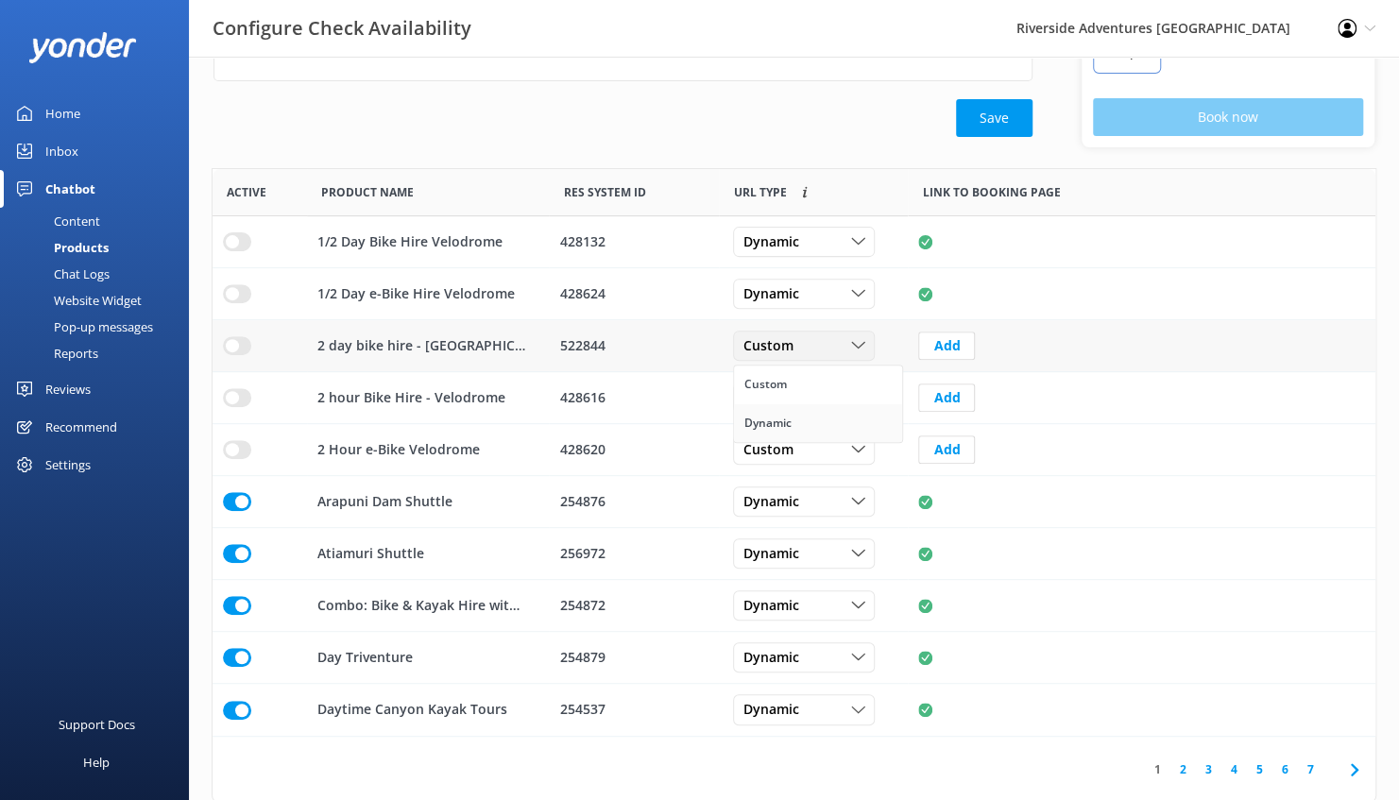
click at [804, 411] on link "Dynamic" at bounding box center [818, 423] width 168 height 38
click at [811, 393] on div "Custom" at bounding box center [804, 397] width 132 height 21
click at [809, 480] on link "Dynamic" at bounding box center [818, 475] width 168 height 38
click at [814, 446] on div "Custom" at bounding box center [804, 449] width 132 height 21
click at [801, 519] on link "Dynamic" at bounding box center [818, 527] width 168 height 38
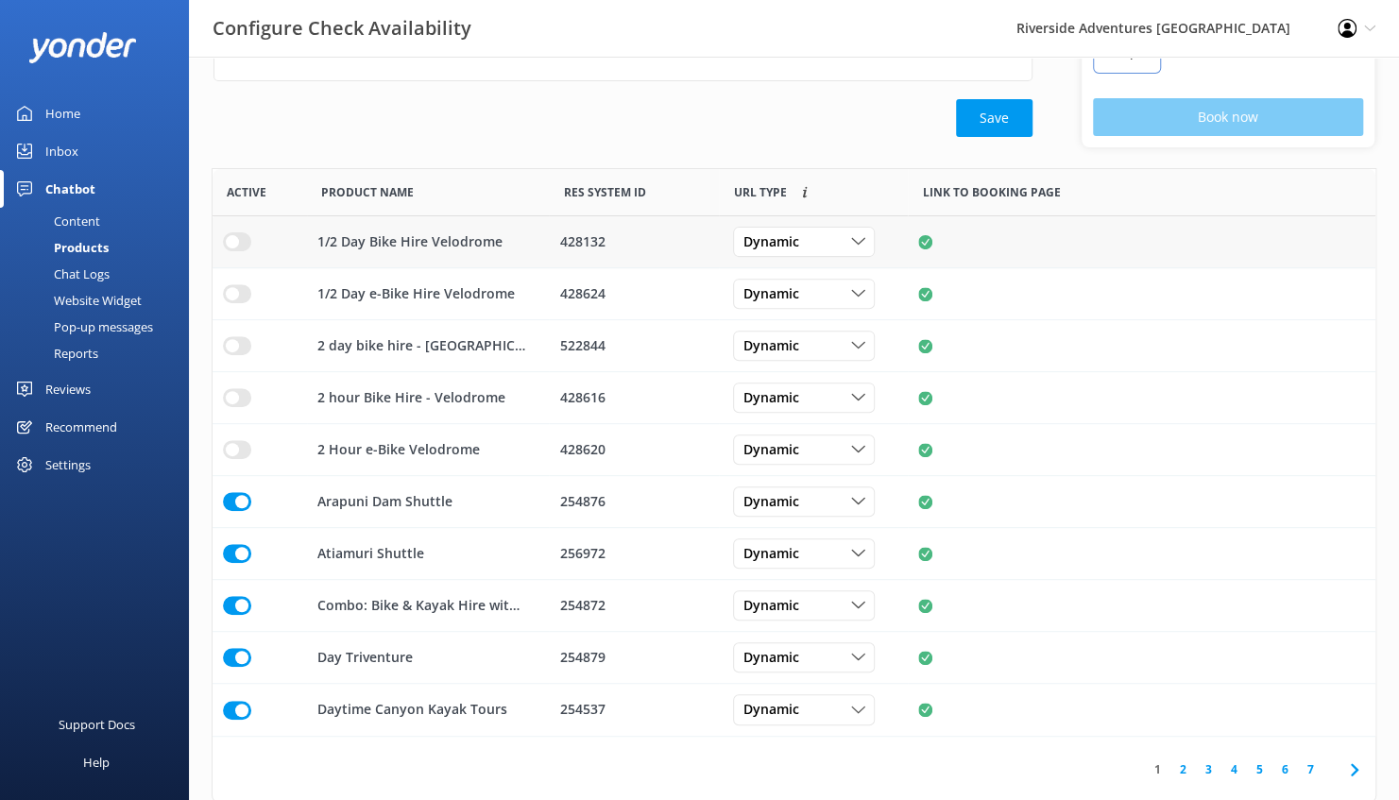
click at [240, 242] on input "row" at bounding box center [237, 241] width 28 height 19
click at [241, 290] on input "row" at bounding box center [237, 293] width 28 height 19
click at [241, 342] on input "row" at bounding box center [237, 345] width 28 height 19
click at [238, 395] on input "row" at bounding box center [237, 397] width 28 height 19
click at [239, 448] on input "row" at bounding box center [237, 449] width 28 height 19
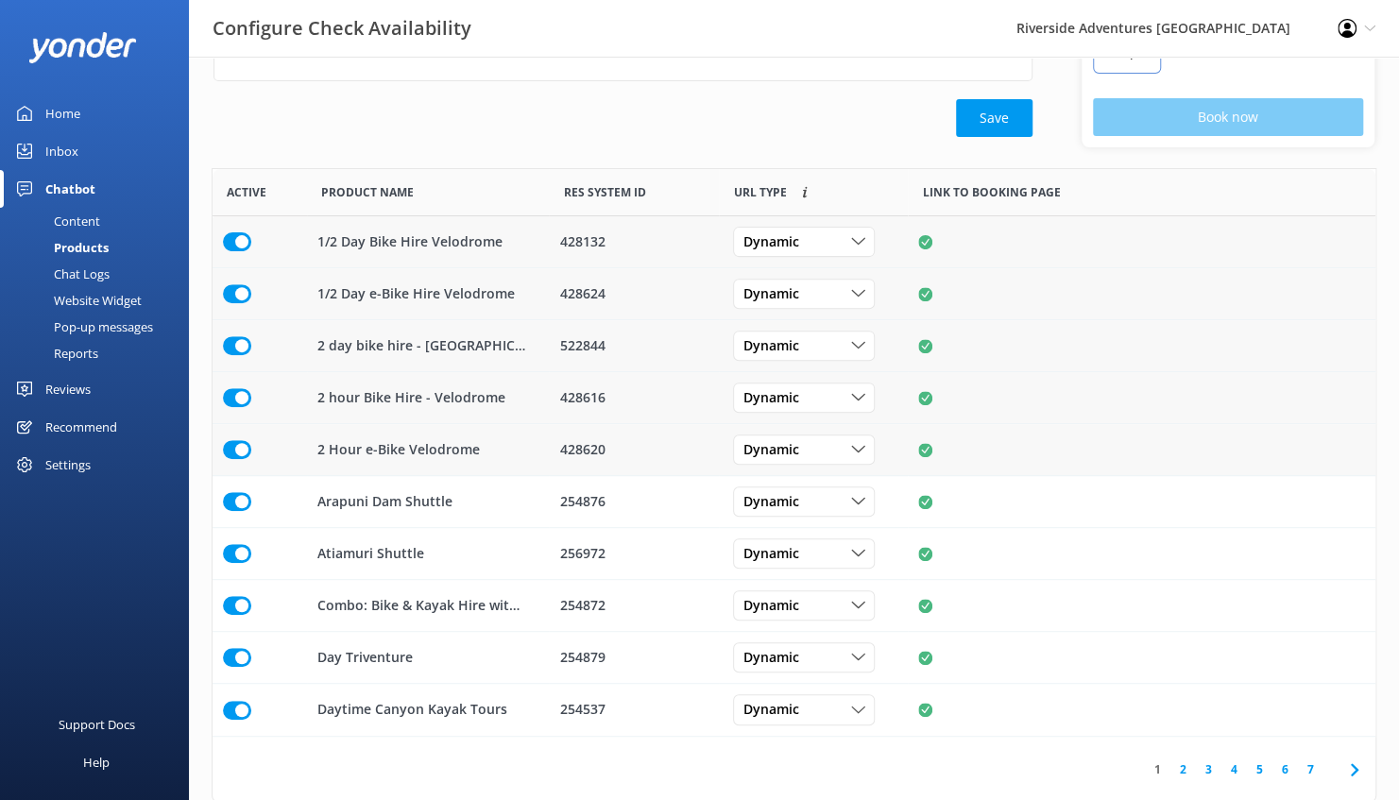
click at [1003, 250] on div "row" at bounding box center [1142, 242] width 468 height 52
click at [407, 249] on p "1/2 Day Bike Hire Velodrome" at bounding box center [409, 241] width 185 height 21
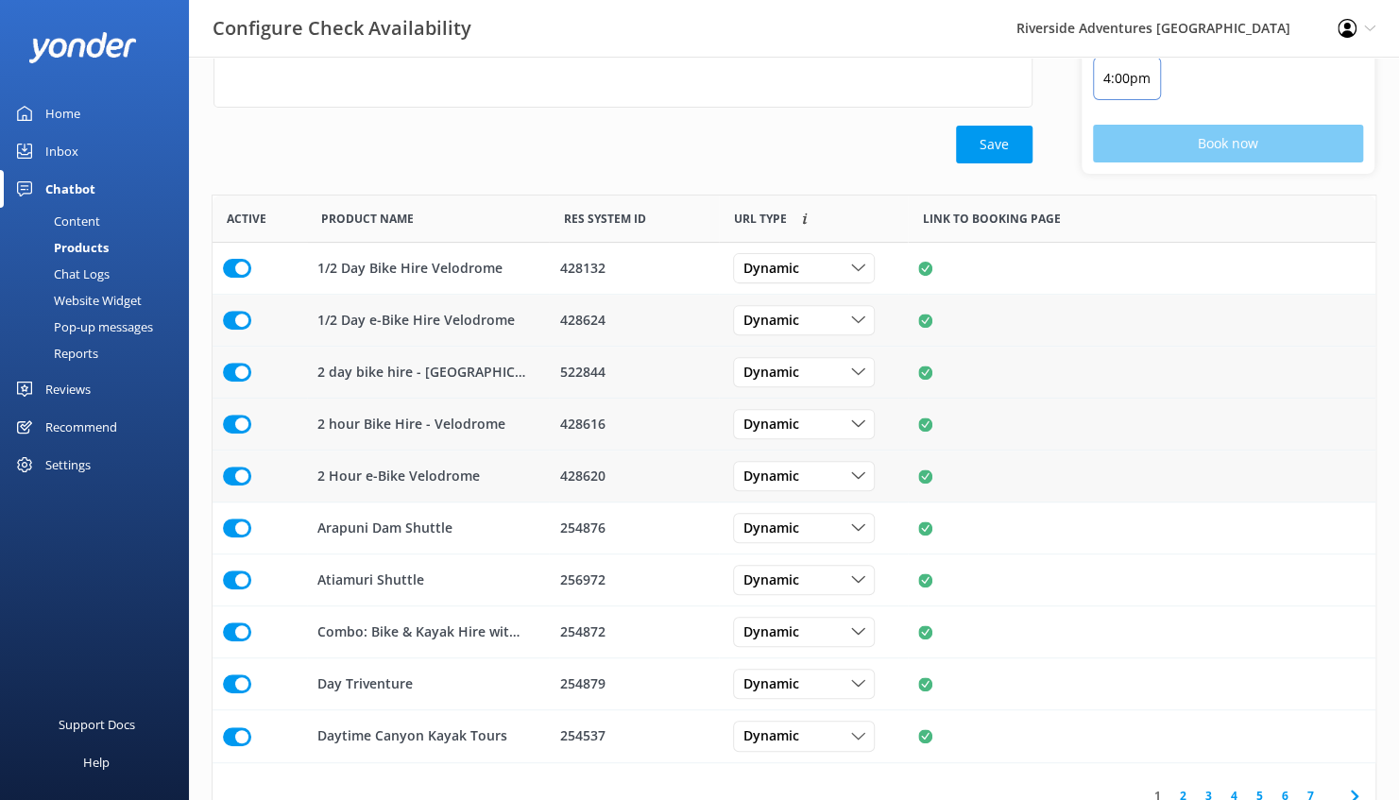
scroll to position [0, 0]
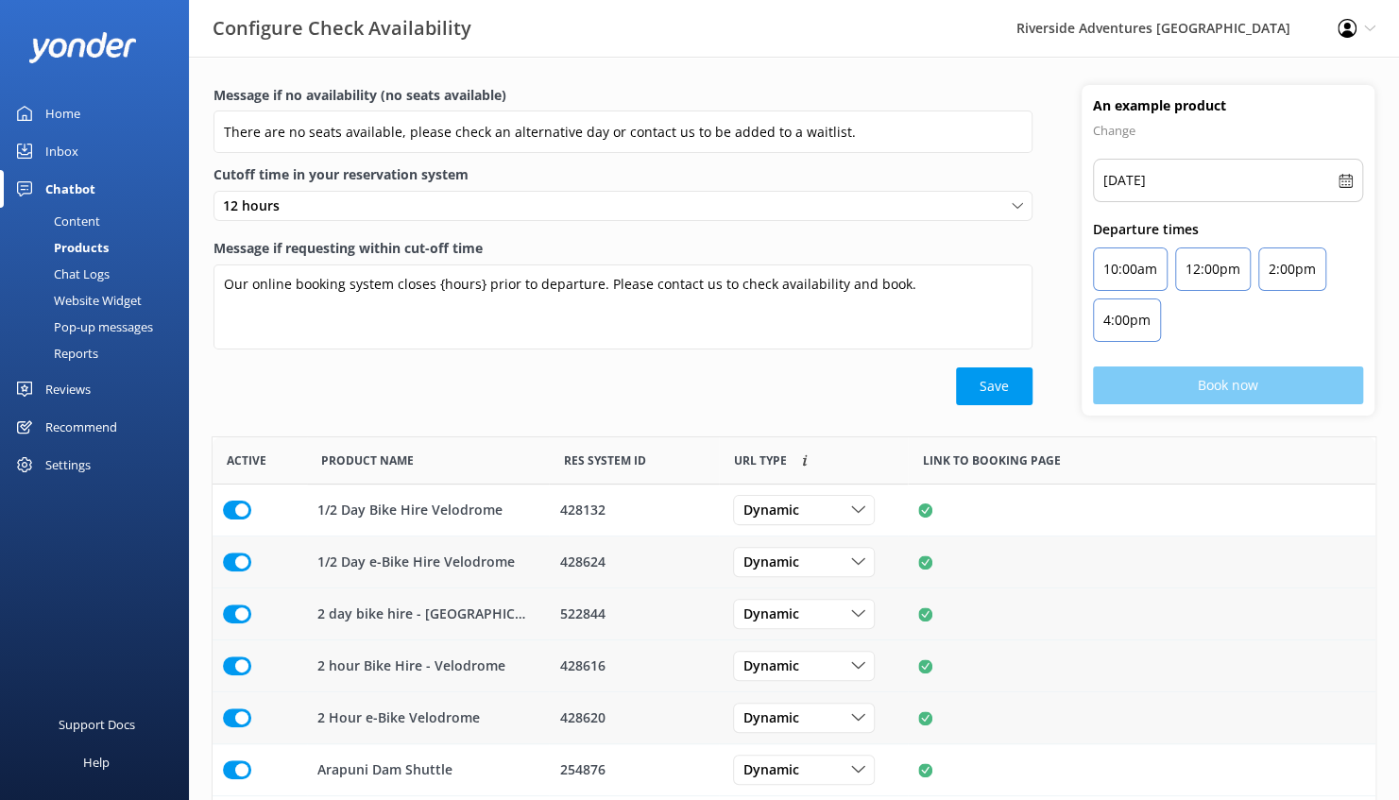
click at [80, 225] on div "Content" at bounding box center [55, 221] width 89 height 26
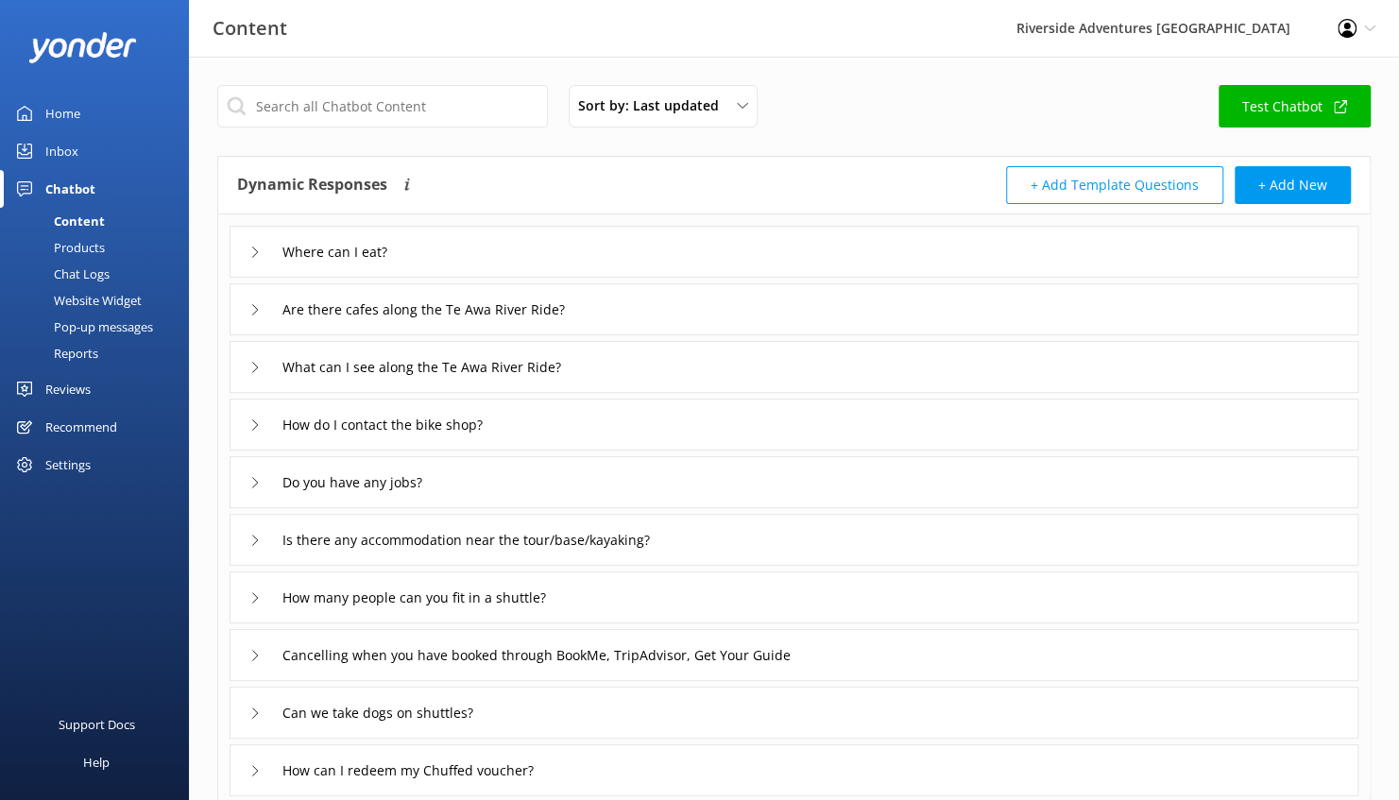
click at [79, 248] on div "Products" at bounding box center [58, 247] width 94 height 26
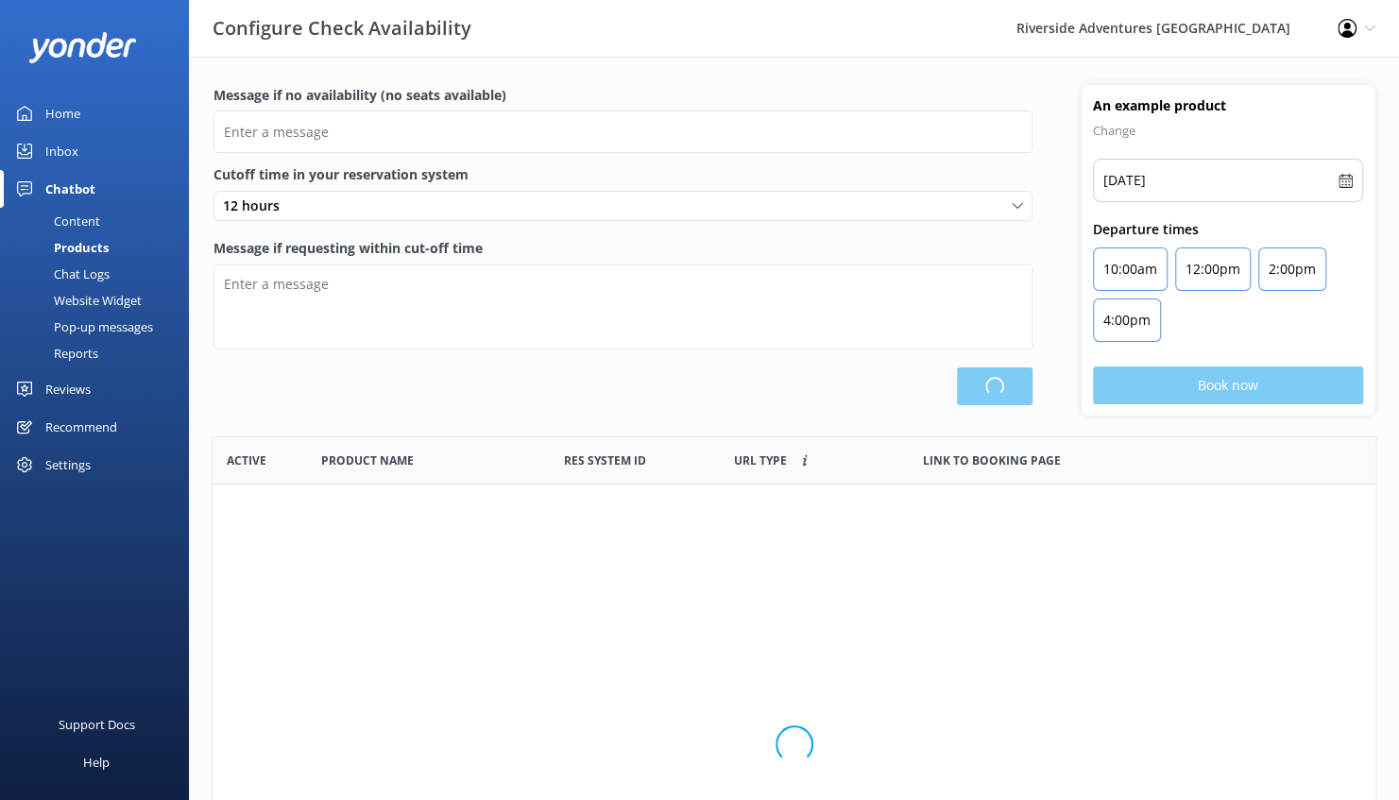
scroll to position [553, 1149]
type input "There are no seats available, please check an alternative day or contact us to …"
type textarea "Our online booking system closes {hours} prior to departure. Please contact us …"
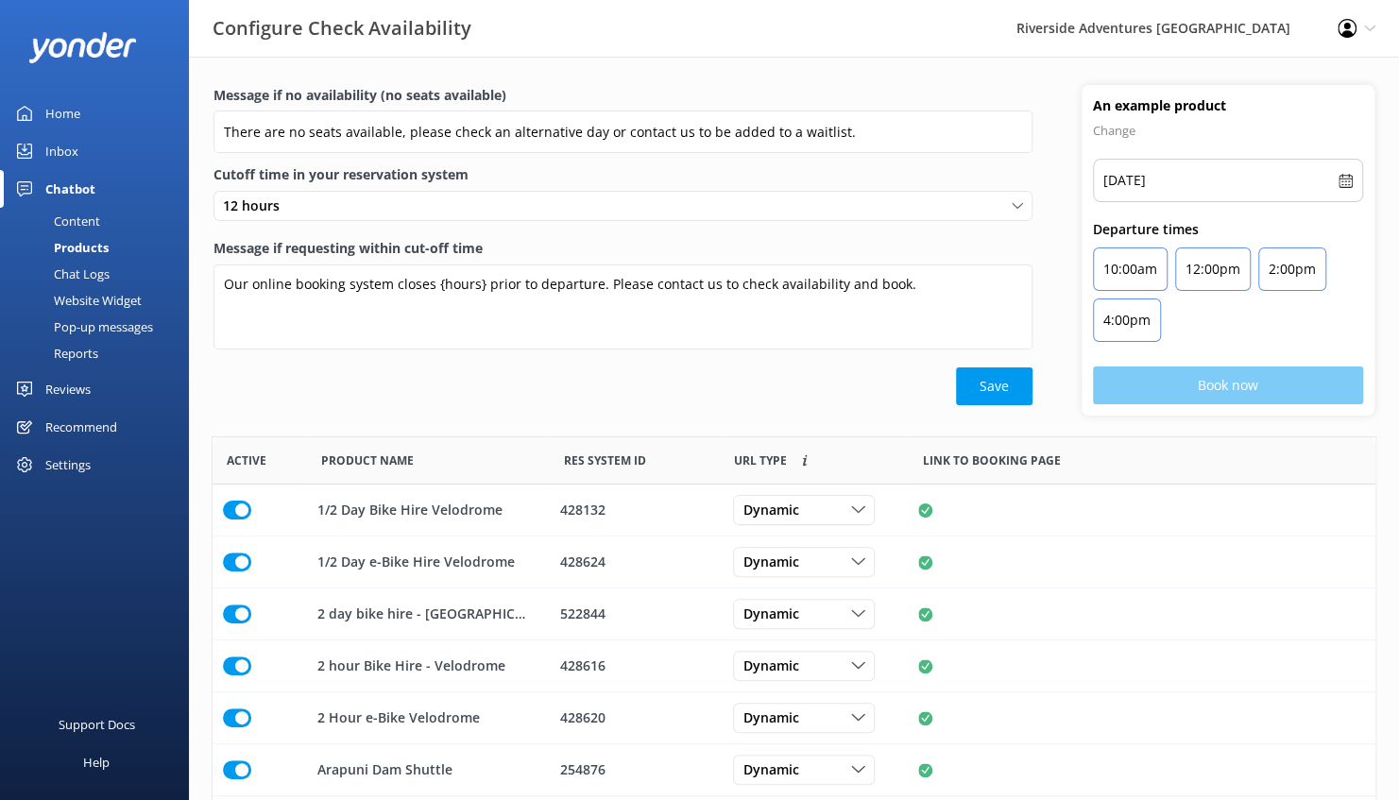
click at [85, 222] on div "Content" at bounding box center [55, 221] width 89 height 26
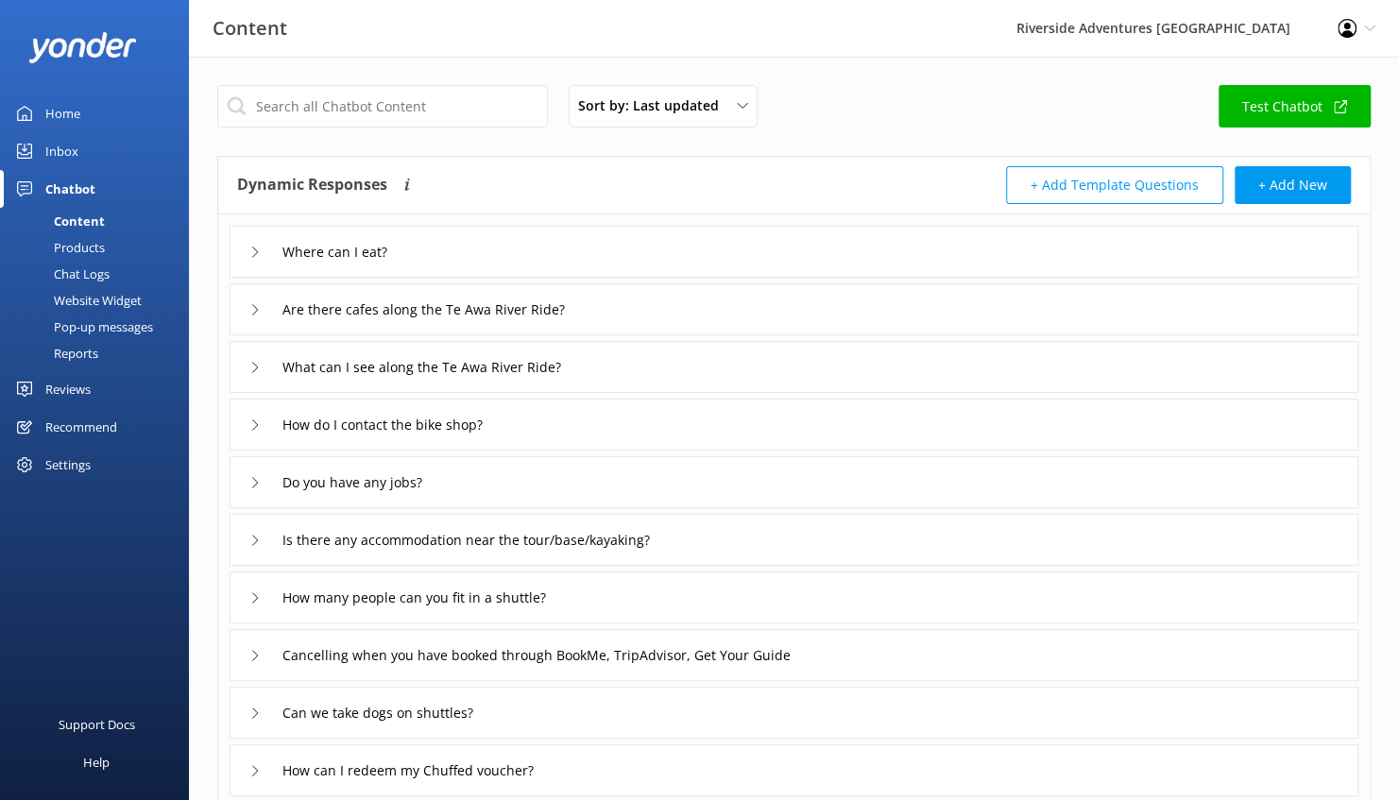
click at [474, 438] on div "How do I contact the bike shop?" at bounding box center [377, 424] width 257 height 31
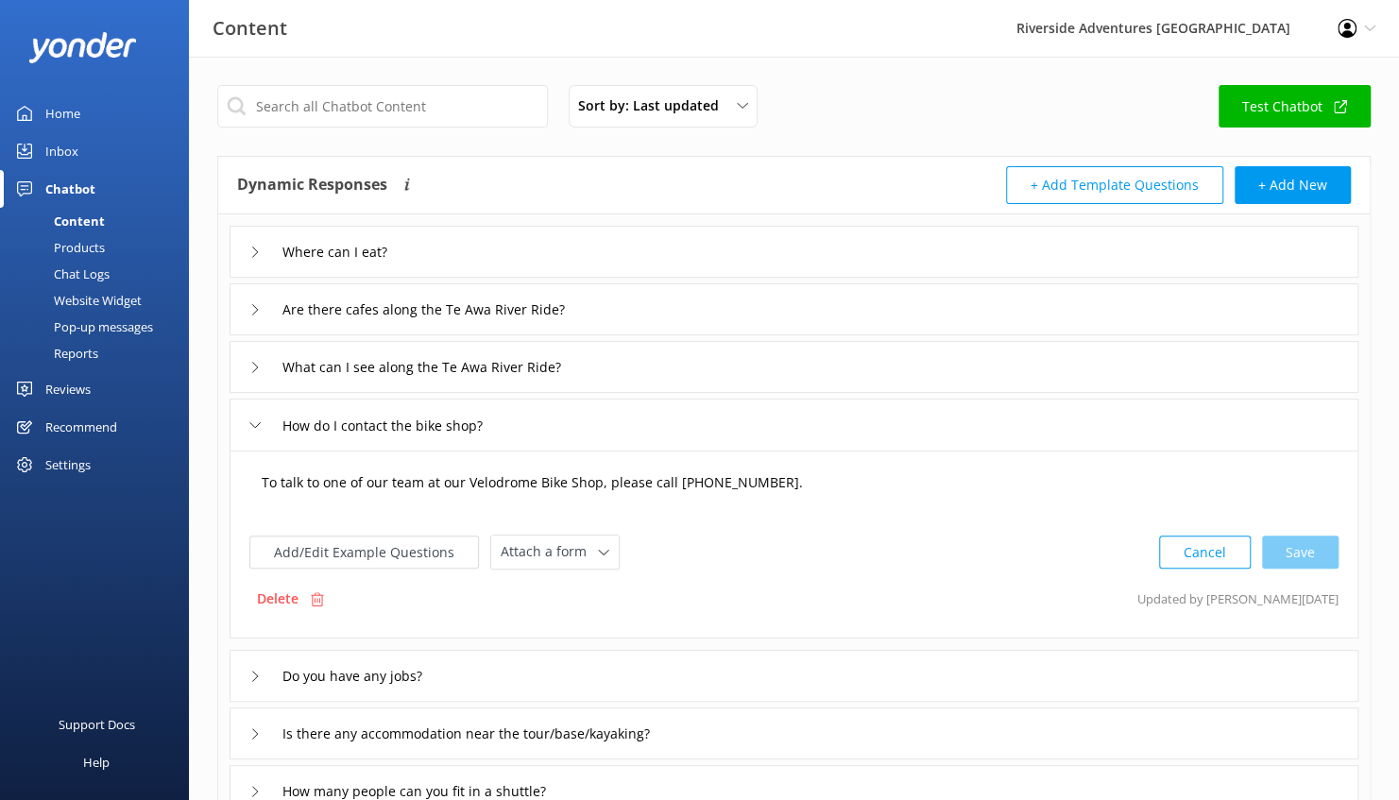
click at [634, 482] on textarea "To talk to one of our team at our Velodrome Bike Shop, please call 07 823 0713." at bounding box center [793, 492] width 1085 height 59
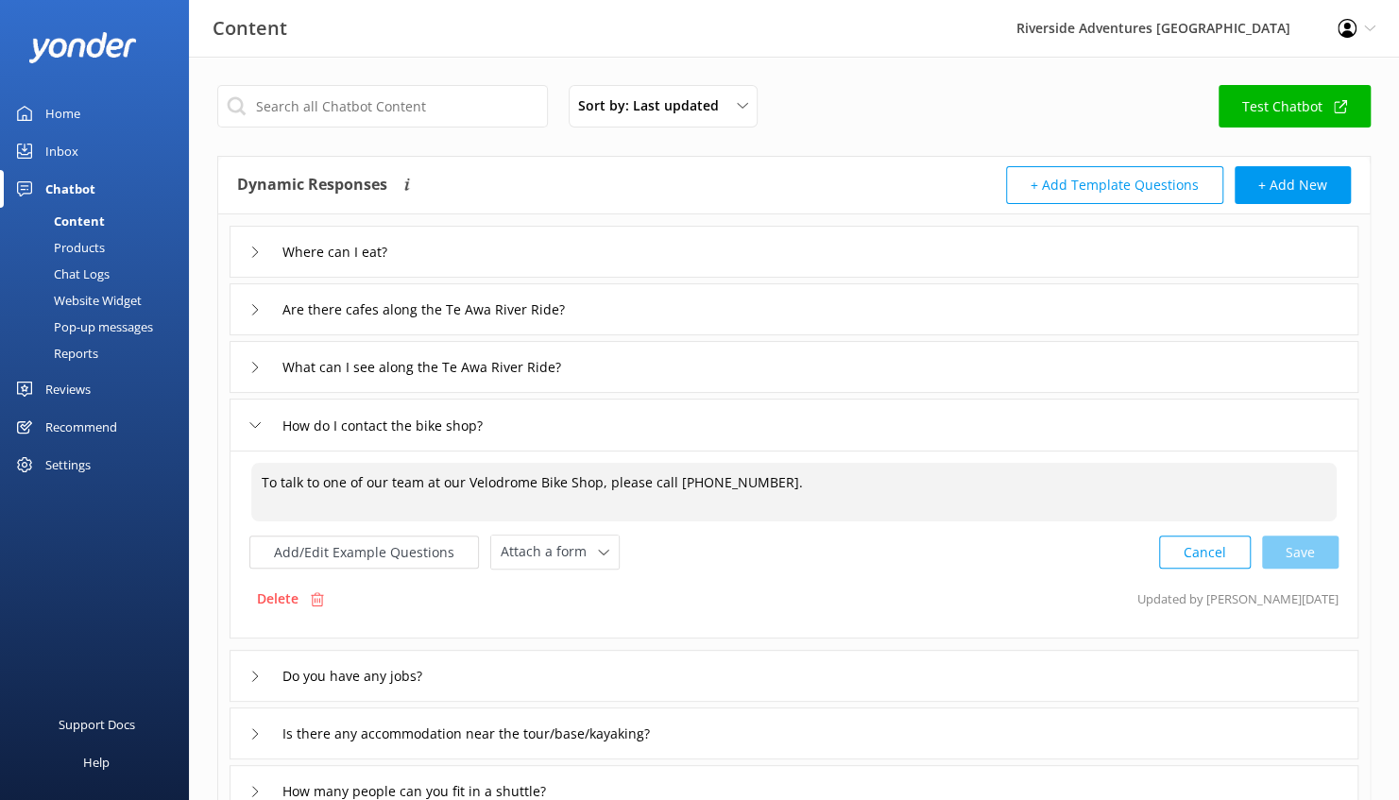
click at [503, 482] on textarea "To talk to one of our team at our Velodrome Bike Shop, please call 07 823 0713." at bounding box center [793, 492] width 1085 height 59
click at [637, 487] on textarea "To talk to one of our team at our Velodrome Bike Shop, please call 07 823 0713." at bounding box center [793, 492] width 1085 height 59
click at [810, 486] on textarea "To talk to one of our team at our Velodrome Bike Shop, please call 07 823 0713." at bounding box center [793, 492] width 1085 height 59
click at [578, 504] on textarea "To talk to one of our team at our Velodrome Bike Shop, please call 07 823 0713." at bounding box center [793, 492] width 1085 height 59
click at [597, 487] on textarea "To talk to one of our team at our Velodrome Bike Shop, please call 07 823 0713." at bounding box center [793, 492] width 1085 height 59
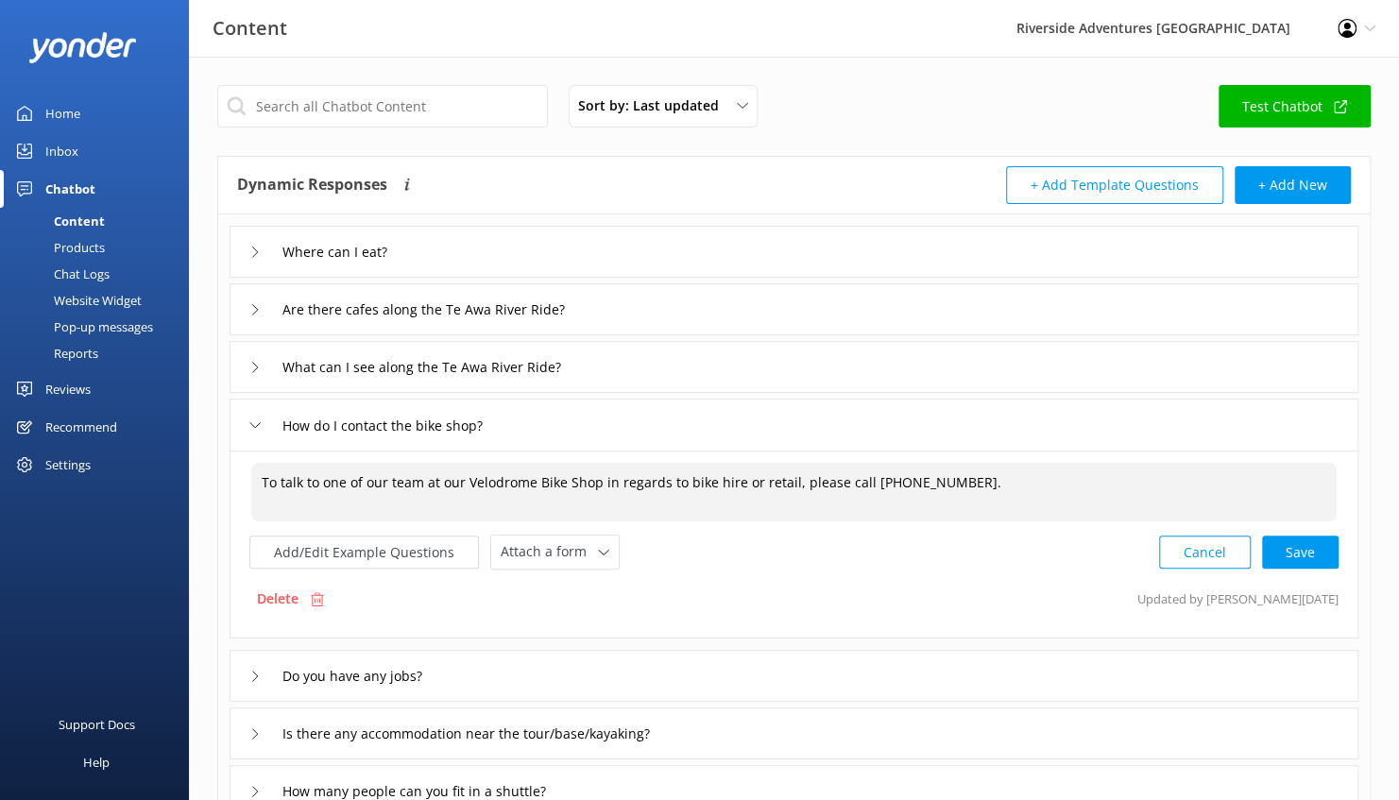
click at [1015, 468] on textarea "To talk to one of our team at our Velodrome Bike Shop in regards to bike hire o…" at bounding box center [793, 492] width 1085 height 59
click at [317, 497] on textarea "To talk to one of our team at our Velodrome Bike Shop in regards to bike hire o…" at bounding box center [793, 493] width 1085 height 60
click at [467, 501] on textarea "To talk to one of our team at our Velodrome Bike Shop in regards to bike hire o…" at bounding box center [793, 493] width 1085 height 60
click at [1307, 556] on div "Cancel Save" at bounding box center [1248, 553] width 179 height 35
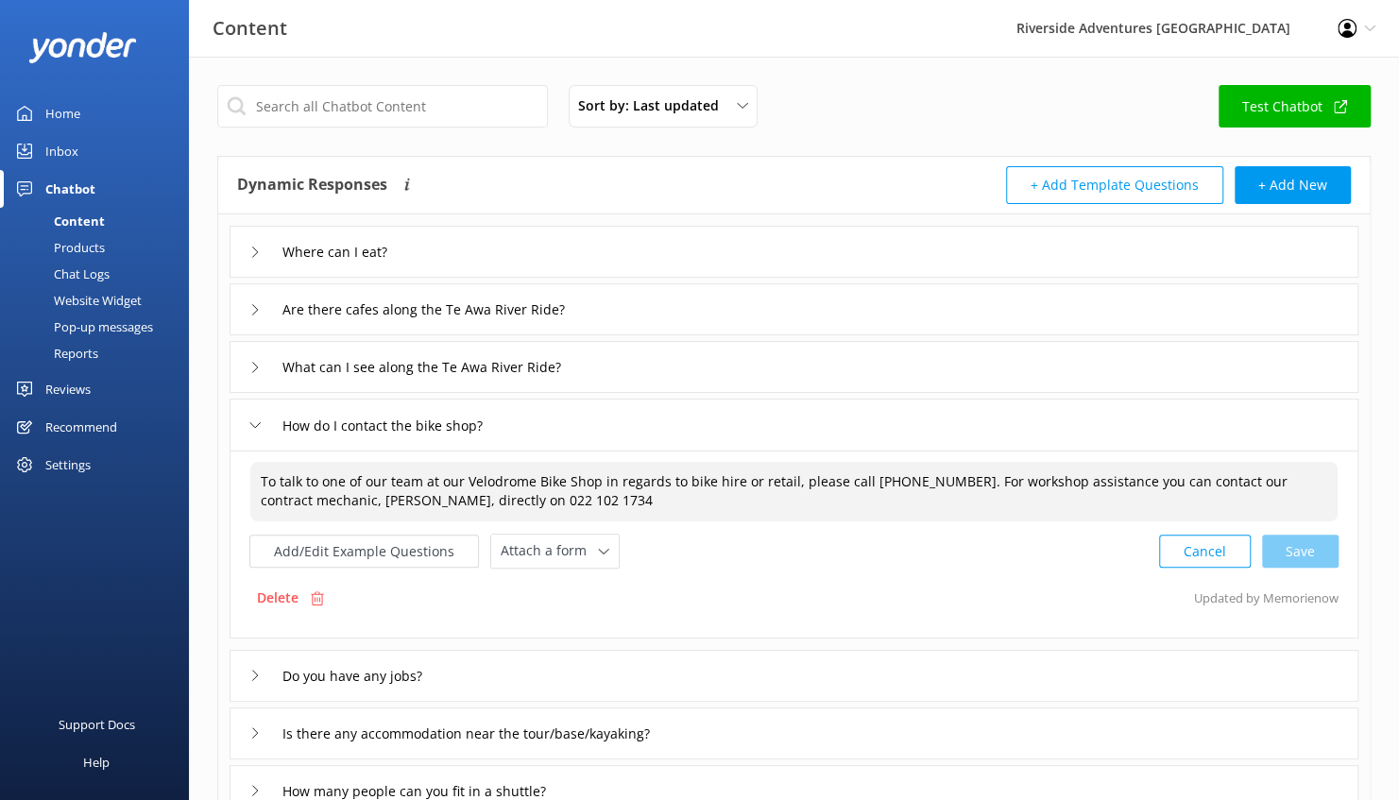
type textarea "To talk to one of our team at our Velodrome Bike Shop in regards to bike hire o…"
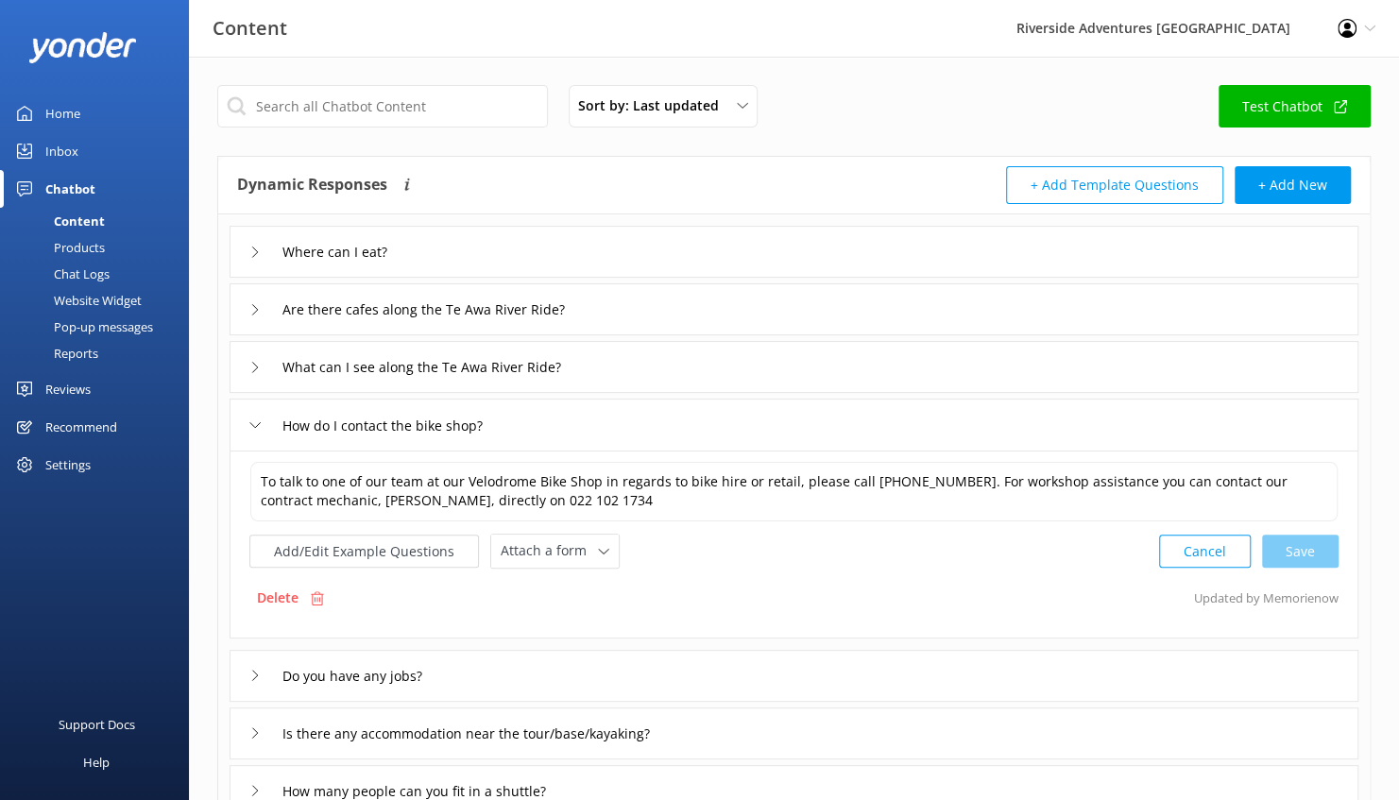
click at [623, 675] on div "Do you have any jobs?" at bounding box center [794, 676] width 1129 height 52
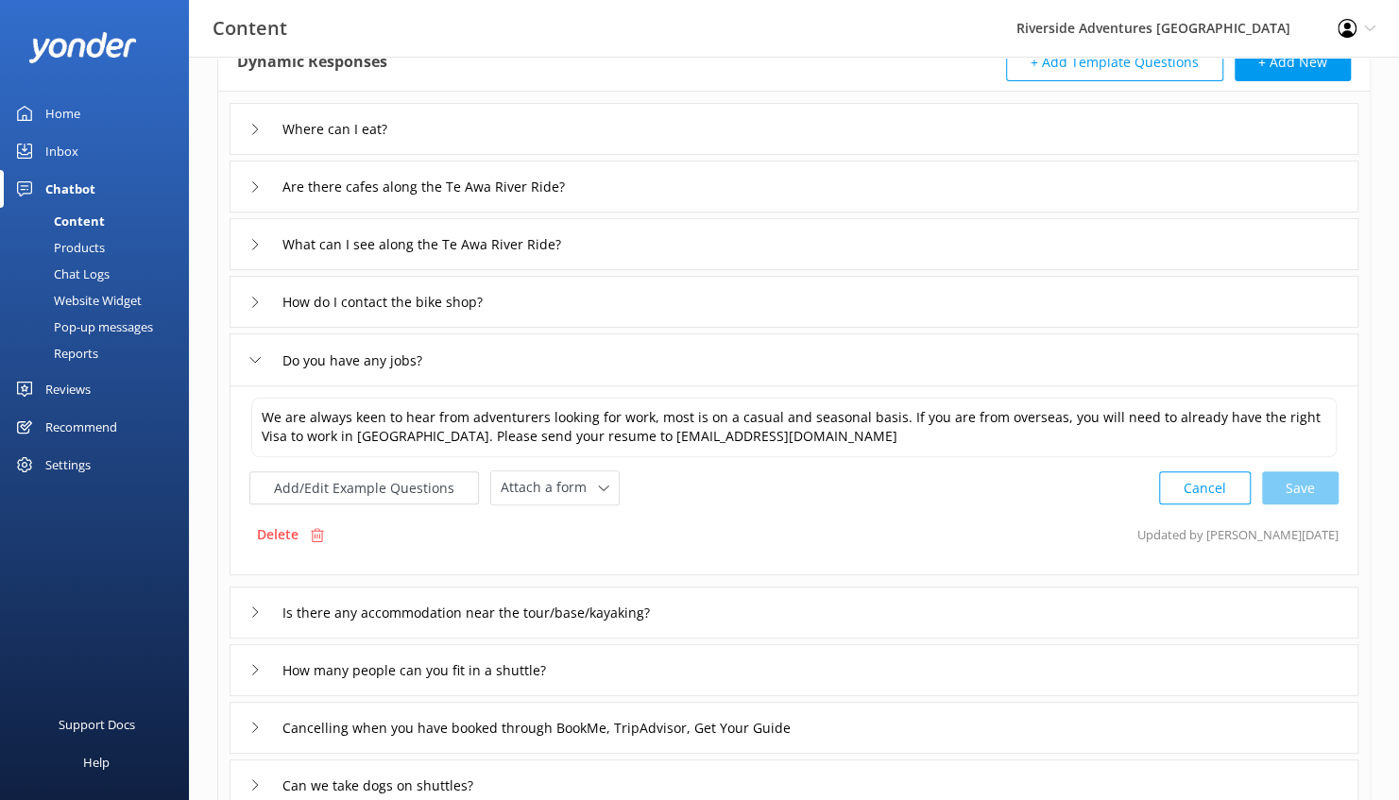
scroll to position [280, 0]
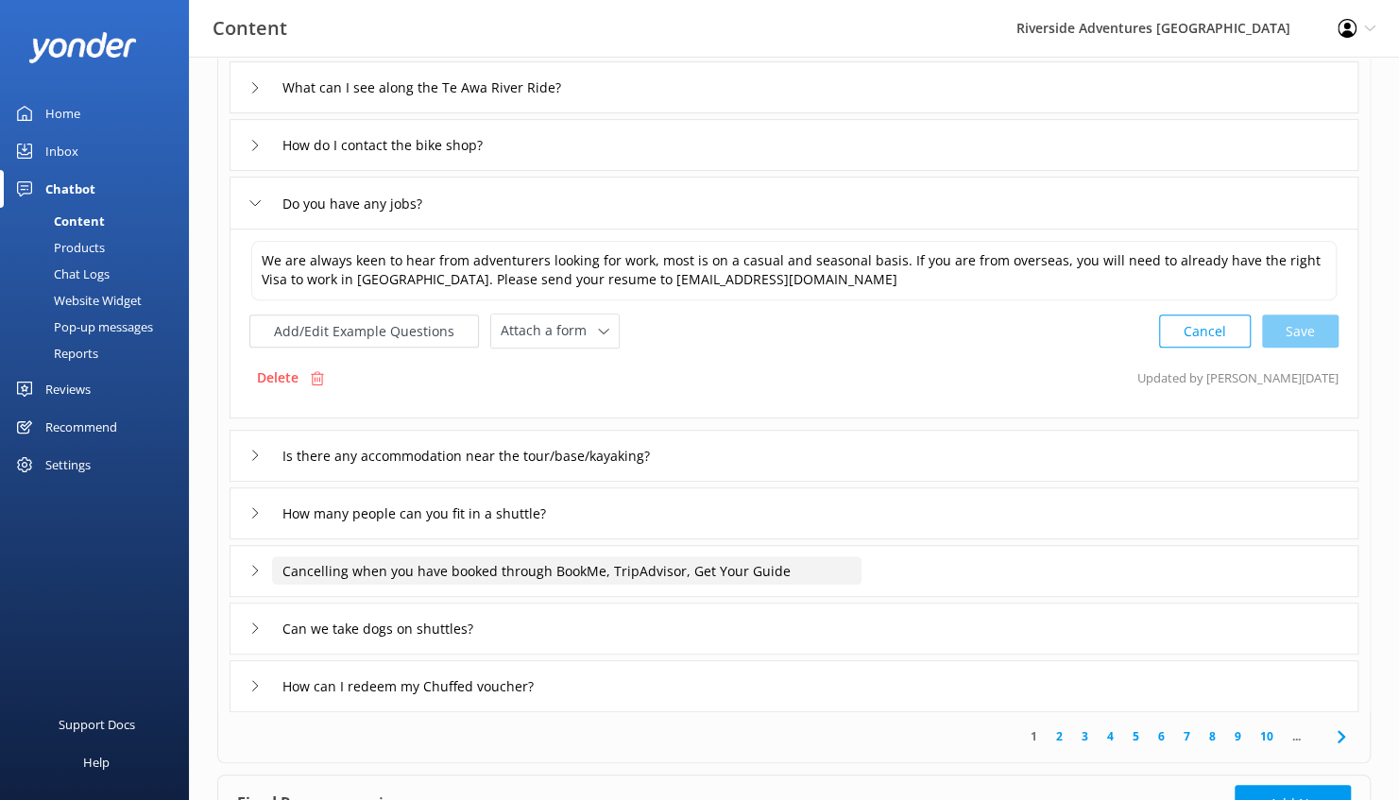
click at [850, 578] on input "Cancelling when you have booked through BookMe, TripAdvisor, Get Your Guide" at bounding box center [566, 570] width 589 height 28
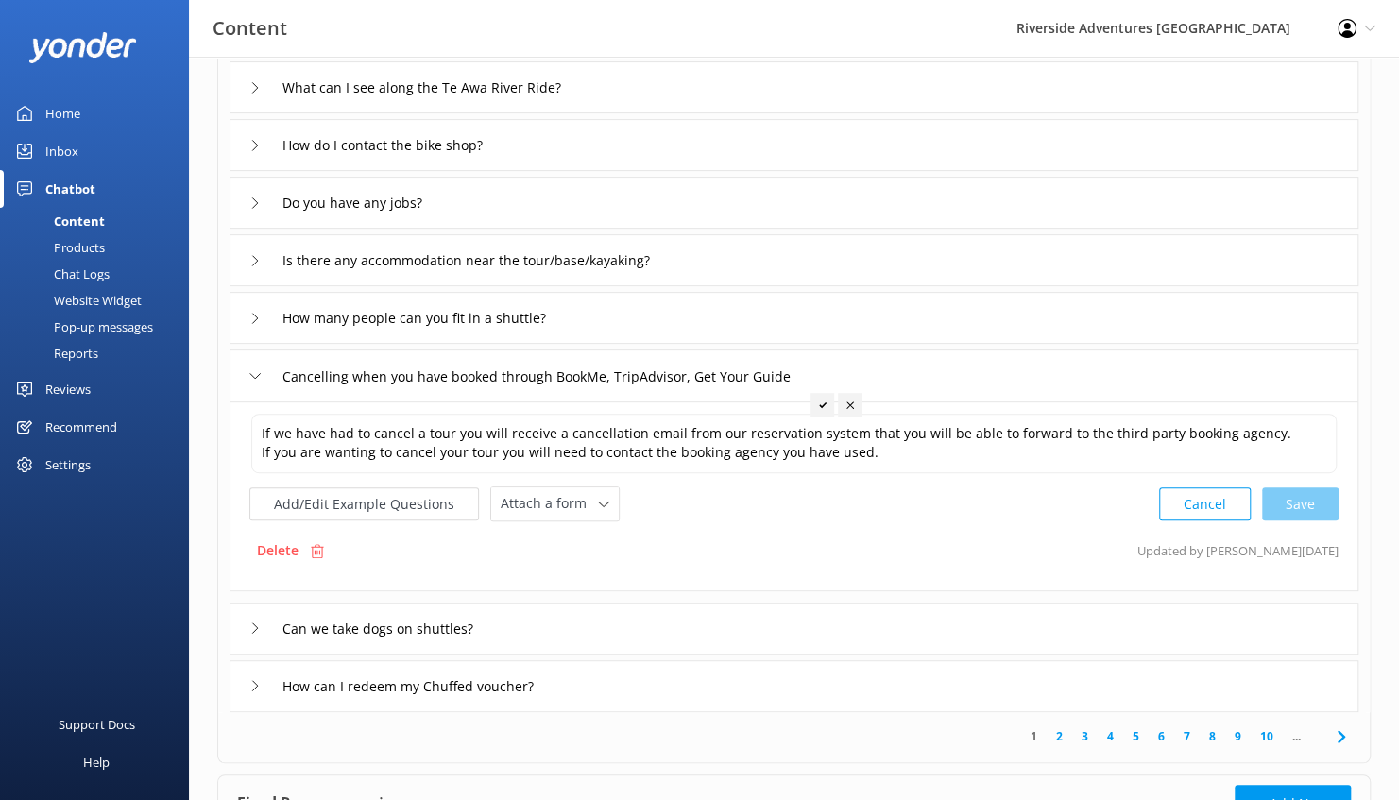
click at [474, 649] on div "Can we take dogs on shuttles?" at bounding box center [794, 629] width 1129 height 52
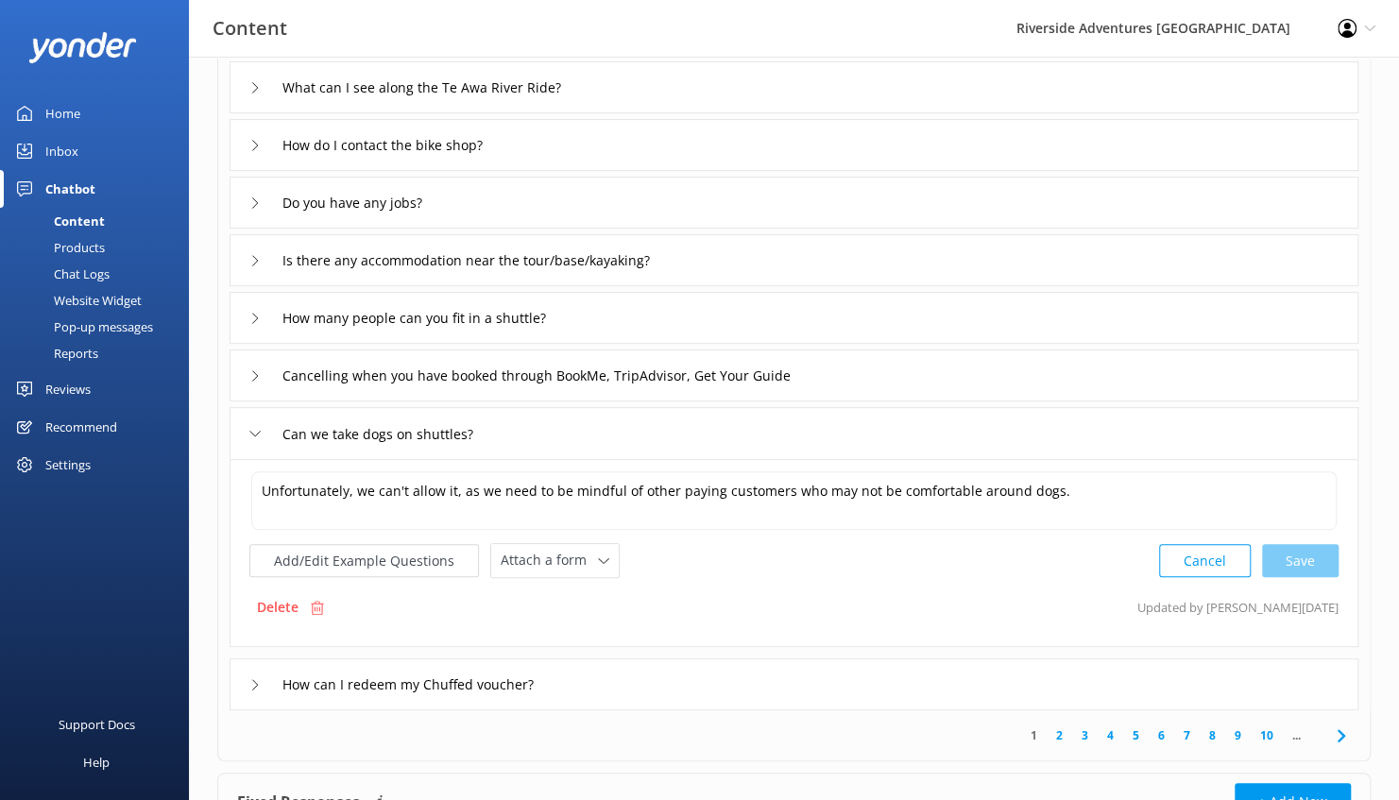
scroll to position [435, 0]
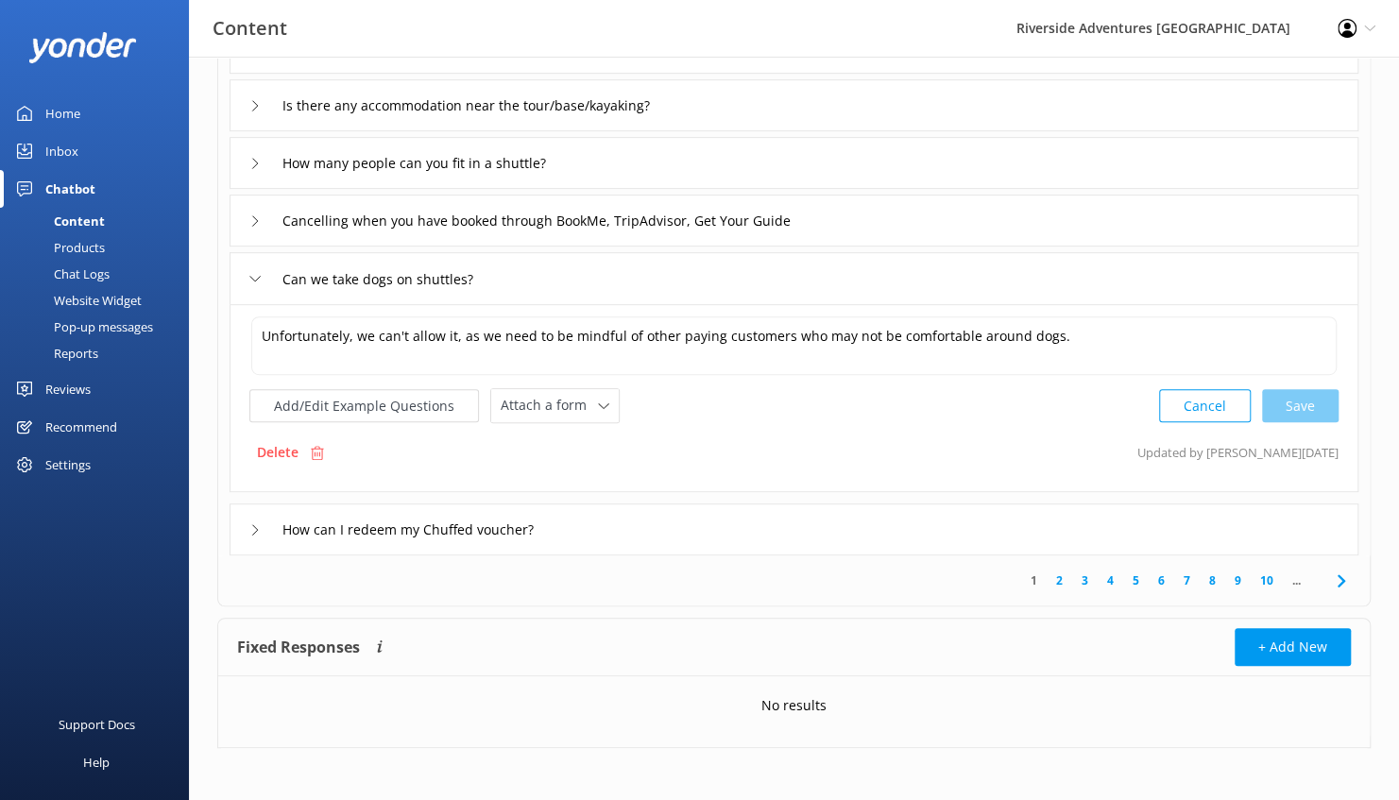
click at [1064, 576] on link "2" at bounding box center [1060, 581] width 26 height 18
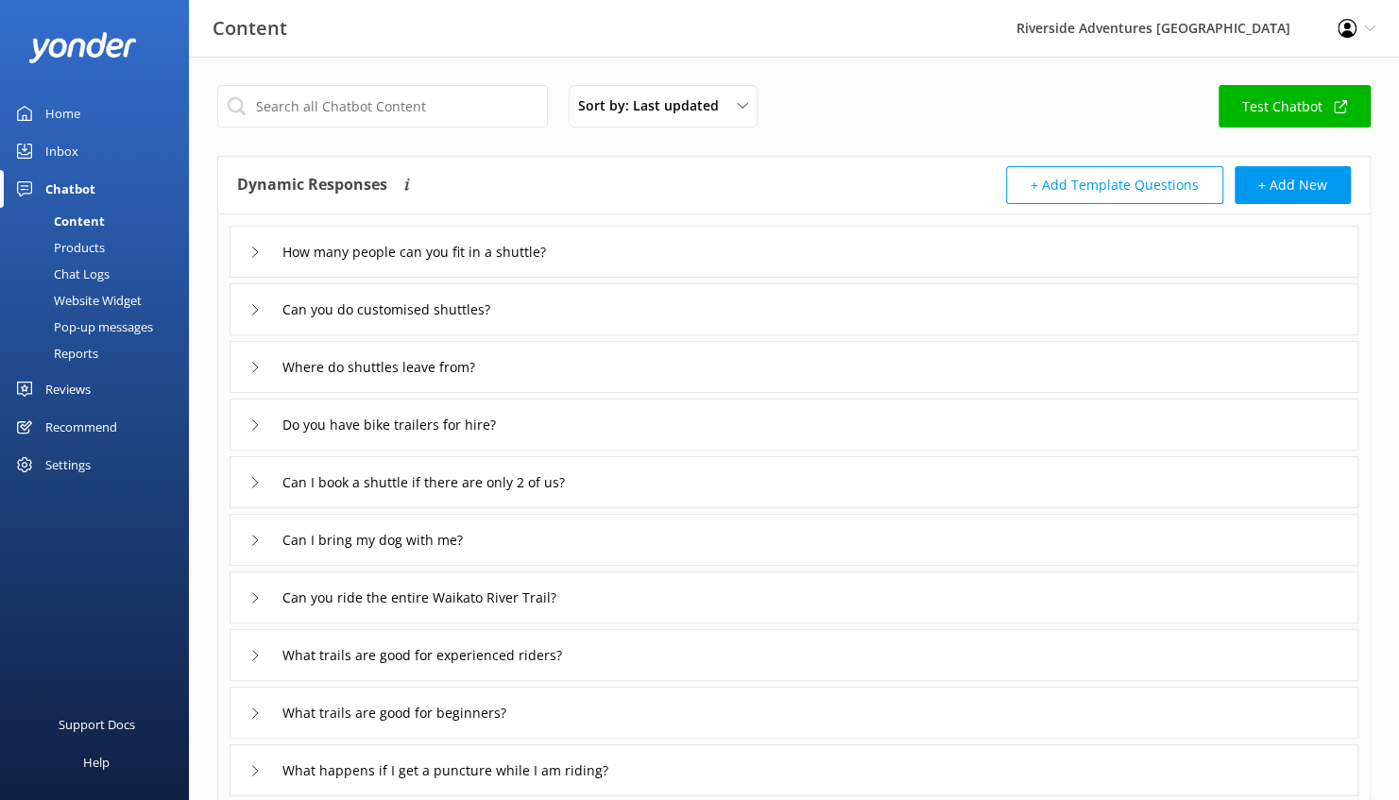
click at [555, 317] on div "Can you do customised shuttles?" at bounding box center [794, 309] width 1129 height 52
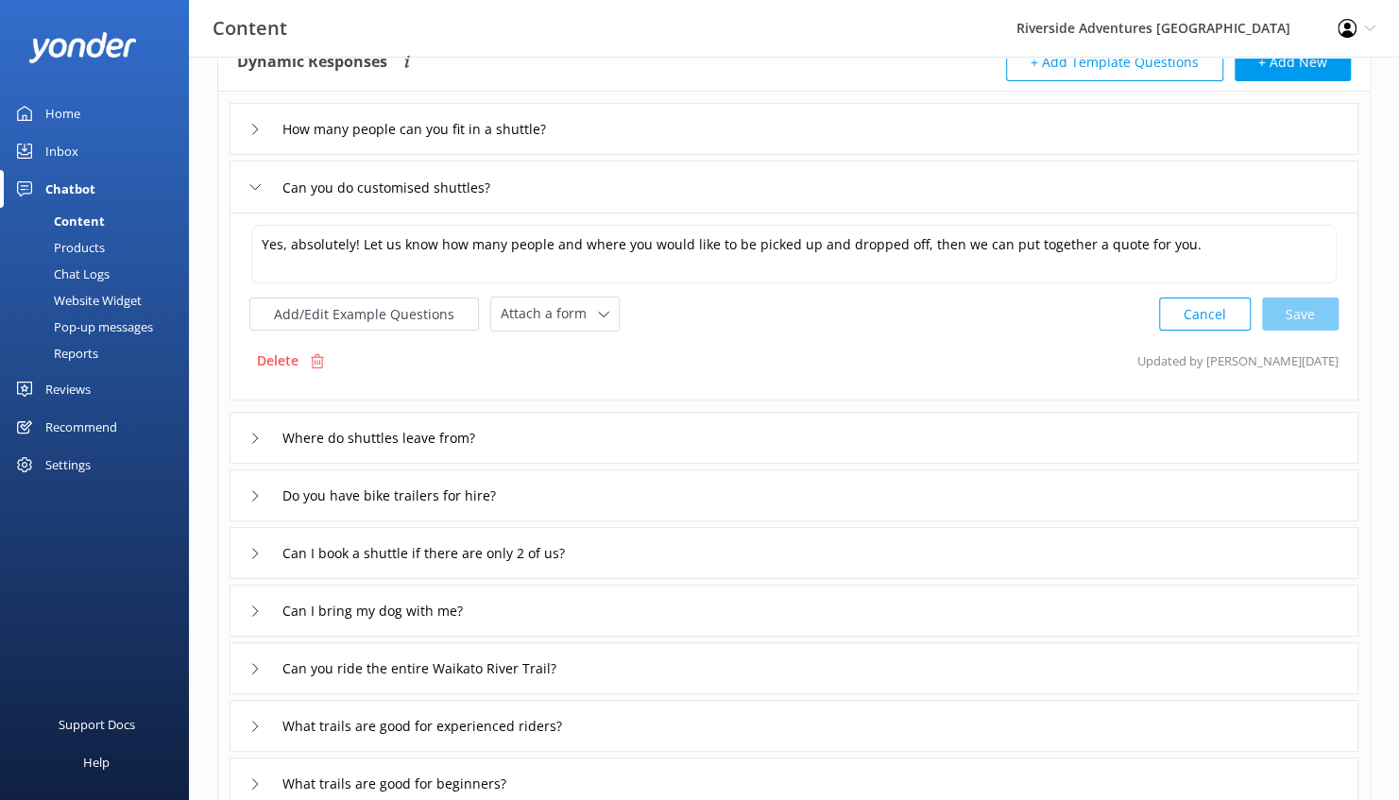
scroll to position [131, 0]
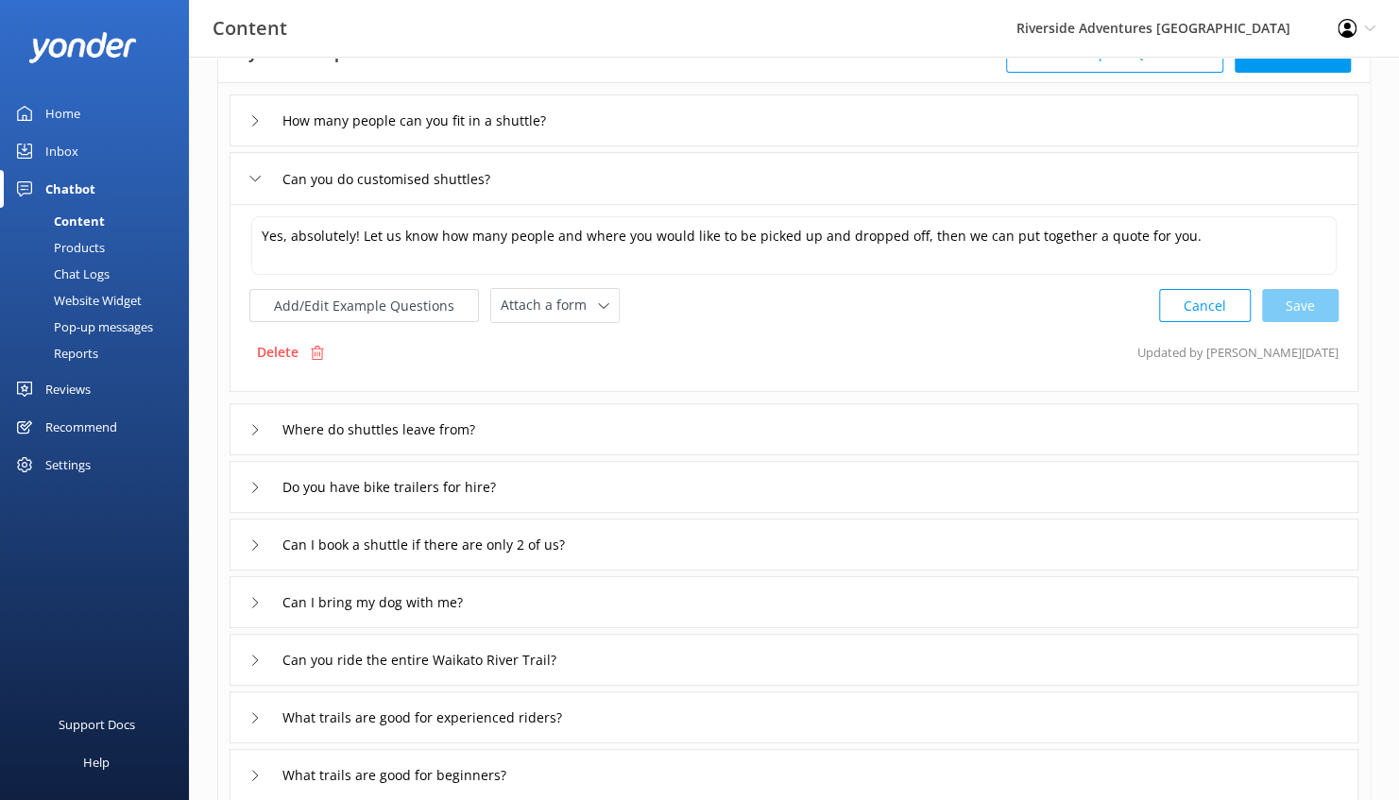
click at [539, 442] on div "Where do shuttles leave from?" at bounding box center [794, 429] width 1129 height 52
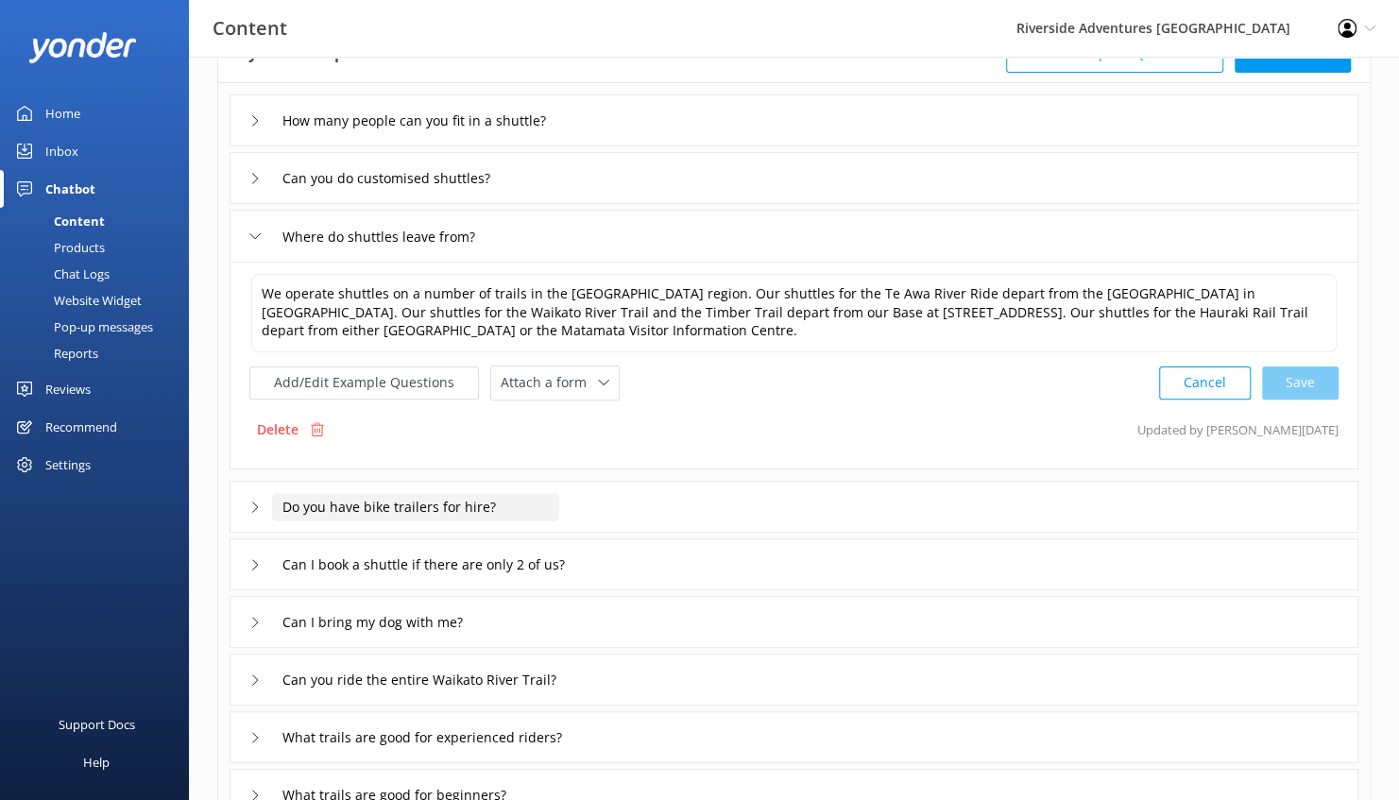
click at [430, 502] on input "Do you have bike trailers for hire?" at bounding box center [415, 507] width 287 height 28
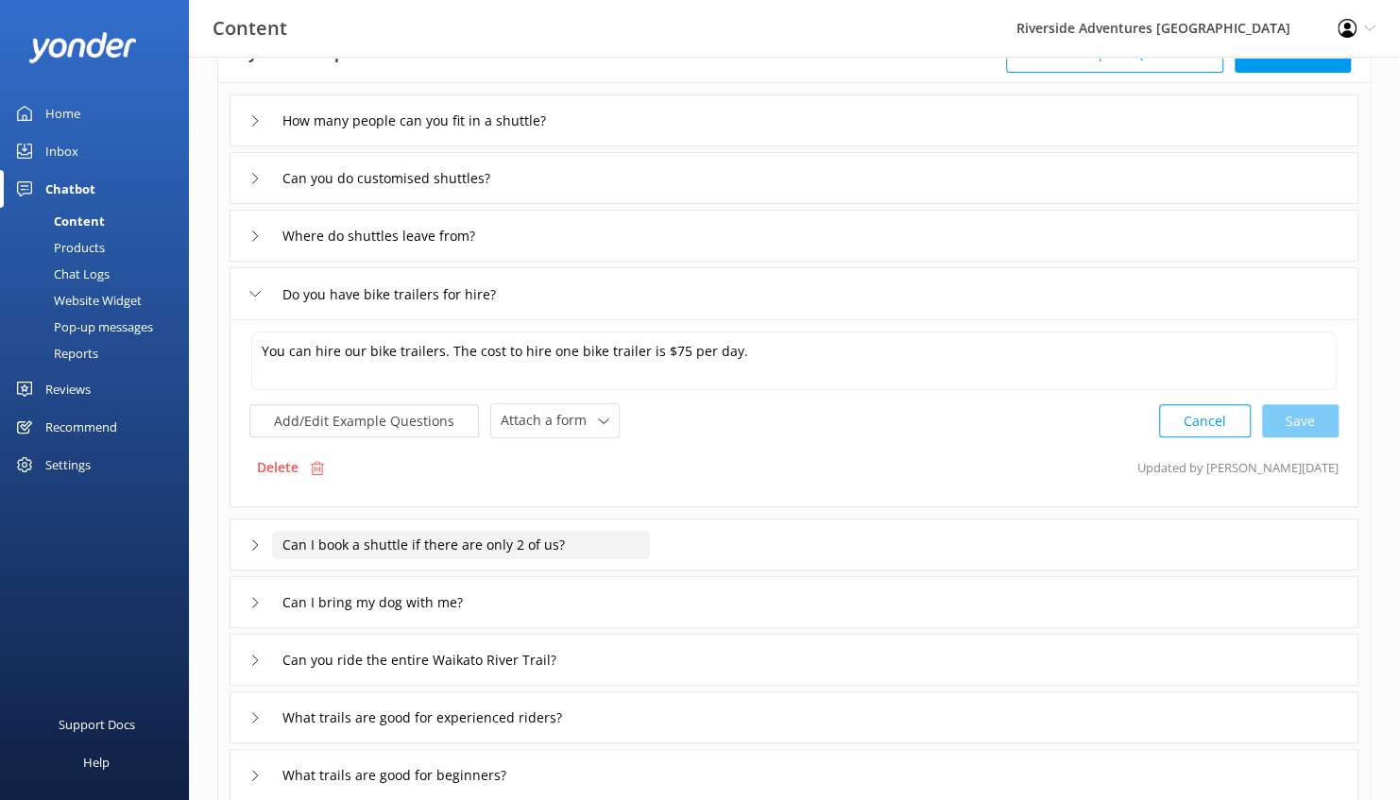
click at [648, 531] on input "Can I book a shuttle if there are only 2 of us?" at bounding box center [461, 545] width 378 height 28
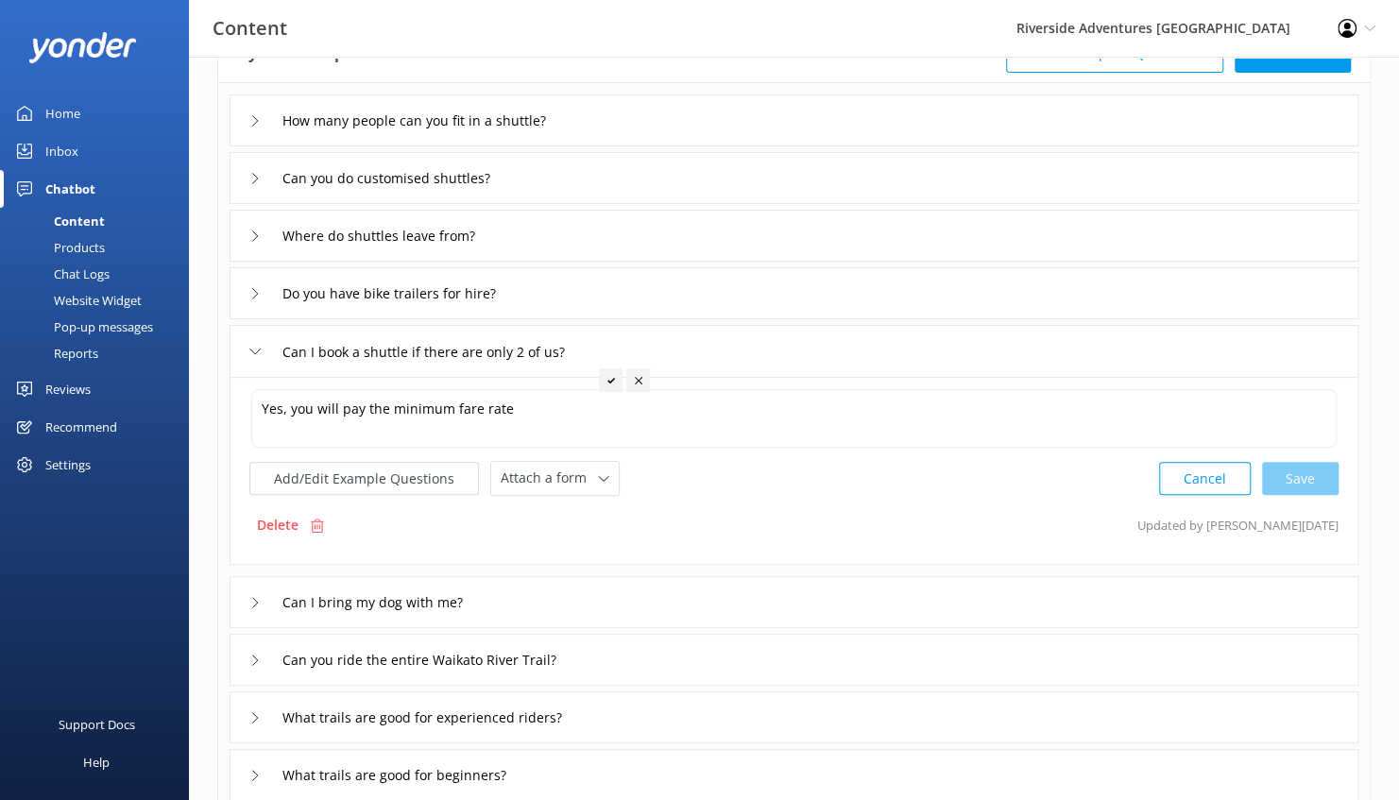
click at [531, 609] on div "Can I bring my dog with me?" at bounding box center [794, 602] width 1129 height 52
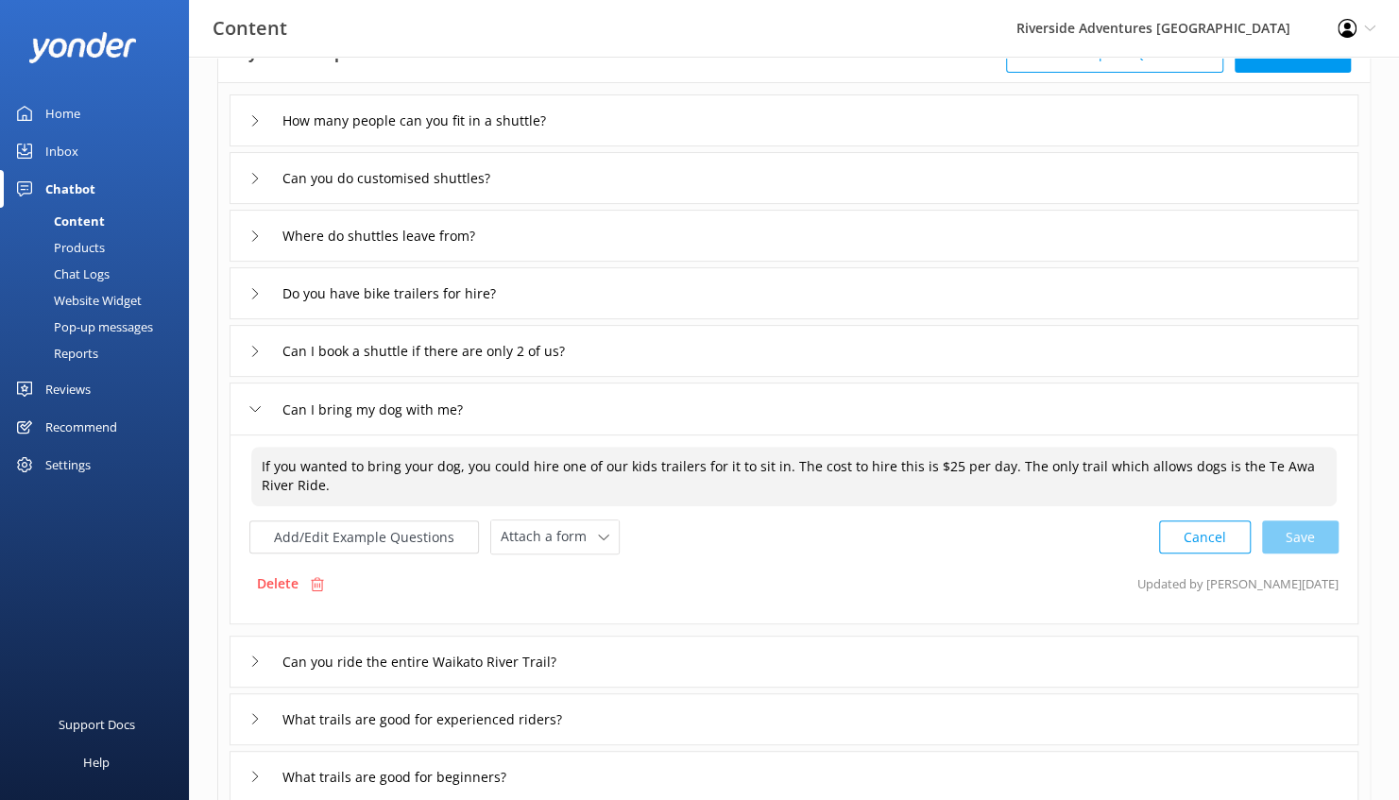
click at [785, 461] on textarea "If you wanted to bring your dog, you could hire one of our kids trailers for it…" at bounding box center [793, 477] width 1085 height 60
click at [909, 451] on textarea "If you wanted to bring your dog, you could hire one of our kids trailers for it…" at bounding box center [793, 477] width 1085 height 60
drag, startPoint x: 777, startPoint y: 461, endPoint x: 487, endPoint y: 460, distance: 290.0
click at [487, 460] on textarea "If you wanted to bring your dog, you could hire one of our kids trailers for it…" at bounding box center [793, 477] width 1085 height 60
drag, startPoint x: 1000, startPoint y: 467, endPoint x: 798, endPoint y: 463, distance: 201.3
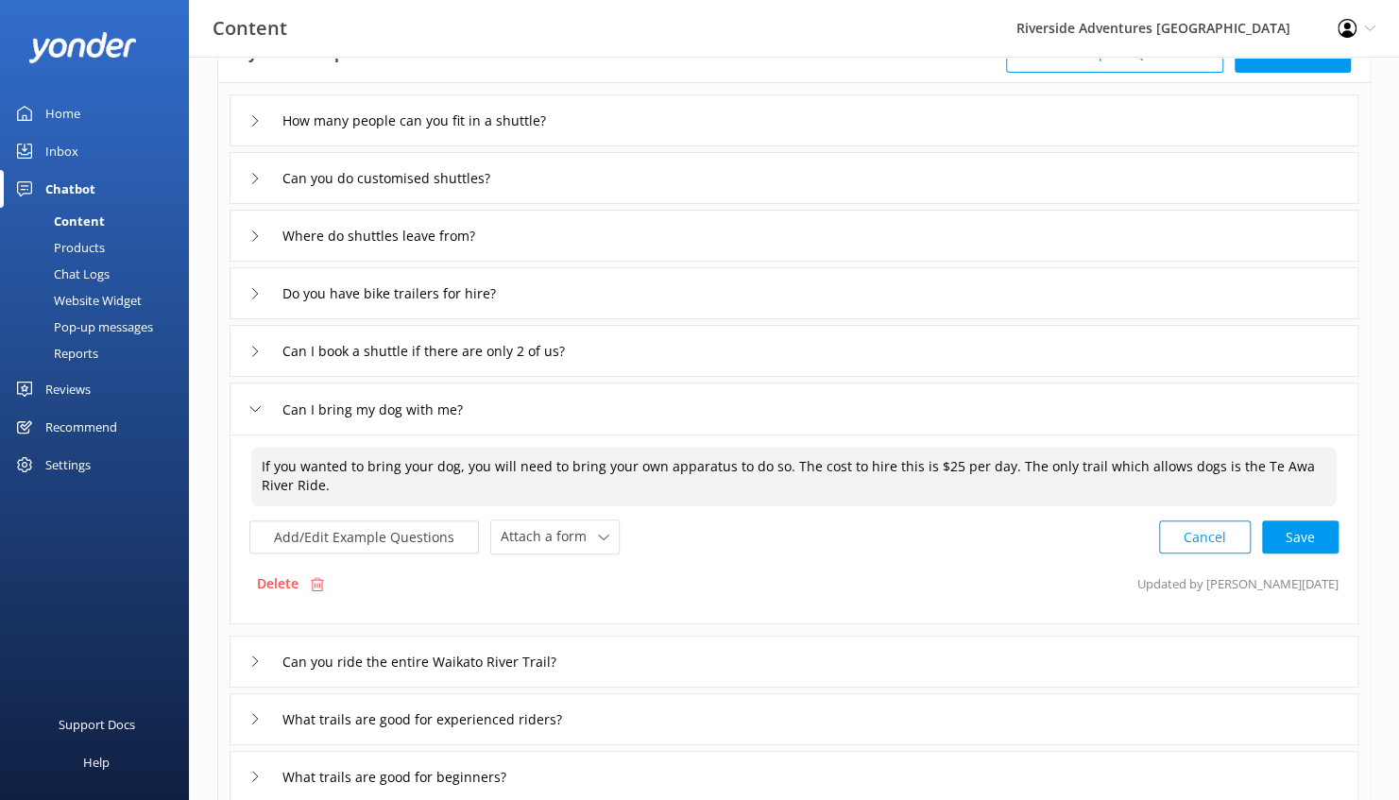
click at [798, 463] on textarea "If you wanted to bring your dog, you will need to bring your own apparatus to d…" at bounding box center [793, 477] width 1085 height 60
click at [761, 467] on textarea "If you wanted to bring your dog, you will need to bring your own apparatus to d…" at bounding box center [793, 477] width 1085 height 60
click at [969, 464] on textarea "If you wanted to bring your dog, you will need to bring your own apparatus to d…" at bounding box center [793, 477] width 1085 height 60
click at [1304, 521] on div "Cancel Loading.." at bounding box center [1249, 535] width 179 height 35
type textarea "If you wanted to bring your dog, you will need to bring your own apparatus to d…"
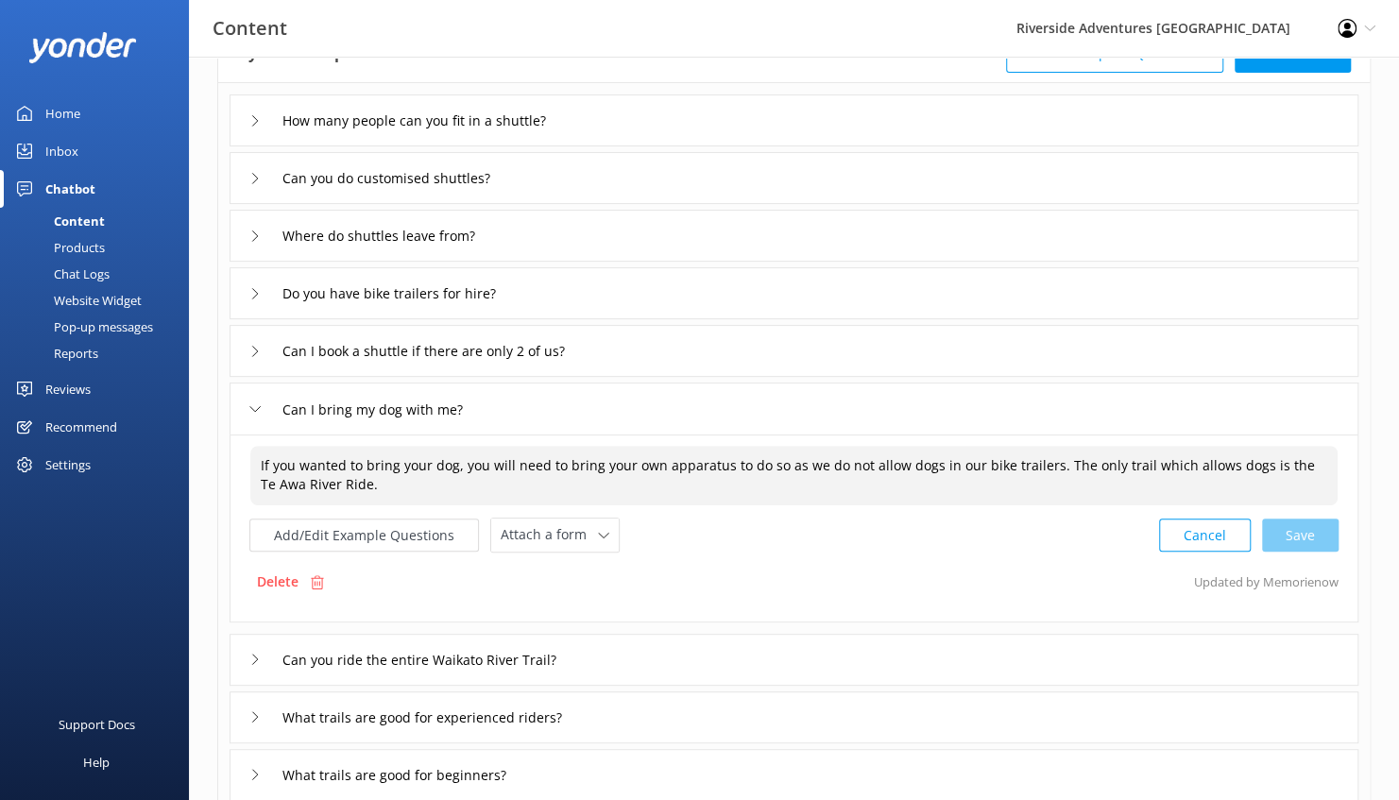
click at [650, 650] on div "Can you ride the entire Waikato River Trail?" at bounding box center [794, 660] width 1129 height 52
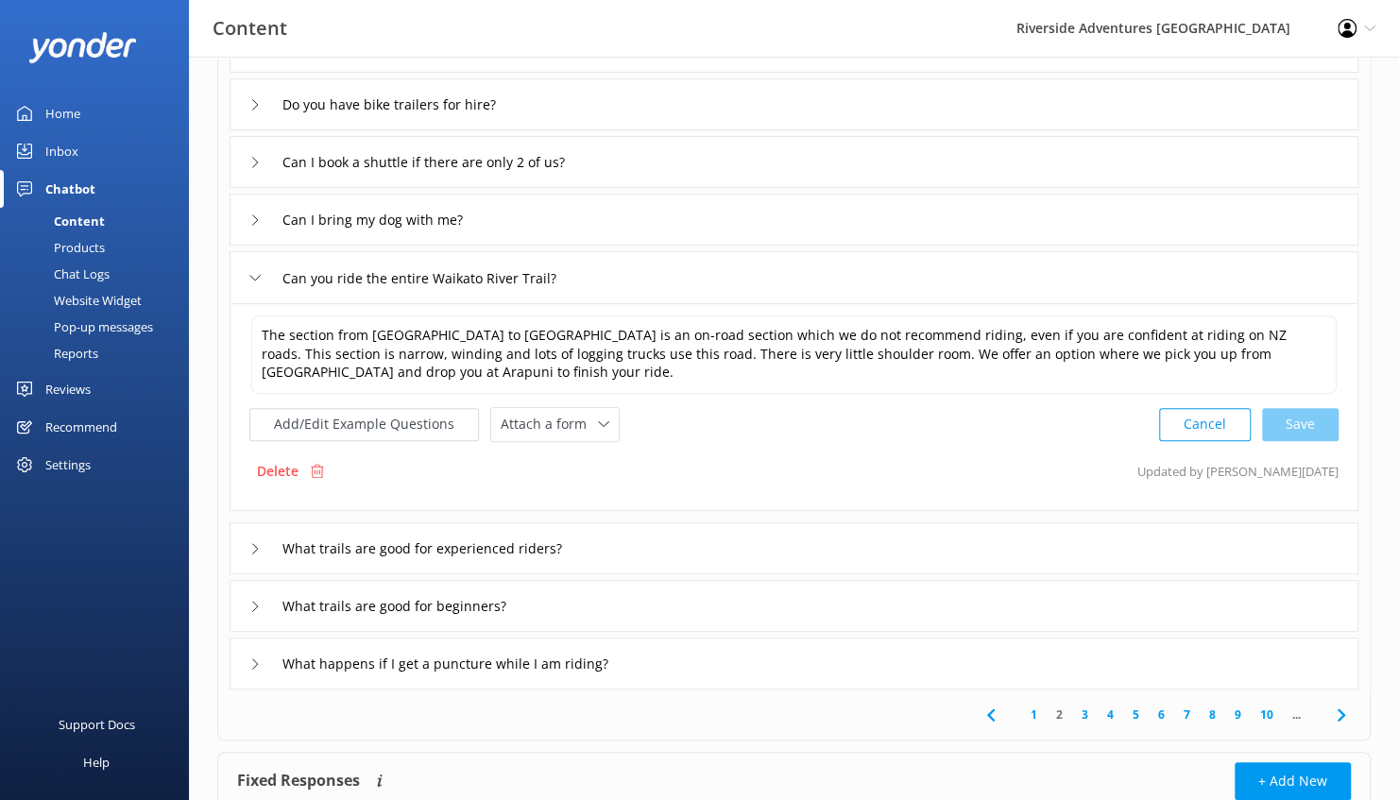
scroll to position [350, 0]
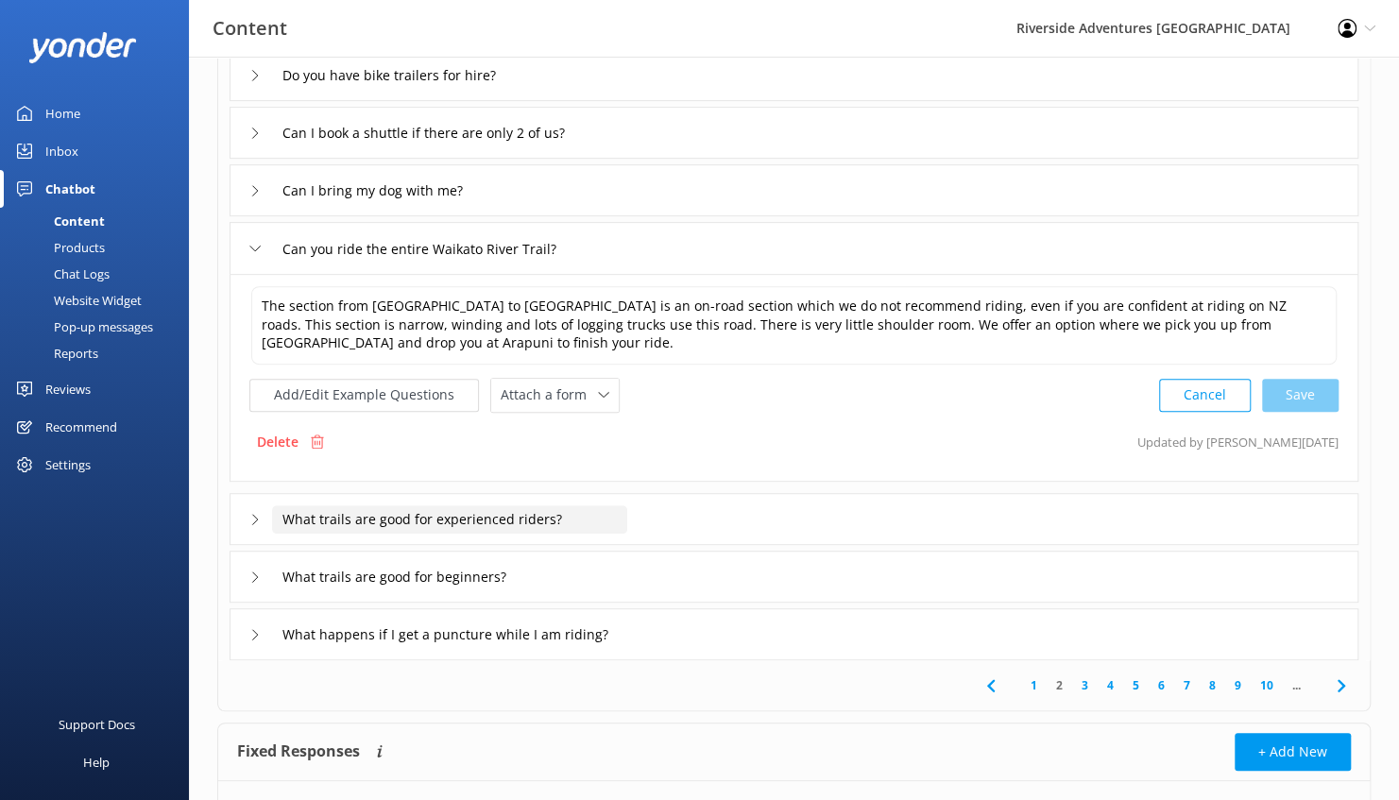
click at [554, 518] on input "What trails are good for experienced riders?" at bounding box center [449, 519] width 355 height 28
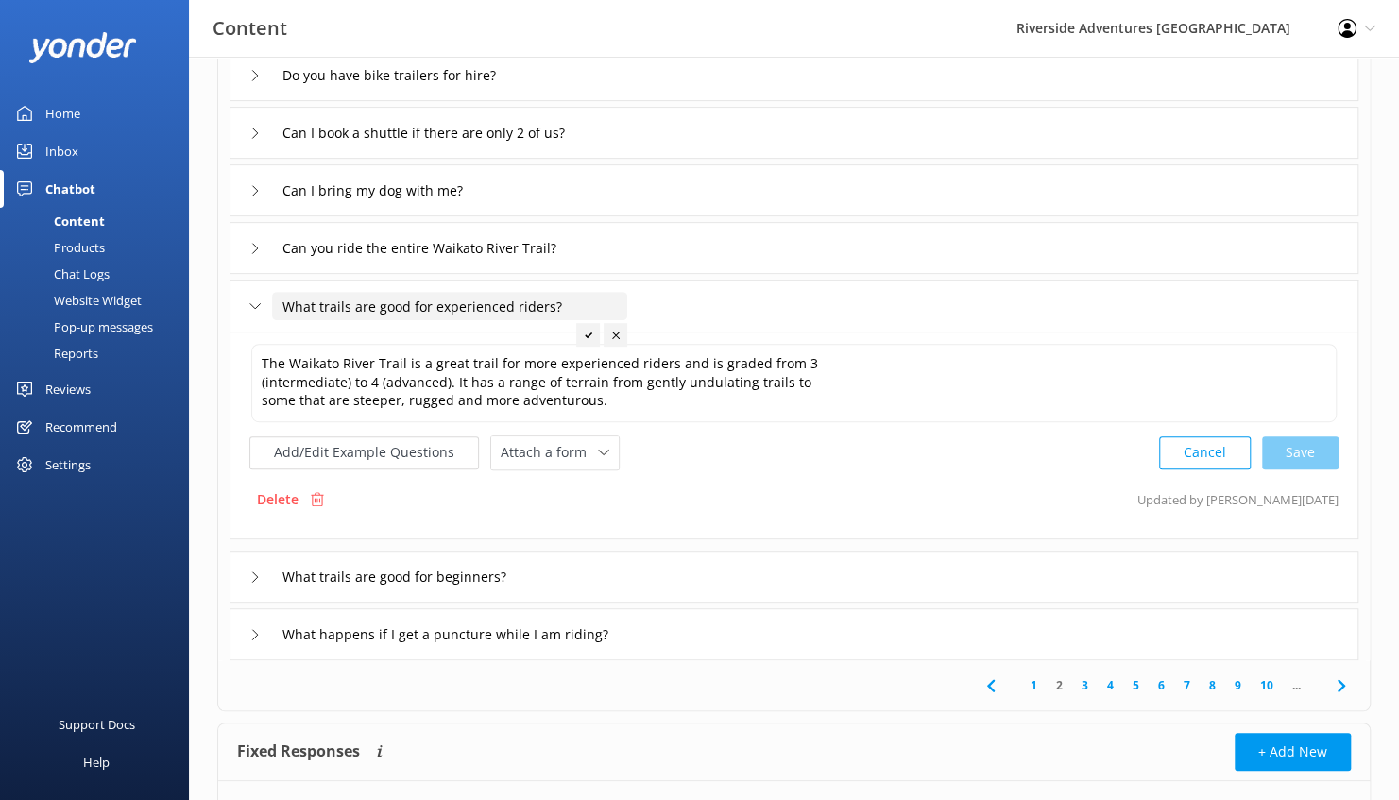
scroll to position [453, 0]
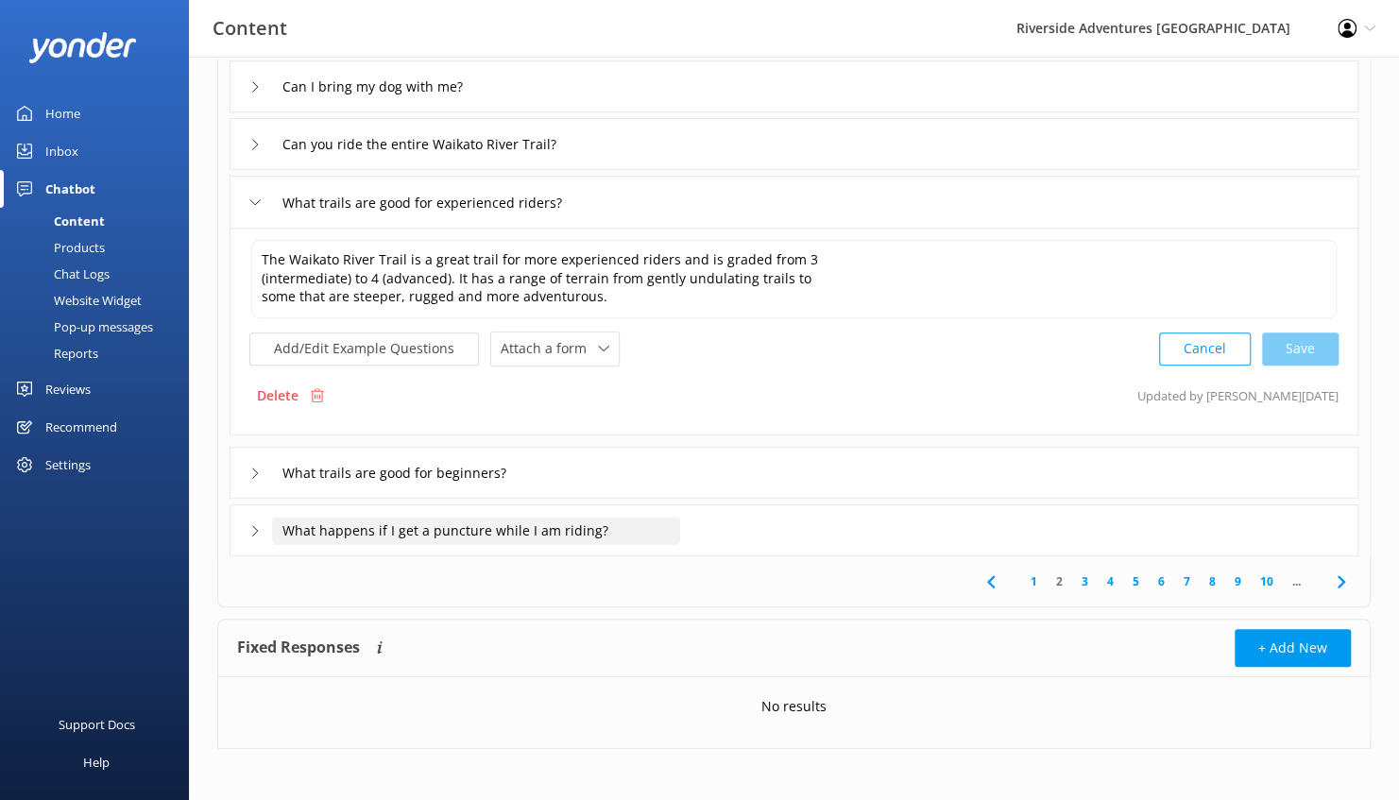
click at [642, 530] on input "What happens if I get a puncture while I am riding?" at bounding box center [476, 531] width 408 height 28
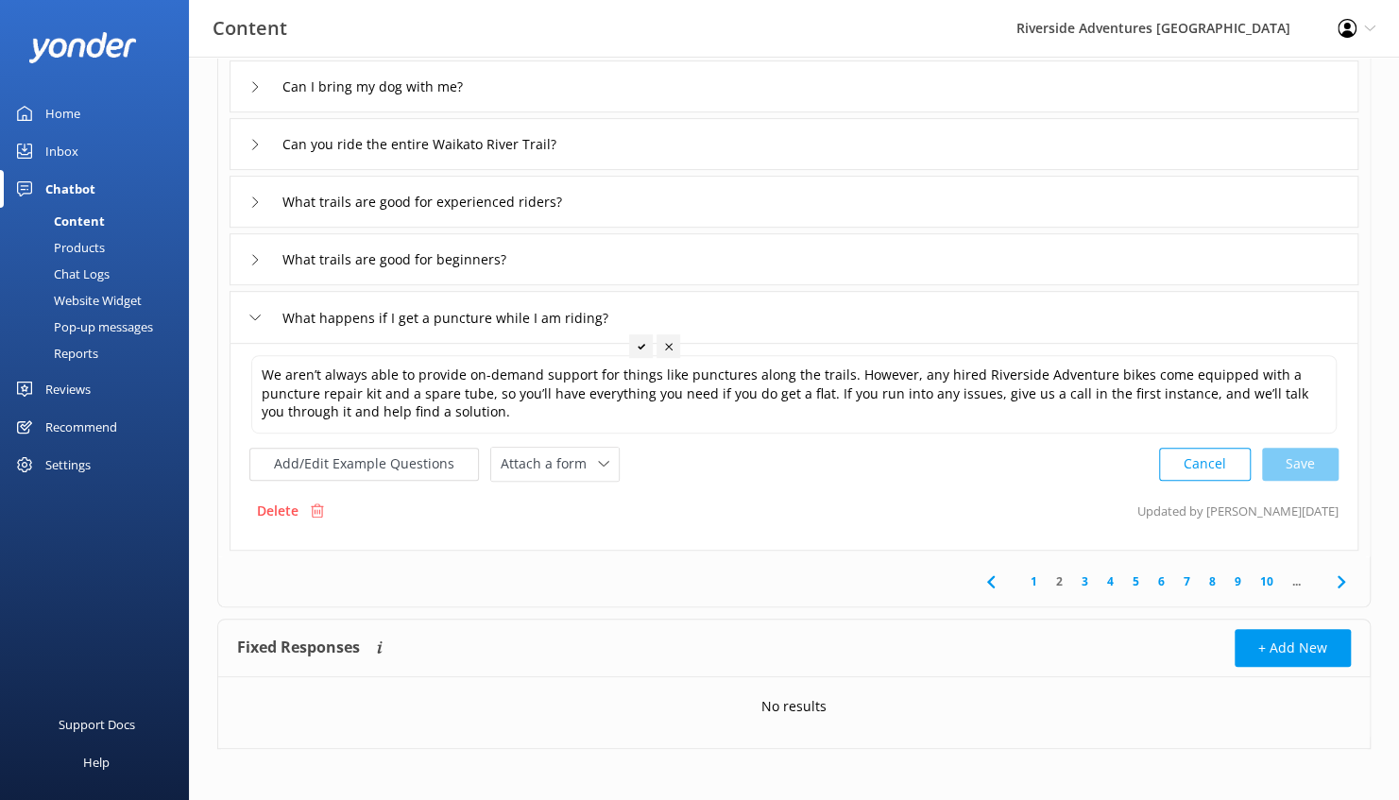
click at [1083, 576] on link "3" at bounding box center [1085, 581] width 26 height 18
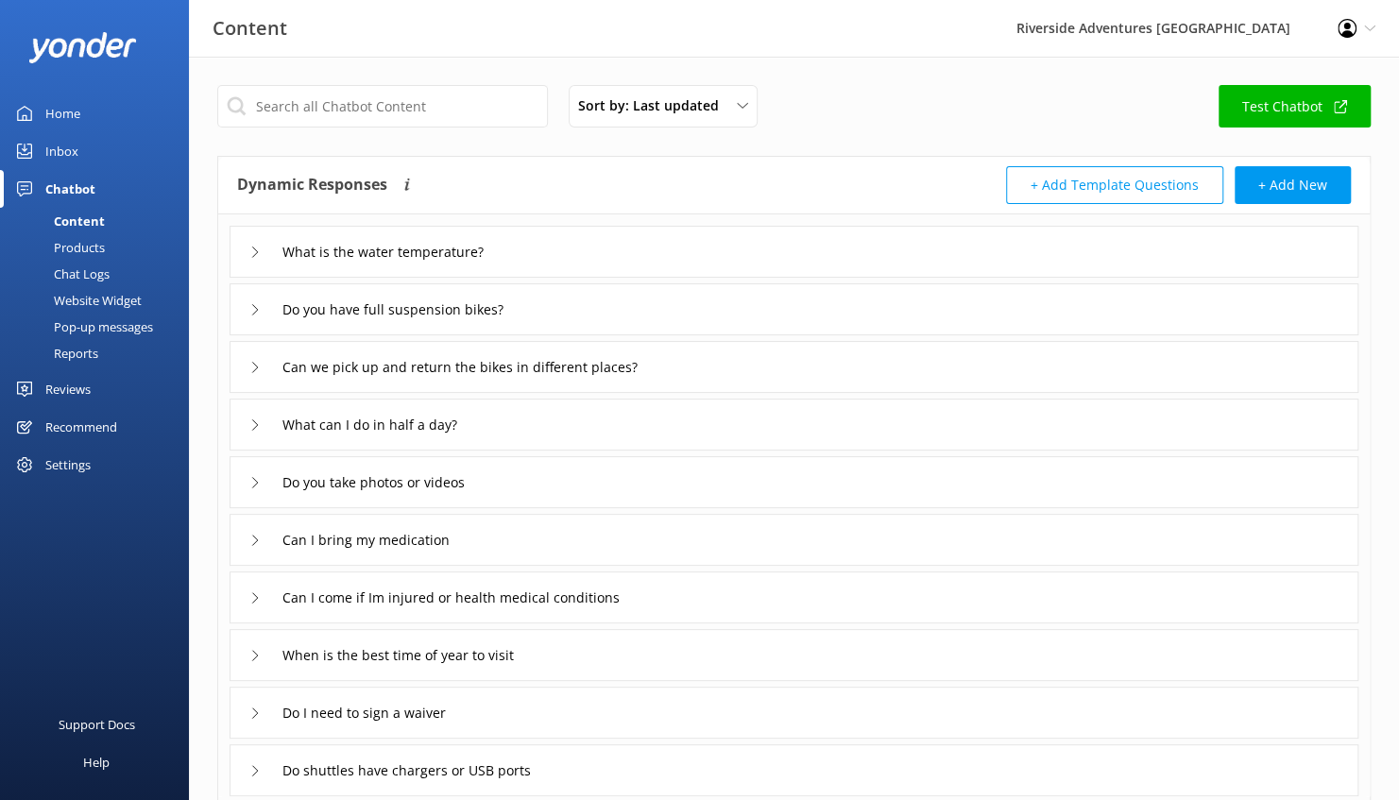
click at [549, 249] on div "What is the water temperature?" at bounding box center [794, 252] width 1129 height 52
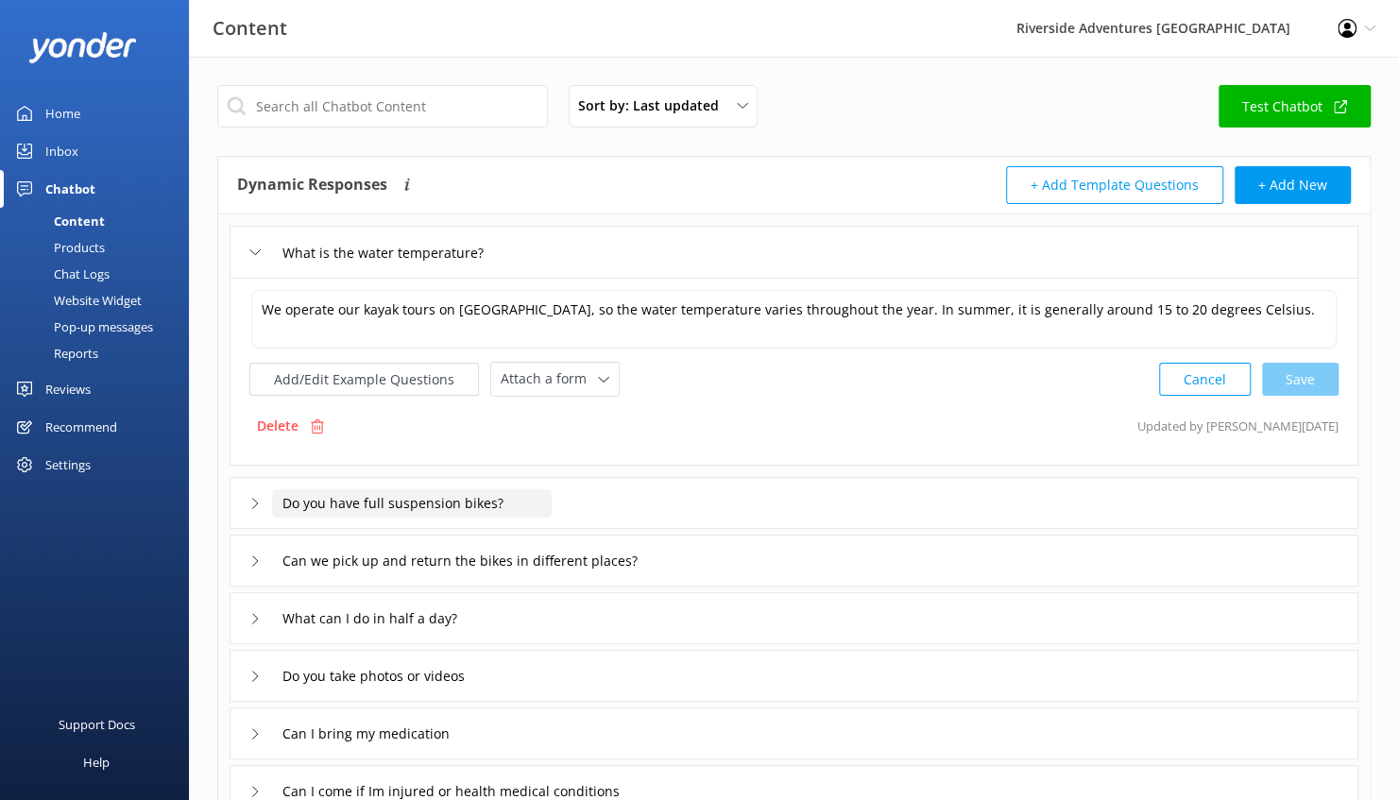
click at [460, 502] on input "Do you have full suspension bikes?" at bounding box center [412, 503] width 280 height 28
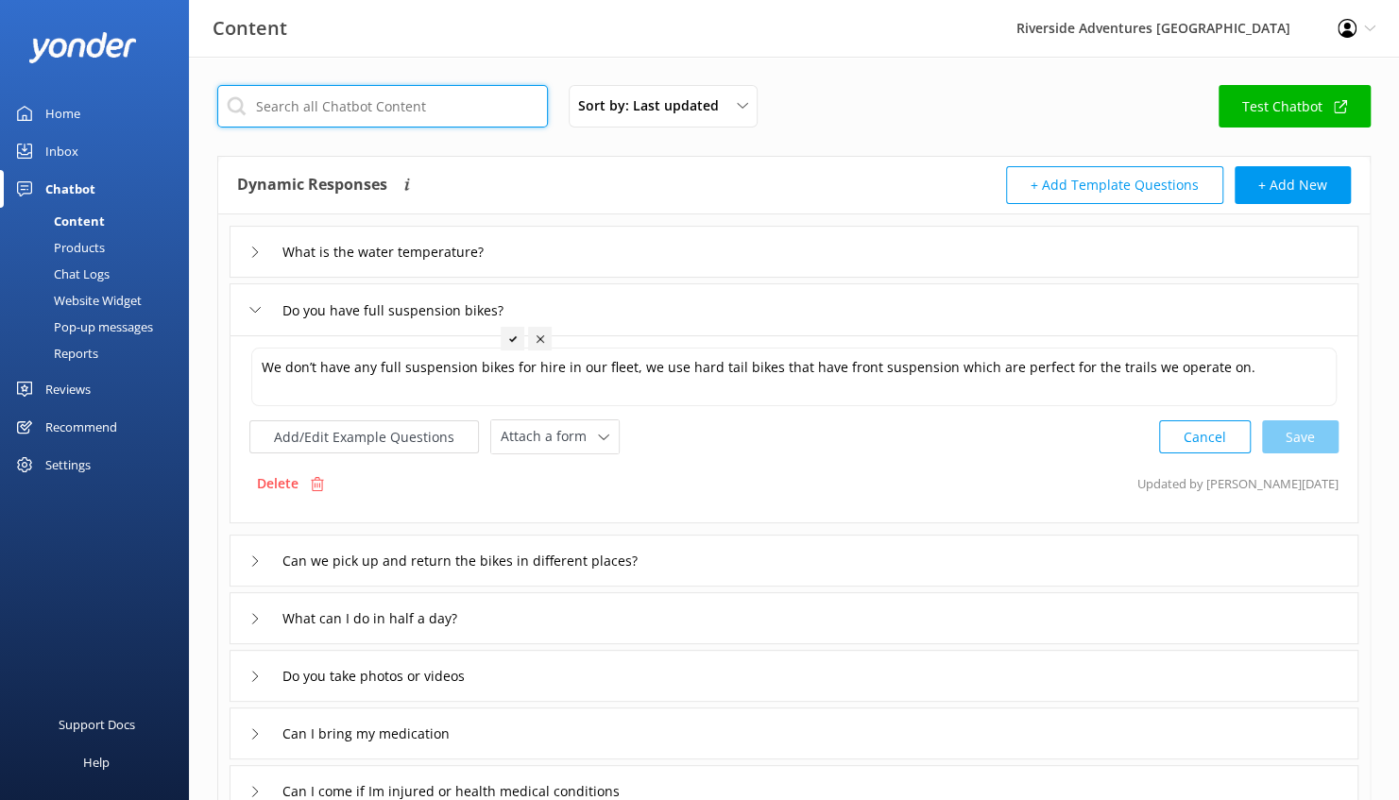
click at [498, 108] on input "text" at bounding box center [382, 106] width 331 height 43
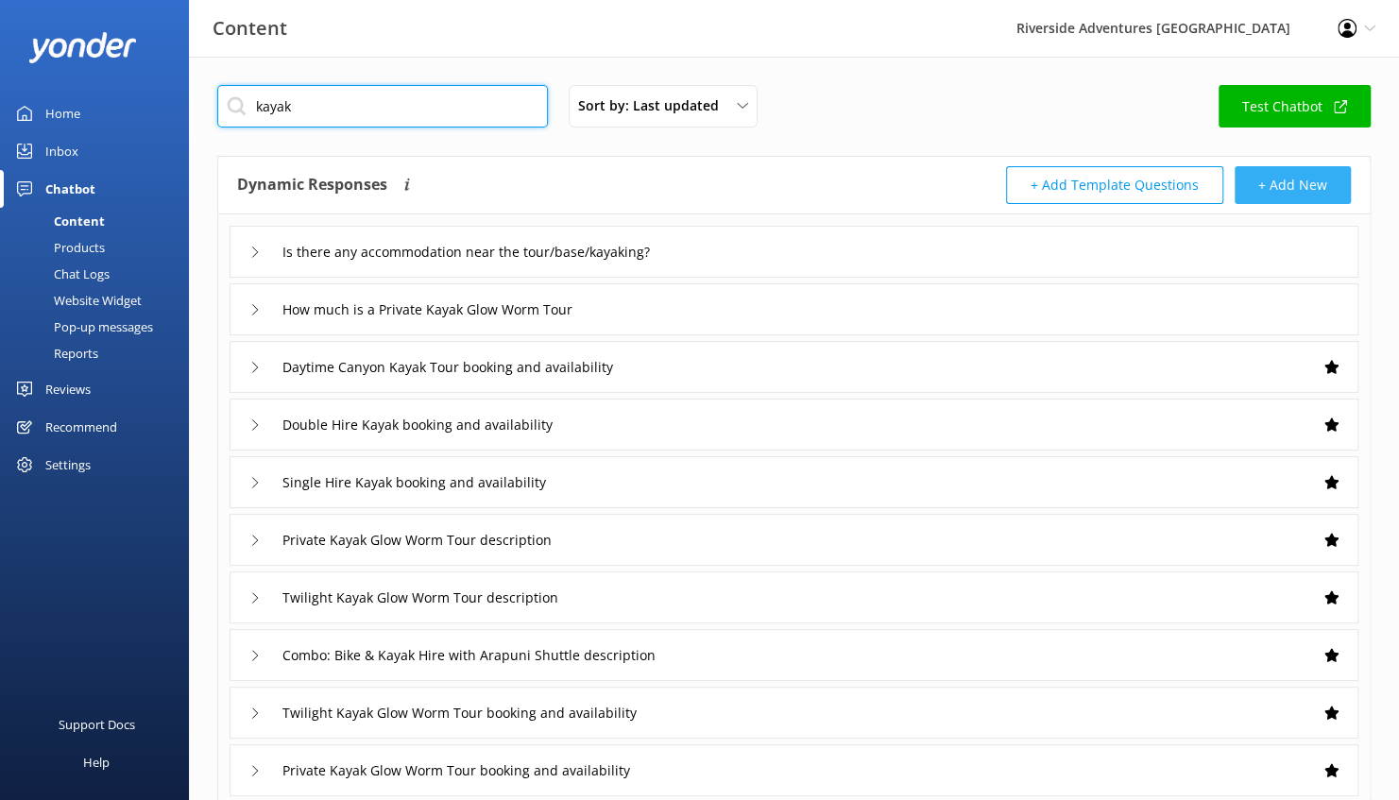
type input "kayak"
click at [1307, 188] on button "+ Add New" at bounding box center [1293, 185] width 116 height 38
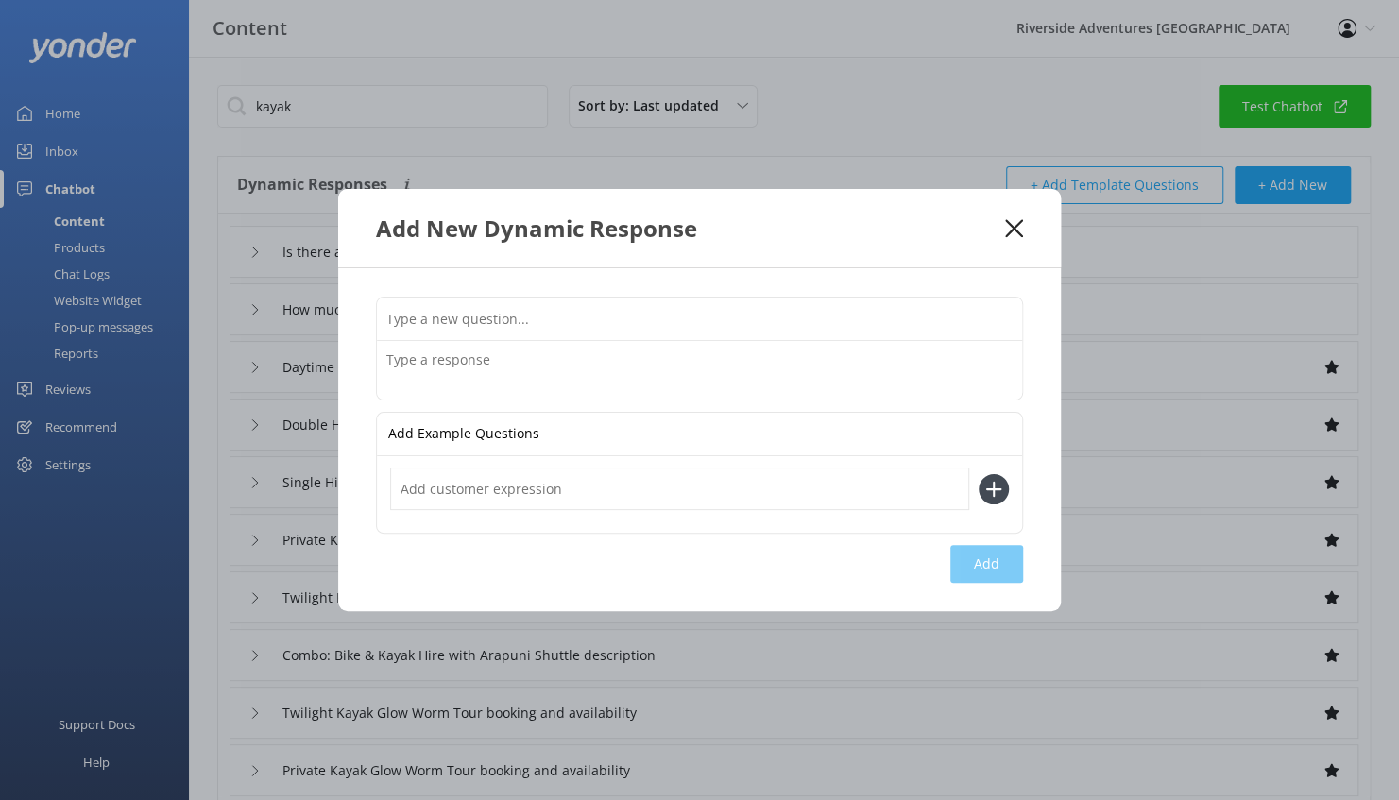
click at [521, 326] on input "text" at bounding box center [699, 319] width 645 height 43
type input "Can you kayak the length of"
click at [1013, 216] on div "Add New Dynamic Response" at bounding box center [699, 228] width 723 height 78
click at [1011, 219] on icon at bounding box center [1014, 228] width 18 height 19
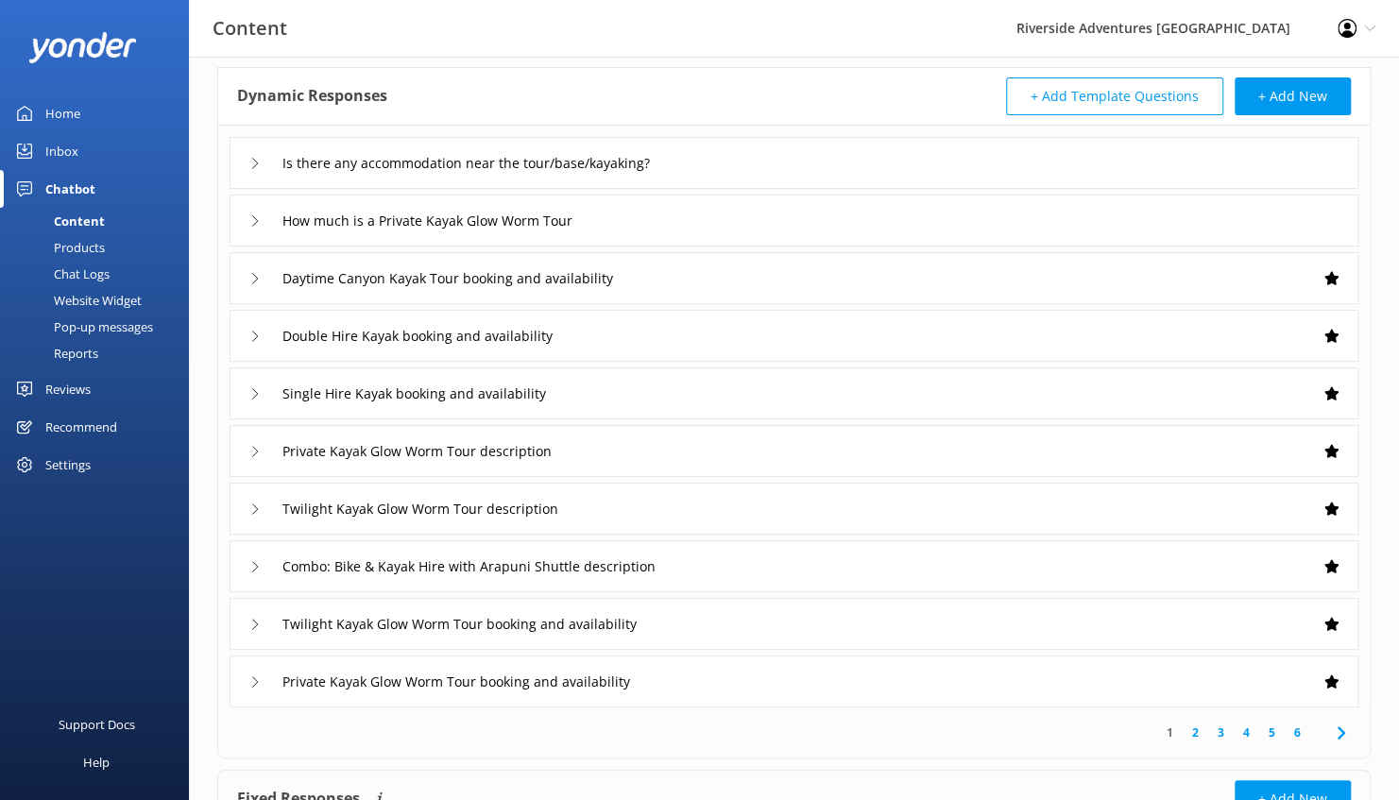
scroll to position [243, 0]
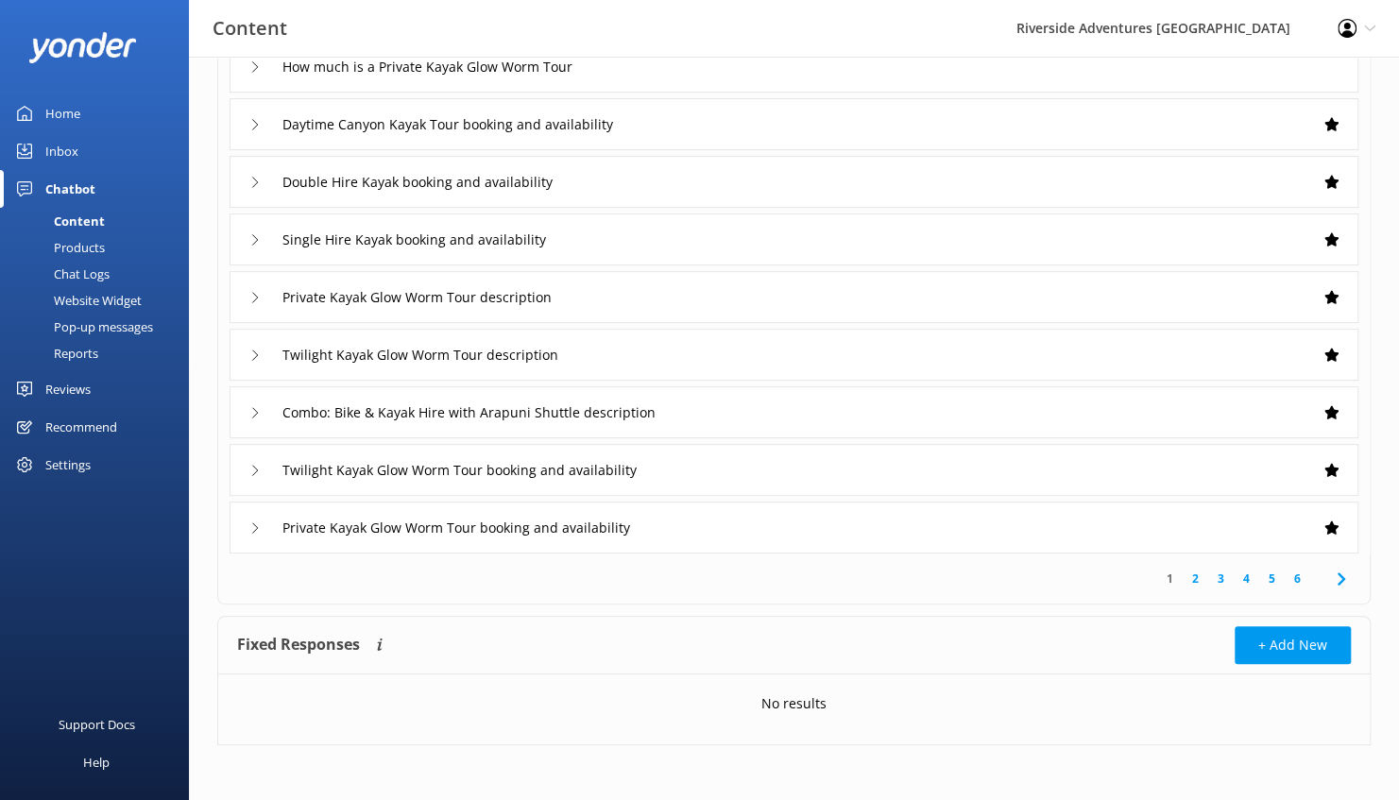
click at [1194, 581] on link "2" at bounding box center [1196, 579] width 26 height 18
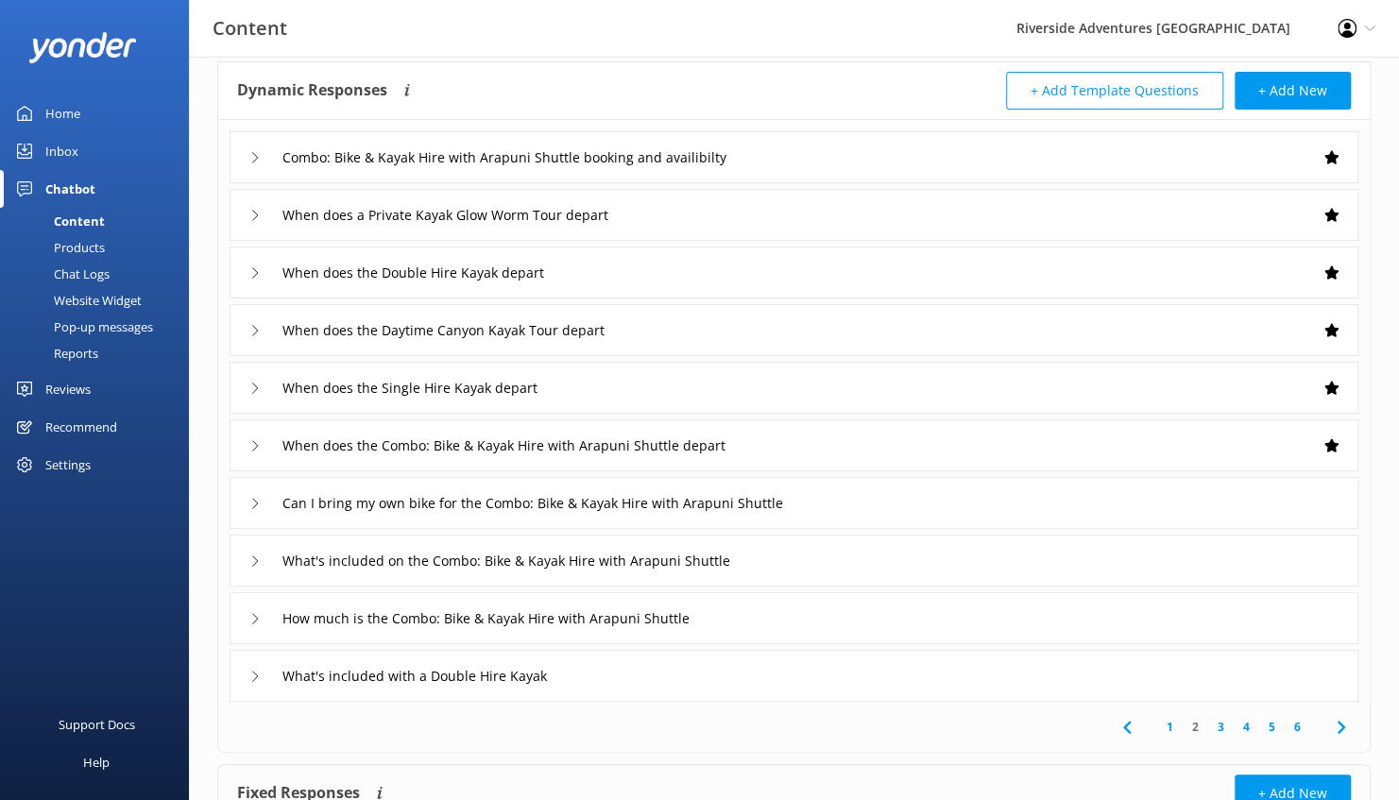
scroll to position [119, 0]
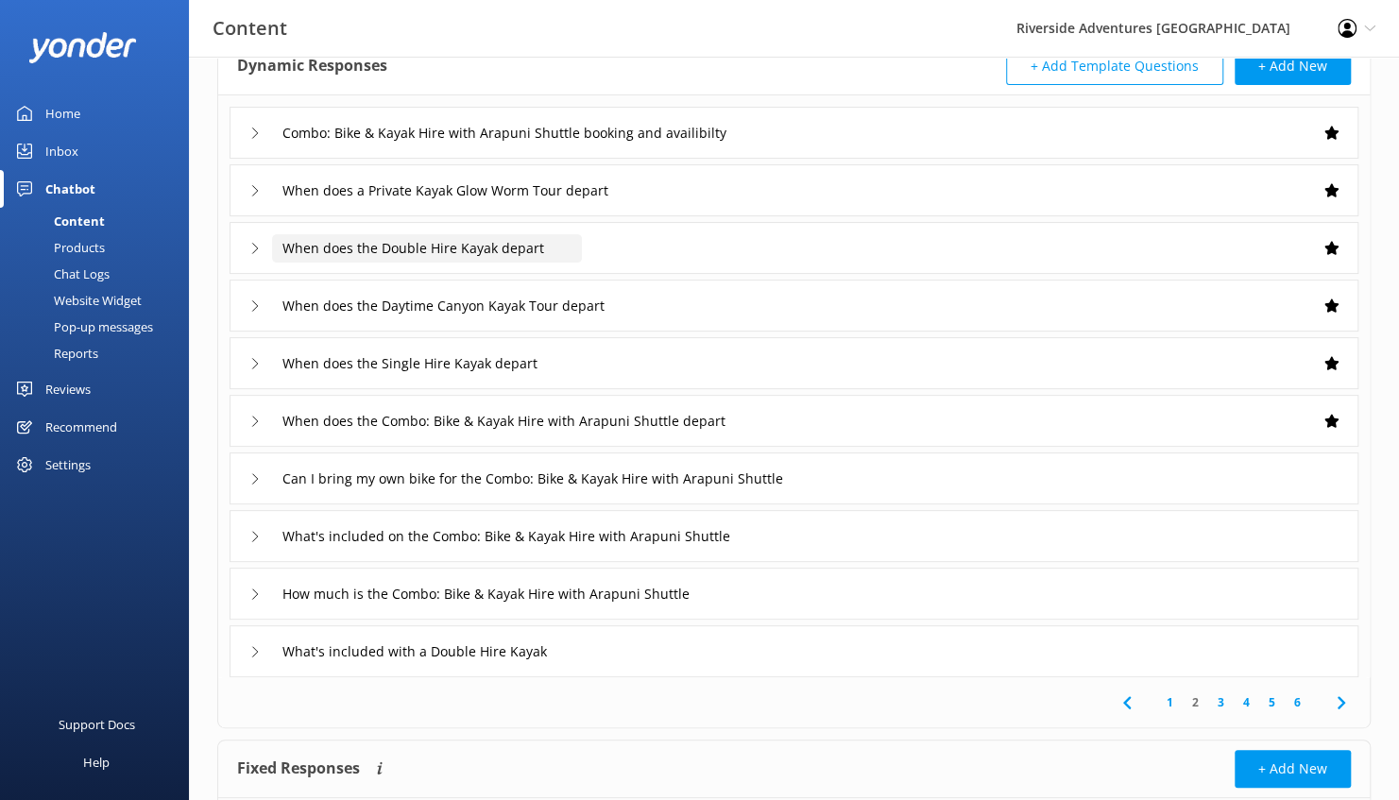
click at [577, 244] on input "When does the Double Hire Kayak depart" at bounding box center [427, 248] width 310 height 28
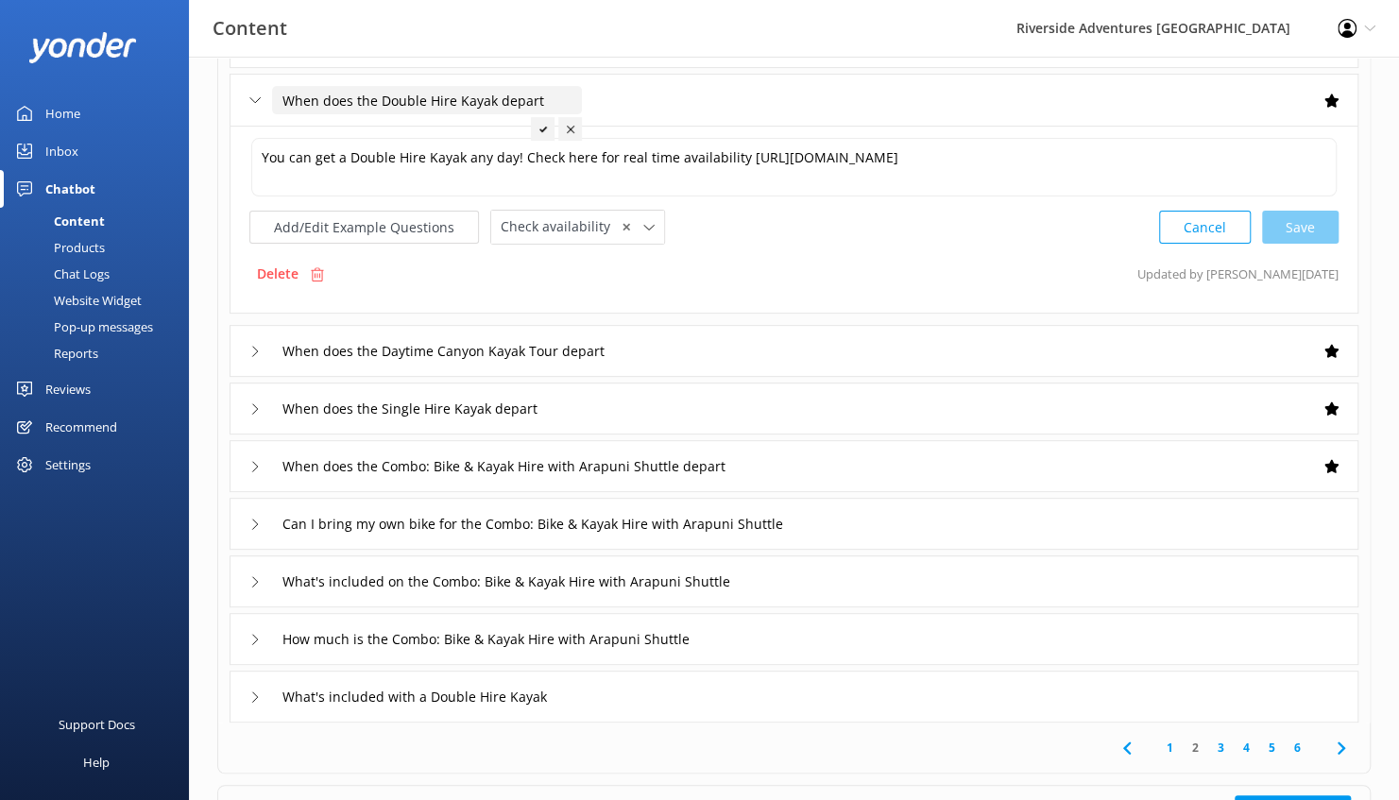
scroll to position [435, 0]
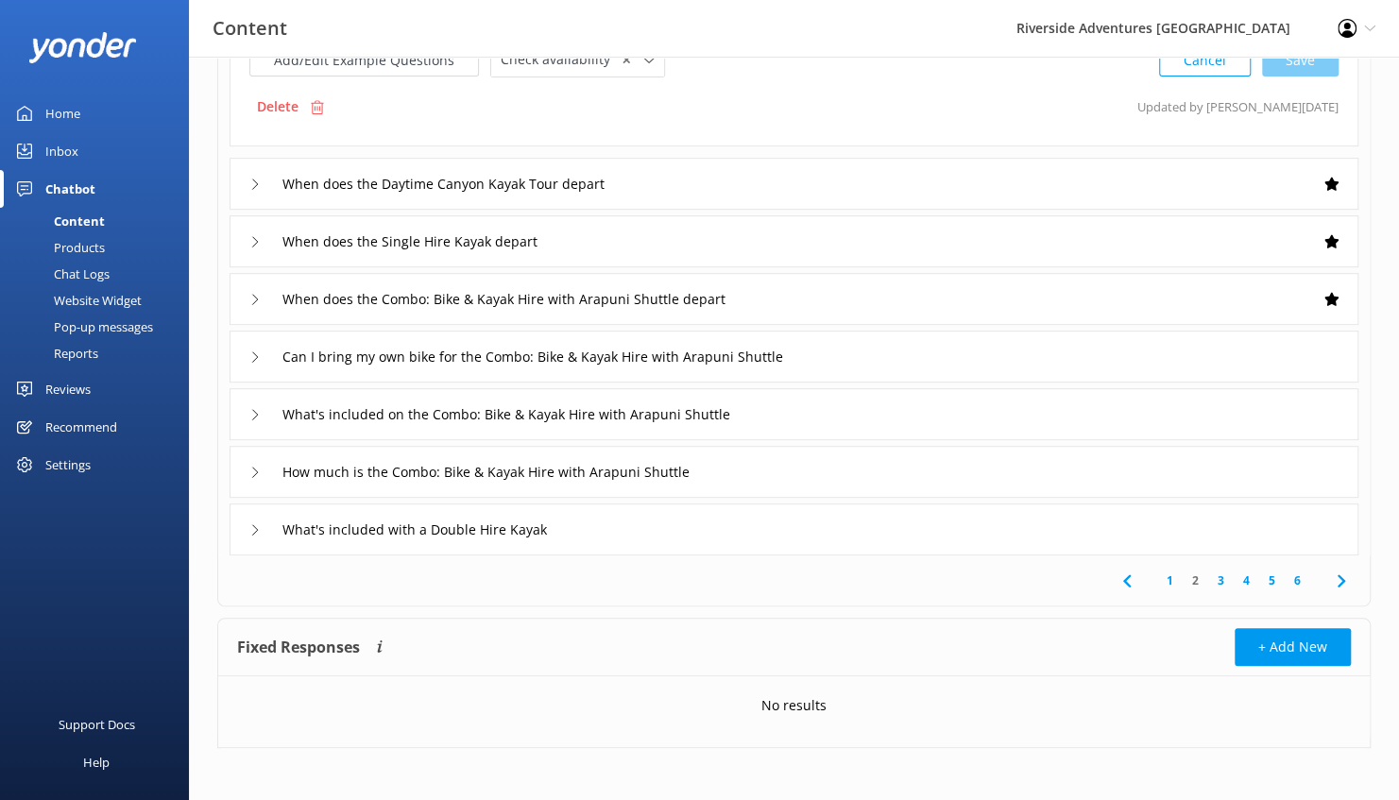
click at [601, 521] on div "What's included with a Double Hire Kayak" at bounding box center [794, 530] width 1129 height 52
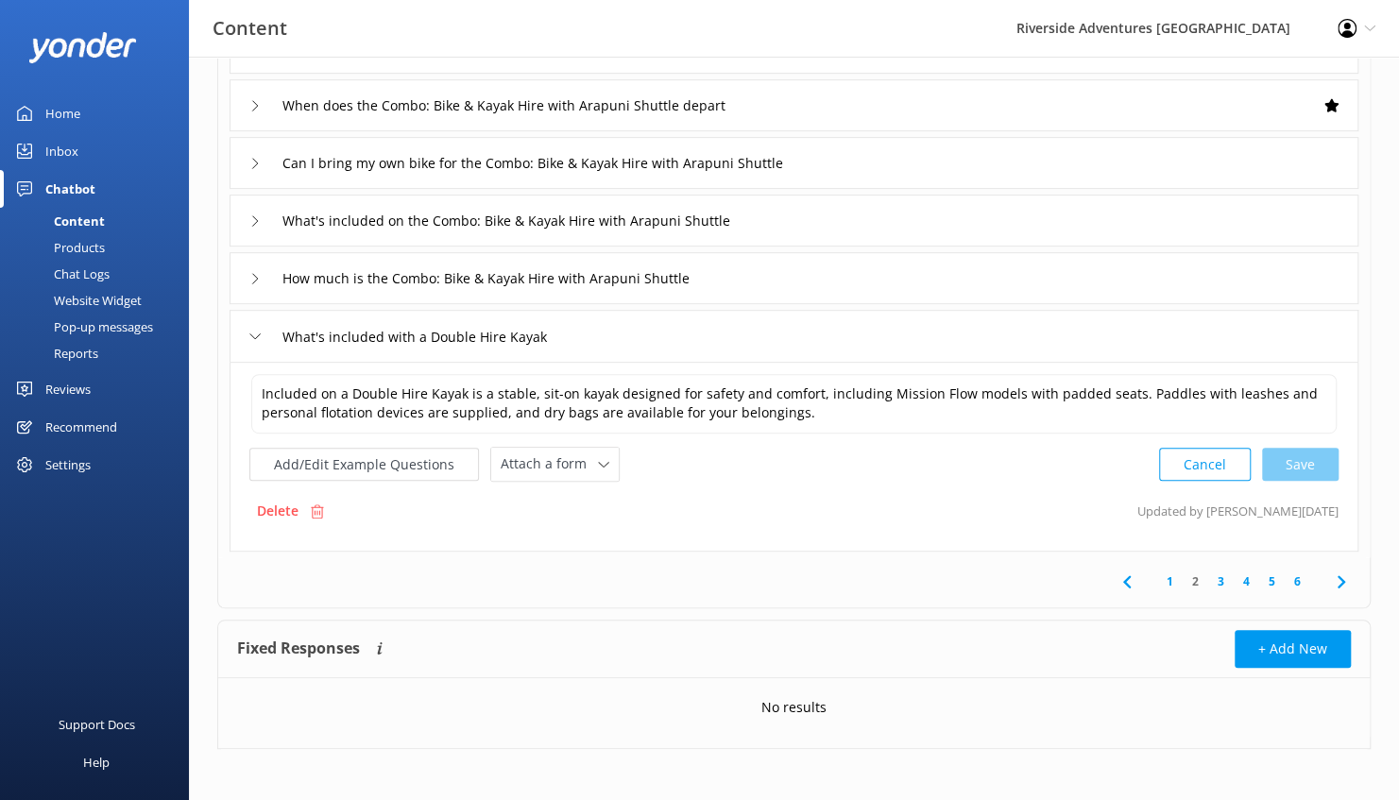
scroll to position [243, 0]
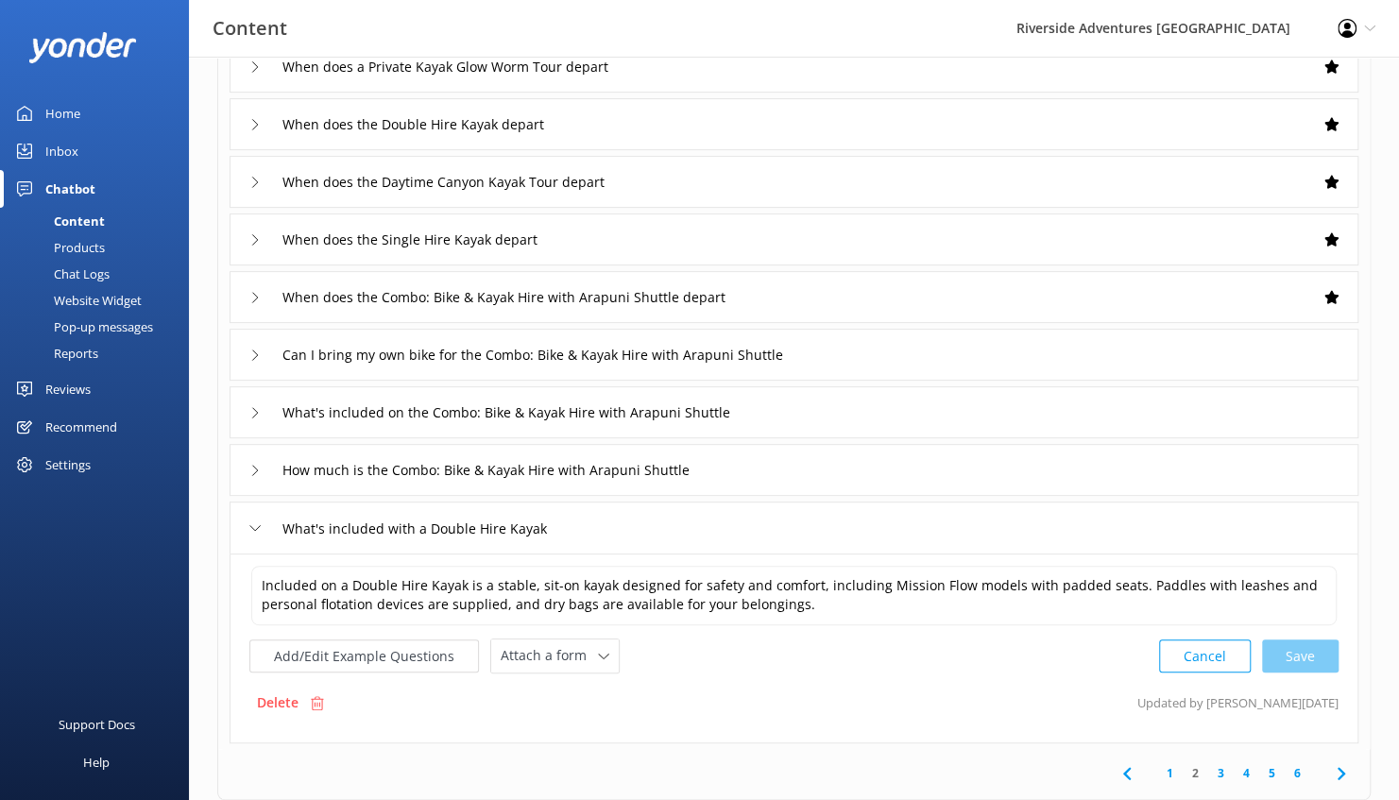
click at [751, 535] on div "What's included with a Double Hire Kayak" at bounding box center [794, 528] width 1129 height 52
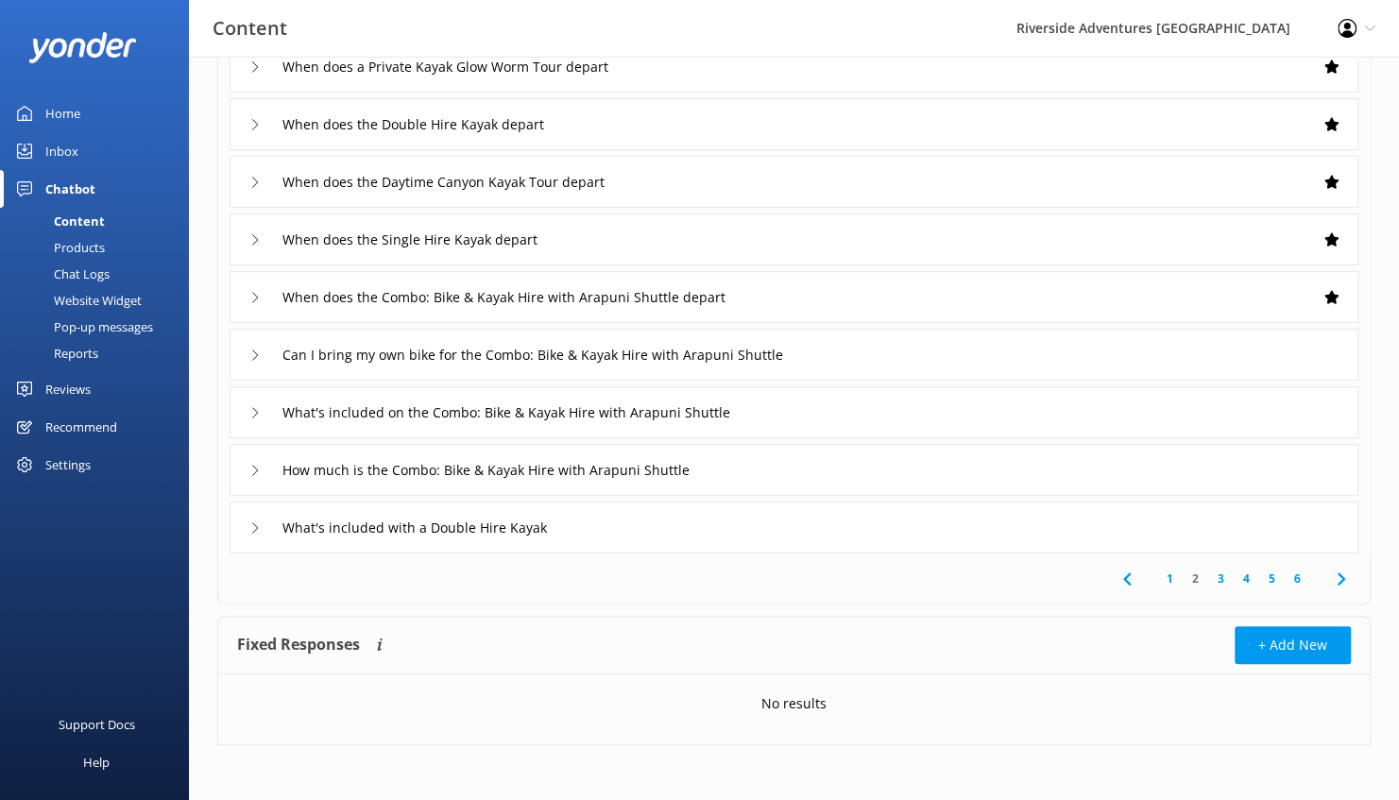
click at [1224, 575] on link "3" at bounding box center [1221, 579] width 26 height 18
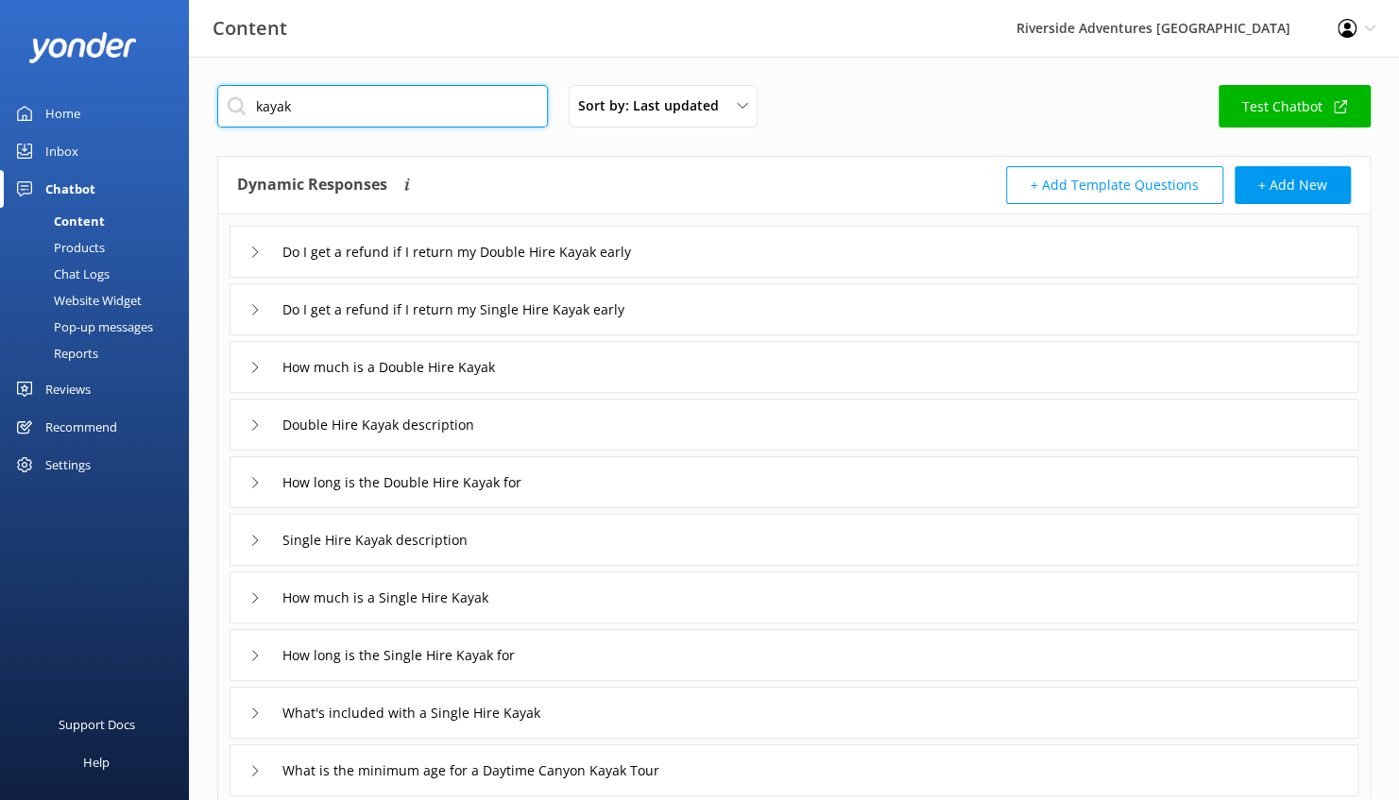
drag, startPoint x: 349, startPoint y: 111, endPoint x: 161, endPoint y: 119, distance: 188.2
click at [161, 119] on div "Content Riverside Adventures Waikato Profile Settings Logout Home Inbox Chatbot…" at bounding box center [699, 551] width 1399 height 988
type input "eat"
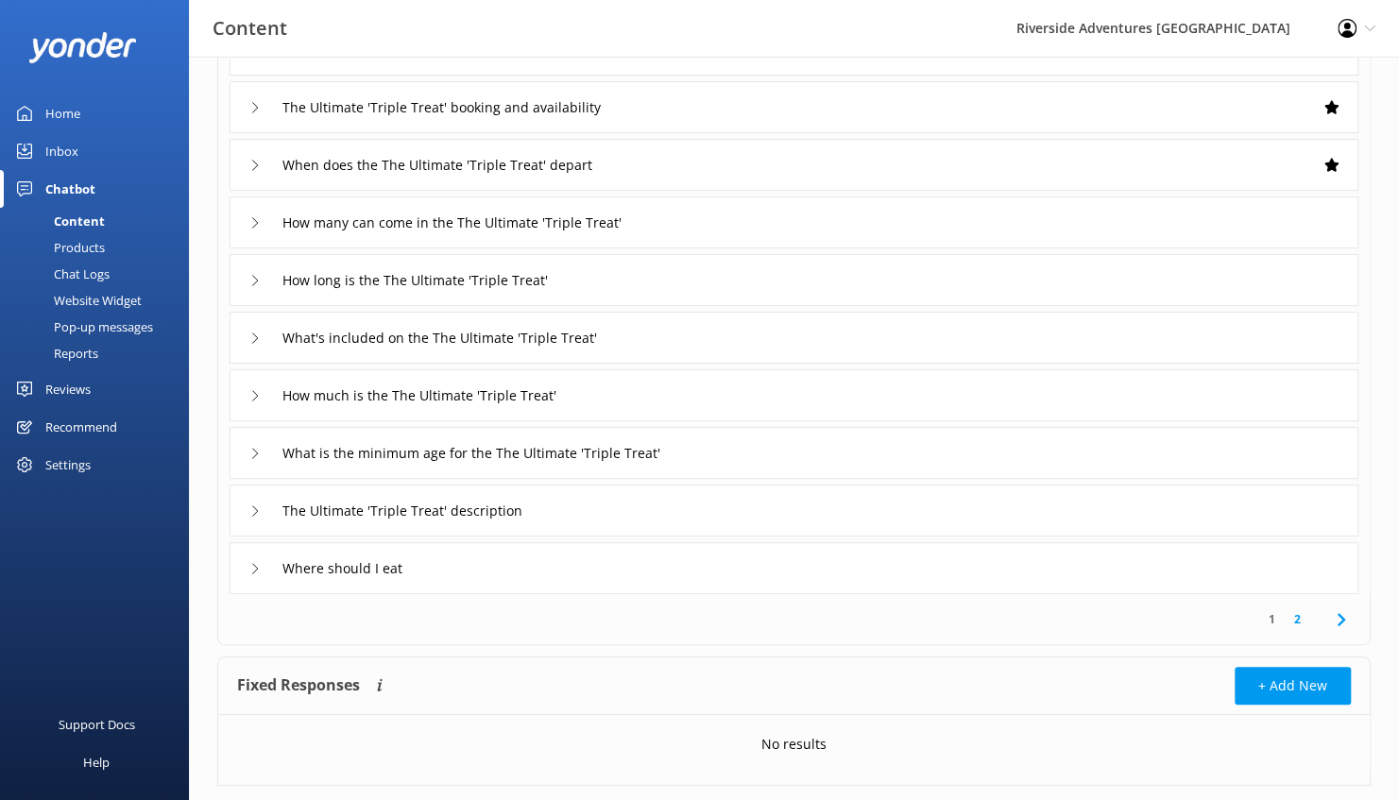
scroll to position [243, 0]
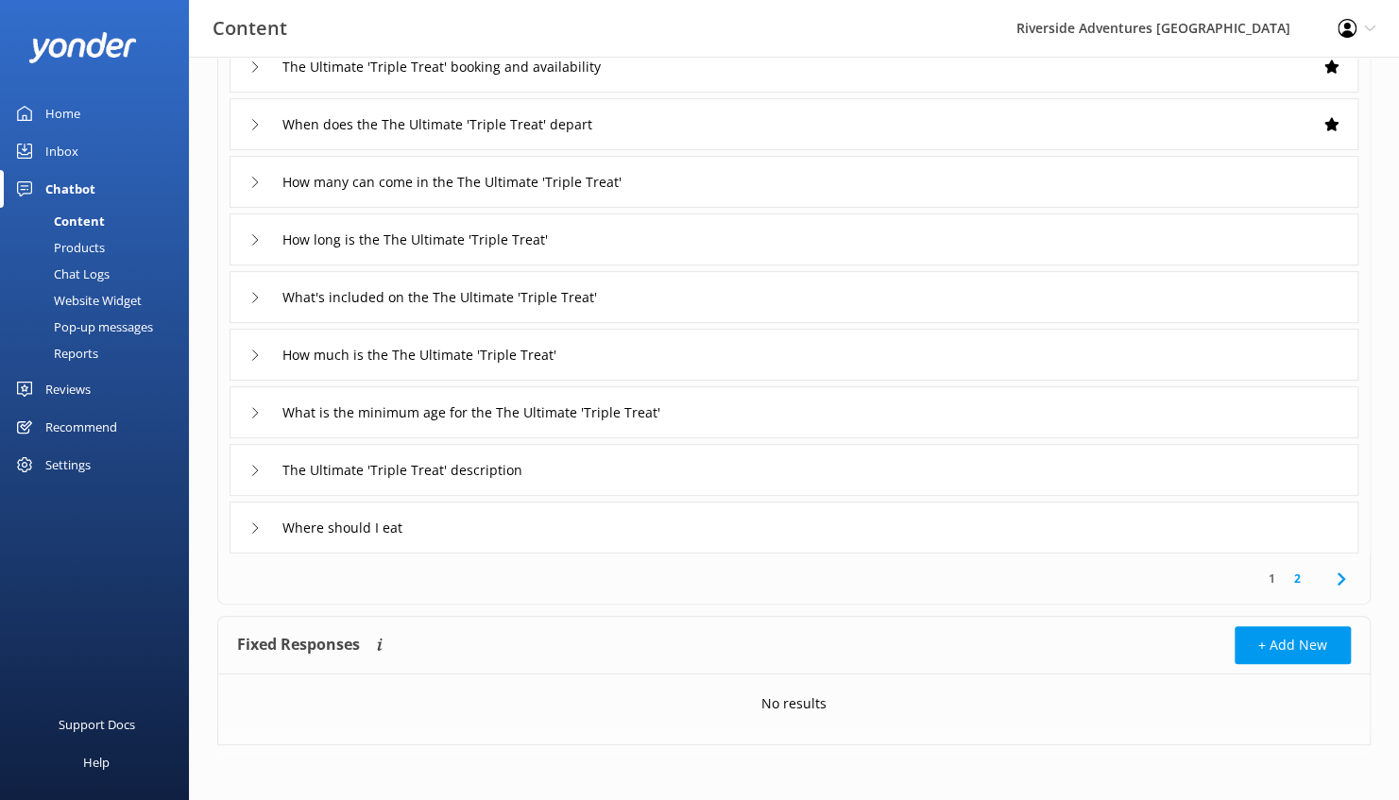
click at [534, 517] on div "Where should I eat" at bounding box center [794, 528] width 1129 height 52
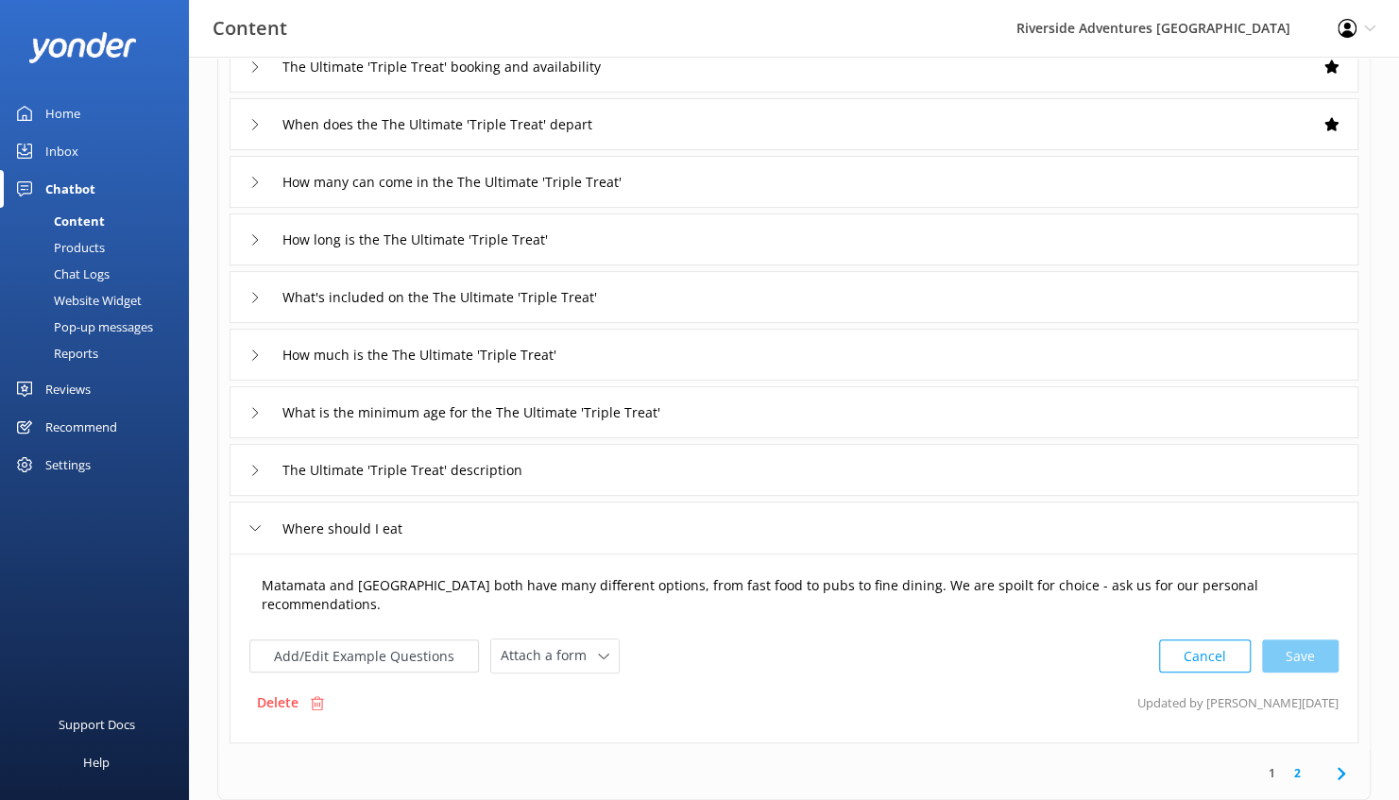
click at [922, 588] on textarea "Matamata and Cambridge both have many different options, from fast food to pubs…" at bounding box center [793, 596] width 1085 height 60
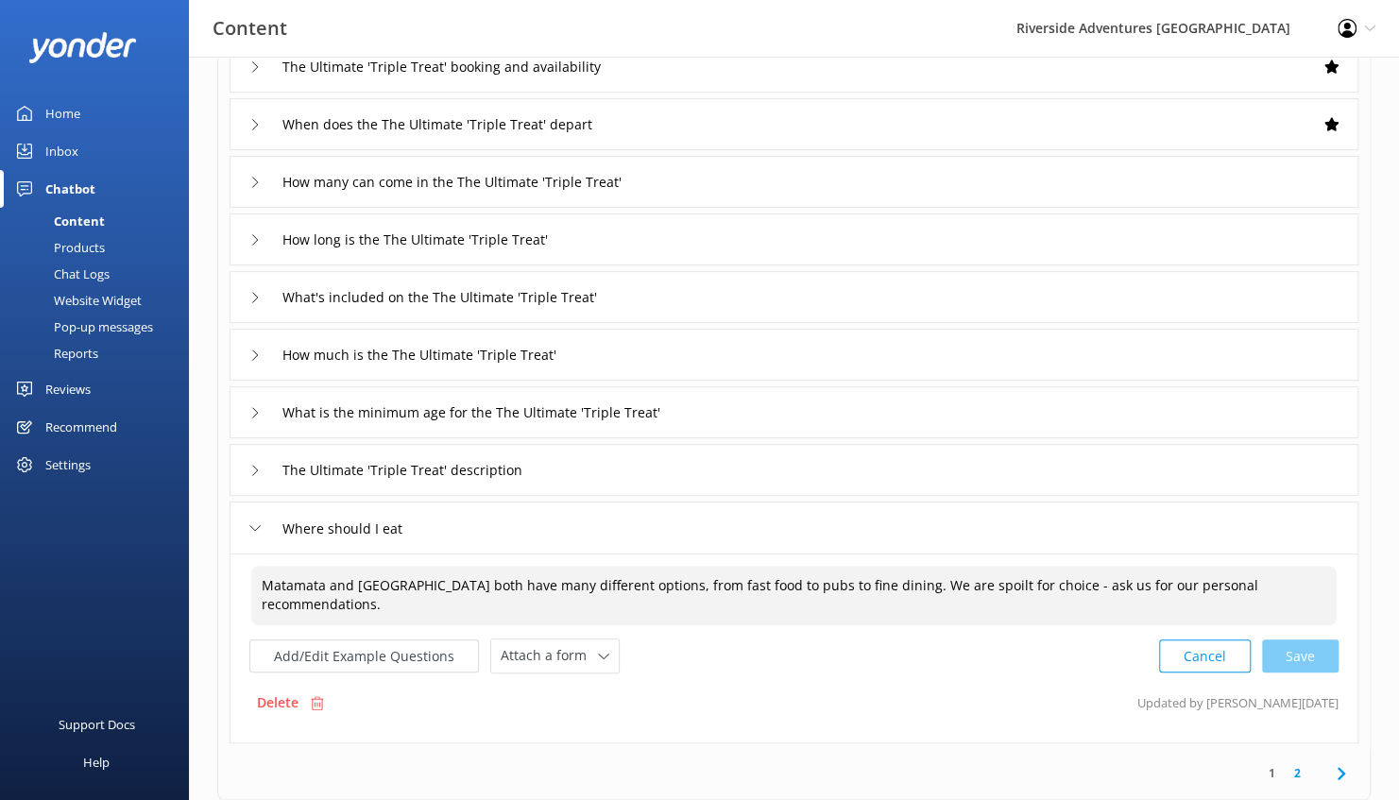
click at [582, 607] on textarea "Matamata and Cambridge both have many different options, from fast food to pubs…" at bounding box center [793, 596] width 1085 height 60
click at [1323, 654] on div "Cancel Save" at bounding box center [1248, 656] width 179 height 35
click at [1222, 654] on button "Cancel" at bounding box center [1205, 656] width 92 height 33
